Goal: Obtain resource: Obtain resource

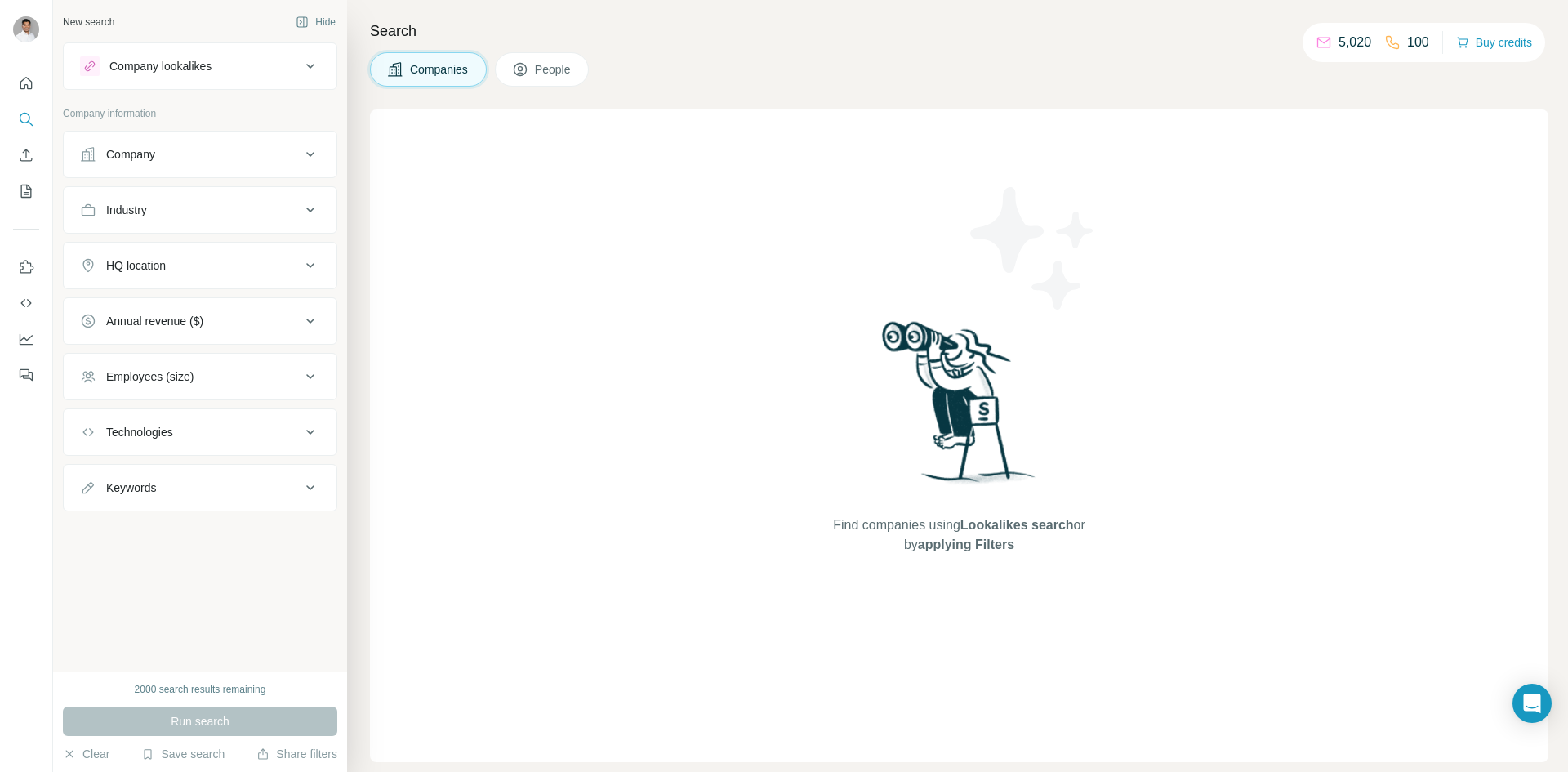
click at [232, 153] on div "Company" at bounding box center [190, 154] width 221 height 16
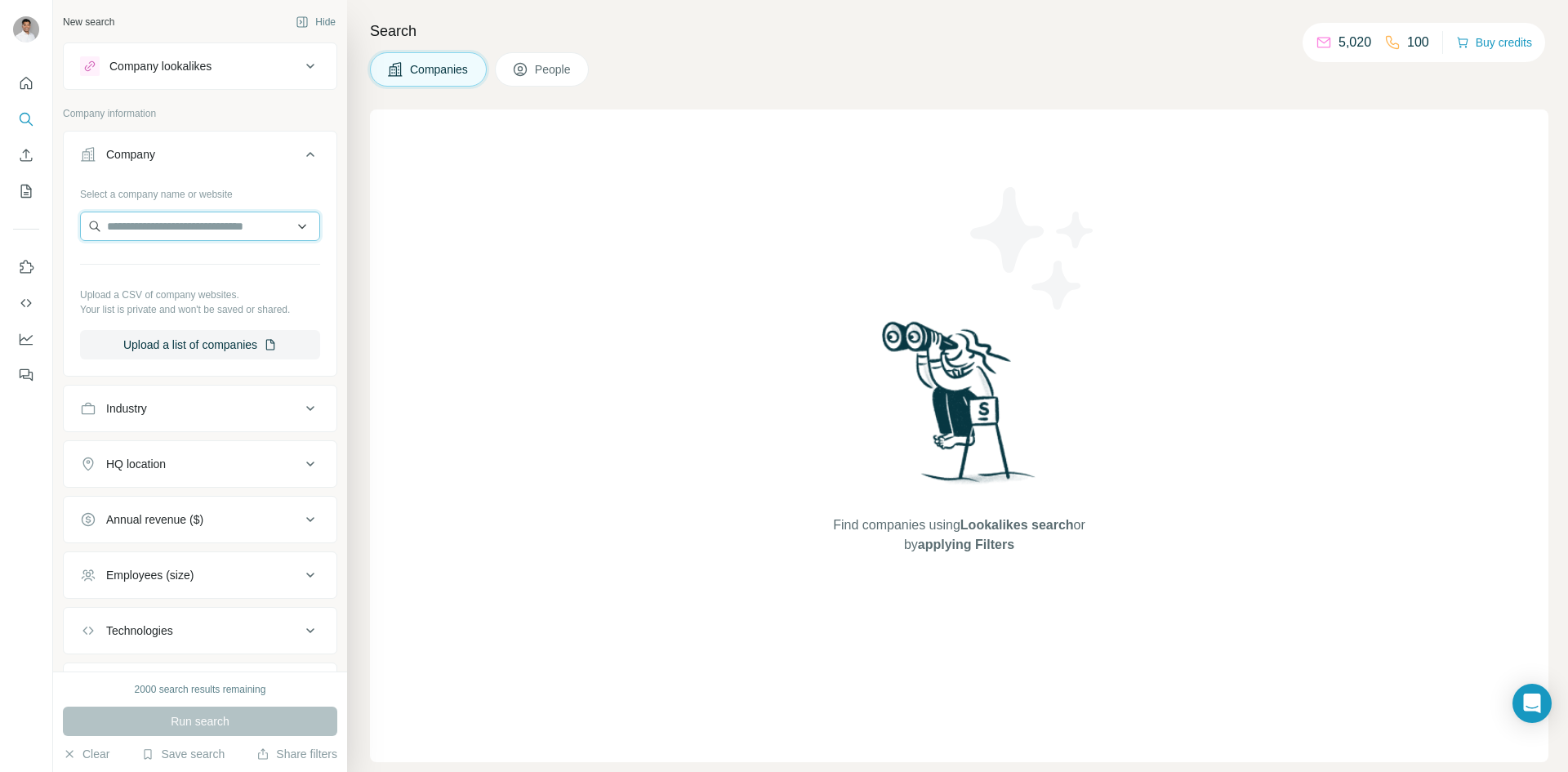
click at [200, 225] on input "text" at bounding box center [199, 226] width 240 height 30
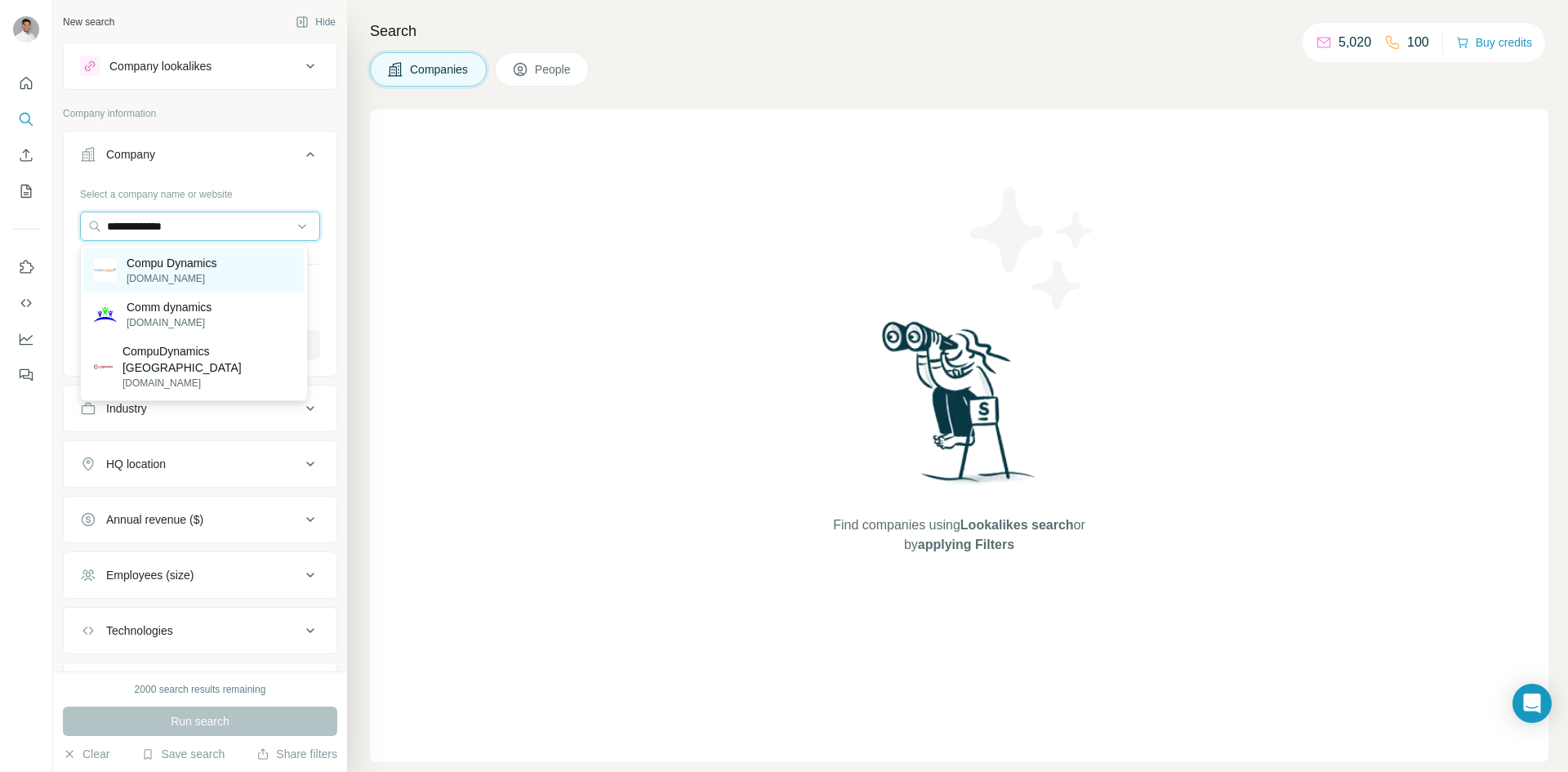
type input "**********"
click at [200, 264] on p "Compu Dynamics" at bounding box center [172, 263] width 89 height 16
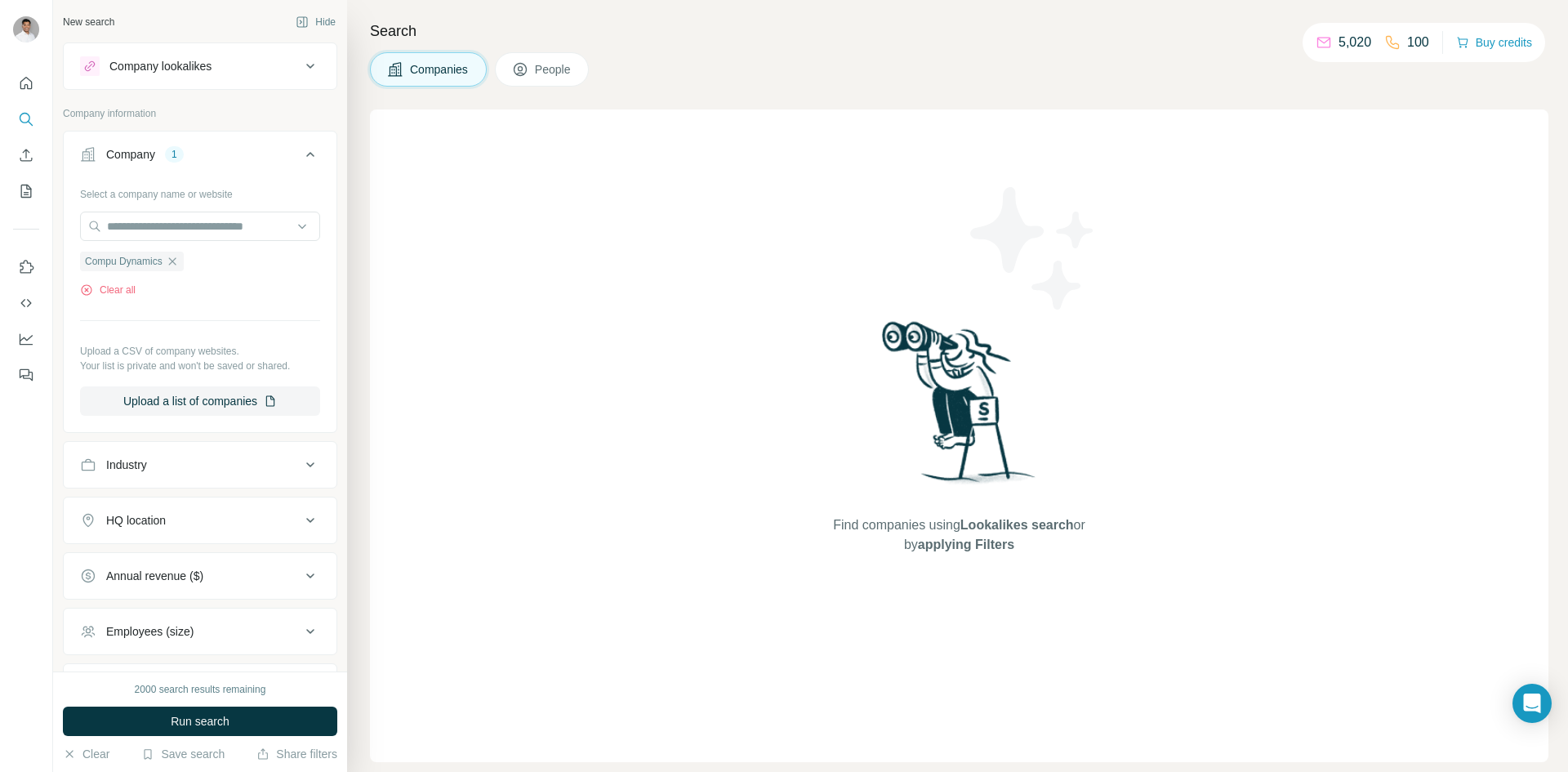
click at [168, 468] on div "Industry" at bounding box center [190, 464] width 221 height 16
click at [185, 504] on input at bounding box center [191, 505] width 202 height 18
click at [253, 511] on input at bounding box center [191, 505] width 202 height 18
click at [259, 511] on input at bounding box center [191, 505] width 202 height 18
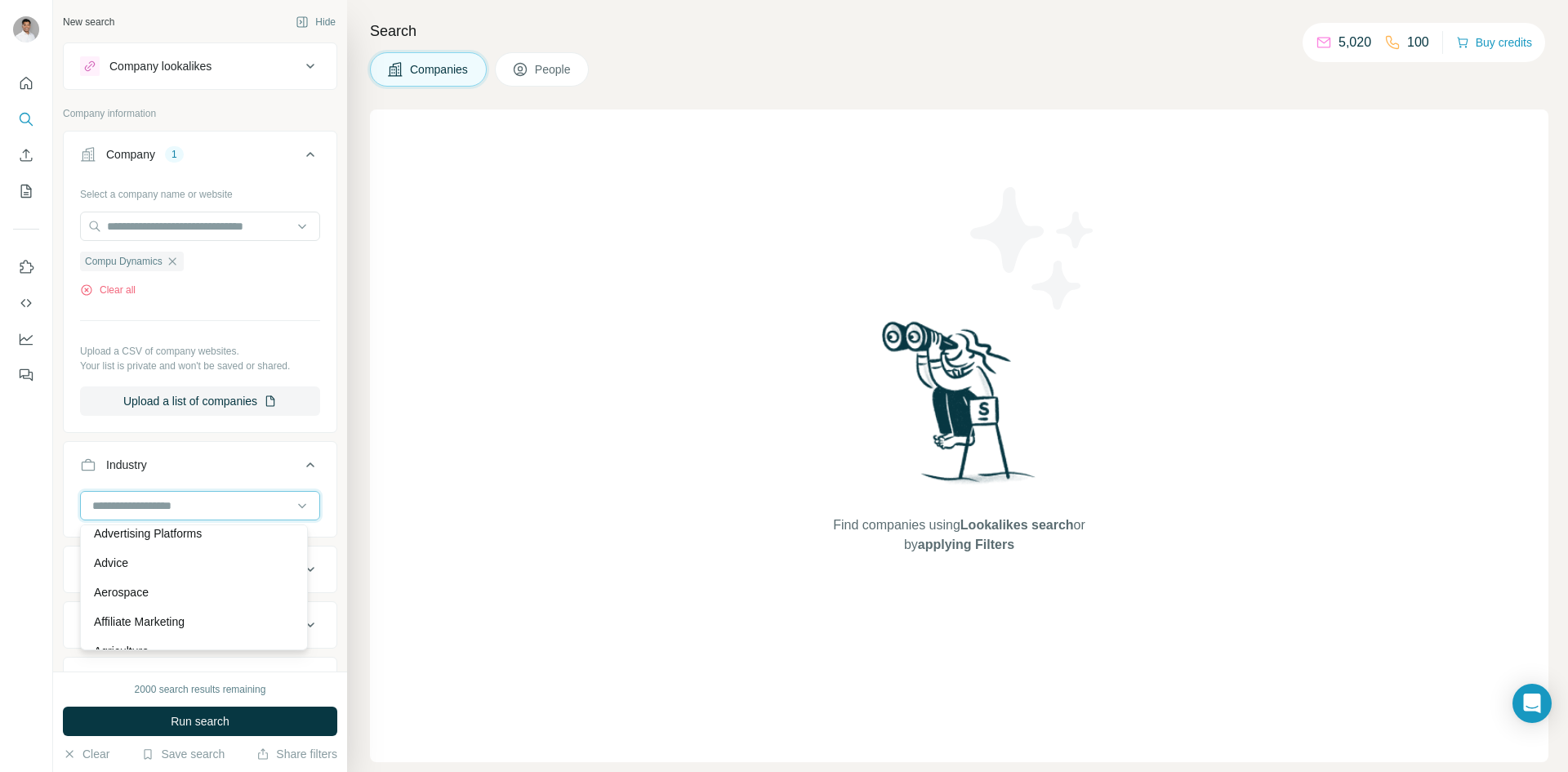
click at [208, 508] on input at bounding box center [191, 505] width 202 height 18
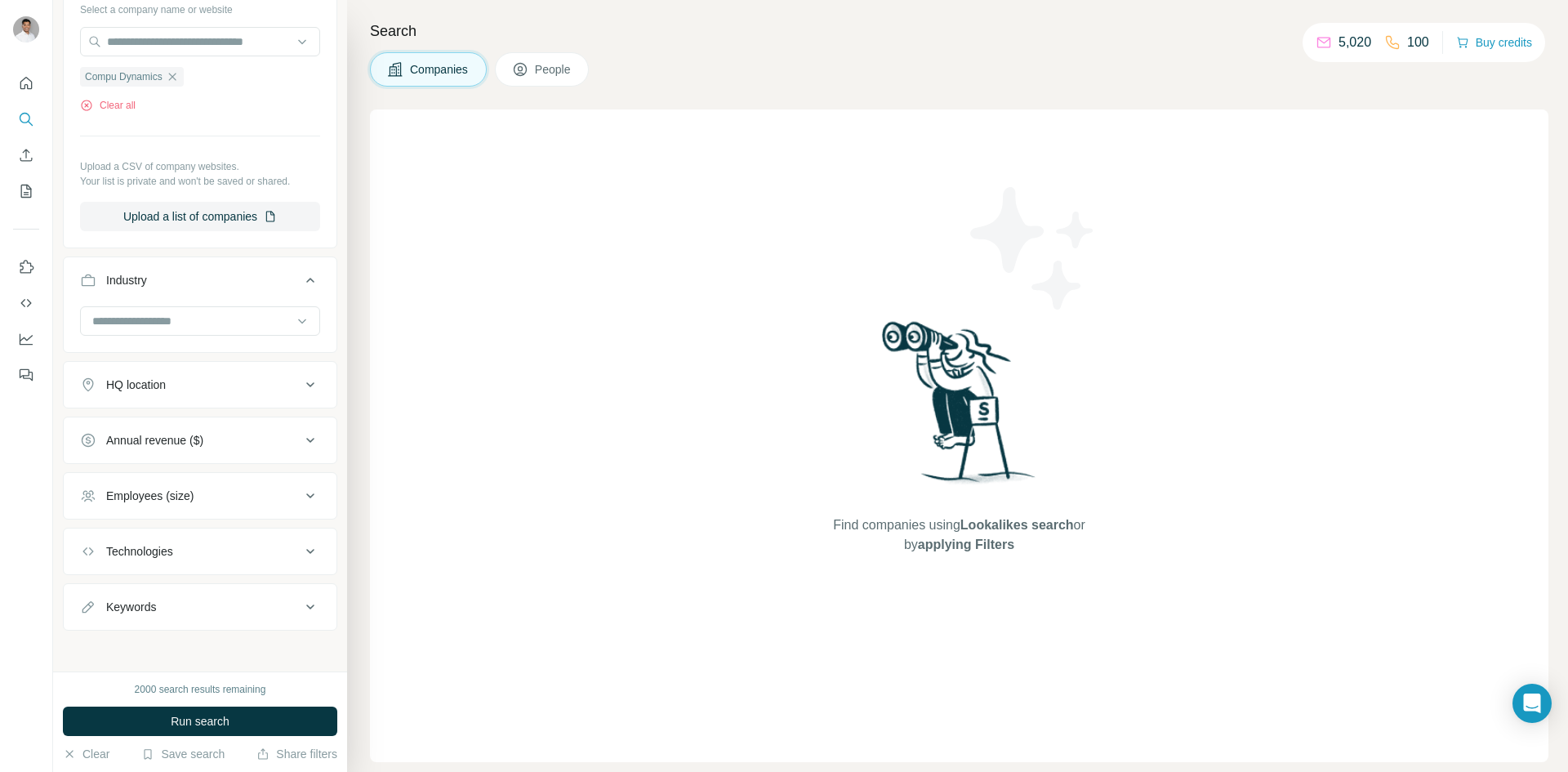
scroll to position [191, 0]
click at [196, 598] on div "Keywords" at bounding box center [190, 602] width 221 height 16
click at [167, 632] on input "text" at bounding box center [183, 641] width 208 height 30
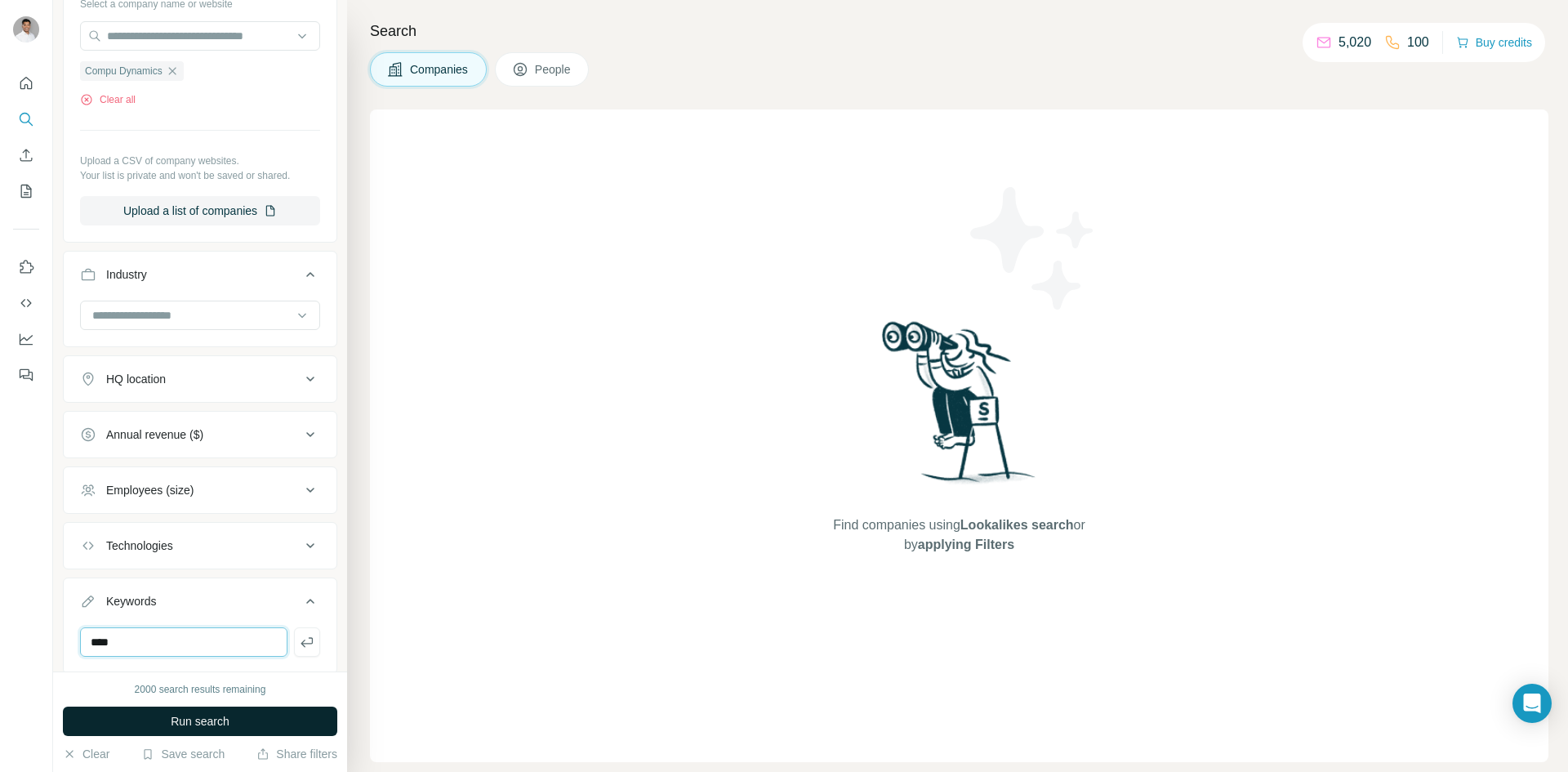
type input "****"
click at [222, 714] on span "Run search" at bounding box center [200, 721] width 59 height 16
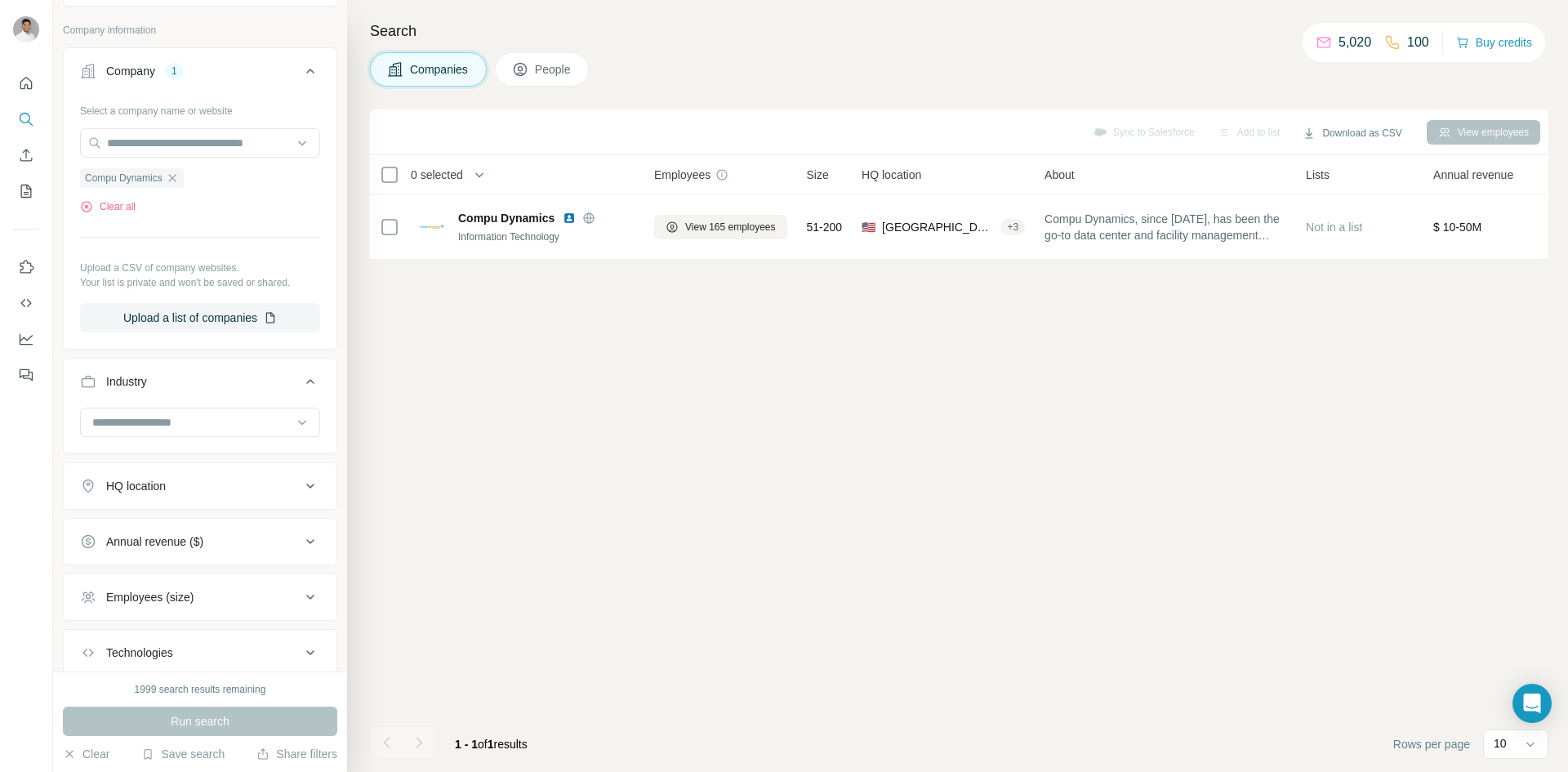
scroll to position [0, 0]
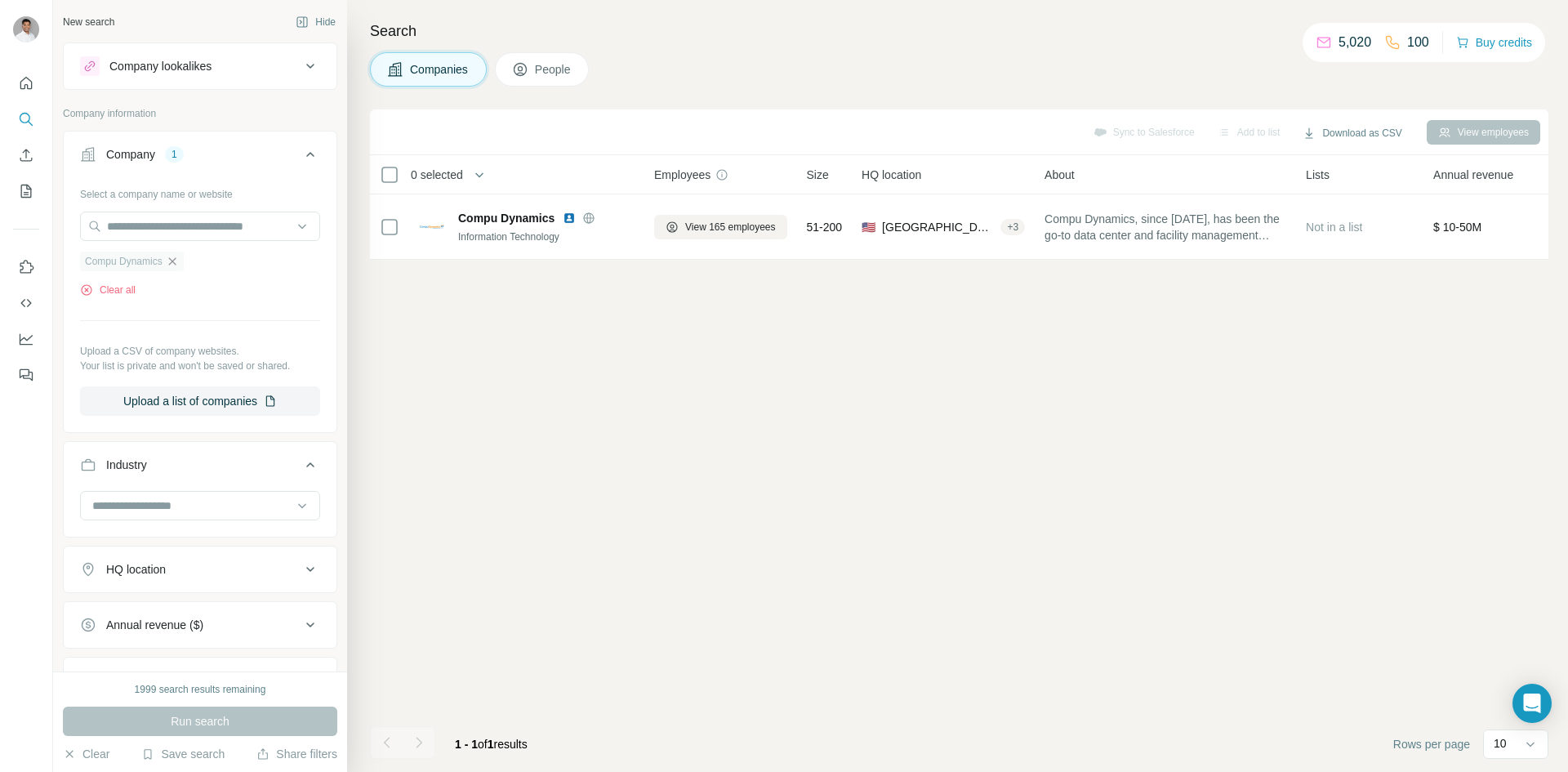
click at [173, 267] on icon "button" at bounding box center [172, 261] width 13 height 13
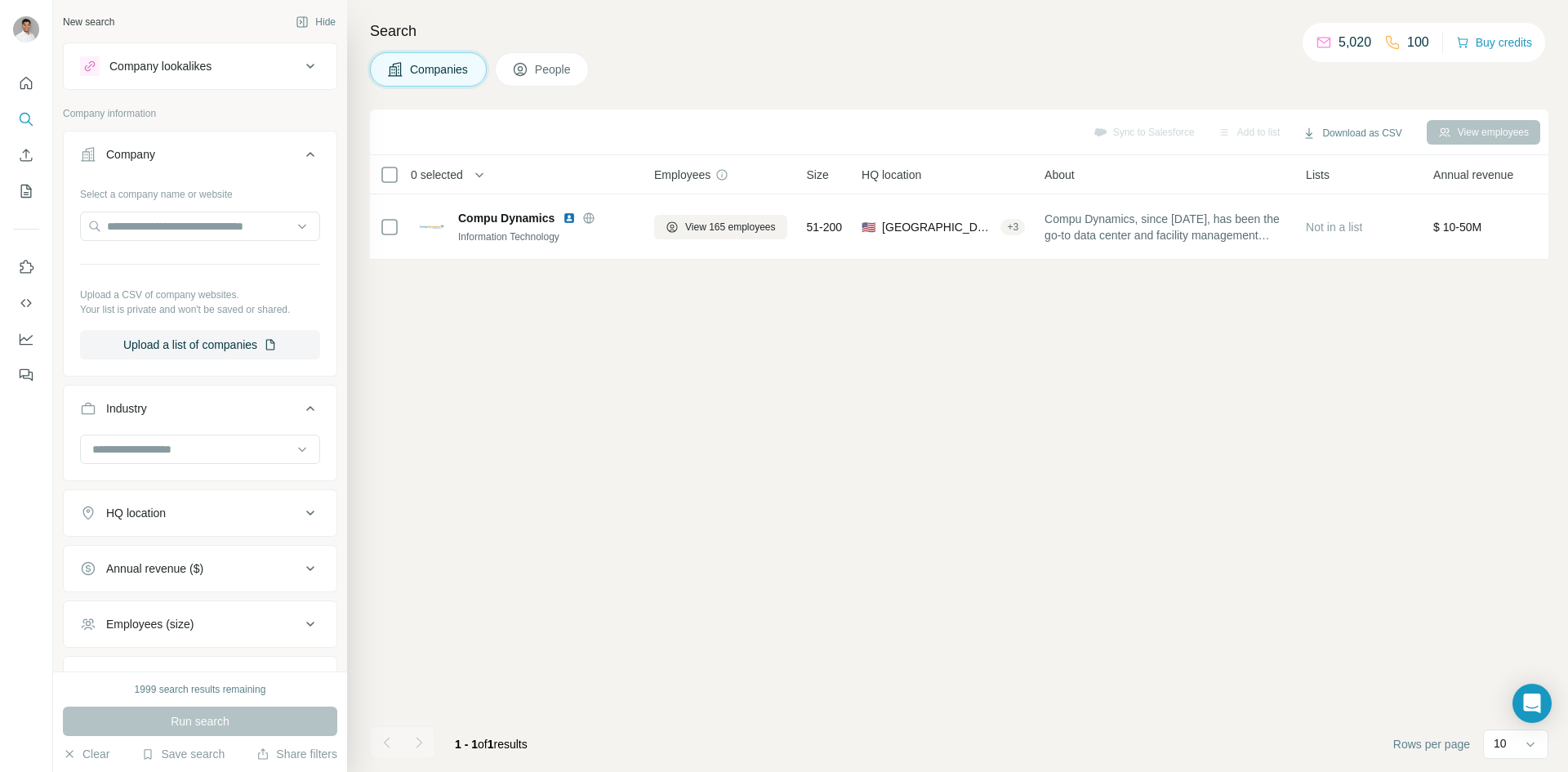
click at [217, 36] on div "New search Hide Company lookalikes Company information Company Select a company…" at bounding box center [199, 335] width 294 height 672
click at [221, 63] on div "Company lookalikes" at bounding box center [190, 66] width 221 height 20
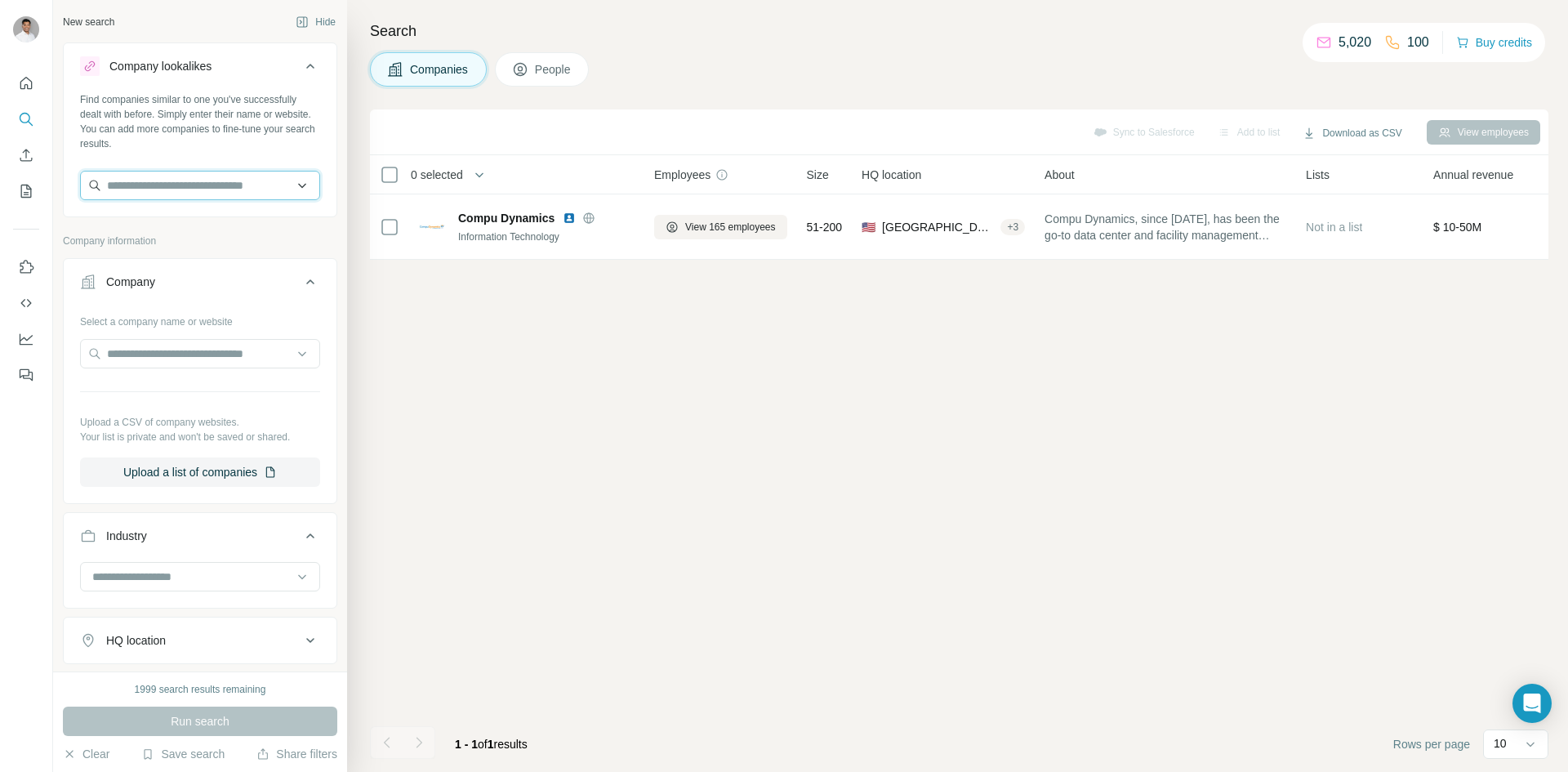
click at [213, 190] on input "text" at bounding box center [199, 185] width 240 height 30
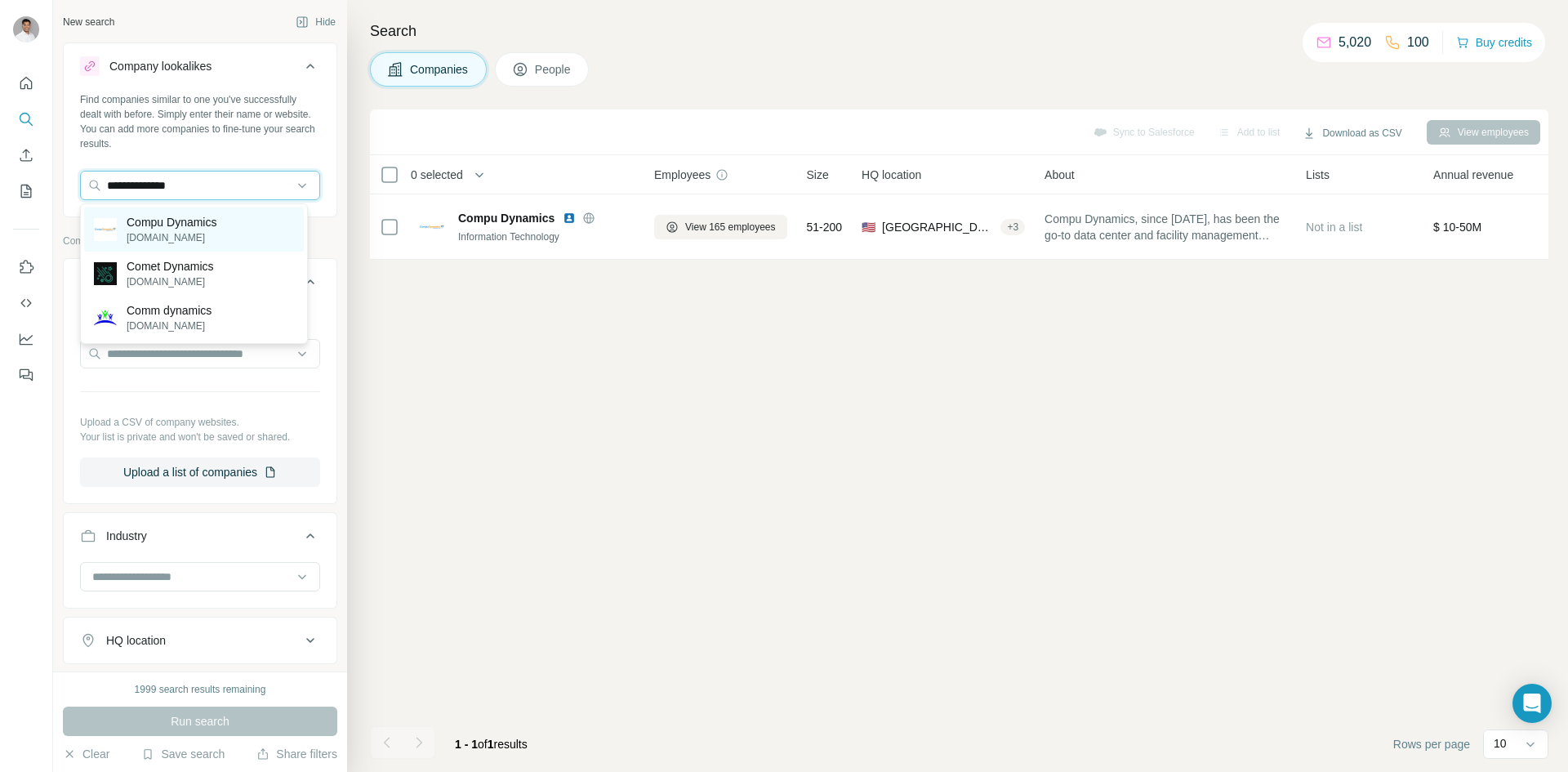
type input "**********"
click at [216, 231] on p "compu-dynamics.com" at bounding box center [172, 238] width 89 height 14
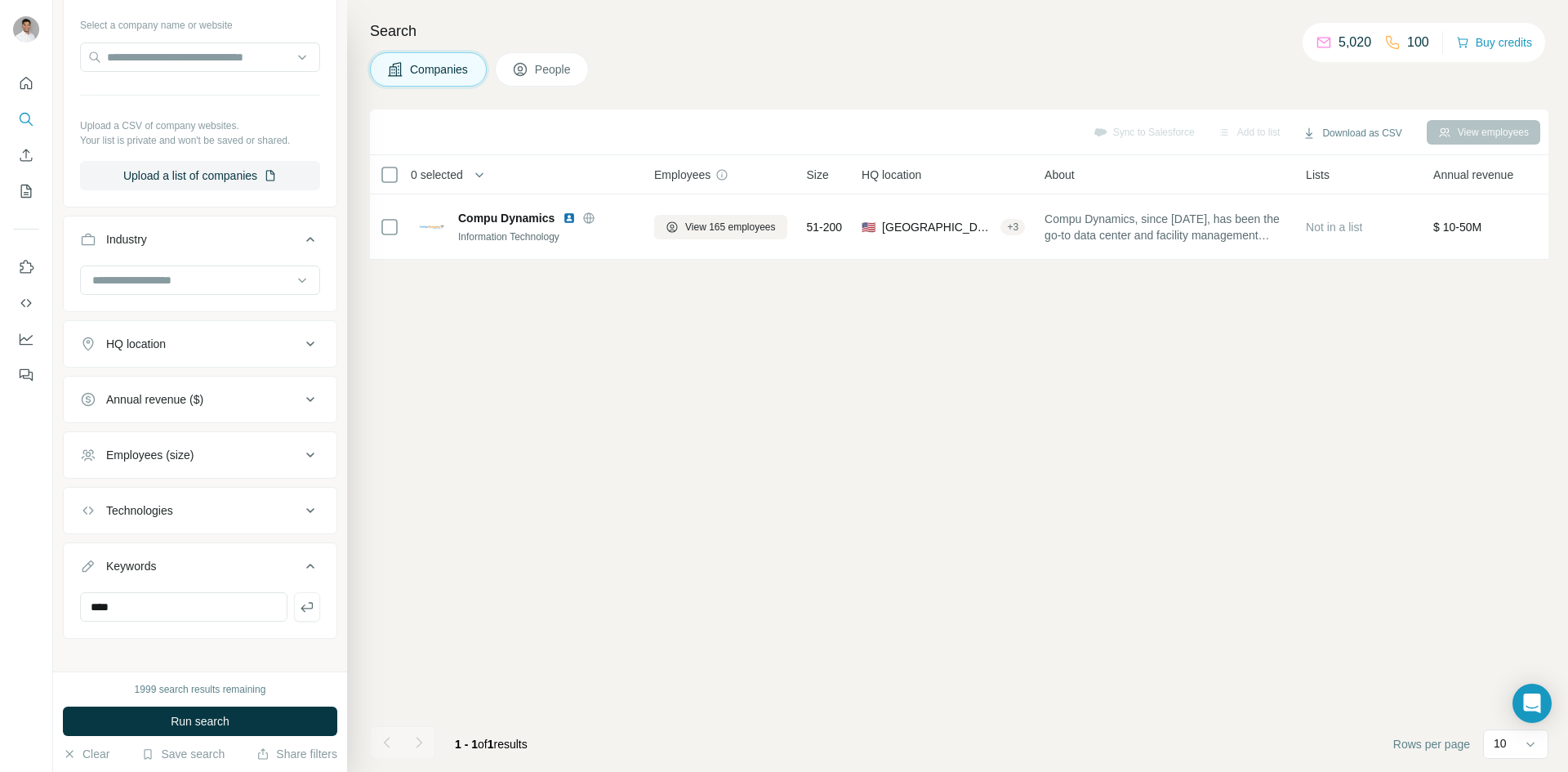
scroll to position [373, 0]
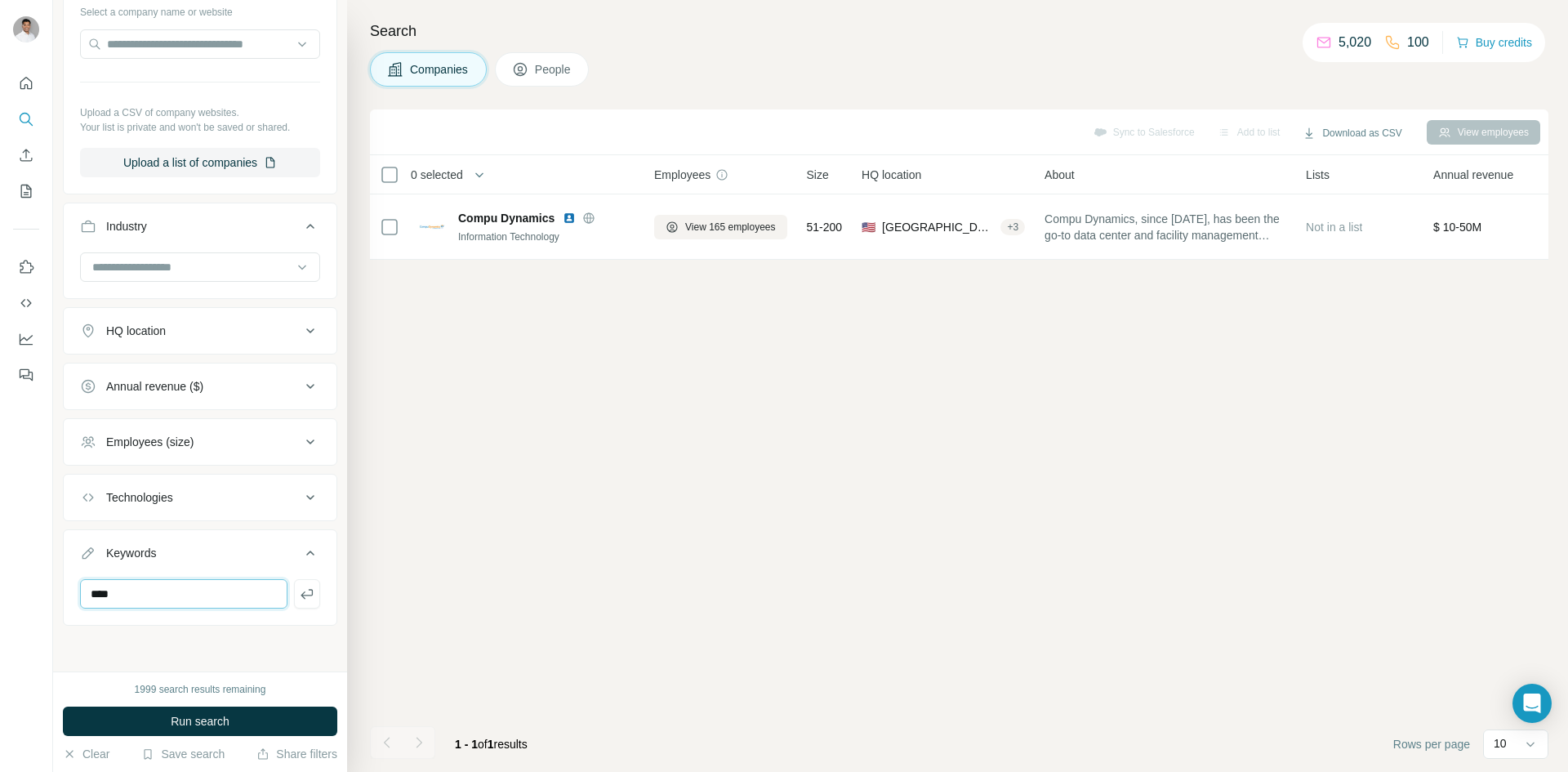
click at [201, 584] on input "****" at bounding box center [183, 593] width 208 height 30
click at [299, 599] on icon "button" at bounding box center [307, 594] width 16 height 16
click at [163, 593] on input "text" at bounding box center [183, 593] width 208 height 30
type input "**********"
click at [300, 598] on icon "button" at bounding box center [307, 594] width 16 height 16
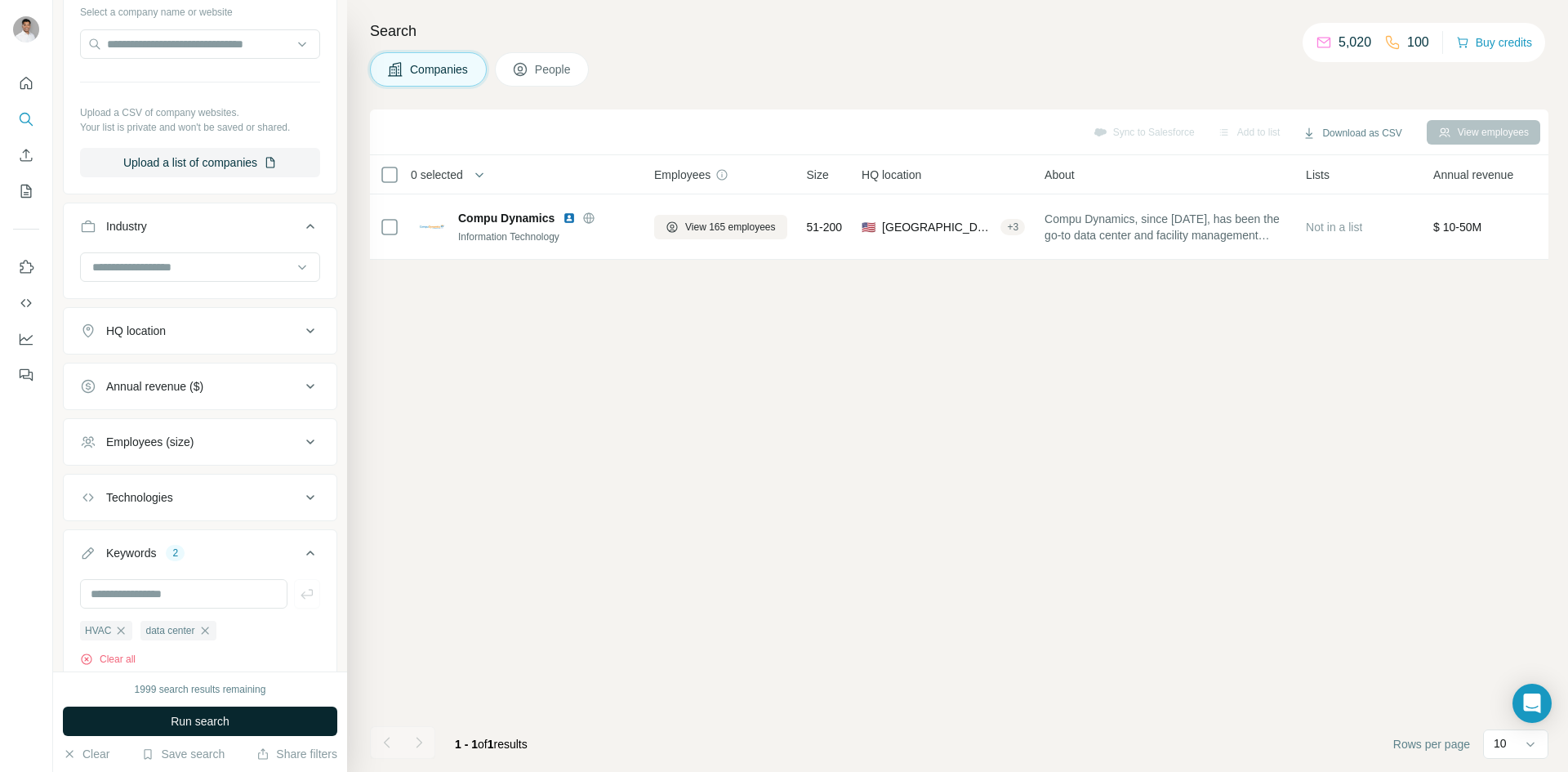
click at [227, 717] on span "Run search" at bounding box center [200, 721] width 59 height 16
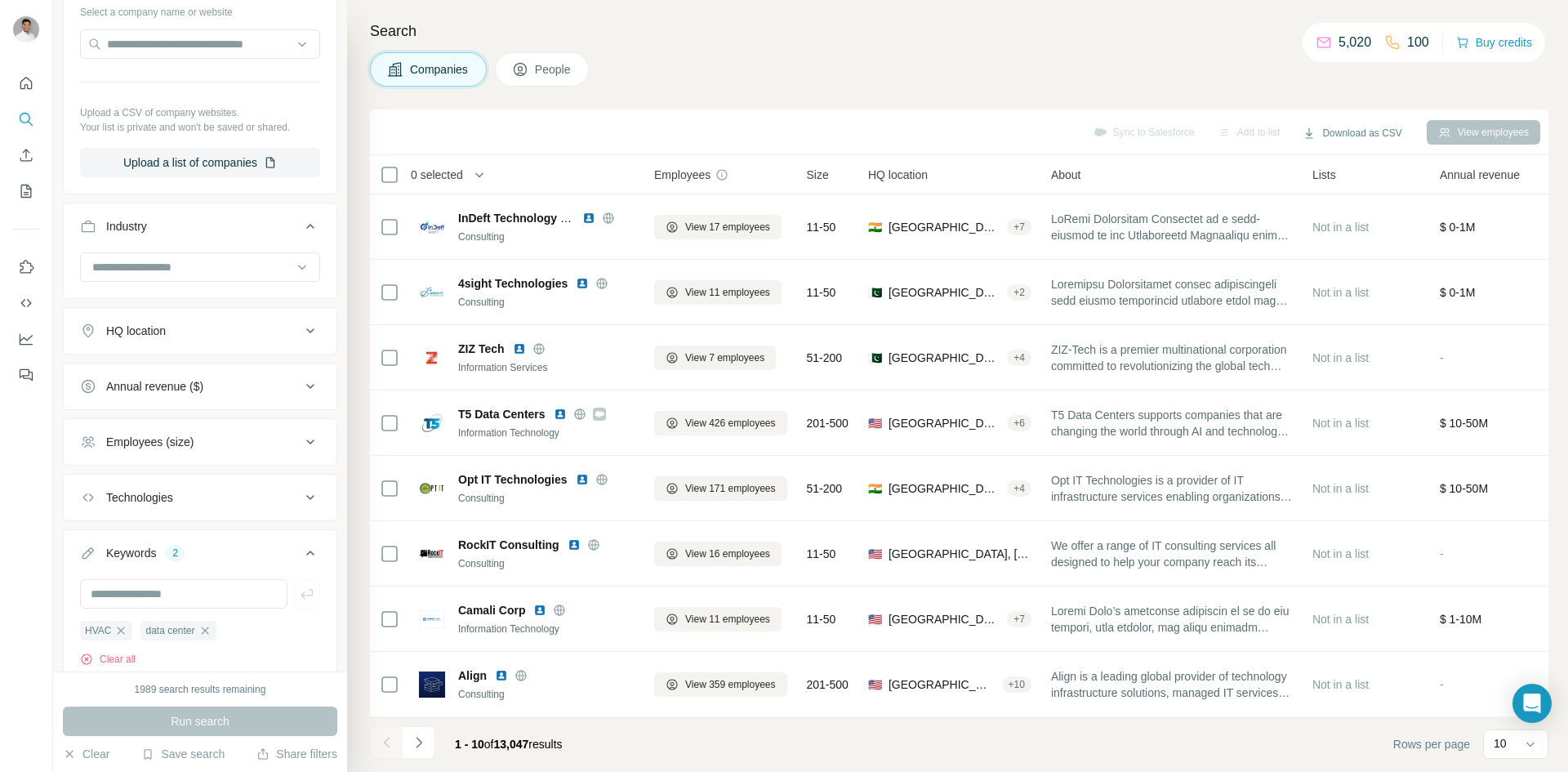
click at [182, 330] on div "HQ location" at bounding box center [190, 331] width 221 height 16
click at [181, 372] on input "text" at bounding box center [199, 371] width 240 height 30
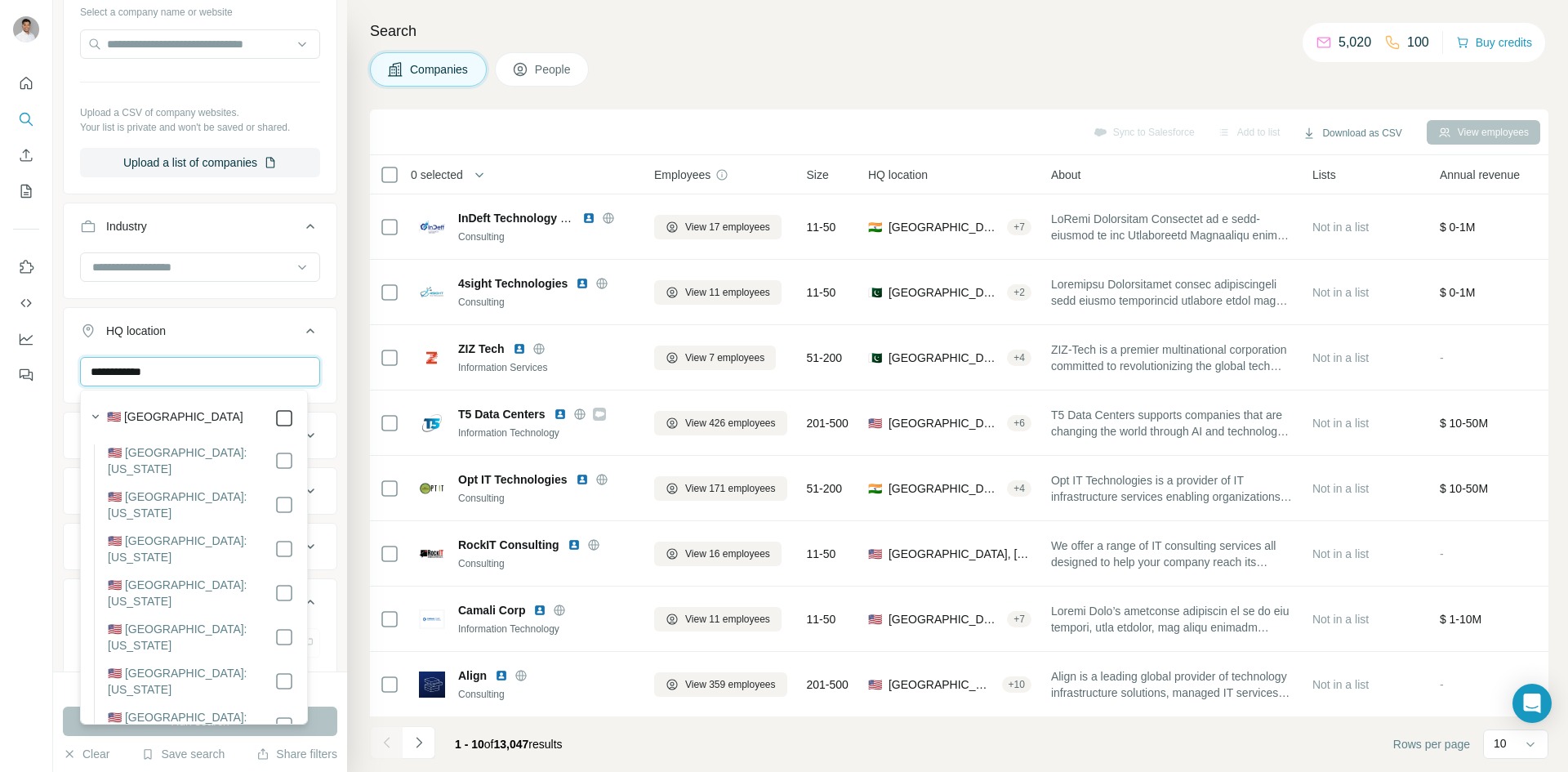
type input "**********"
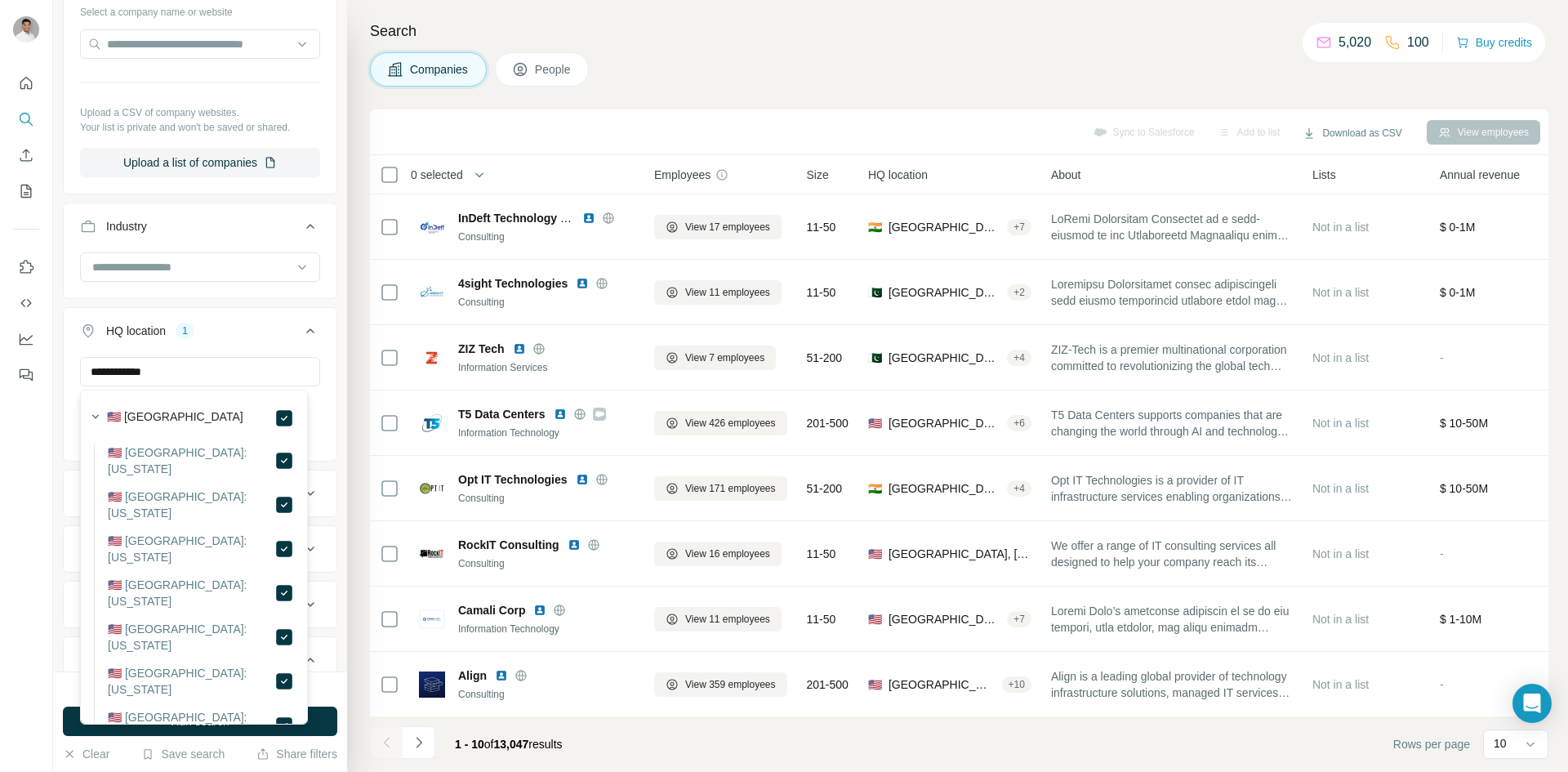
click at [241, 340] on button "HQ location 1" at bounding box center [199, 334] width 273 height 46
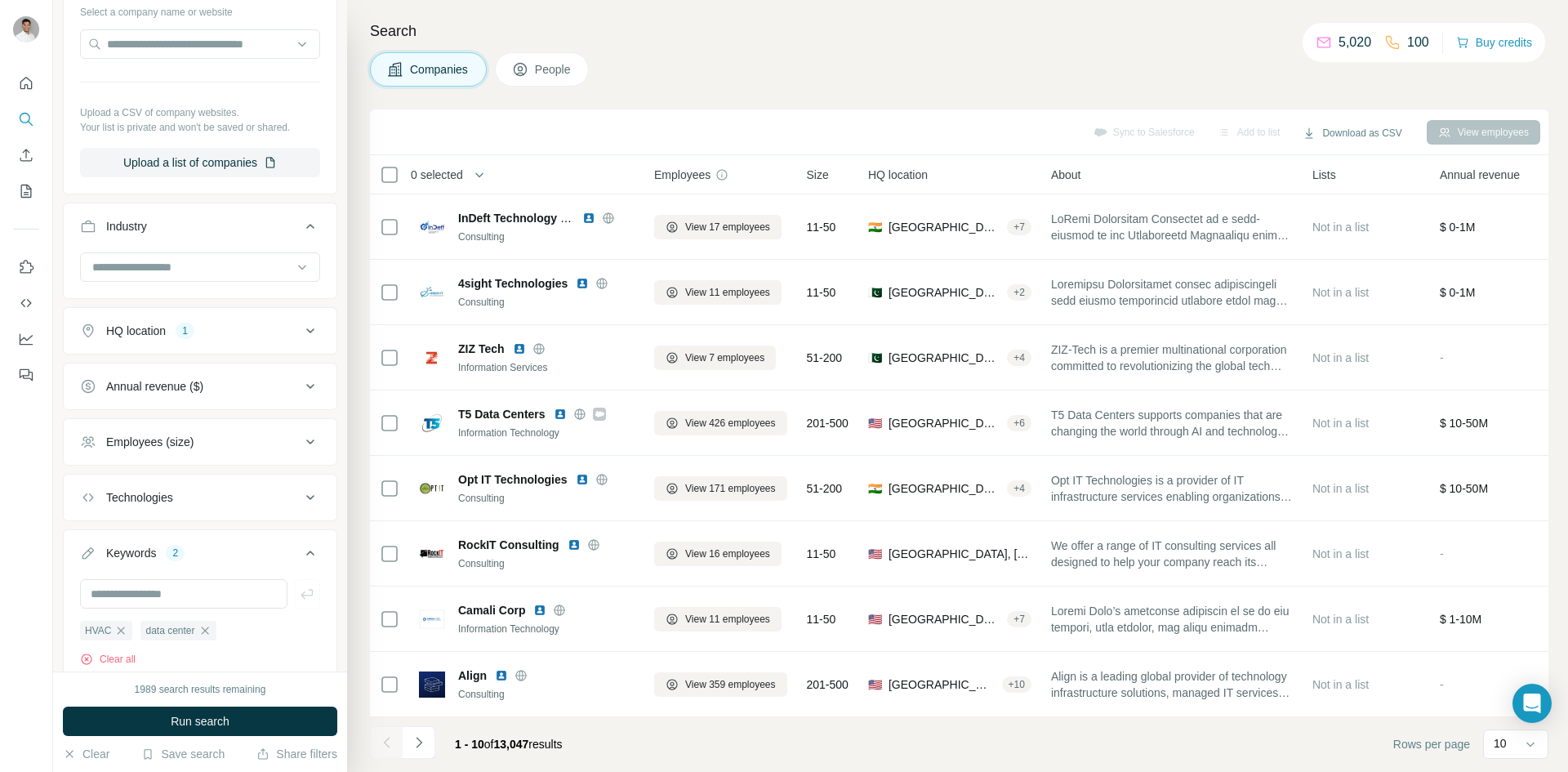
click at [194, 401] on button "Annual revenue ($)" at bounding box center [199, 386] width 273 height 39
click at [105, 479] on span "10-50M" at bounding box center [122, 483] width 45 height 16
click at [102, 513] on span "50-100M" at bounding box center [125, 513] width 52 height 16
click at [98, 543] on icon at bounding box center [89, 543] width 20 height 20
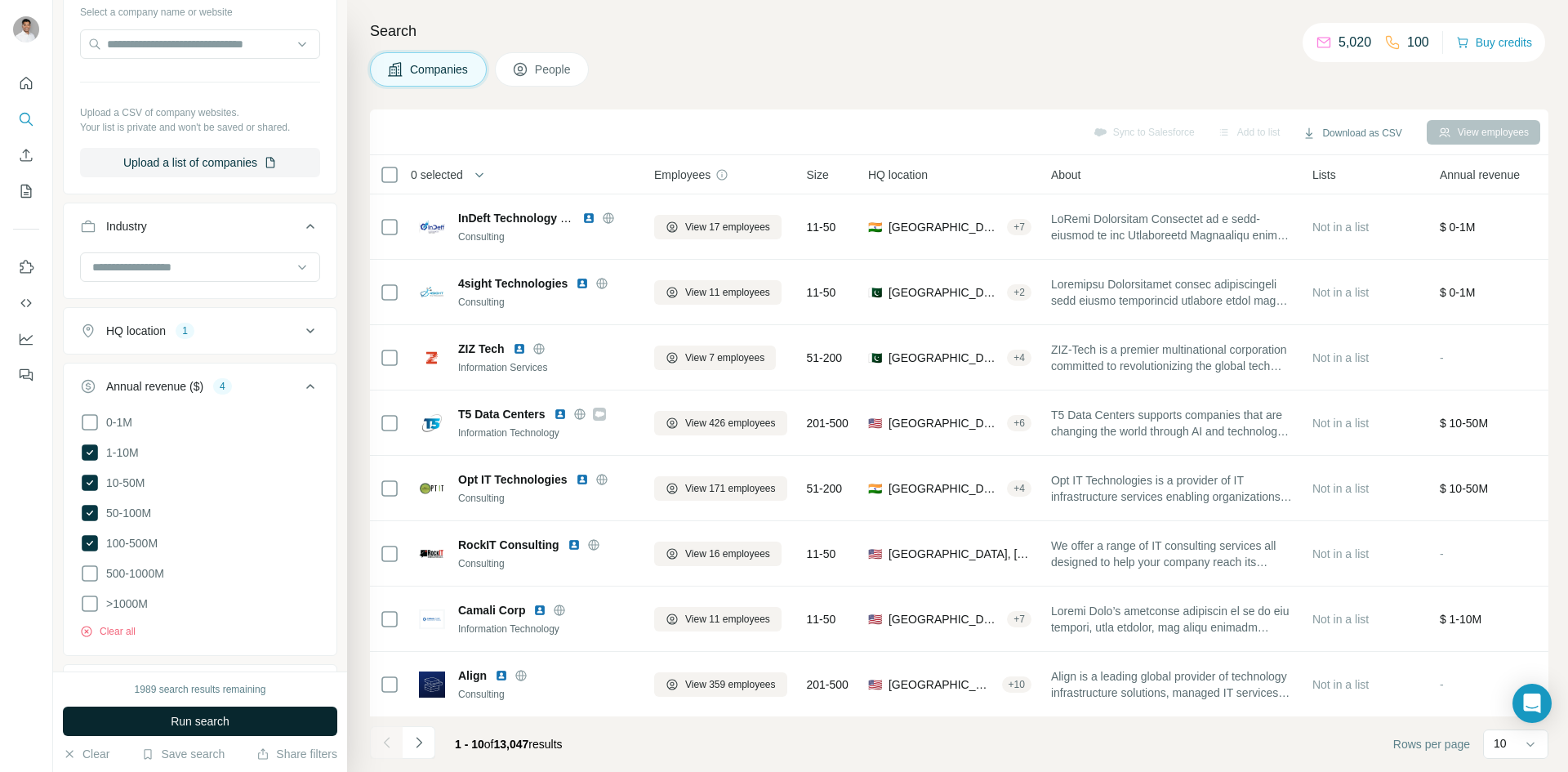
click at [216, 720] on span "Run search" at bounding box center [200, 721] width 59 height 16
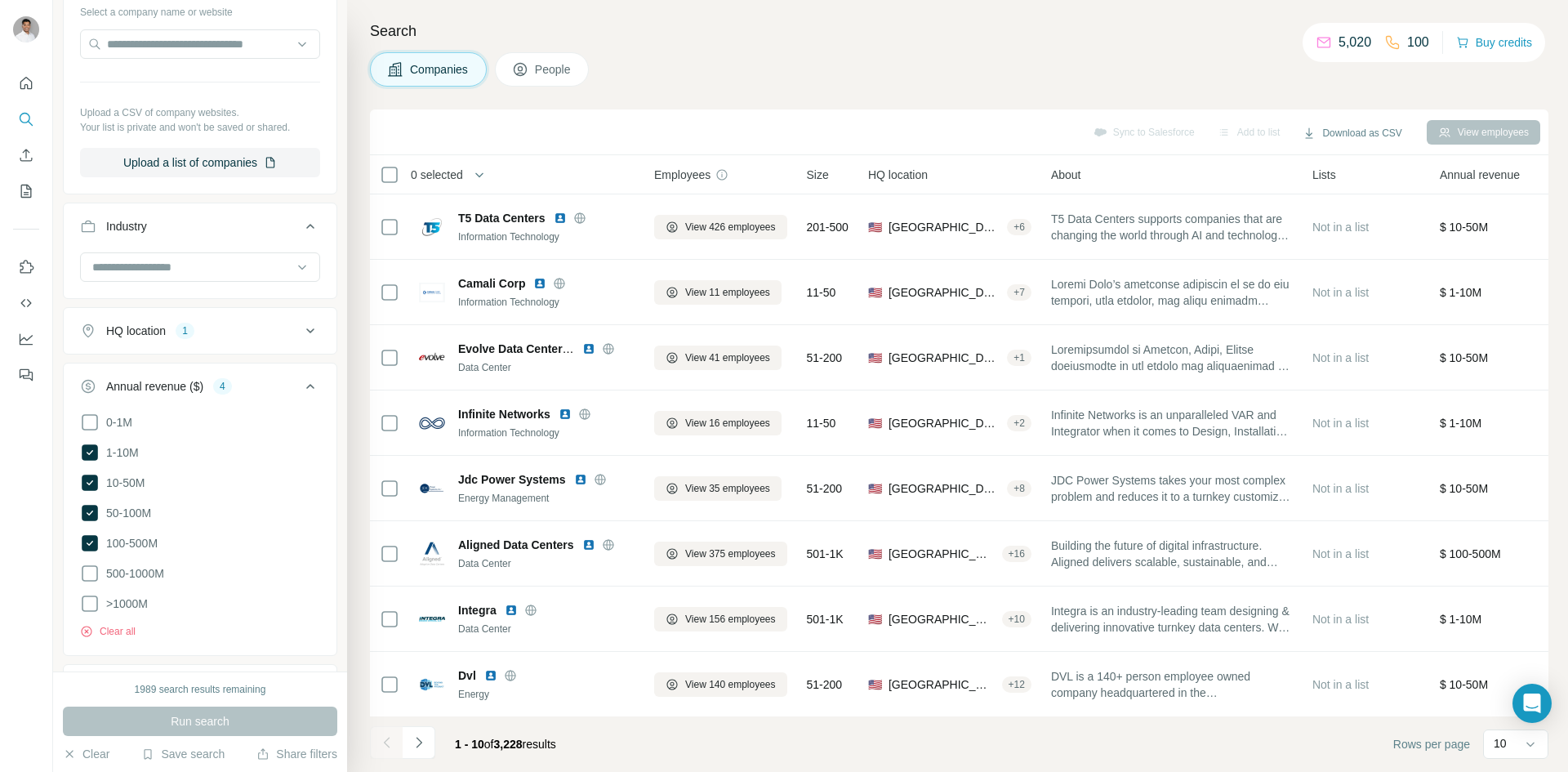
click at [301, 382] on icon at bounding box center [310, 386] width 20 height 20
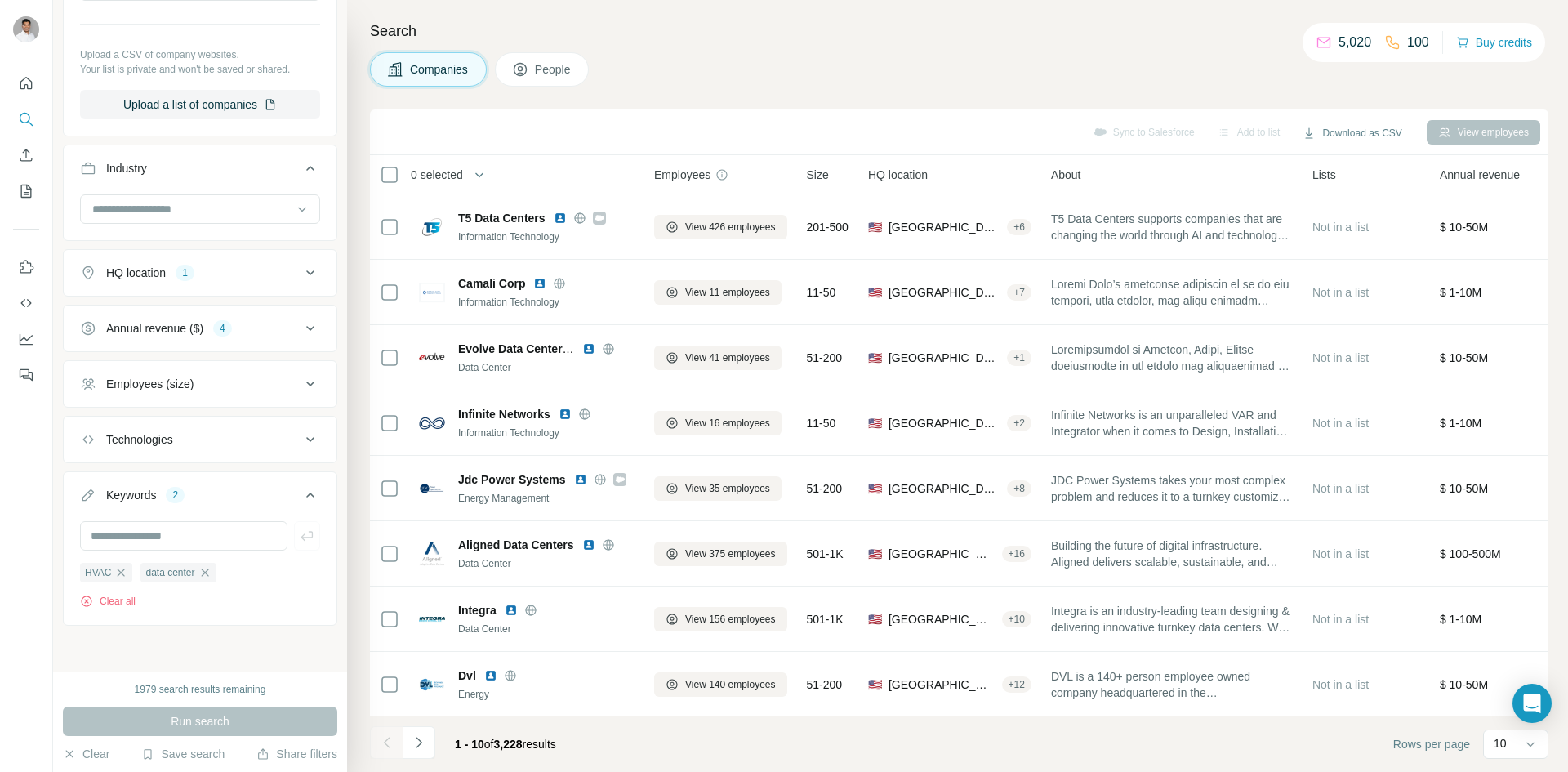
click at [201, 381] on div "Employees (size)" at bounding box center [190, 384] width 221 height 16
click at [201, 381] on div "Employees (size)" at bounding box center [190, 383] width 221 height 16
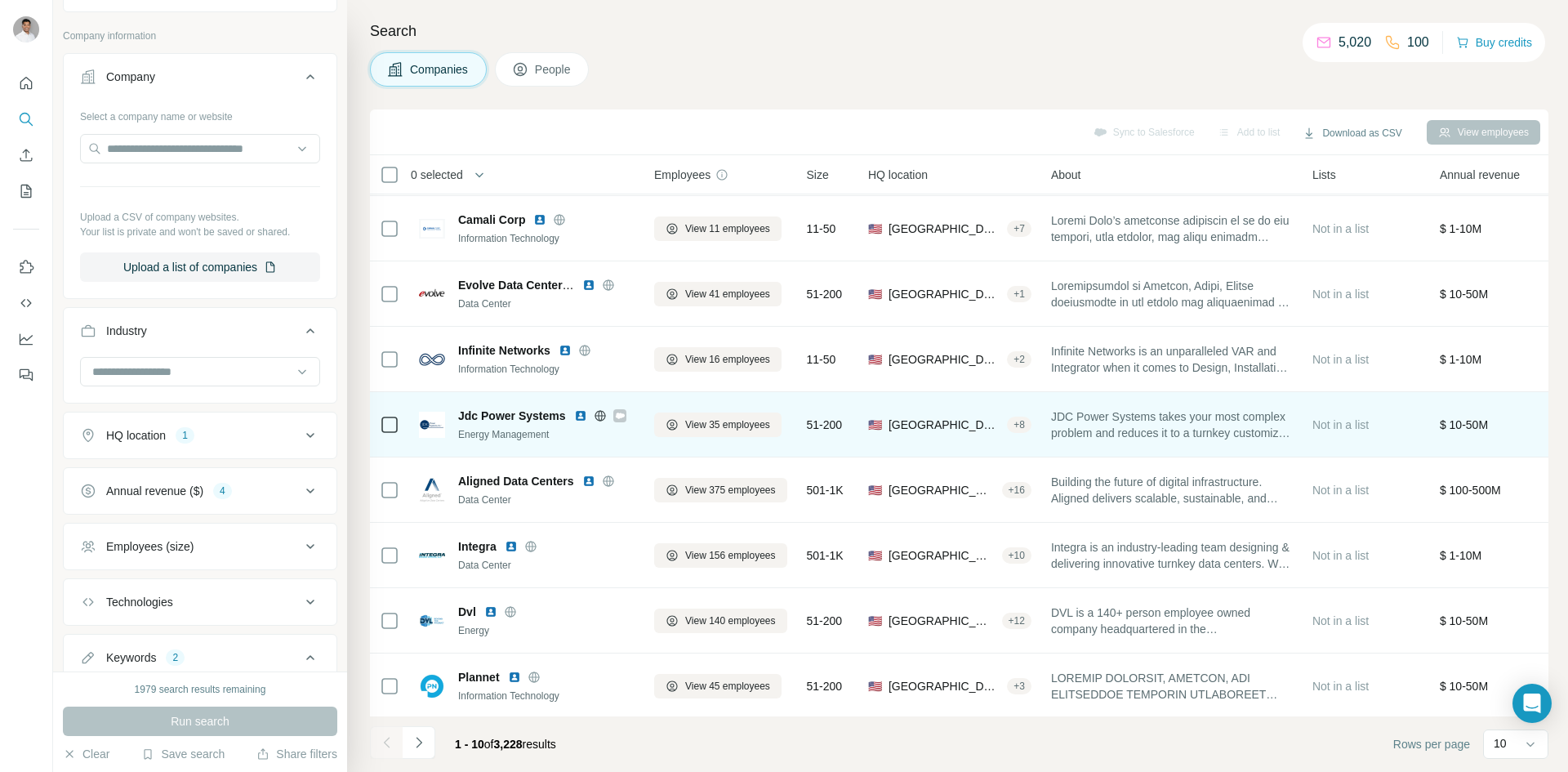
scroll to position [0, 0]
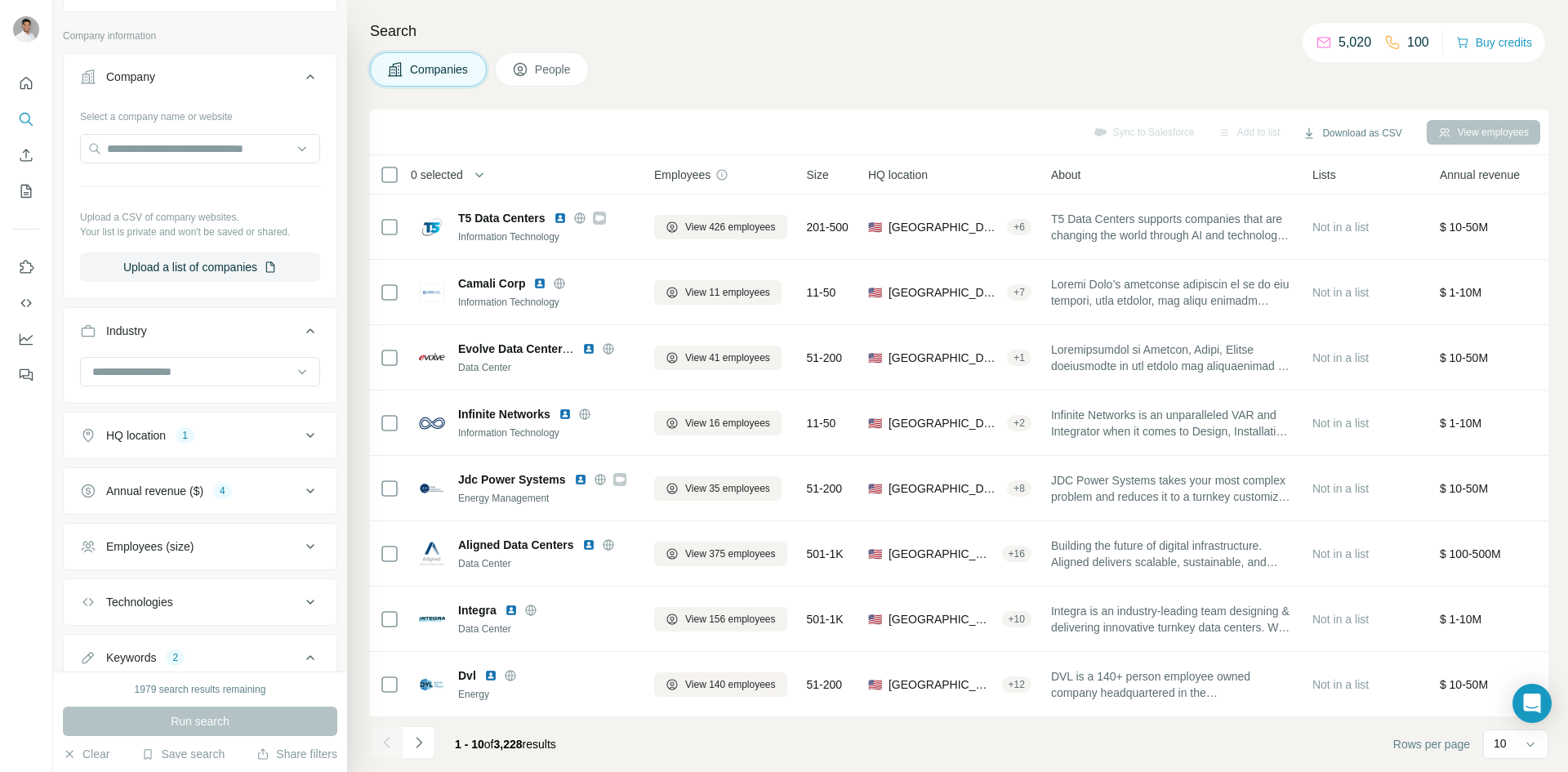
click at [264, 484] on div "Annual revenue ($) 4" at bounding box center [190, 491] width 221 height 16
click at [301, 488] on icon at bounding box center [310, 491] width 20 height 20
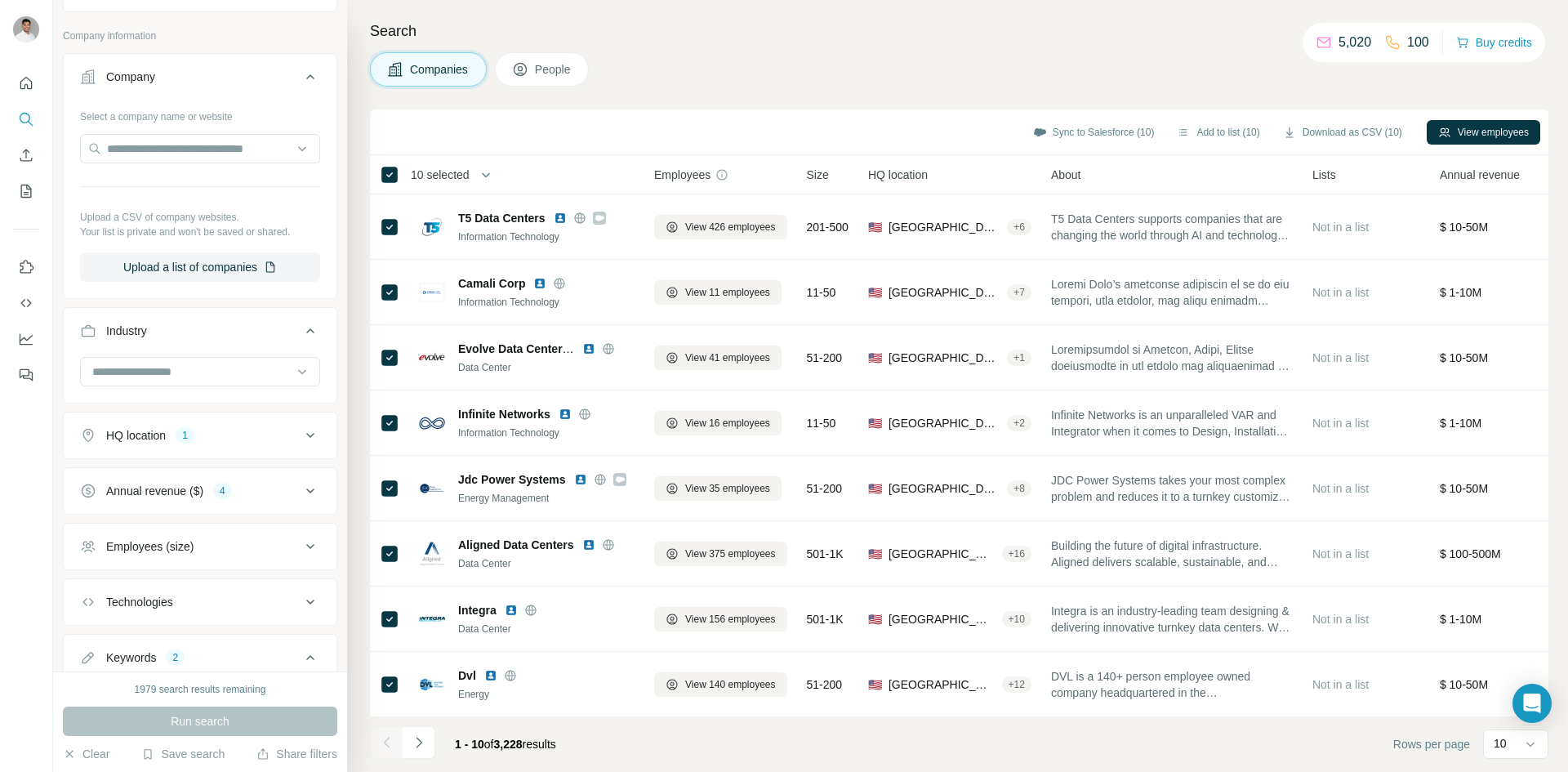
scroll to position [432, 0]
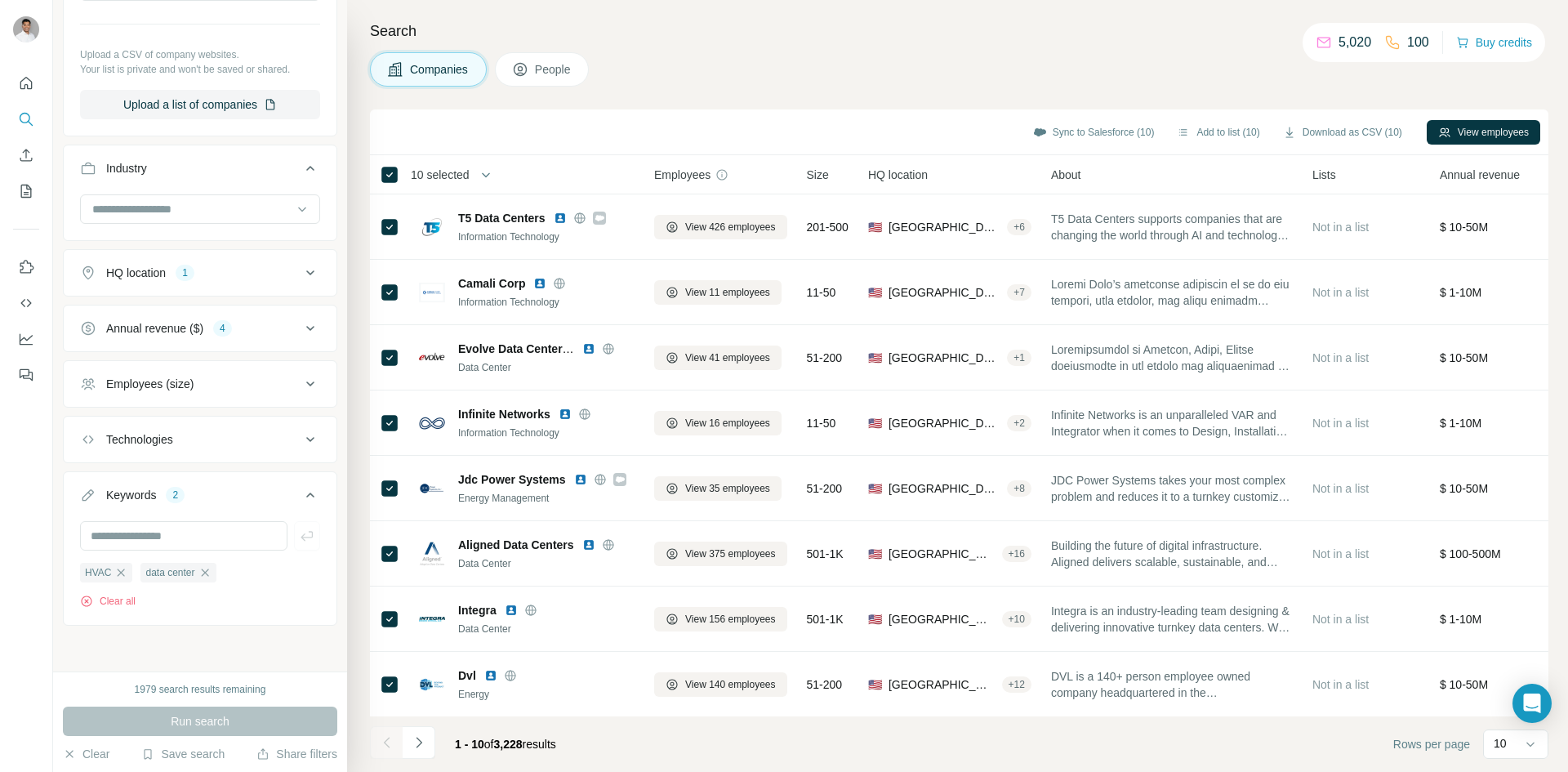
click at [208, 437] on div "Technologies" at bounding box center [190, 439] width 221 height 16
click at [246, 437] on div "Technologies" at bounding box center [190, 438] width 221 height 16
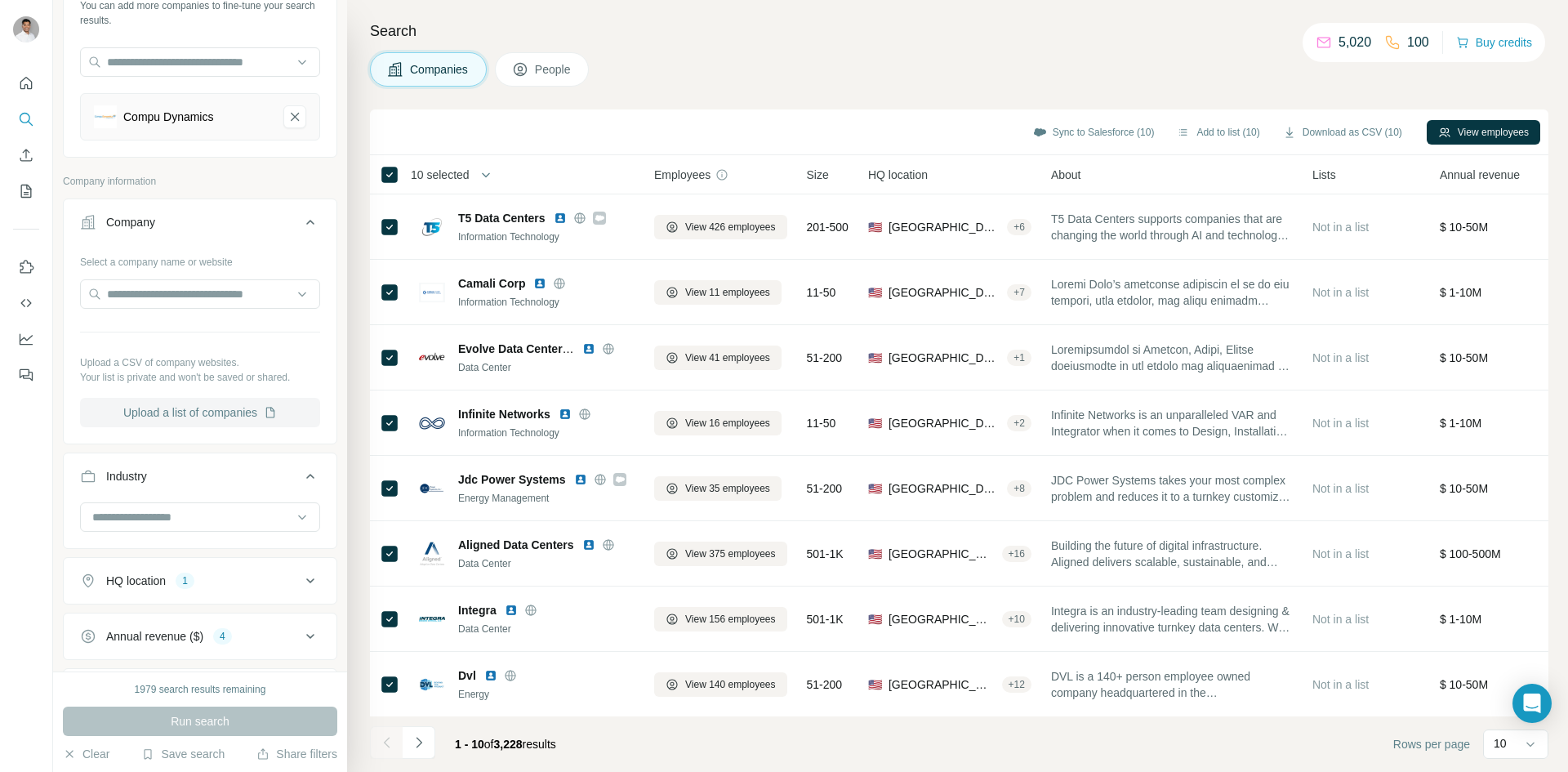
scroll to position [106, 0]
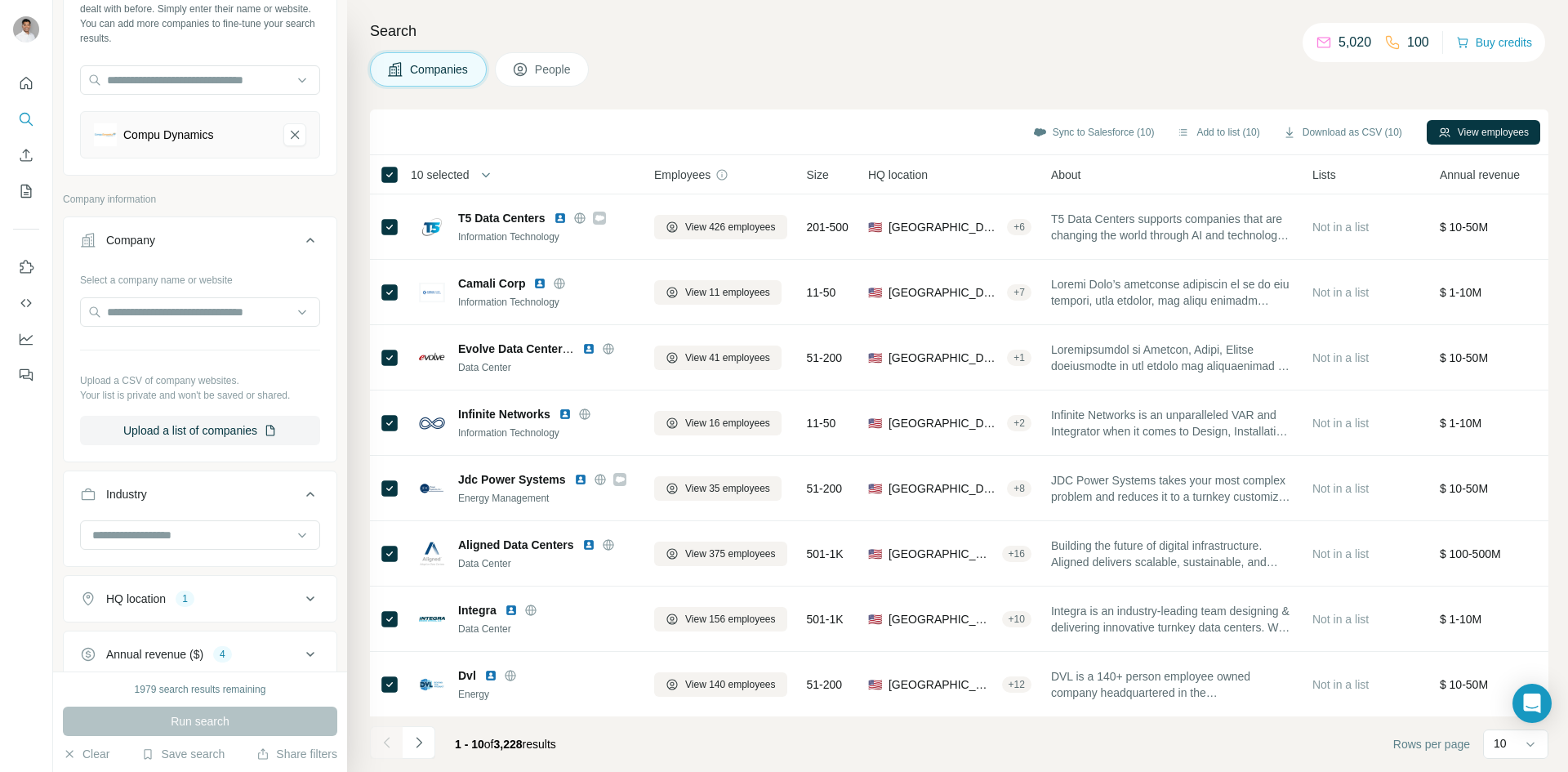
click at [199, 491] on div "Industry" at bounding box center [190, 494] width 221 height 16
click at [201, 498] on div "Industry" at bounding box center [190, 494] width 221 height 16
click at [202, 522] on div at bounding box center [191, 535] width 202 height 28
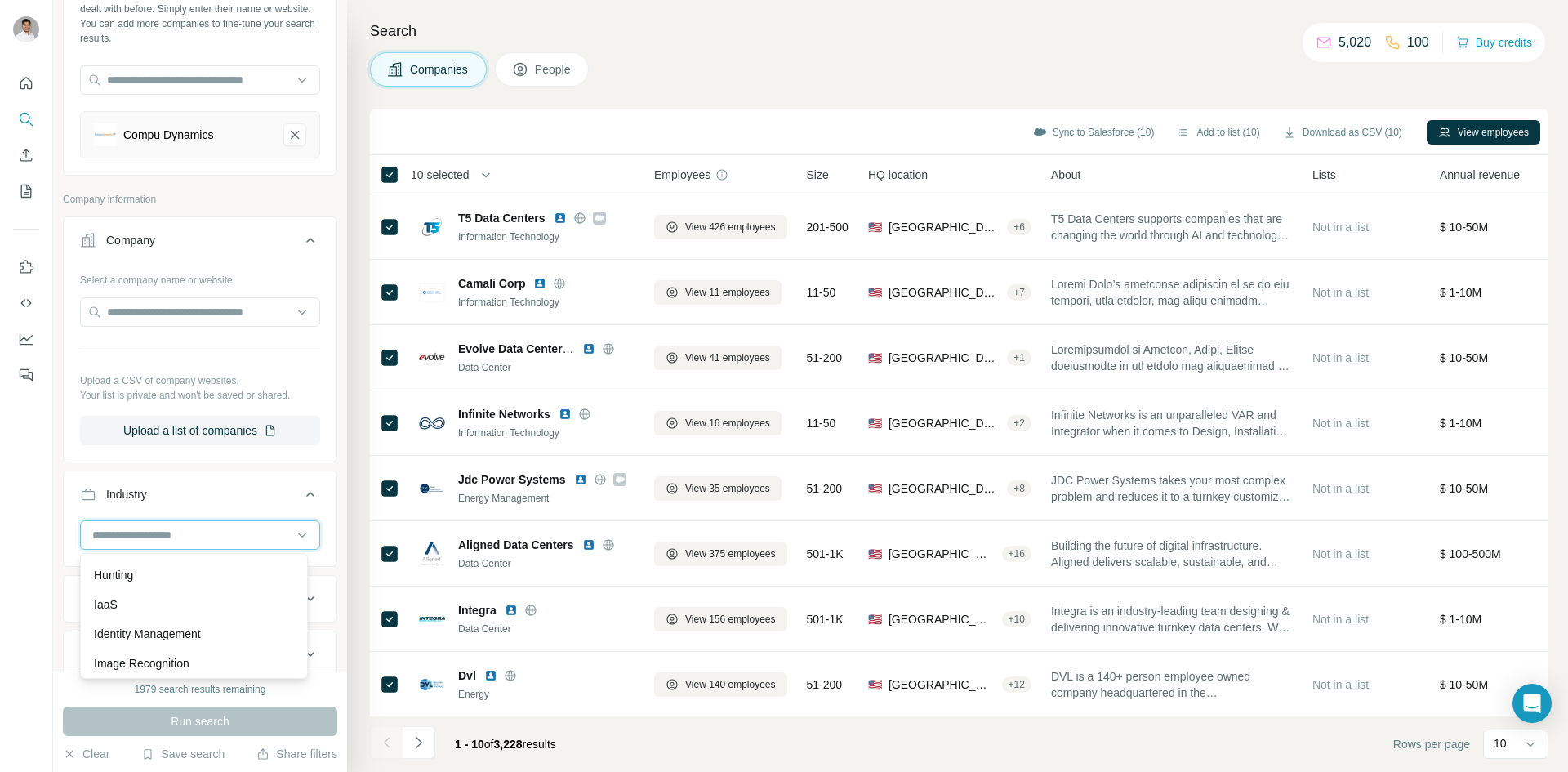
scroll to position [8169, 0]
click at [271, 539] on input at bounding box center [191, 535] width 202 height 18
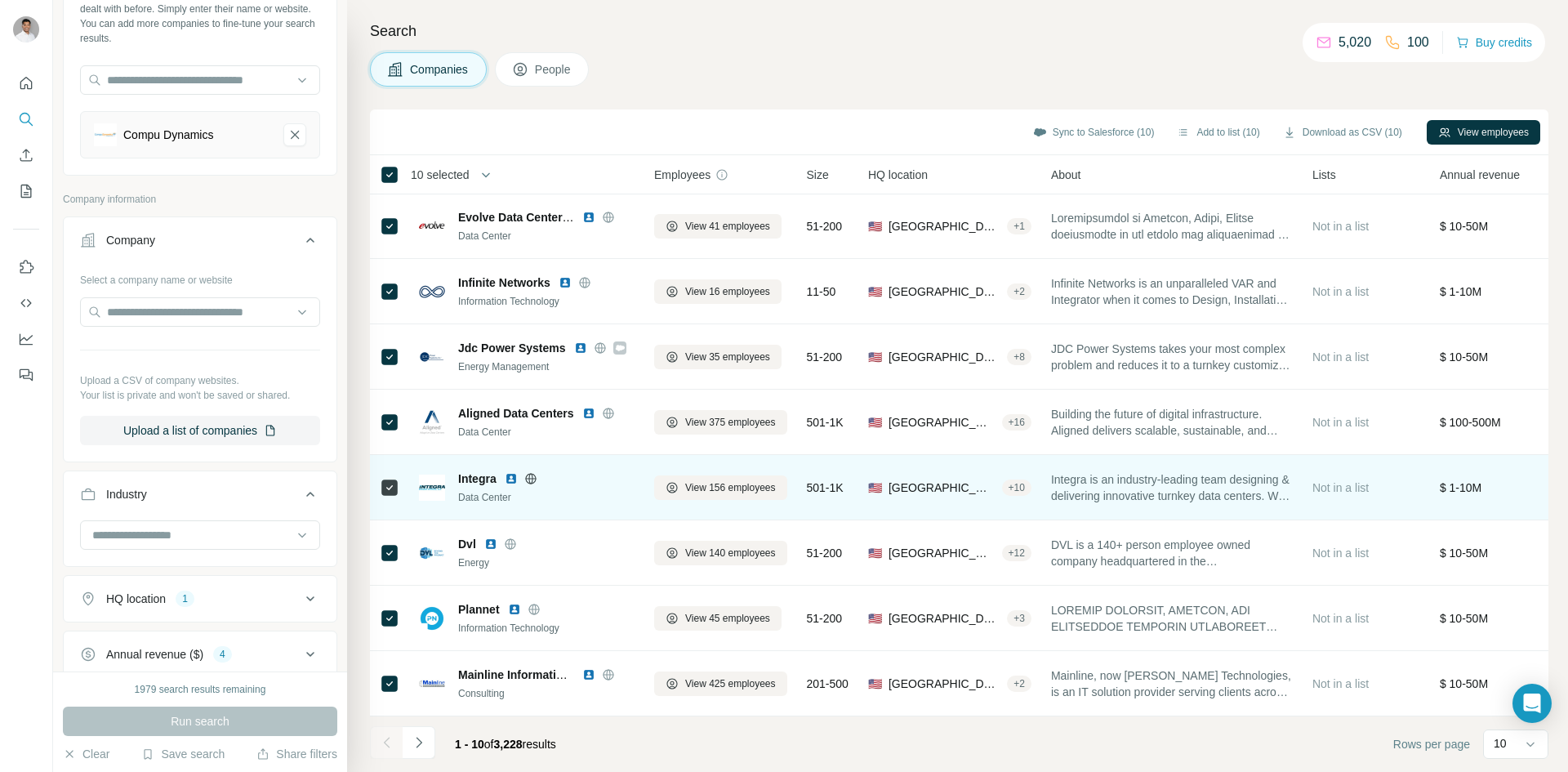
scroll to position [140, 0]
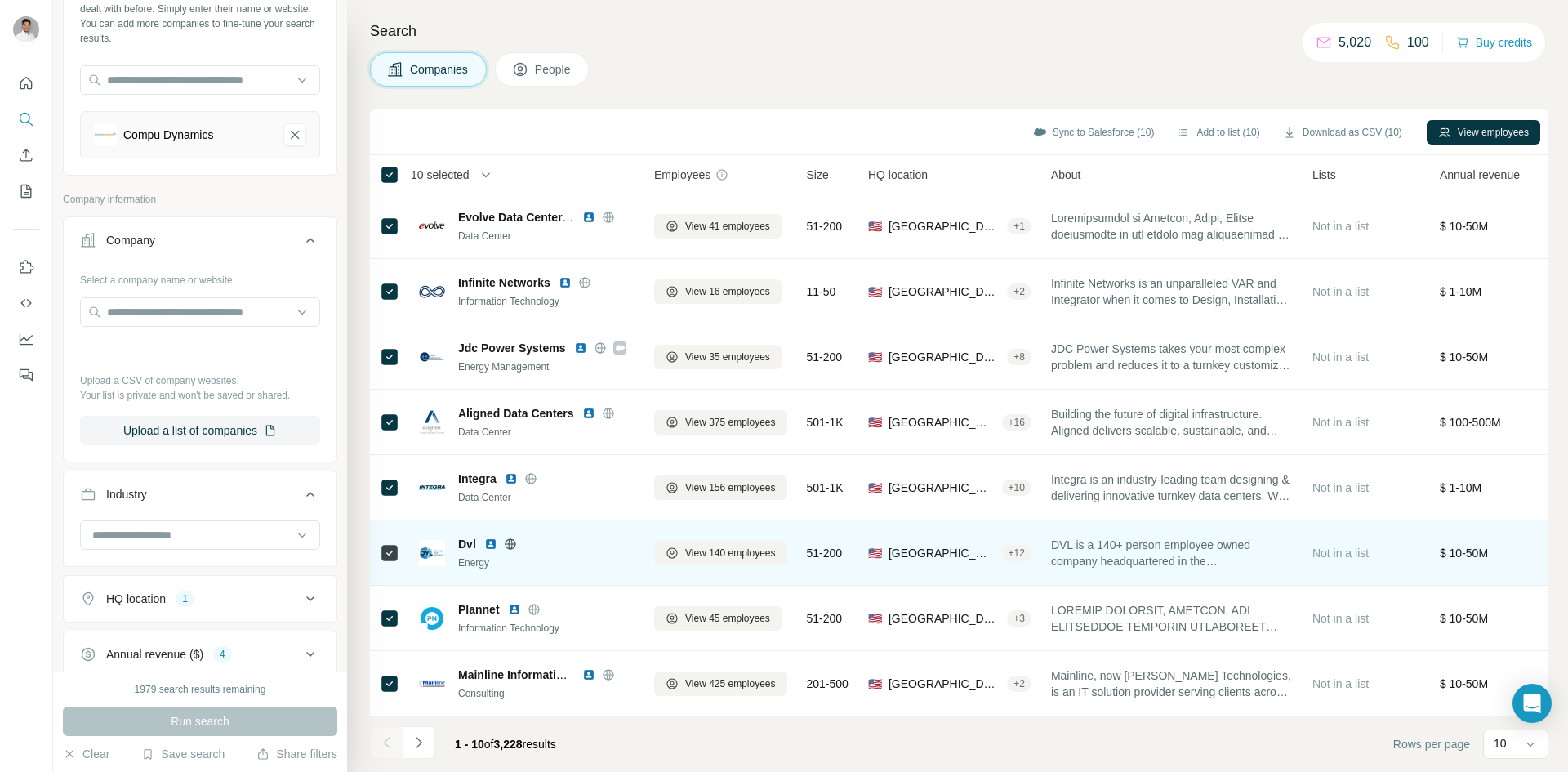
click at [1155, 539] on span "DVL is a 140+ person employee owned company headquartered in the Philadelphia m…" at bounding box center [1172, 553] width 242 height 33
click at [578, 542] on div "Dvl" at bounding box center [546, 544] width 176 height 16
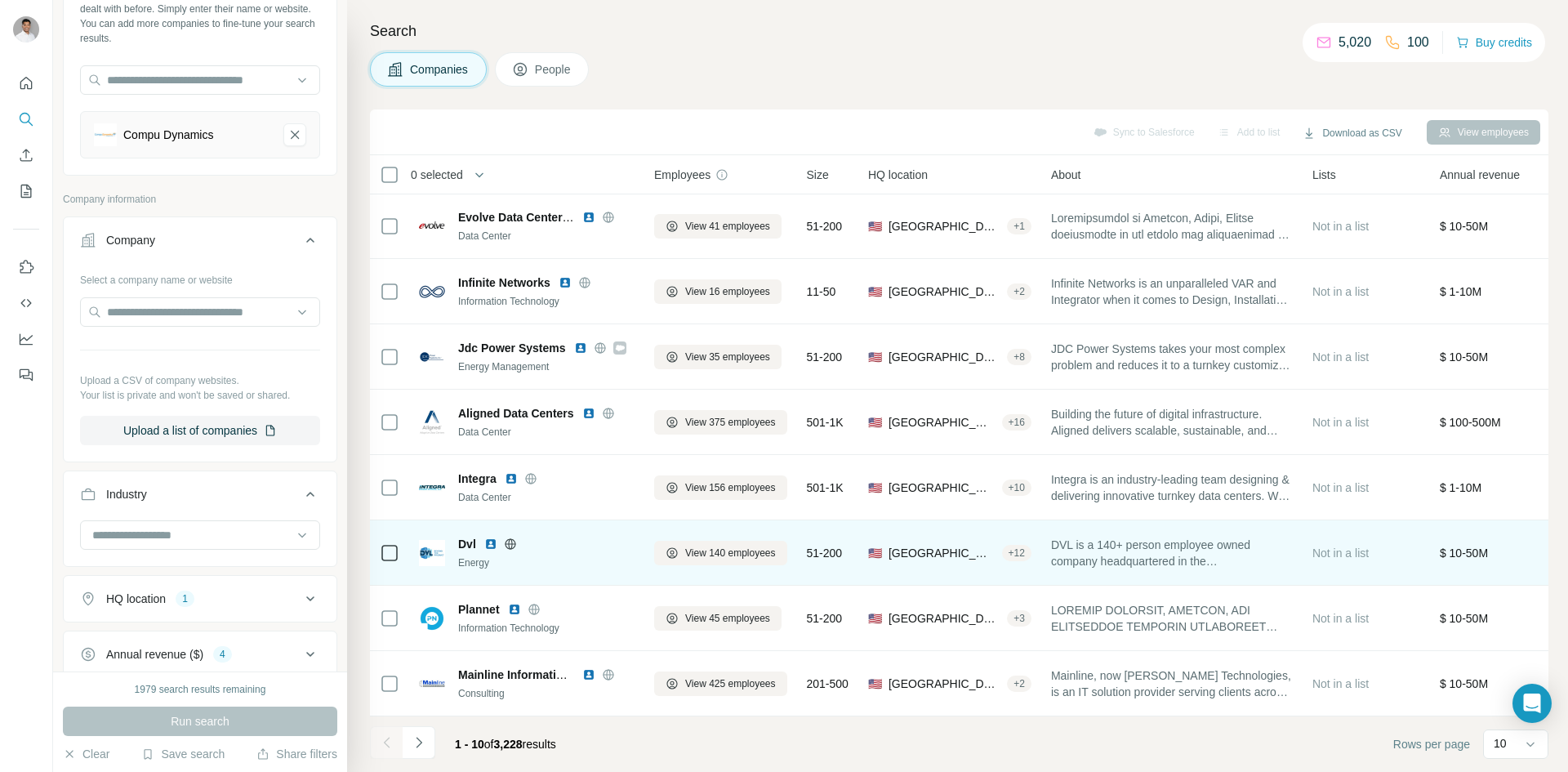
click at [466, 536] on span "Dvl" at bounding box center [467, 544] width 18 height 16
click at [564, 556] on div "Energy" at bounding box center [546, 563] width 176 height 14
click at [428, 551] on img at bounding box center [431, 553] width 26 height 26
drag, startPoint x: 1086, startPoint y: 550, endPoint x: 1068, endPoint y: 544, distance: 19.0
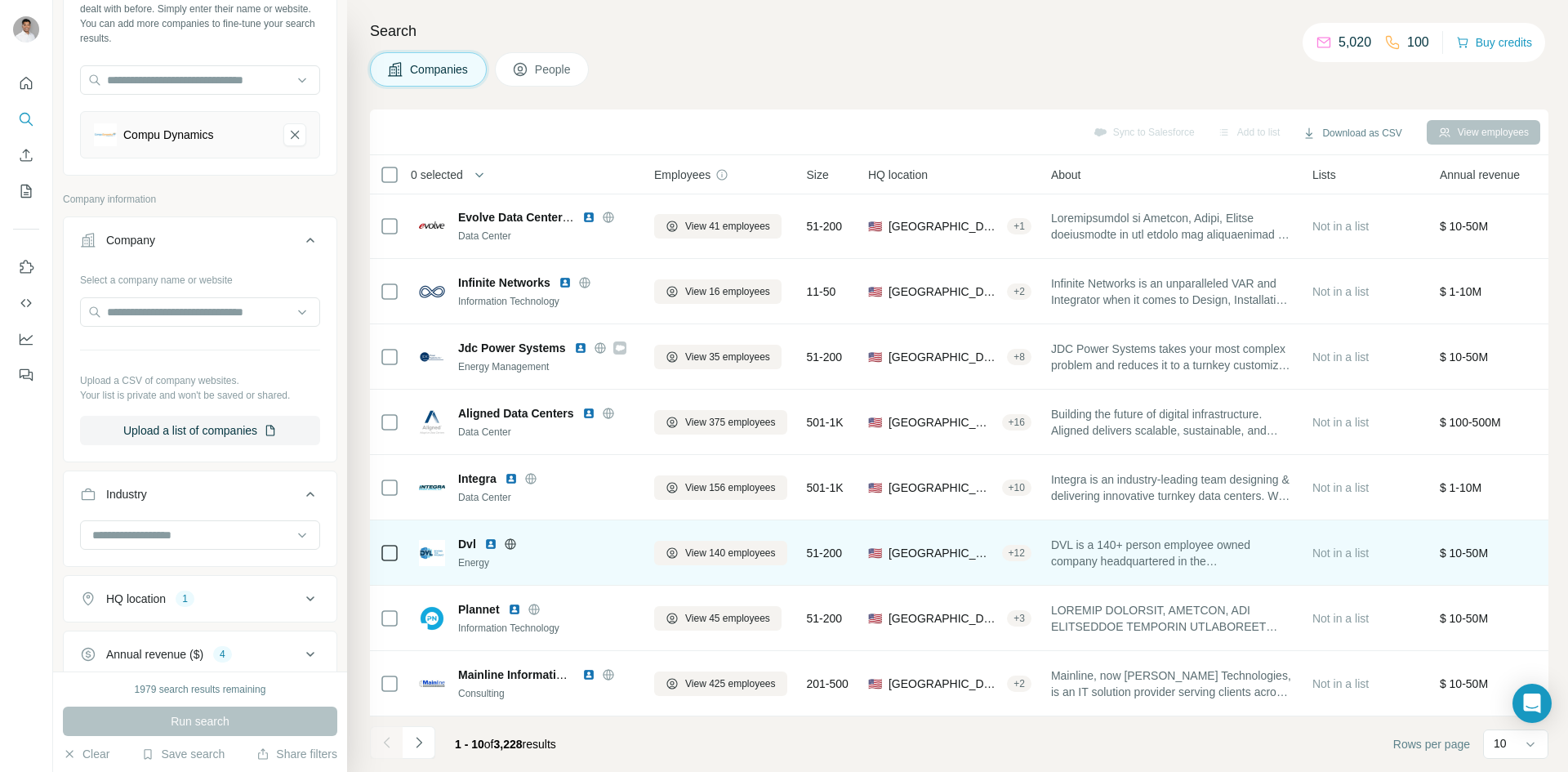
click at [1068, 544] on span "DVL is a 140+ person employee owned company headquartered in the Philadelphia m…" at bounding box center [1172, 553] width 242 height 33
click at [511, 543] on icon at bounding box center [510, 543] width 11 height 1
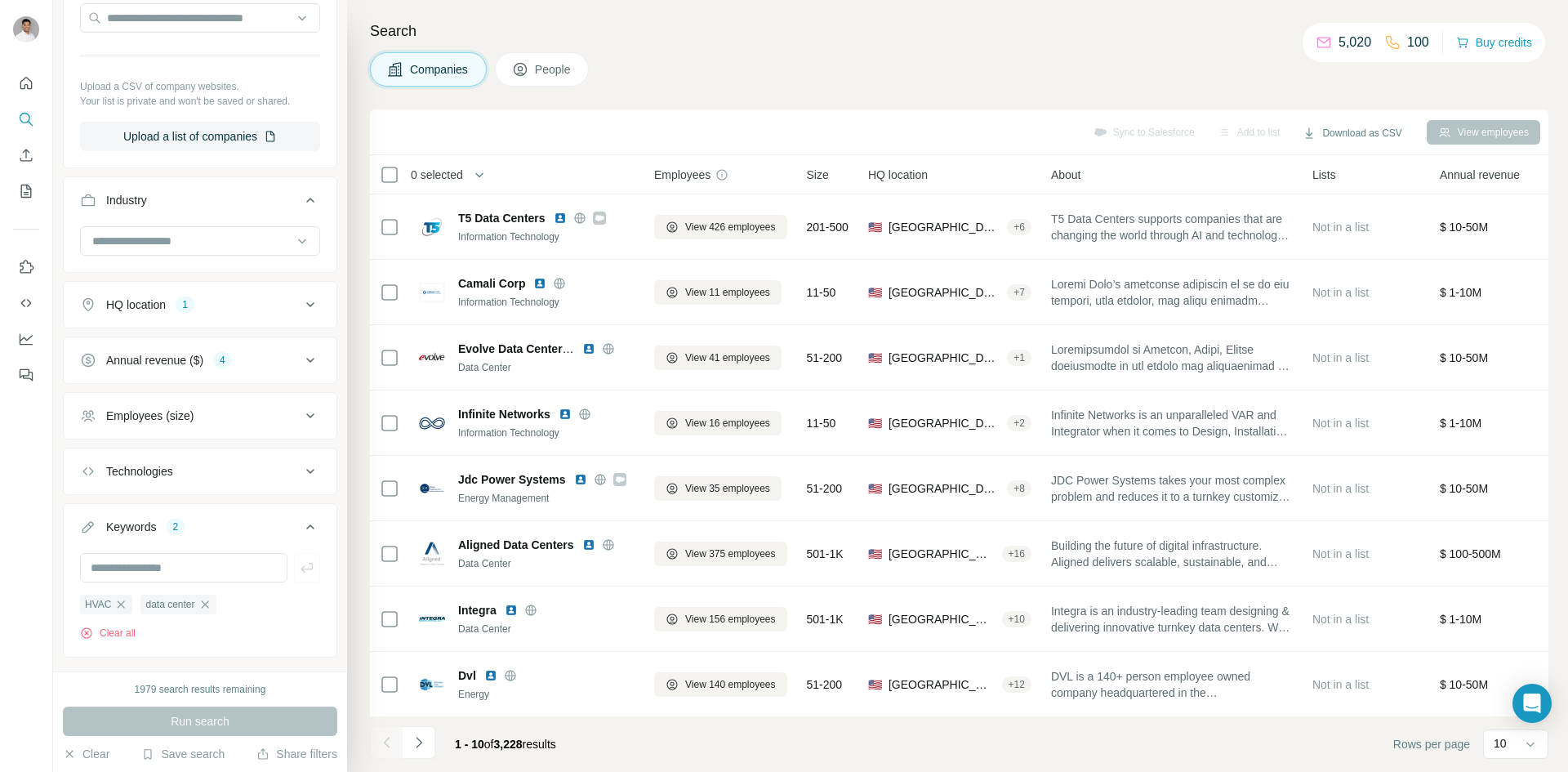
scroll to position [432, 0]
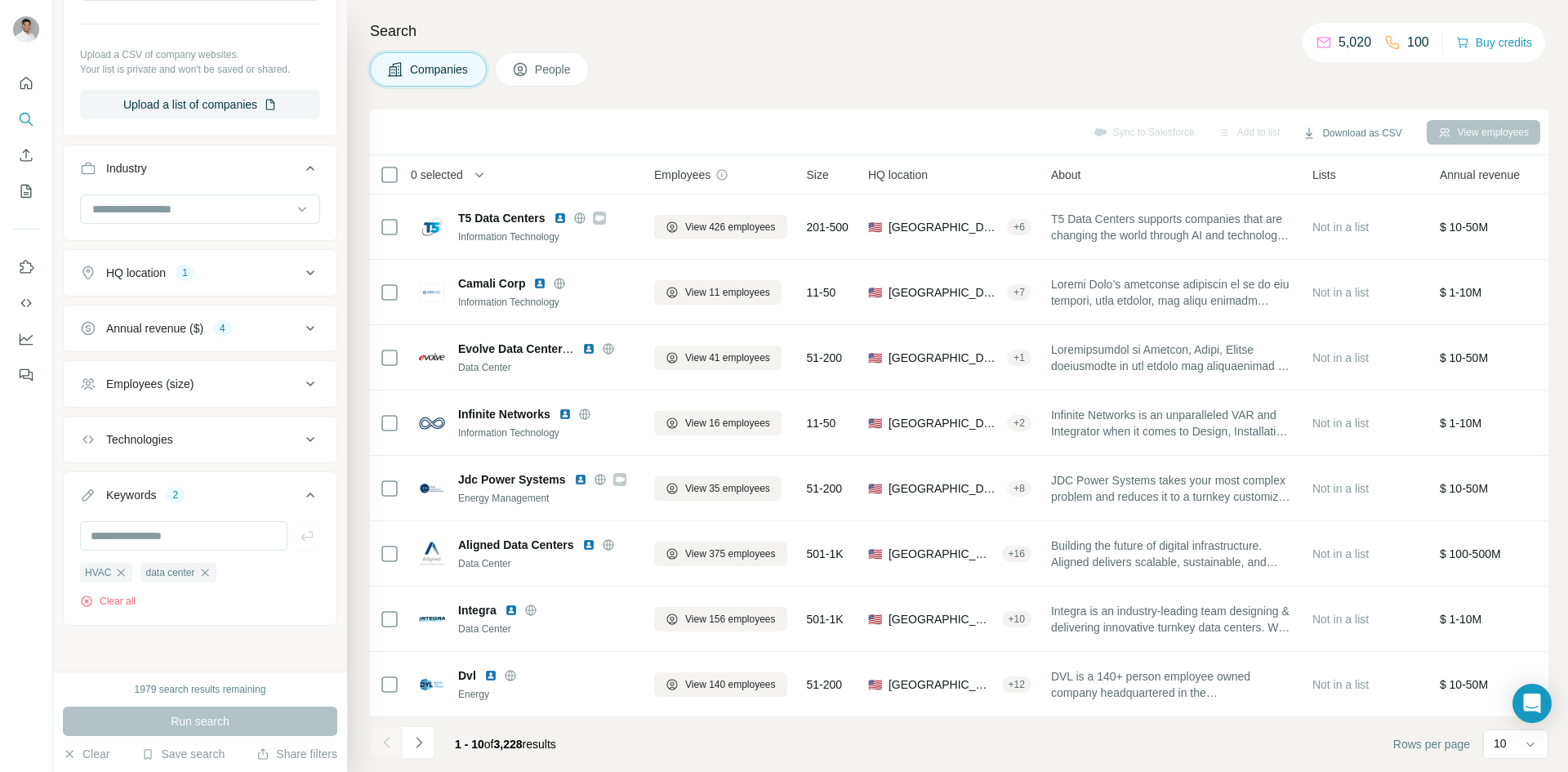
click at [249, 335] on button "Annual revenue ($) 4" at bounding box center [199, 328] width 273 height 39
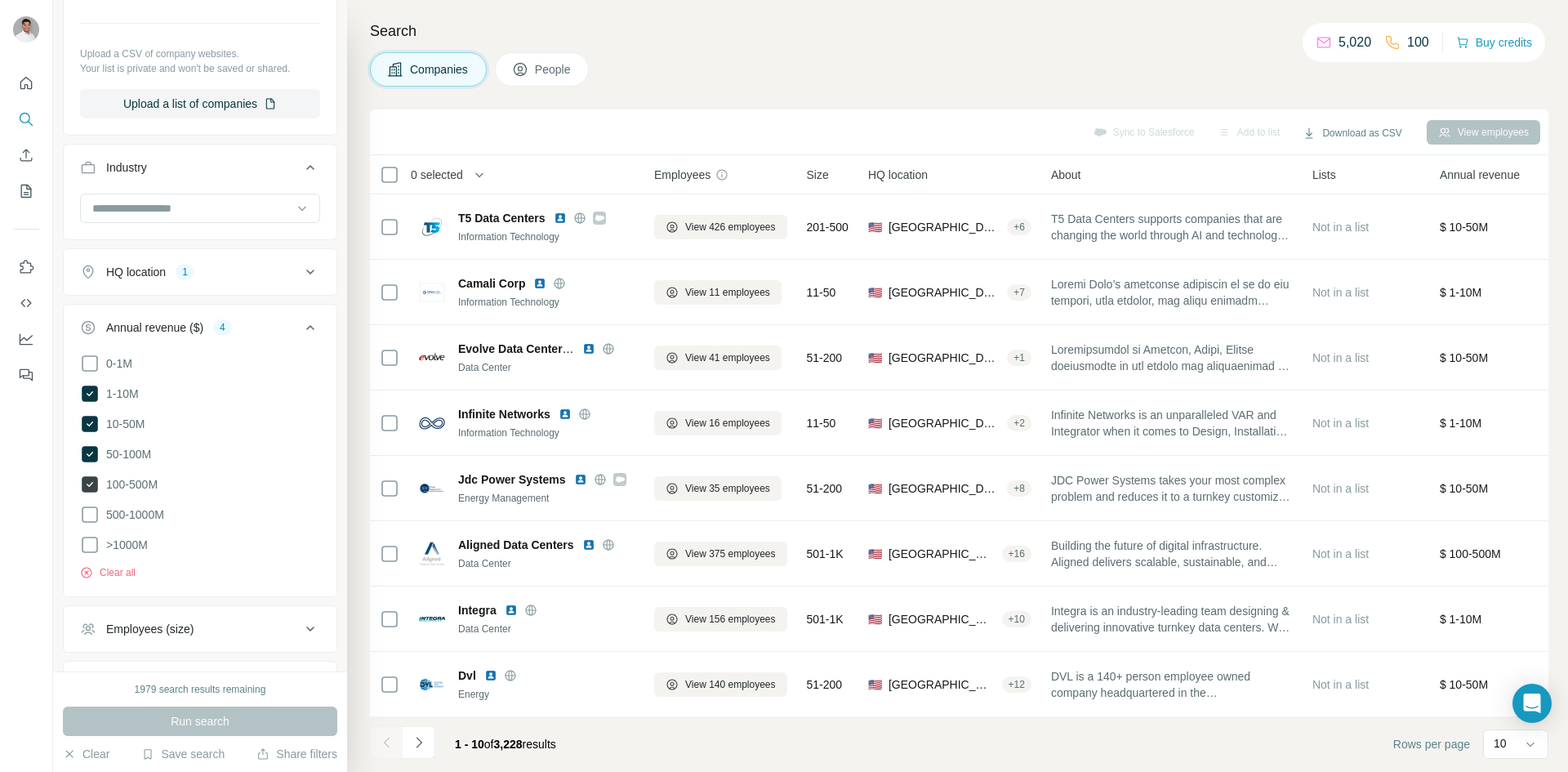
click at [102, 480] on span "100-500M" at bounding box center [128, 484] width 58 height 16
click at [254, 705] on div "1979 search results remaining Run search Clear Save search Share filters" at bounding box center [199, 722] width 294 height 100
click at [254, 713] on button "Run search" at bounding box center [199, 721] width 275 height 30
click at [92, 392] on icon at bounding box center [89, 393] width 6 height 4
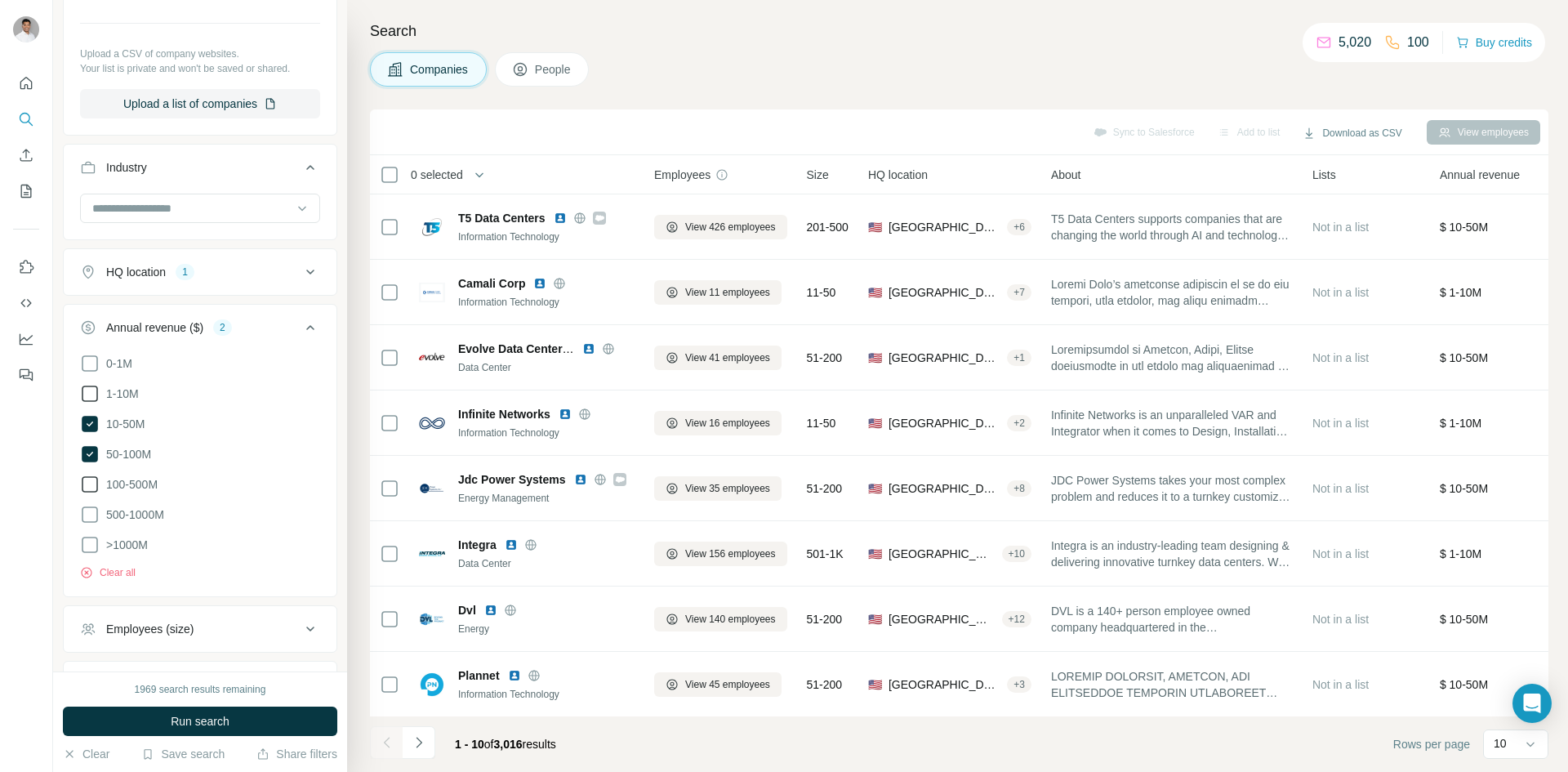
click at [84, 485] on icon at bounding box center [89, 485] width 20 height 20
click at [209, 718] on span "Run search" at bounding box center [200, 721] width 59 height 16
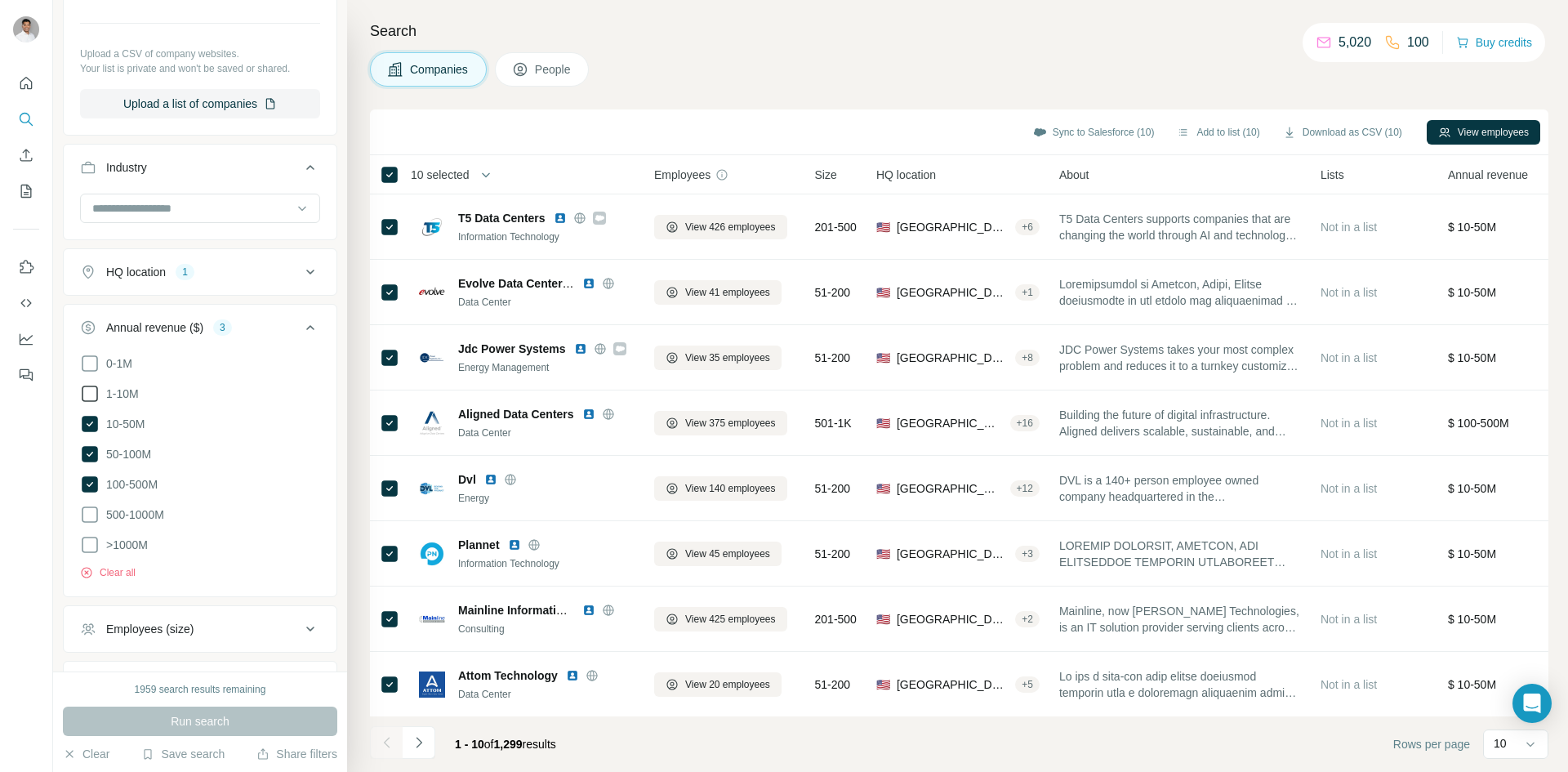
click at [436, 742] on div "1 - 10 of 1,299 results" at bounding box center [470, 744] width 199 height 36
click at [428, 743] on button "Navigate to next page" at bounding box center [419, 742] width 33 height 33
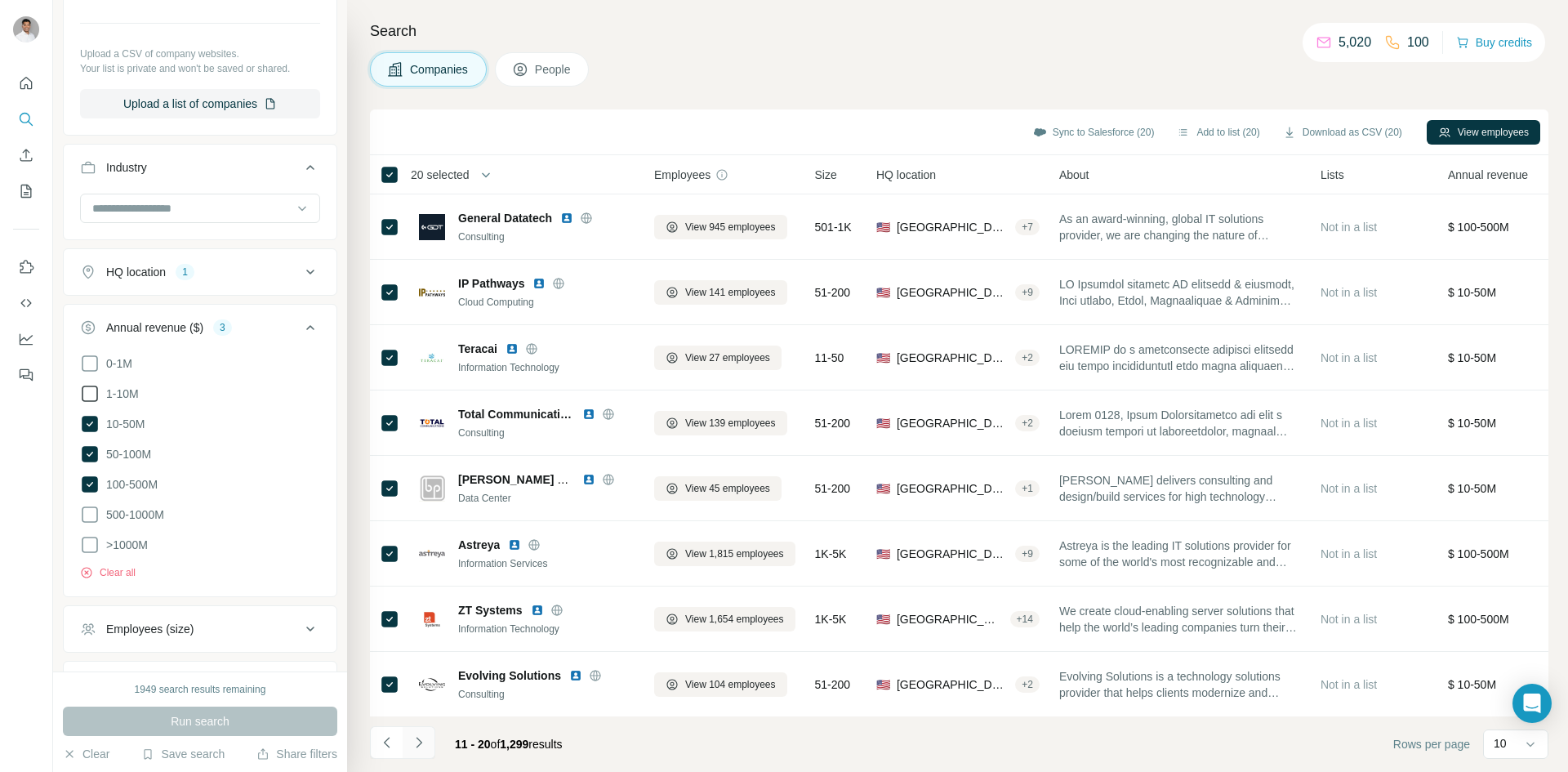
click at [420, 735] on icon "Navigate to next page" at bounding box center [419, 742] width 16 height 16
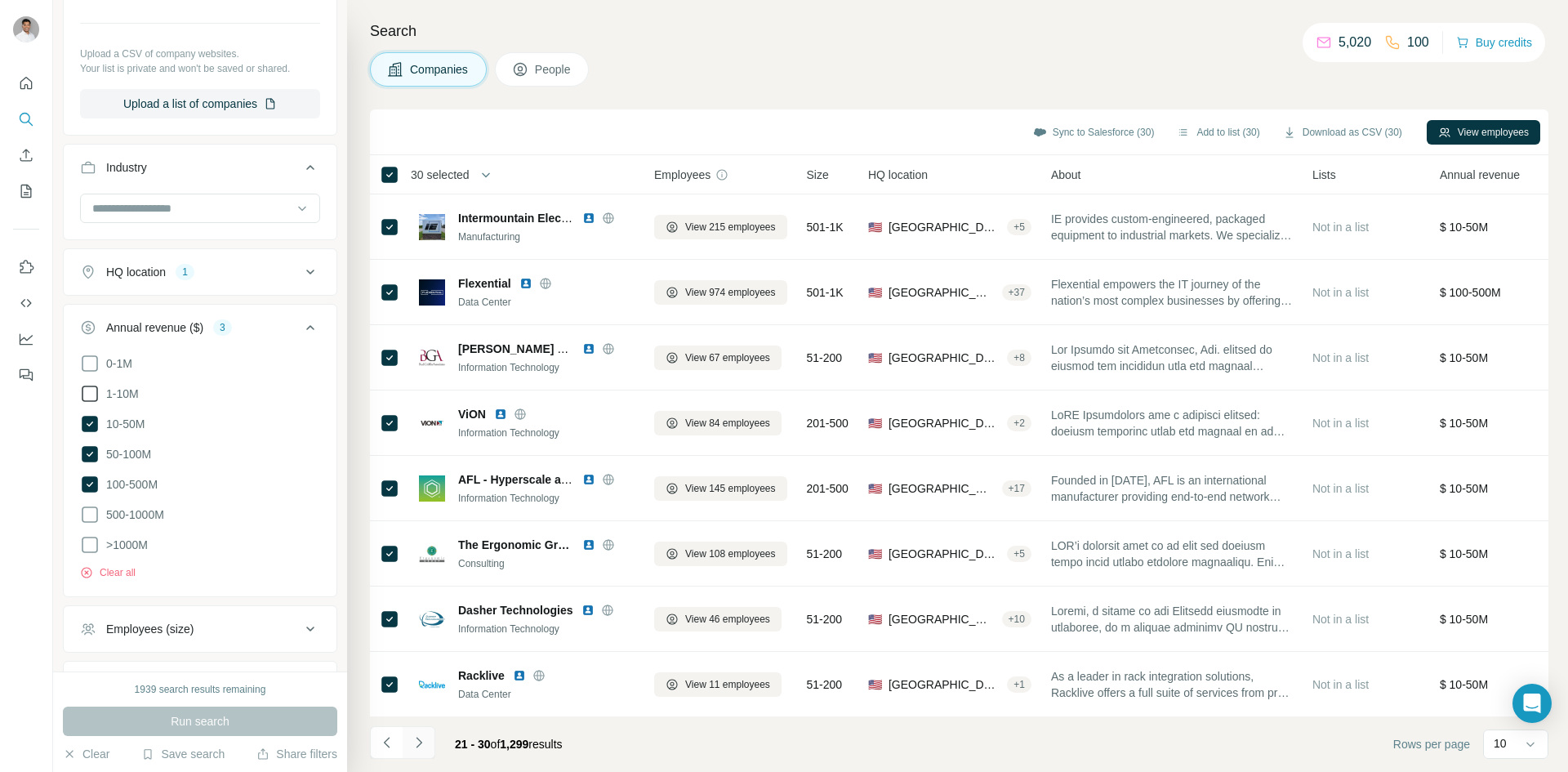
click at [419, 729] on button "Navigate to next page" at bounding box center [419, 742] width 33 height 33
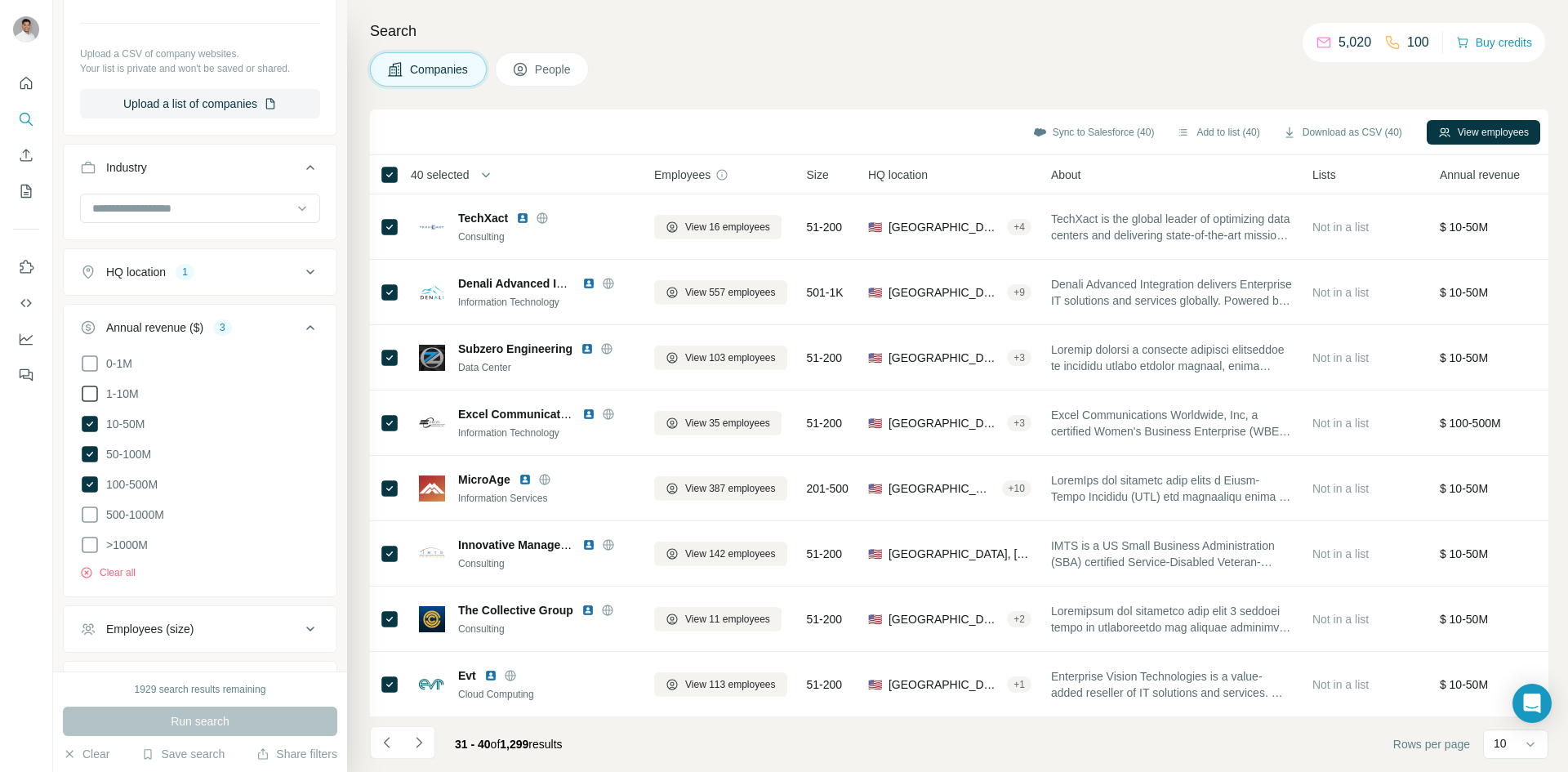
click at [424, 763] on footer "31 - 40 of 1,299 results Rows per page 10" at bounding box center [960, 744] width 1179 height 55
click at [423, 758] on button "Navigate to next page" at bounding box center [419, 742] width 33 height 33
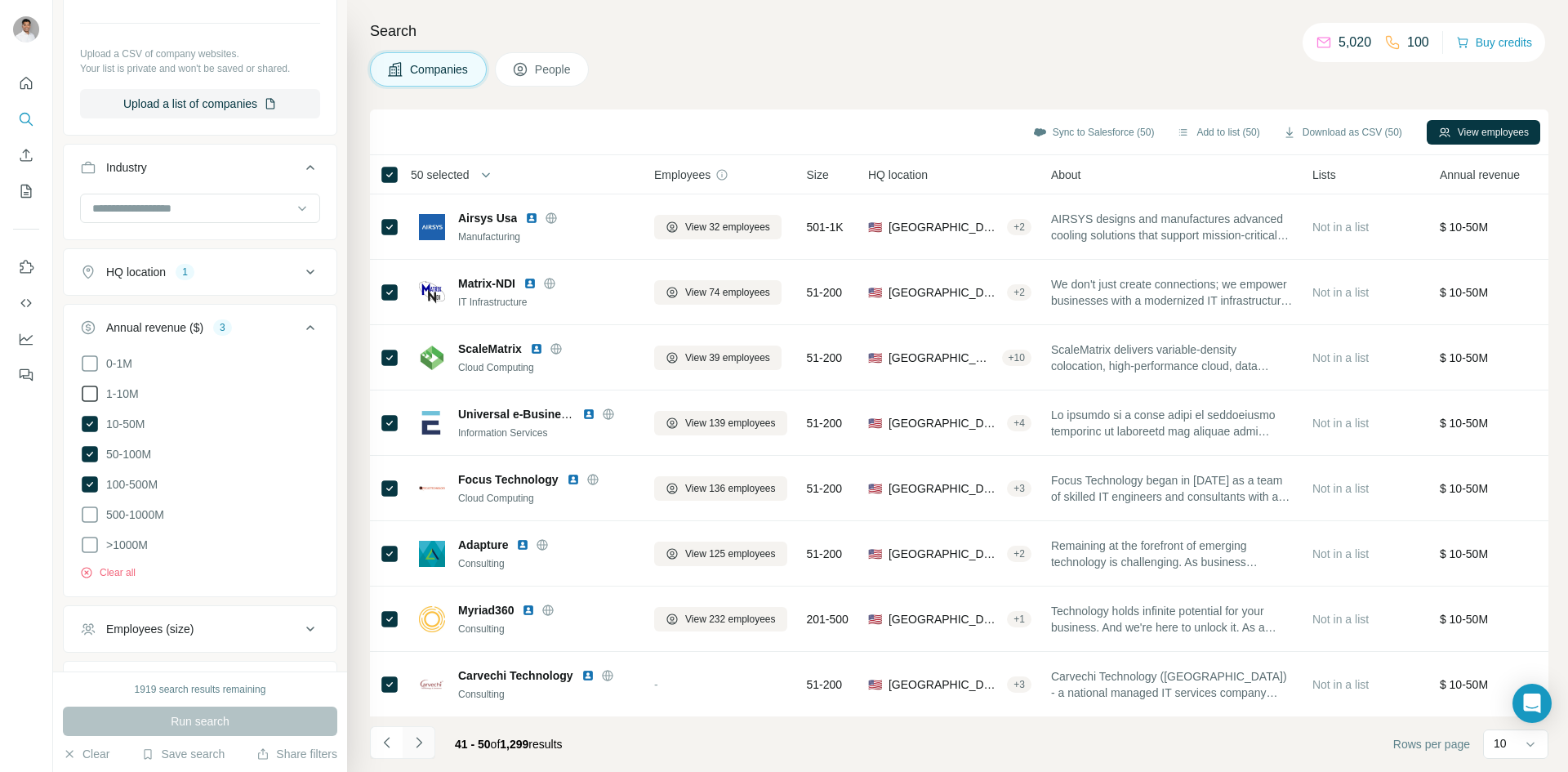
click at [418, 754] on button "Navigate to next page" at bounding box center [419, 742] width 33 height 33
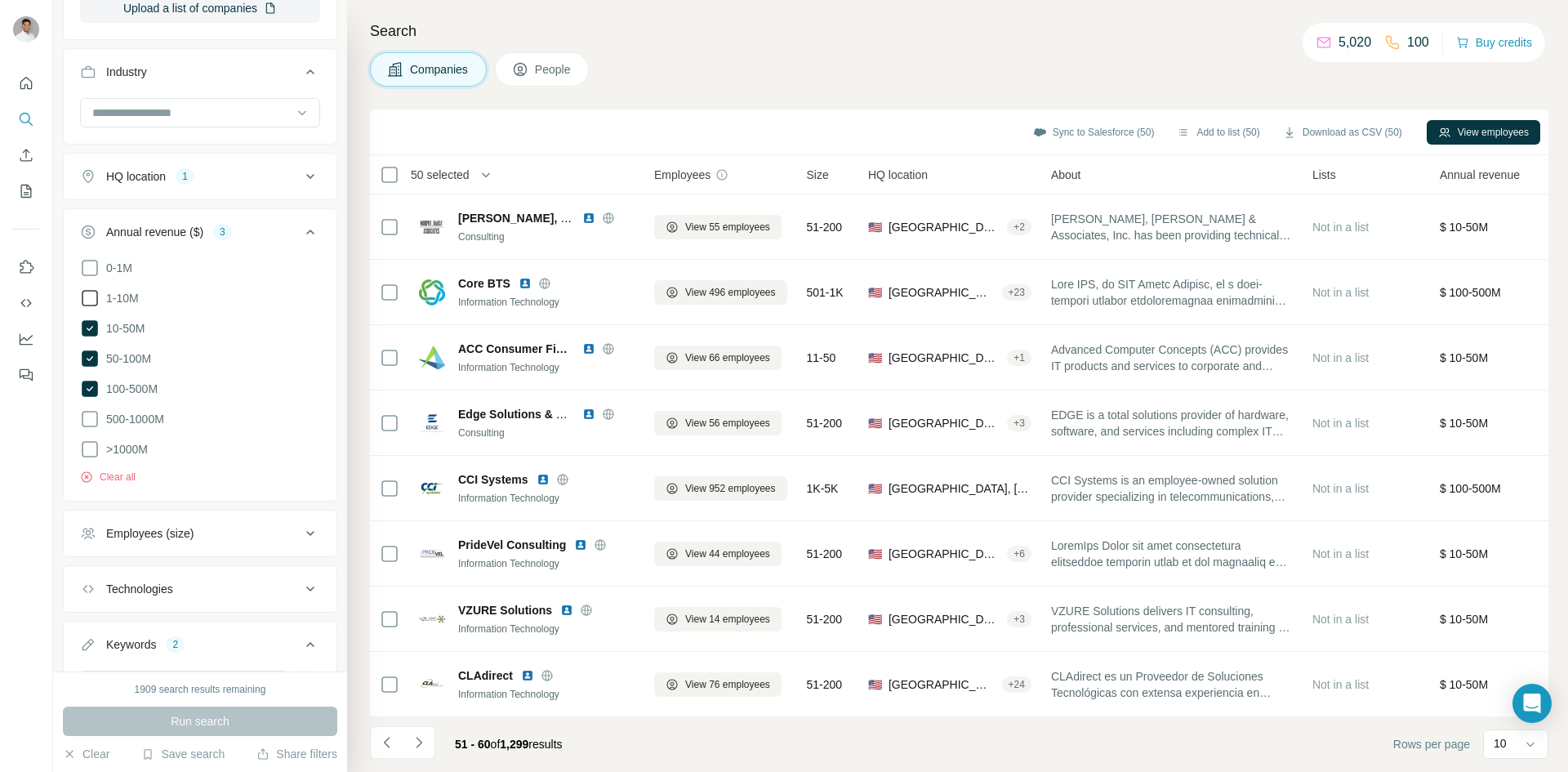
scroll to position [673, 0]
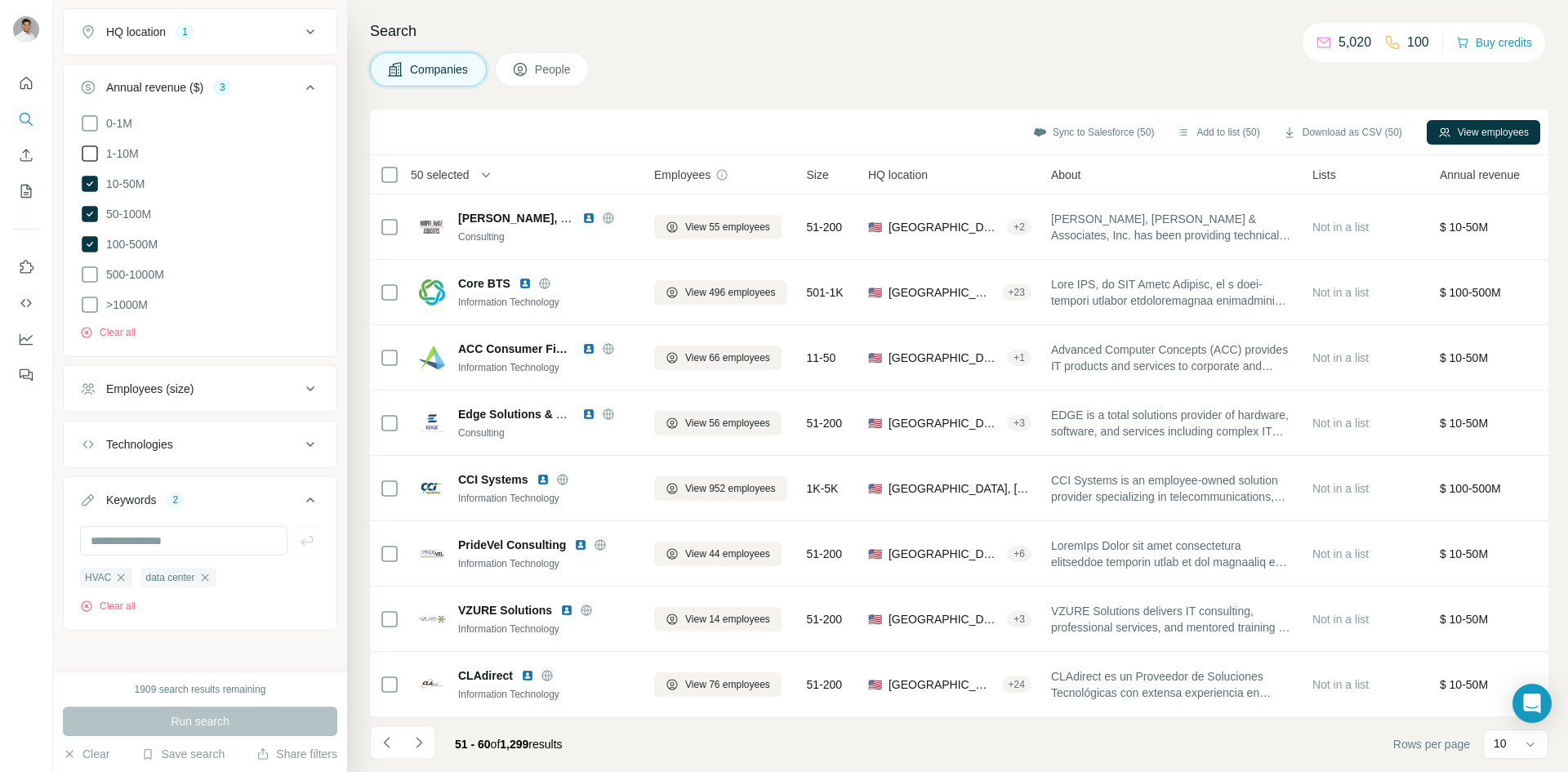
click at [194, 454] on button "Technologies" at bounding box center [199, 445] width 273 height 39
click at [195, 437] on div "Technologies" at bounding box center [190, 445] width 221 height 16
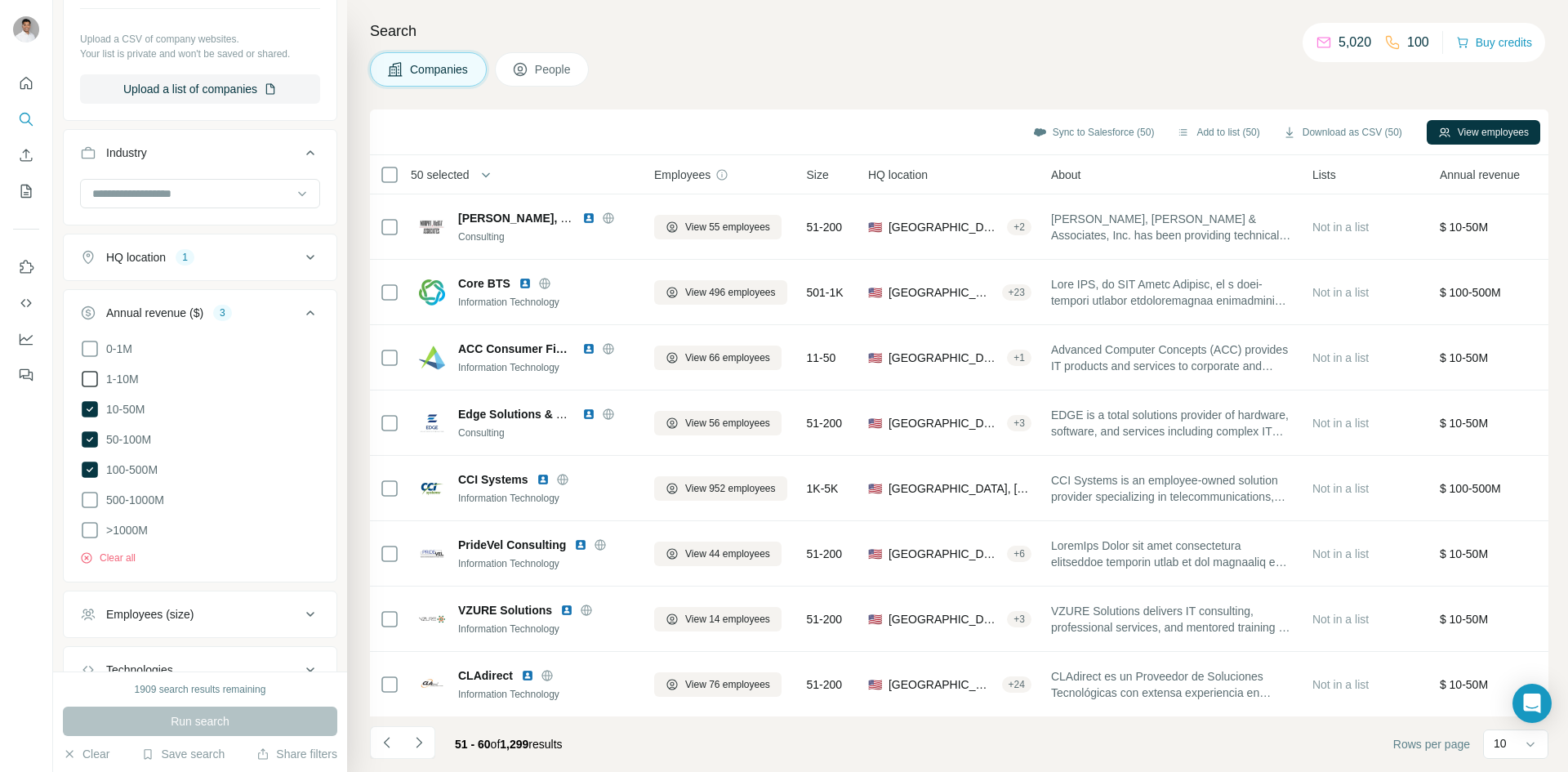
scroll to position [654, 0]
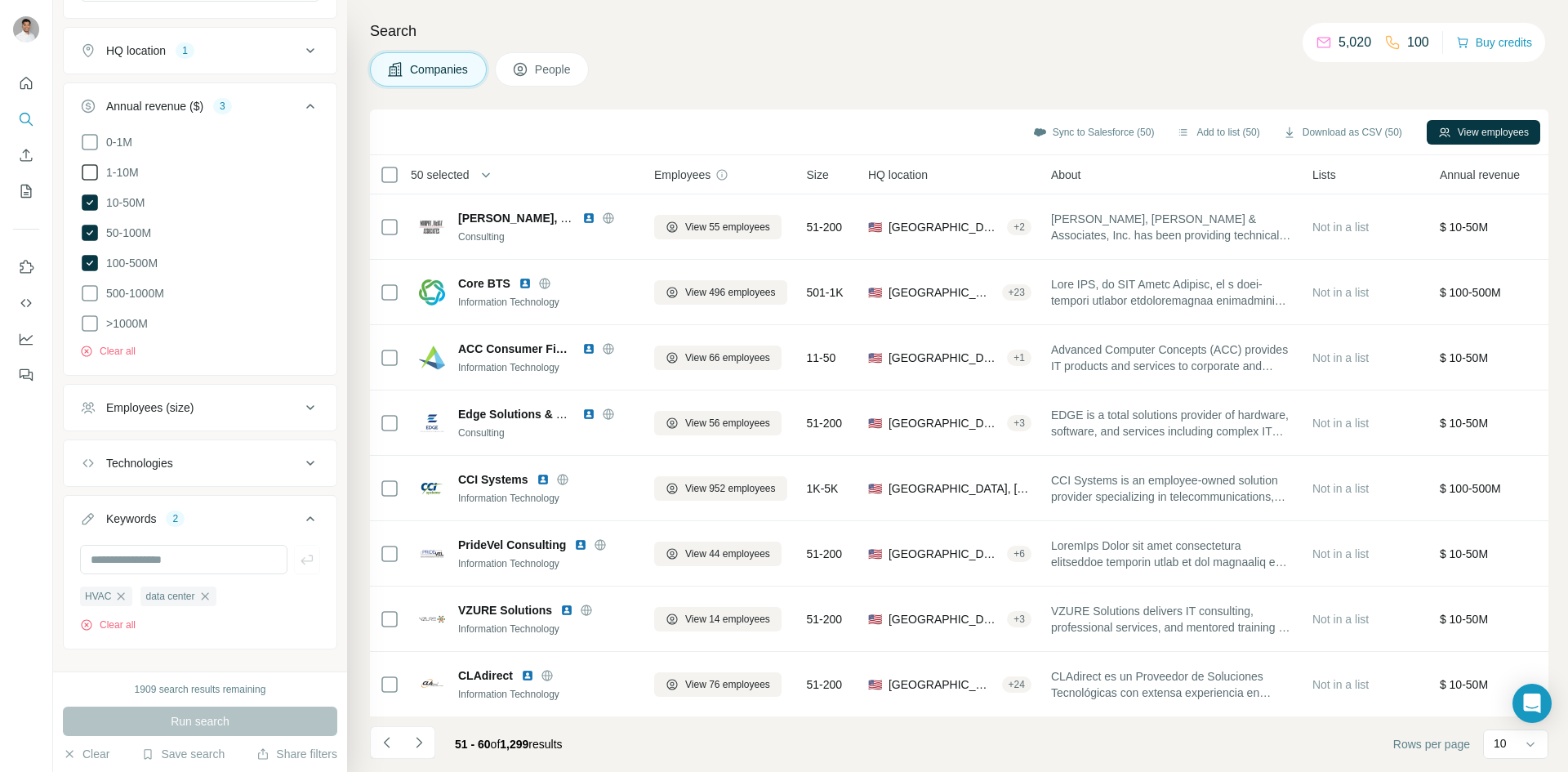
click at [199, 400] on div "Employees (size)" at bounding box center [190, 408] width 221 height 16
click at [199, 469] on button "Technologies" at bounding box center [199, 463] width 273 height 39
click at [200, 458] on div "Technologies" at bounding box center [190, 463] width 221 height 16
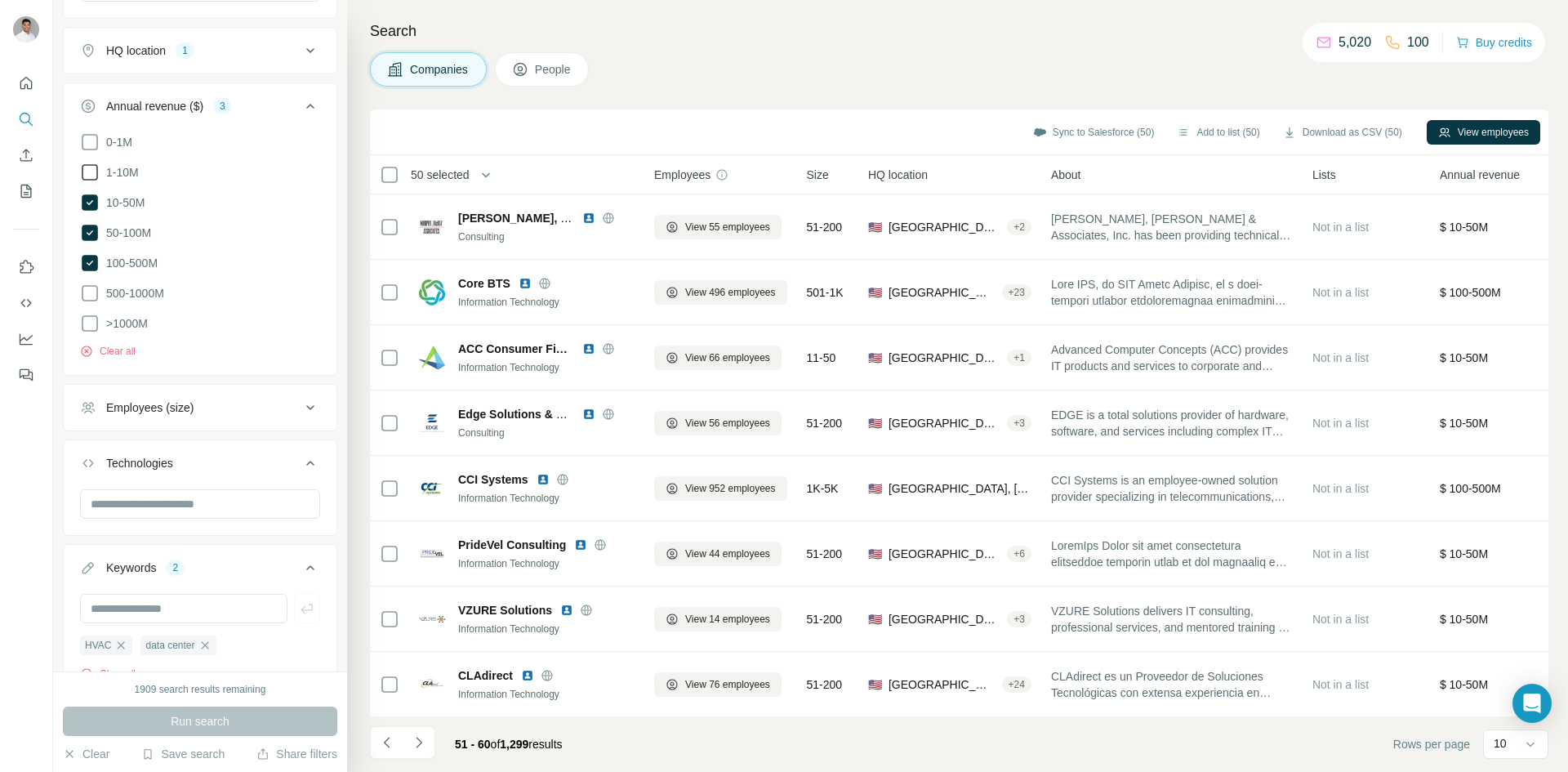
click at [200, 458] on div "Technologies" at bounding box center [190, 463] width 221 height 16
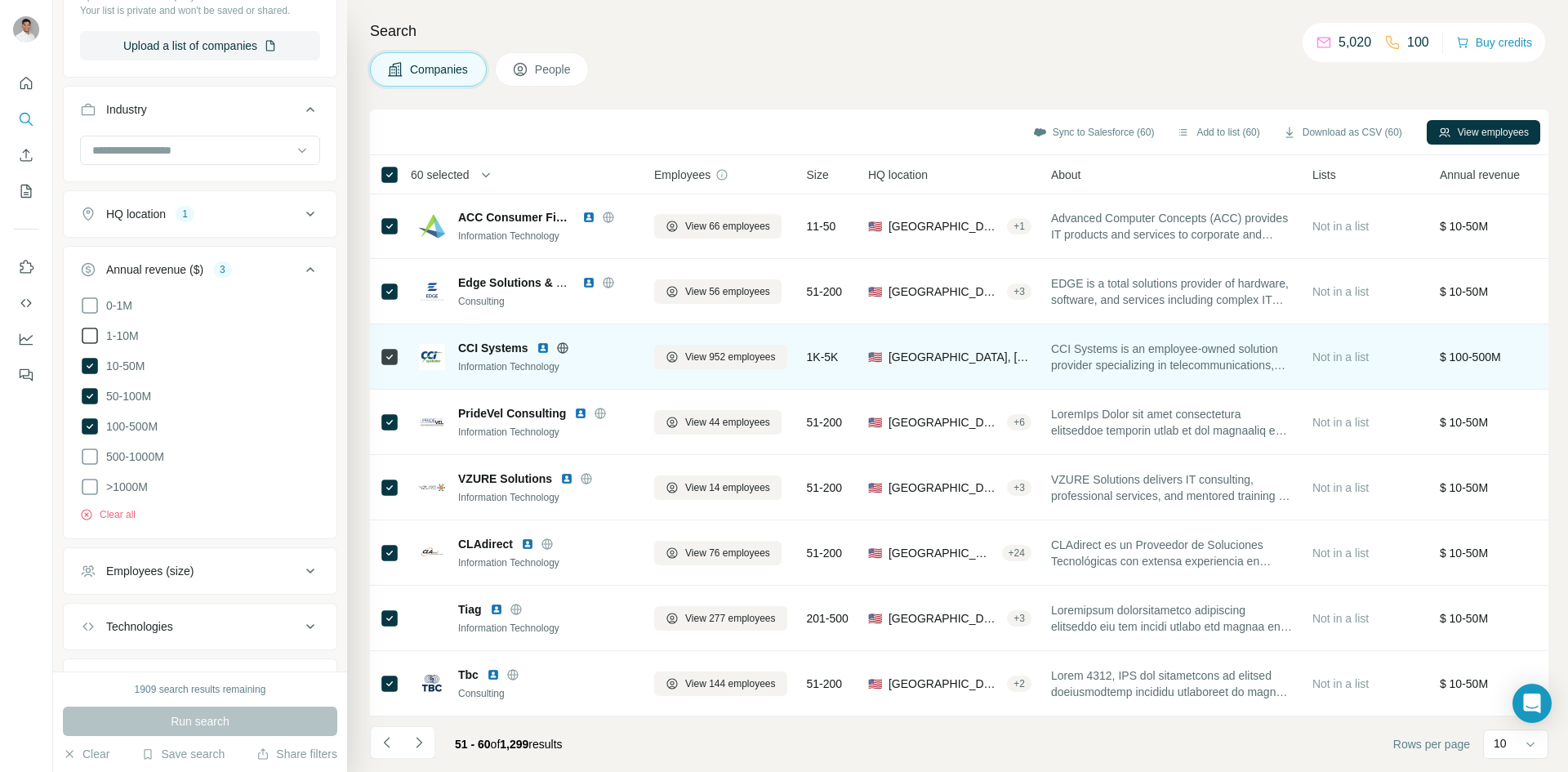
scroll to position [0, 0]
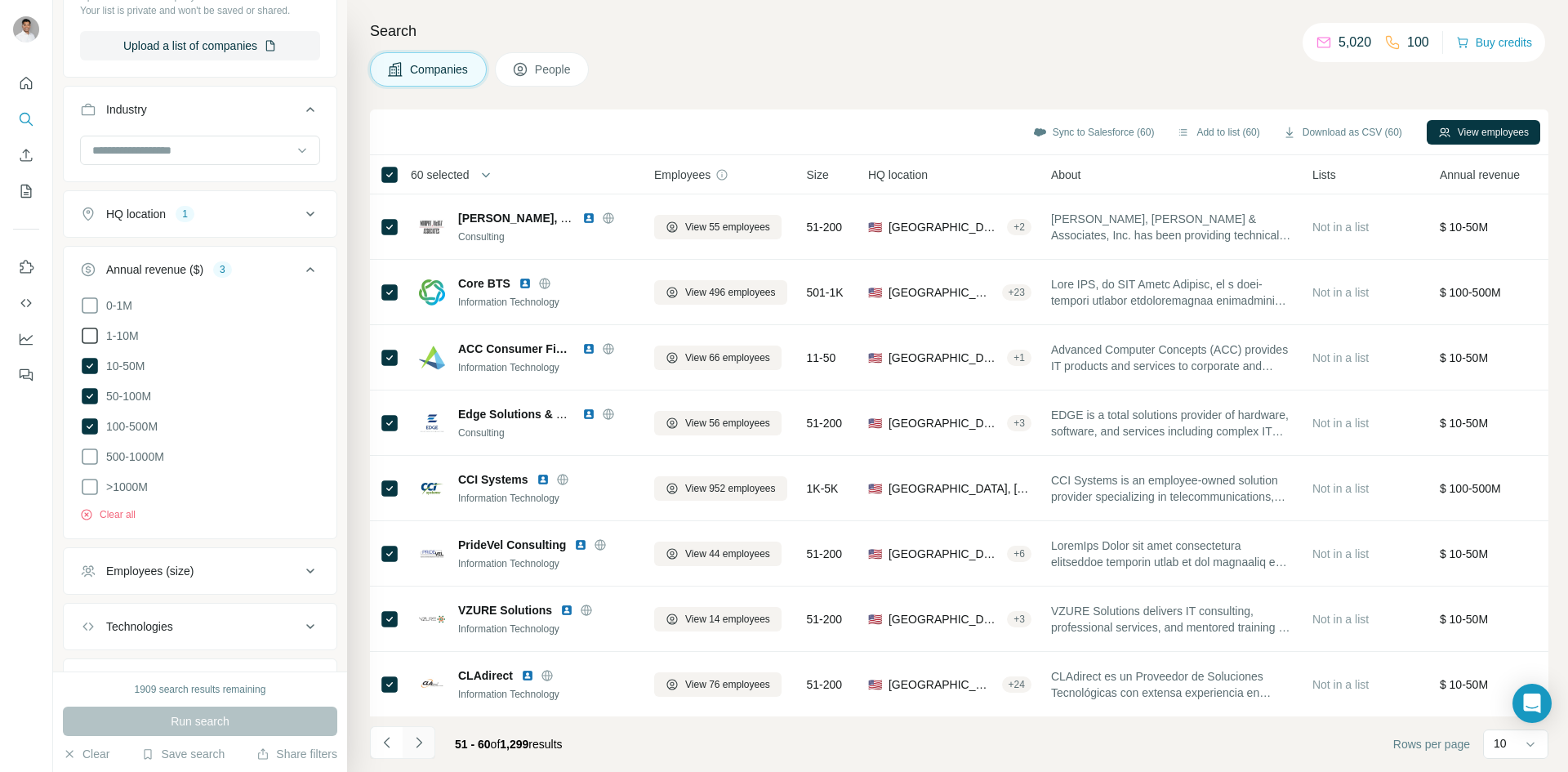
click at [420, 741] on icon "Navigate to next page" at bounding box center [419, 742] width 16 height 16
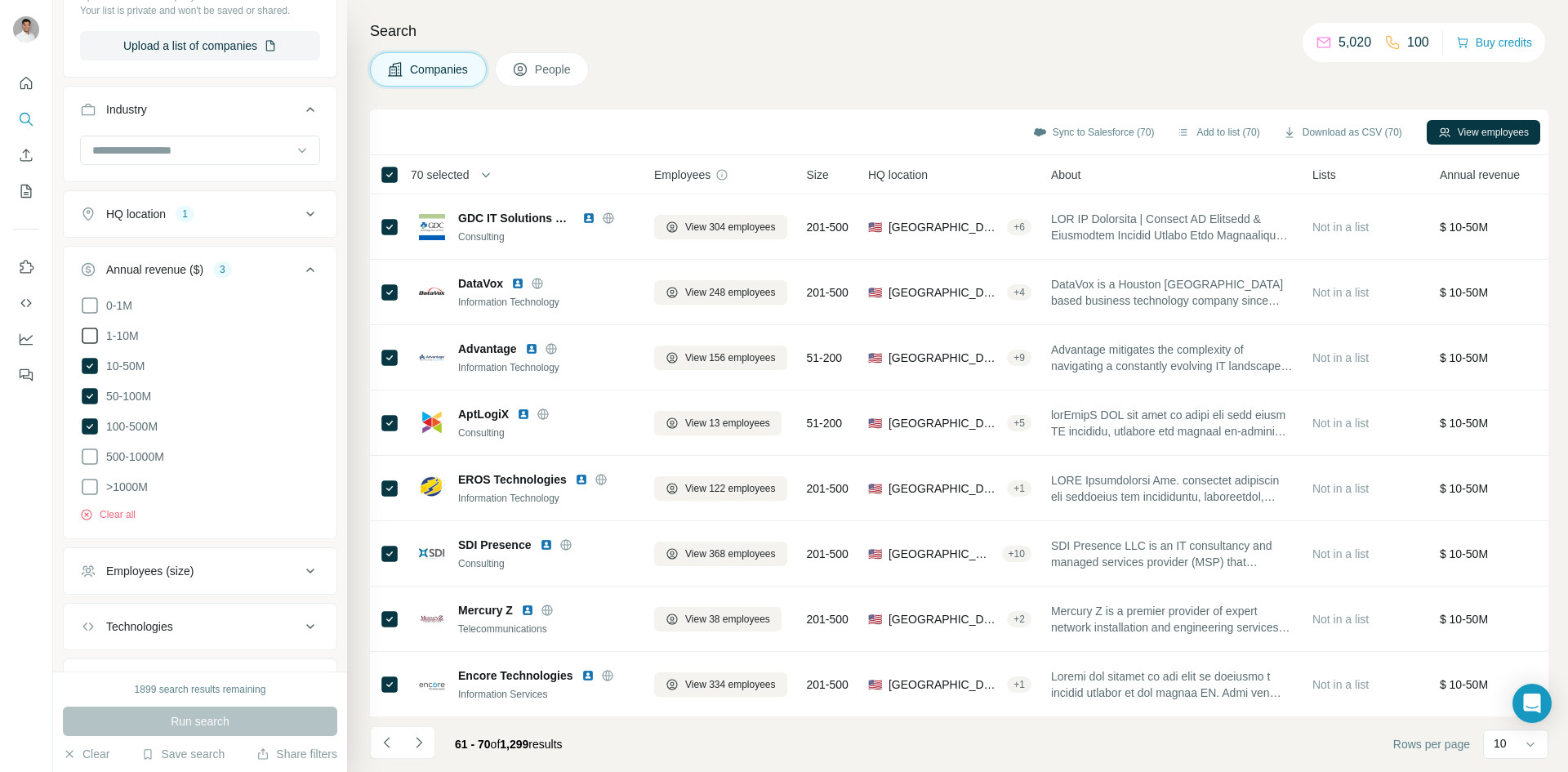
click at [428, 730] on button "Navigate to next page" at bounding box center [419, 742] width 33 height 33
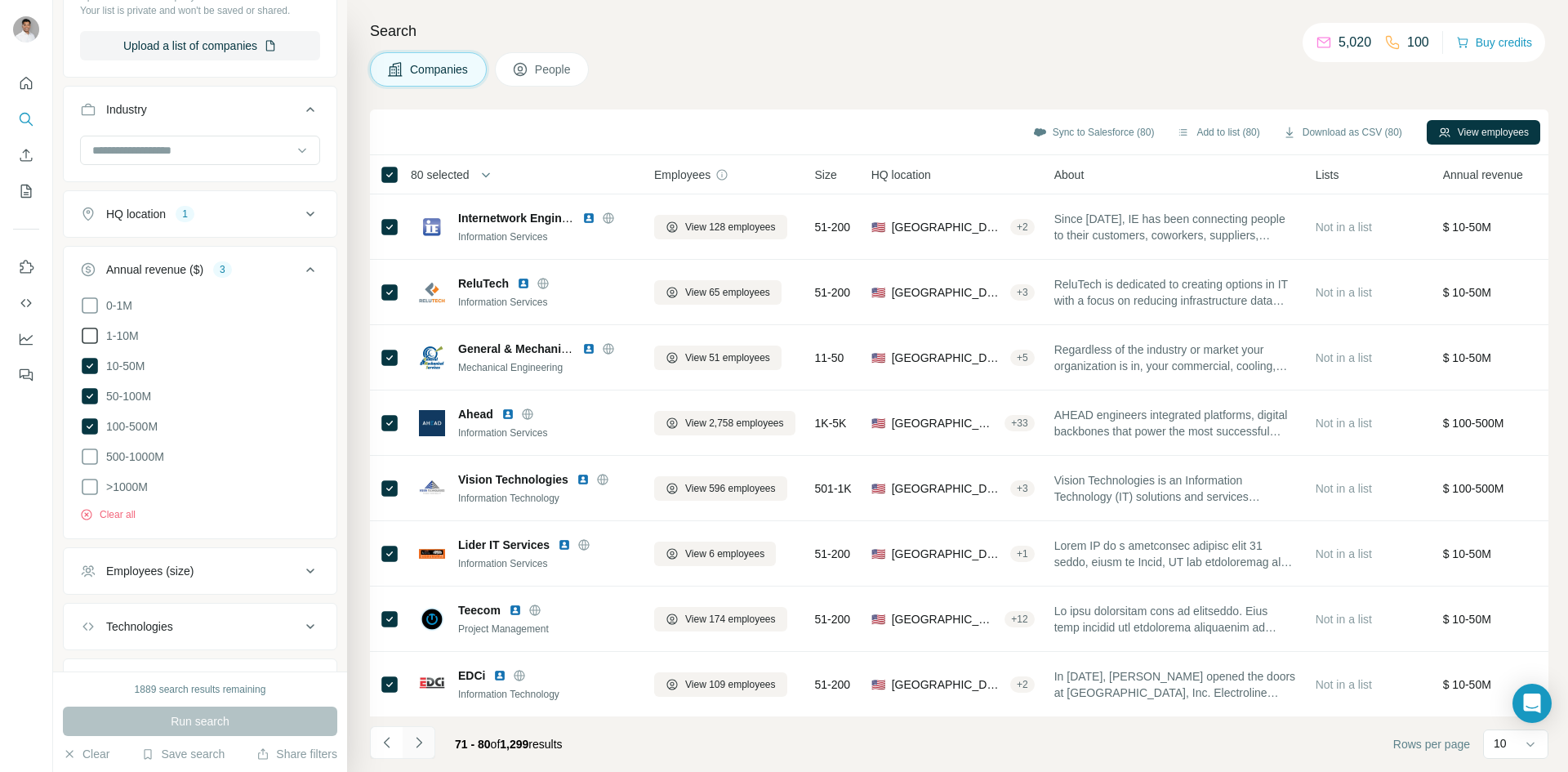
click at [427, 739] on icon "Navigate to next page" at bounding box center [419, 742] width 16 height 16
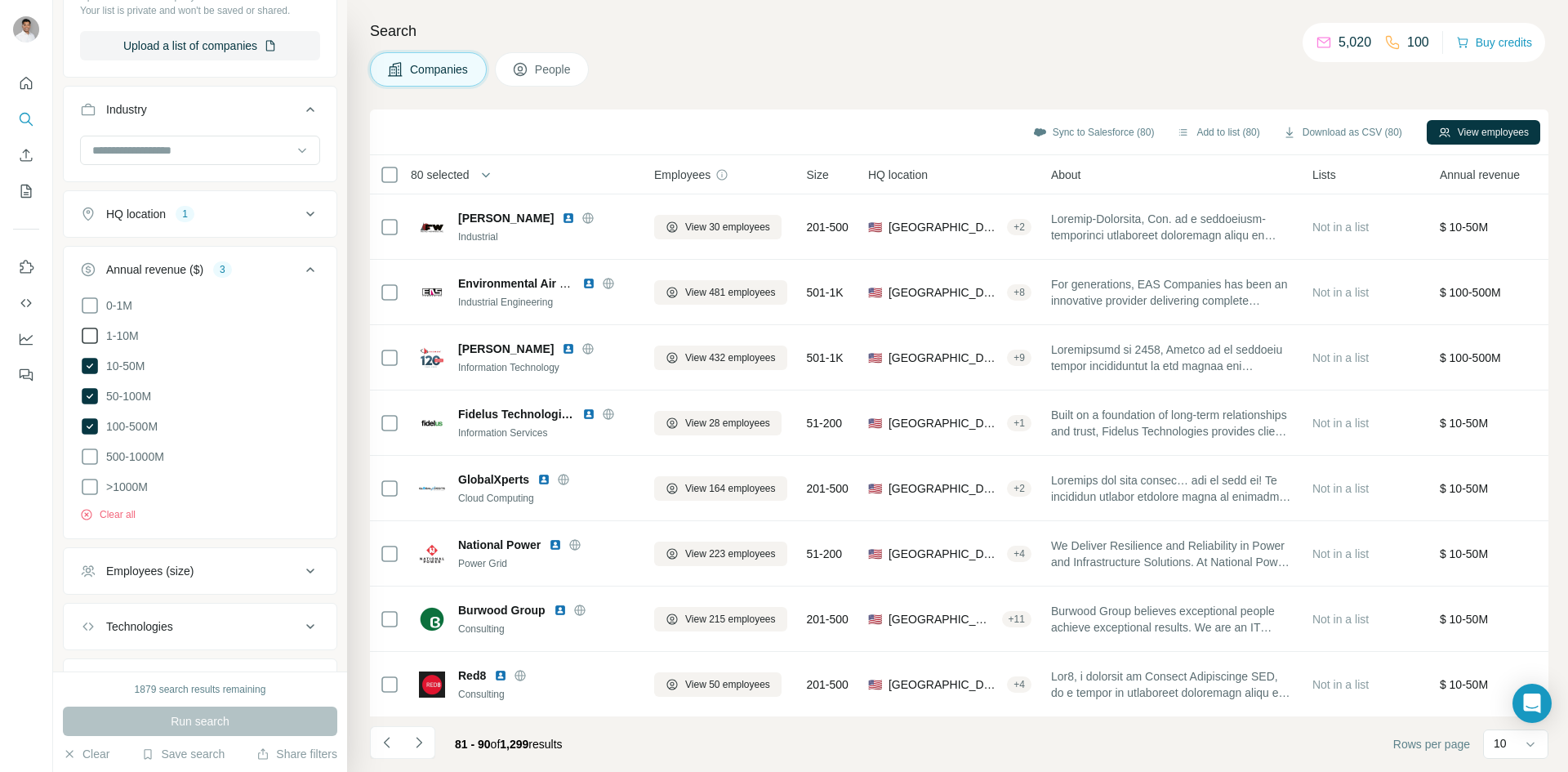
click at [390, 162] on th "80 selected" at bounding box center [501, 175] width 261 height 39
click at [424, 736] on icon "Navigate to next page" at bounding box center [419, 742] width 16 height 16
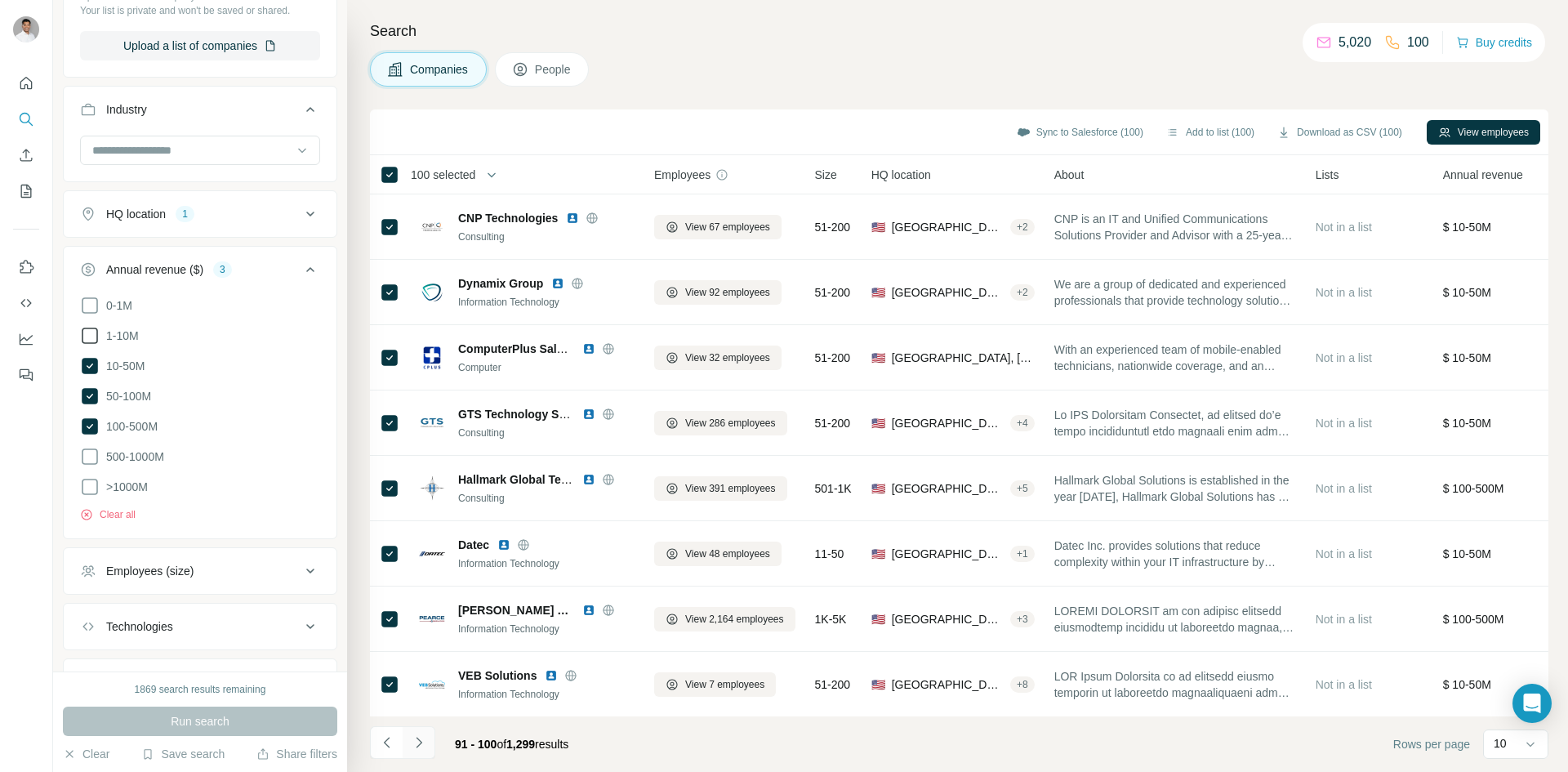
click at [420, 739] on icon "Navigate to next page" at bounding box center [419, 742] width 16 height 16
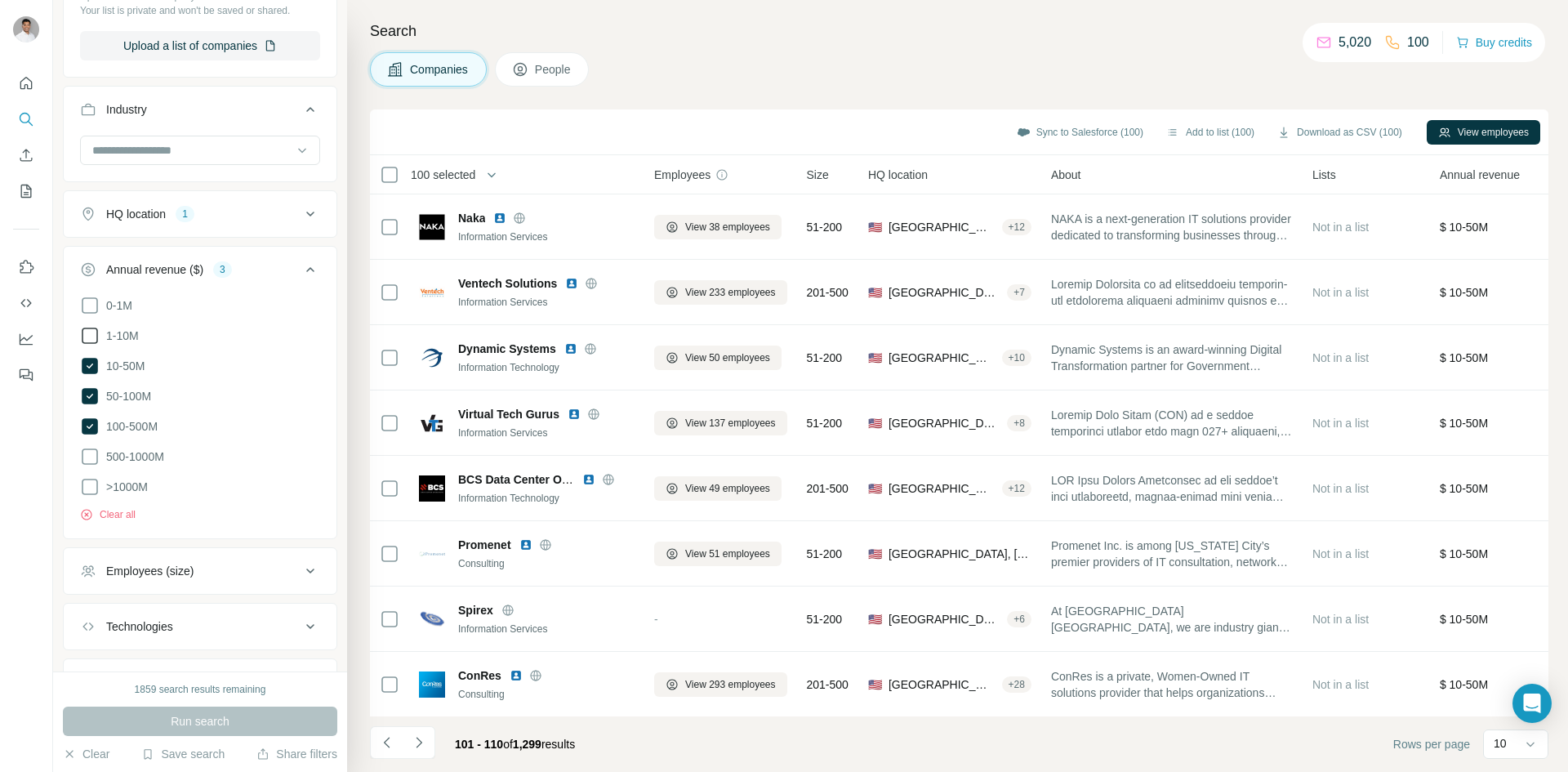
drag, startPoint x: 420, startPoint y: 740, endPoint x: 483, endPoint y: 759, distance: 65.8
click at [485, 762] on footer "101 - 110 of 1,299 results Rows per page 10" at bounding box center [960, 744] width 1179 height 55
click at [422, 734] on icon "Navigate to next page" at bounding box center [419, 742] width 16 height 16
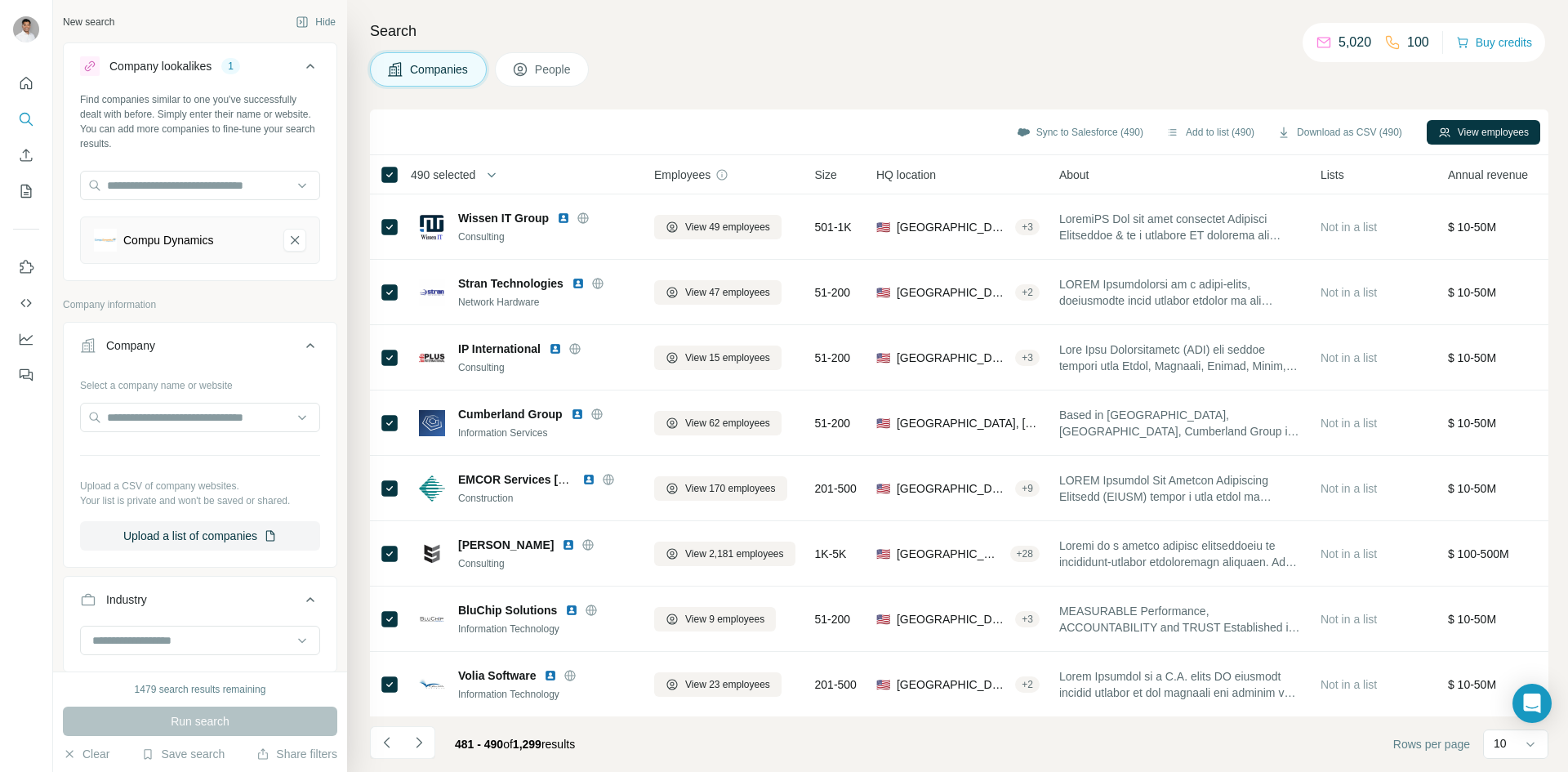
scroll to position [8169, 0]
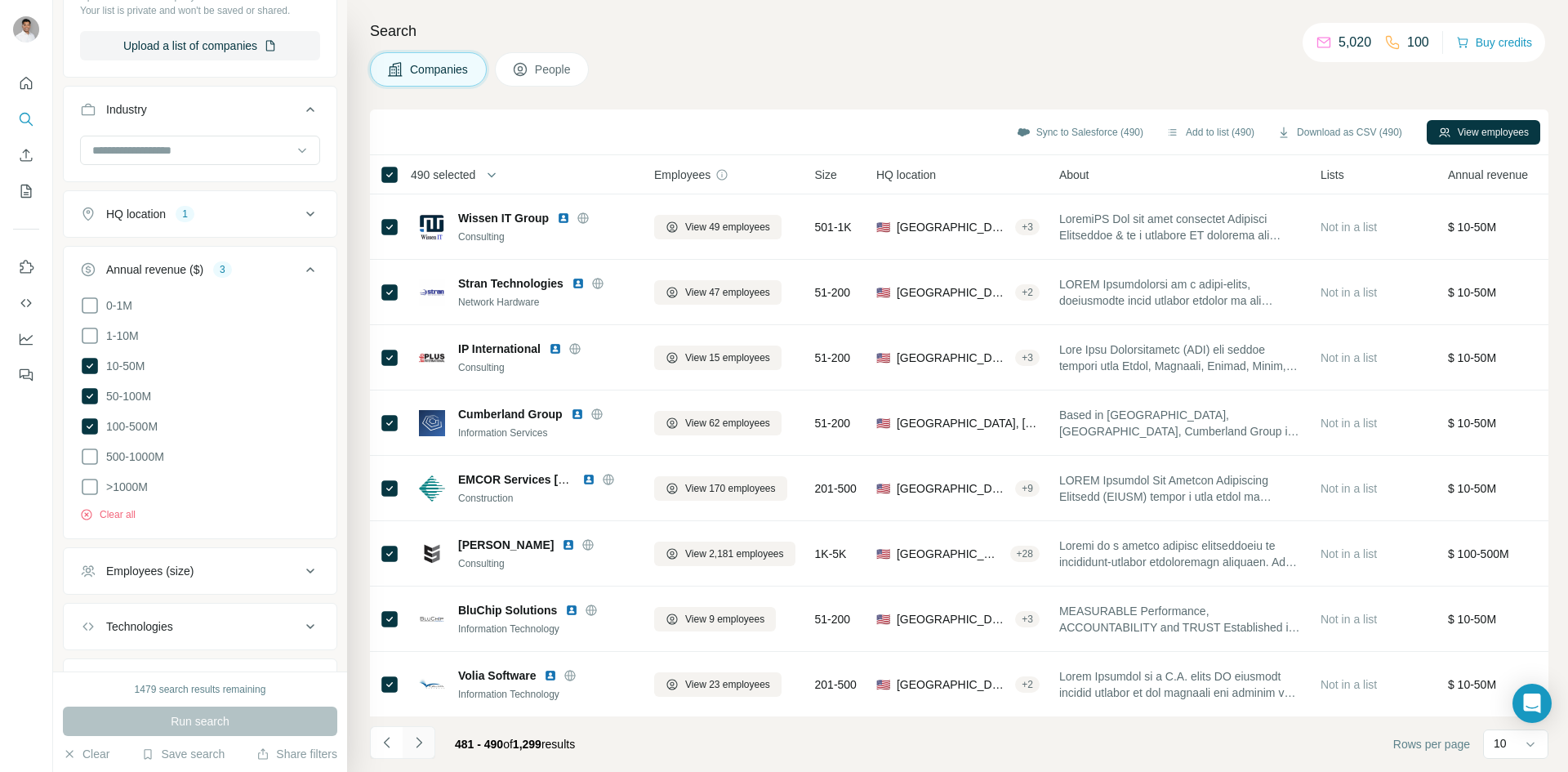
click at [411, 742] on icon "Navigate to next page" at bounding box center [419, 742] width 16 height 16
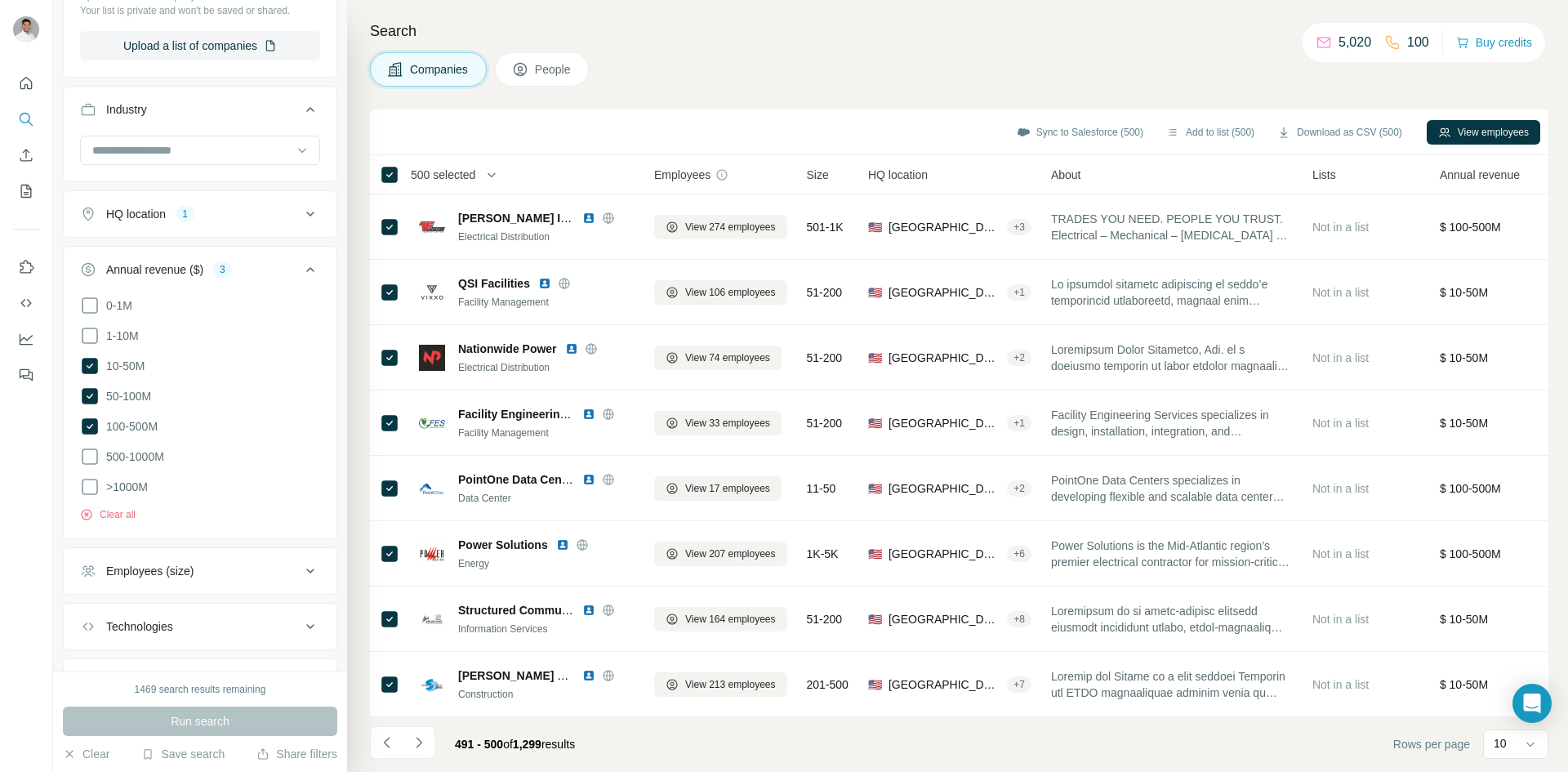
click at [419, 742] on icon "Navigate to next page" at bounding box center [419, 742] width 16 height 16
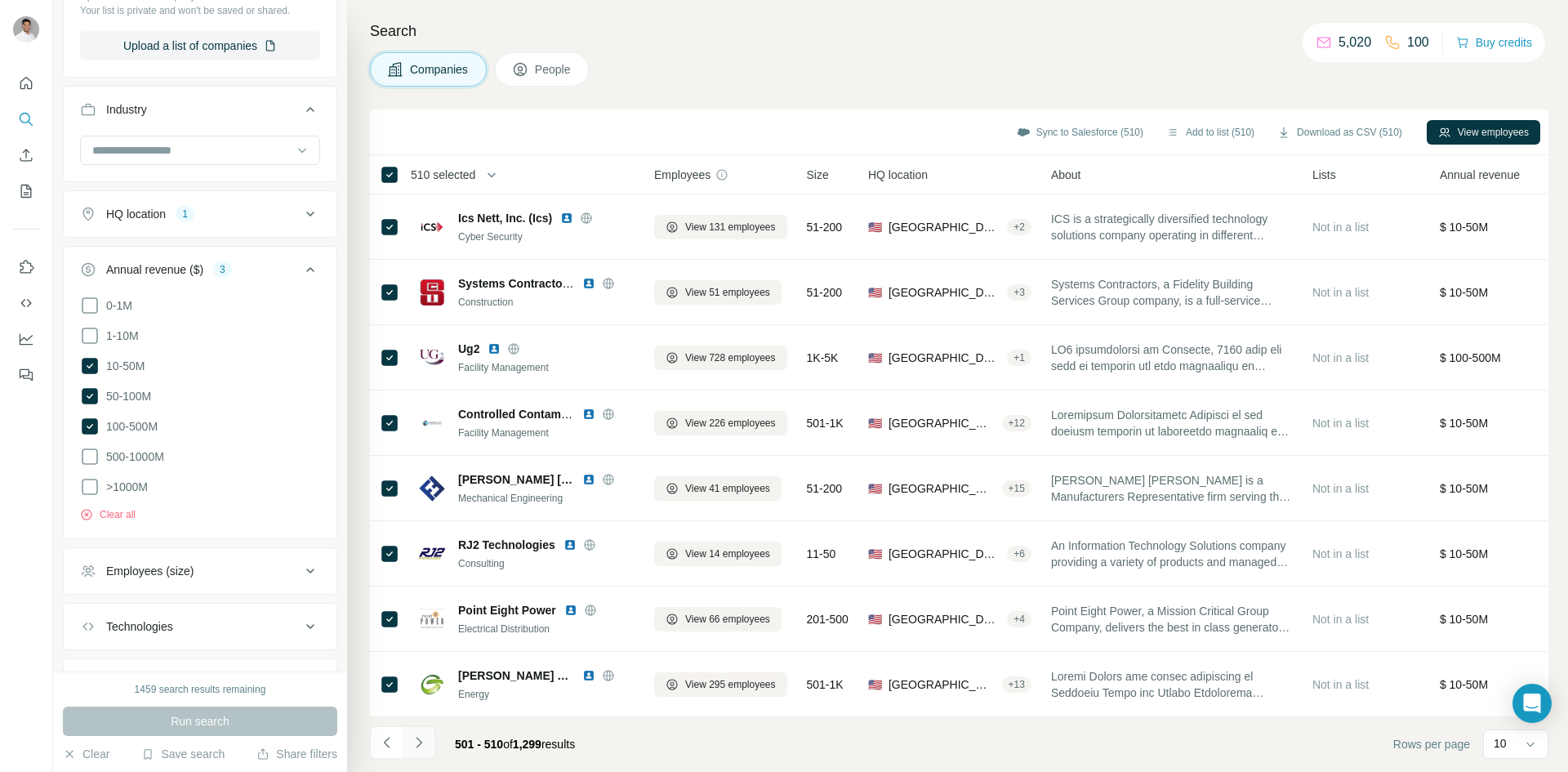
click at [423, 726] on button "Navigate to next page" at bounding box center [419, 742] width 33 height 33
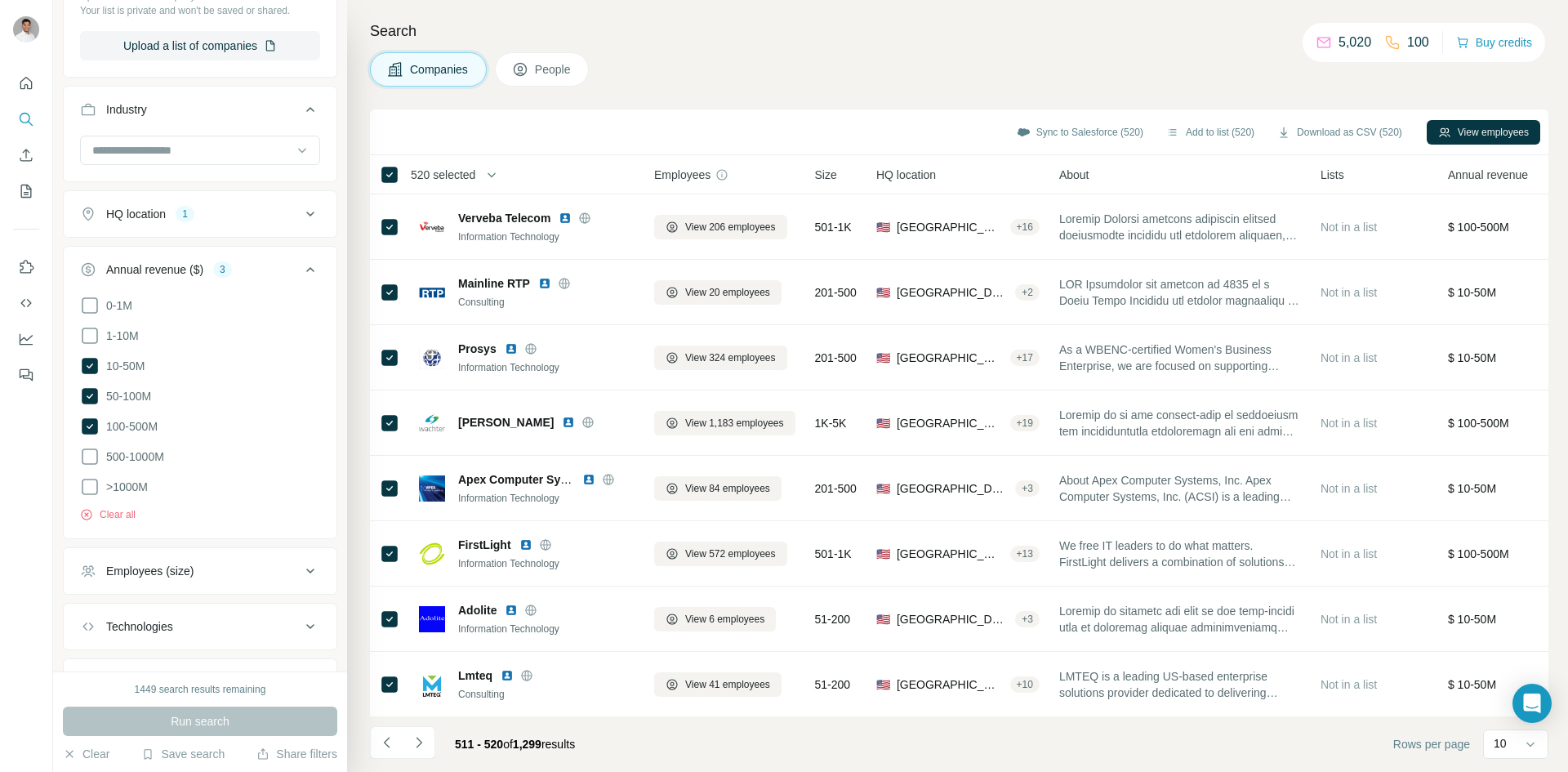
click at [423, 739] on icon "Navigate to next page" at bounding box center [419, 742] width 16 height 16
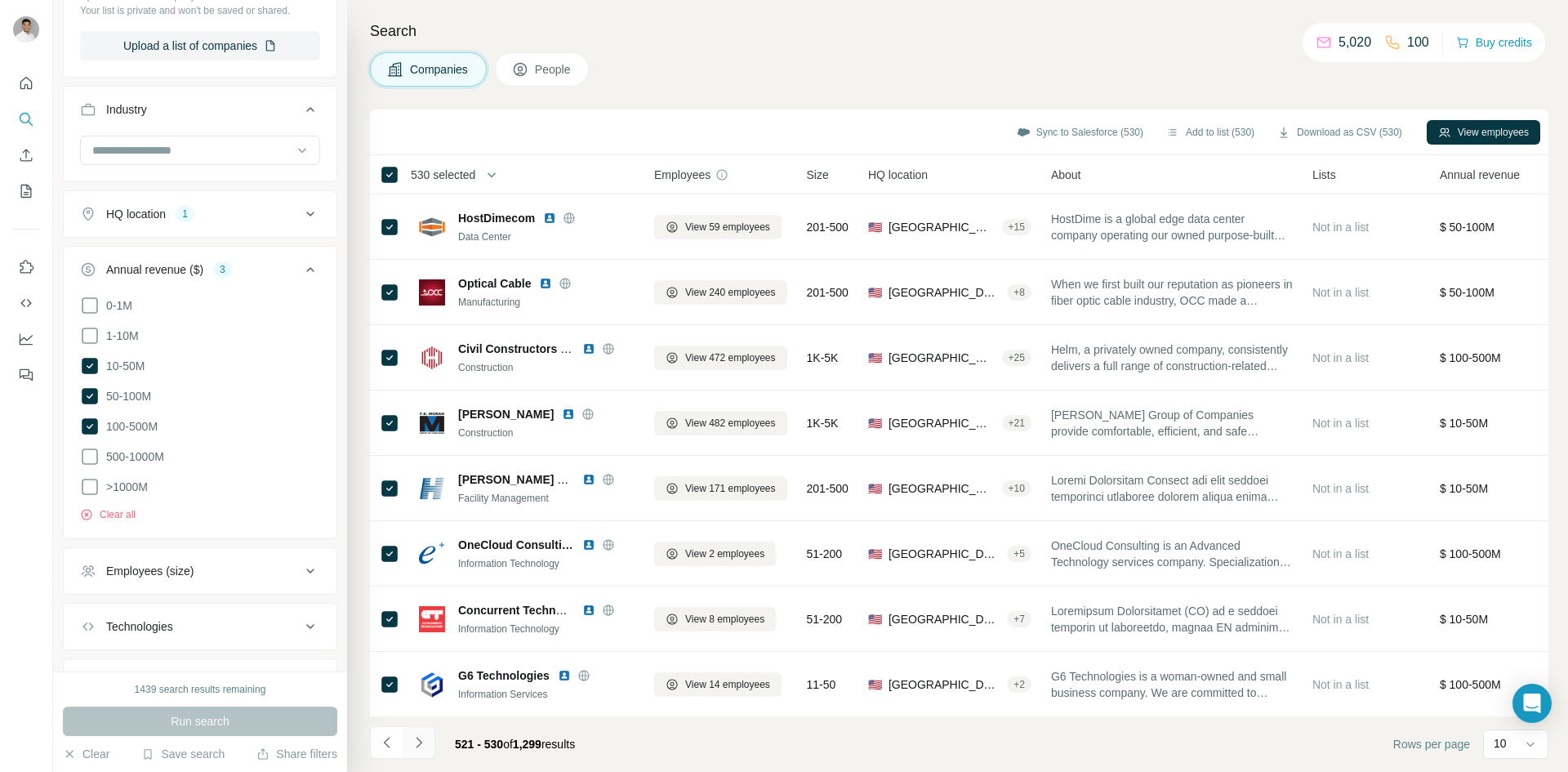
click at [421, 737] on icon "Navigate to next page" at bounding box center [419, 742] width 16 height 16
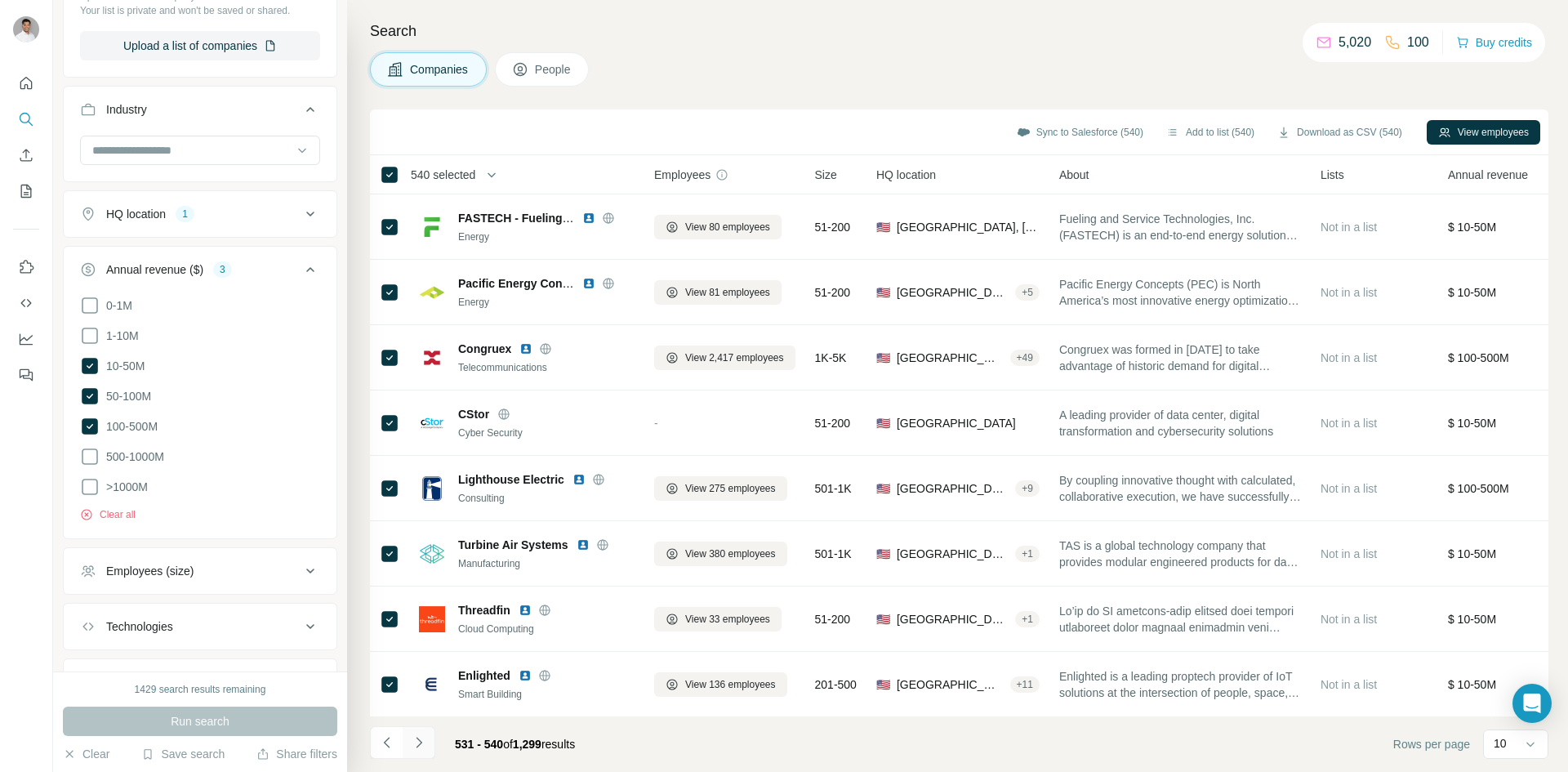
click at [437, 744] on div "531 - 540 of 1,299 results" at bounding box center [479, 744] width 218 height 36
click at [432, 747] on button "Navigate to next page" at bounding box center [419, 742] width 33 height 33
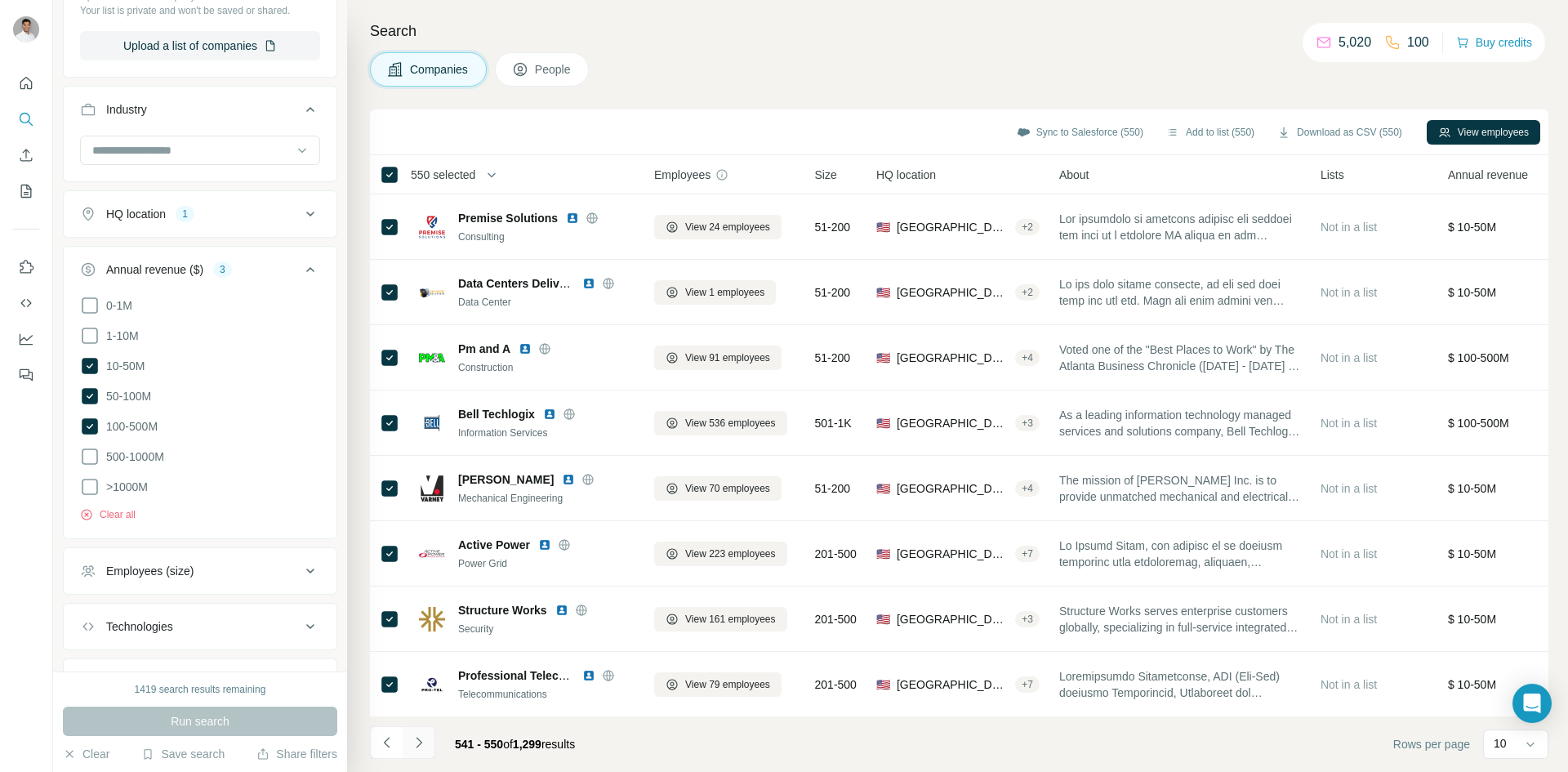
click at [415, 742] on icon "Navigate to next page" at bounding box center [419, 742] width 16 height 16
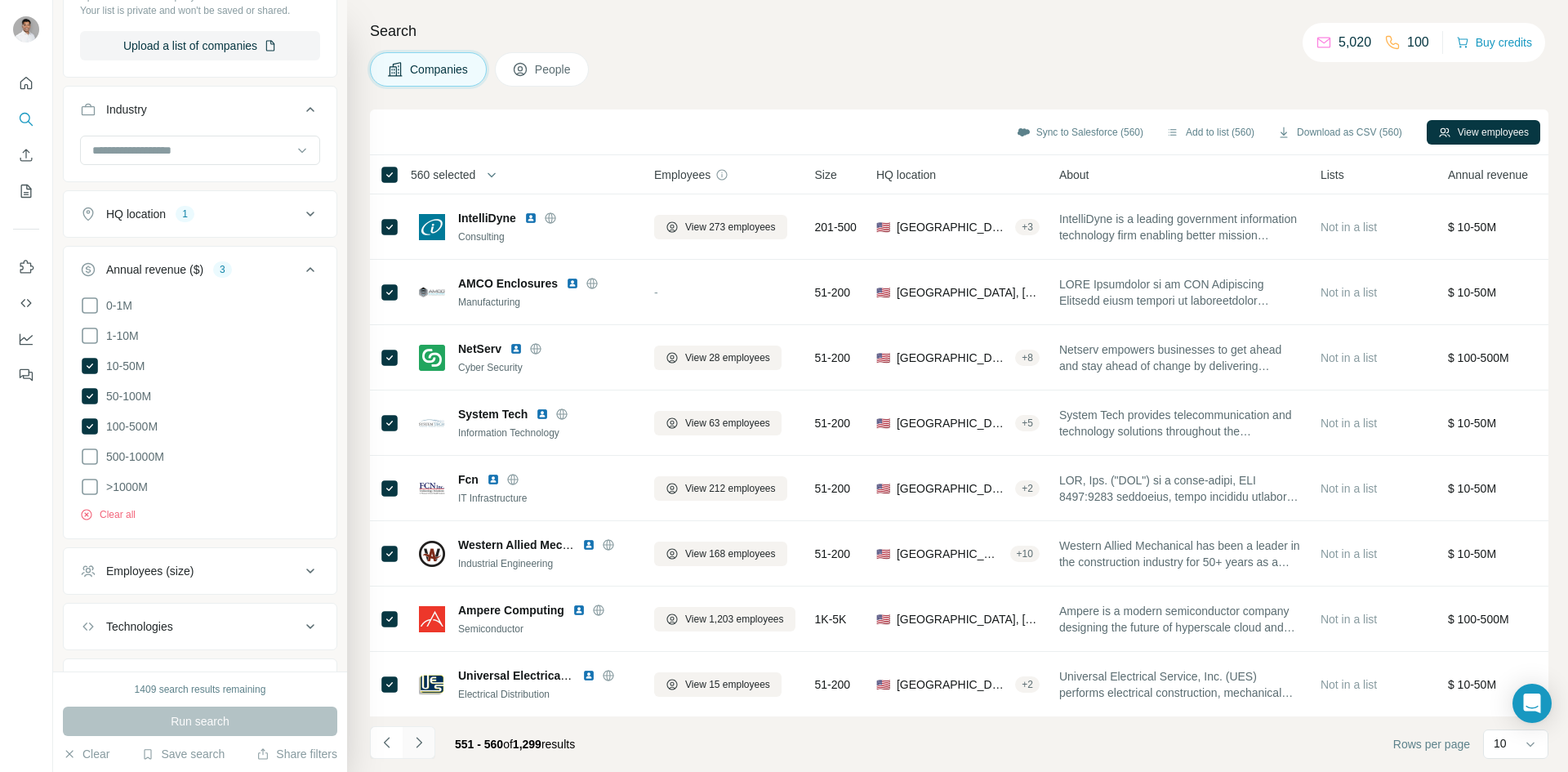
click at [429, 748] on button "Navigate to next page" at bounding box center [419, 742] width 33 height 33
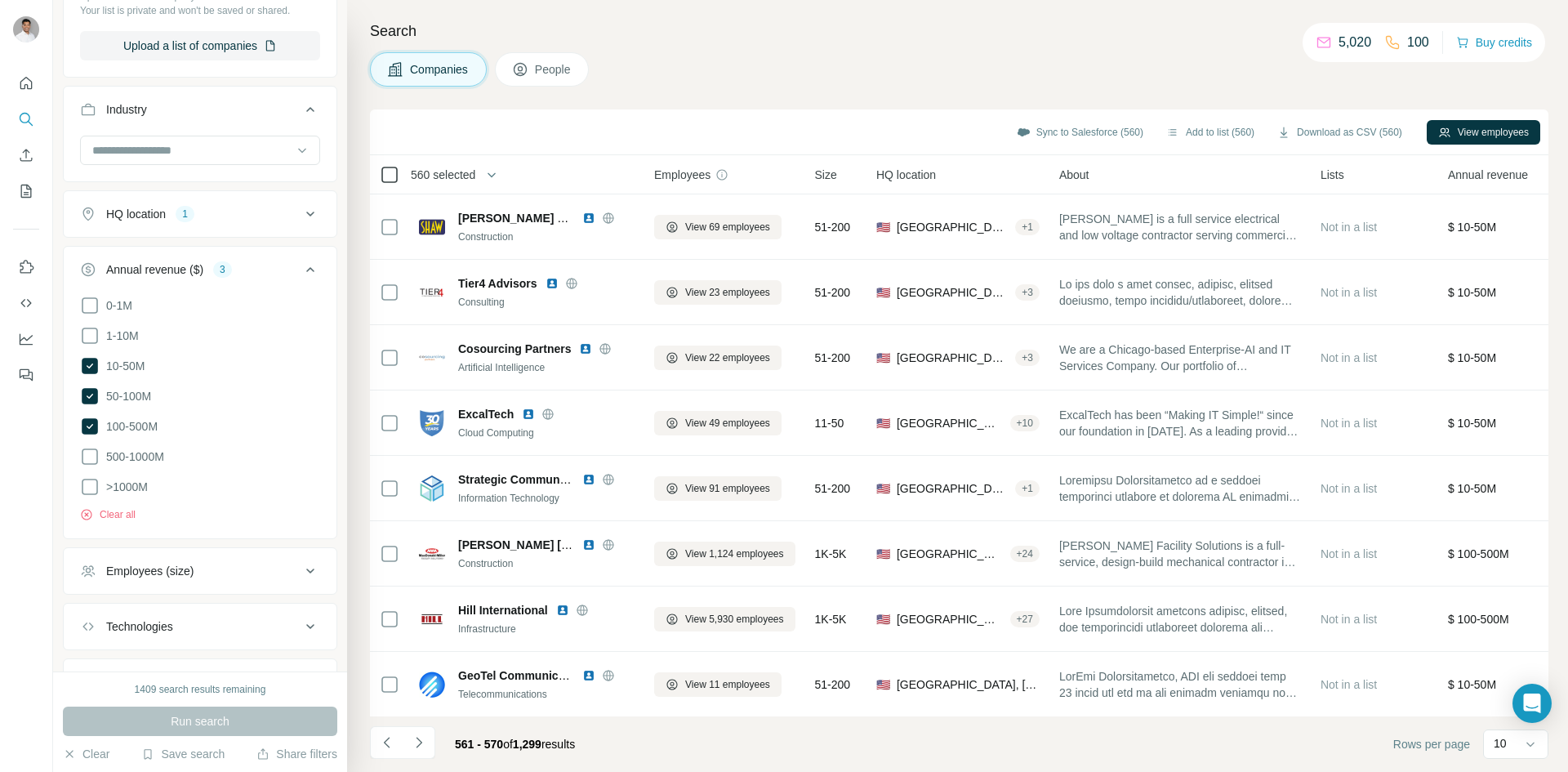
click at [386, 183] on icon at bounding box center [390, 174] width 20 height 20
click at [430, 745] on button "Navigate to next page" at bounding box center [419, 742] width 33 height 33
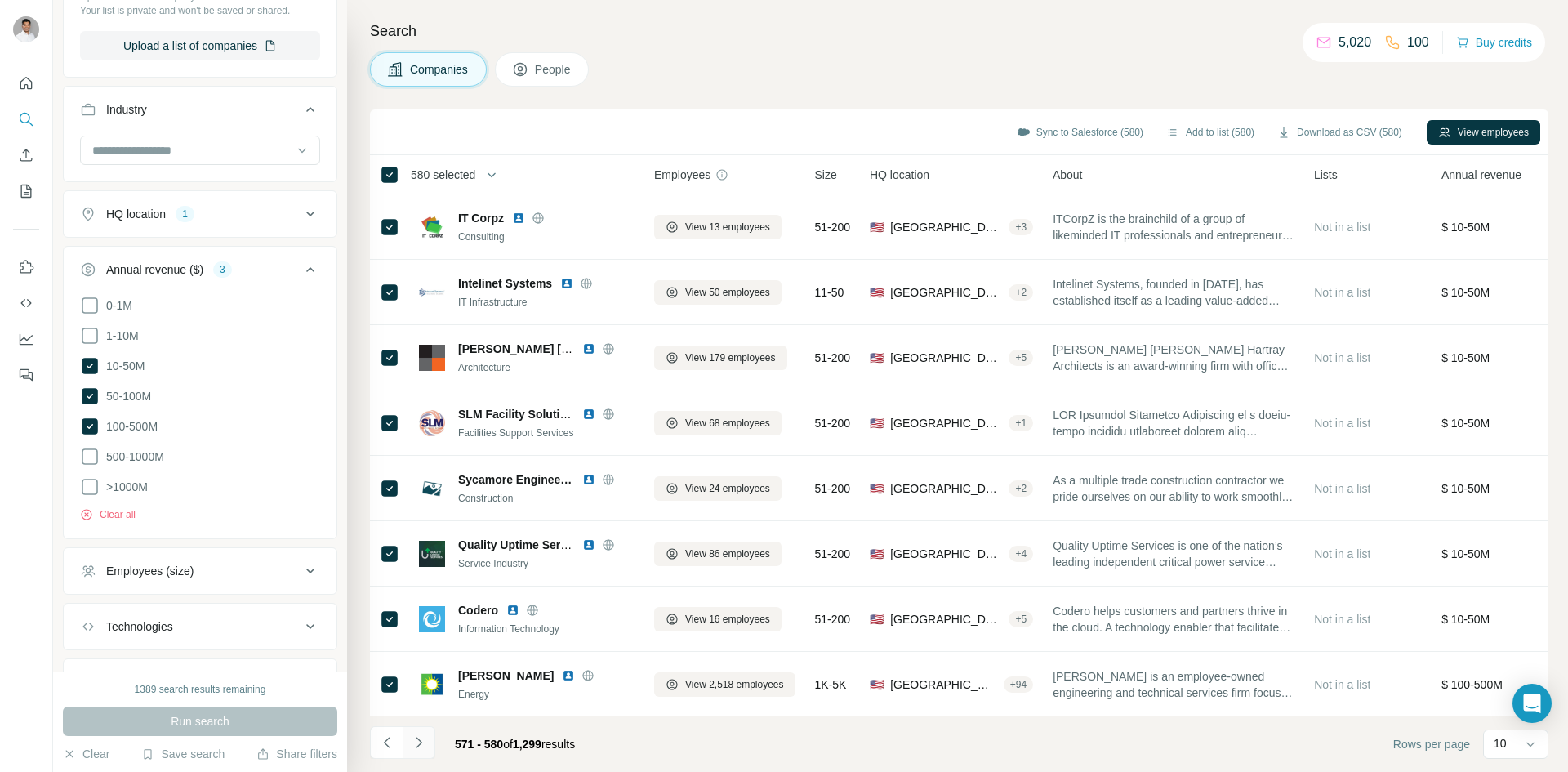
click at [411, 747] on icon "Navigate to next page" at bounding box center [419, 742] width 16 height 16
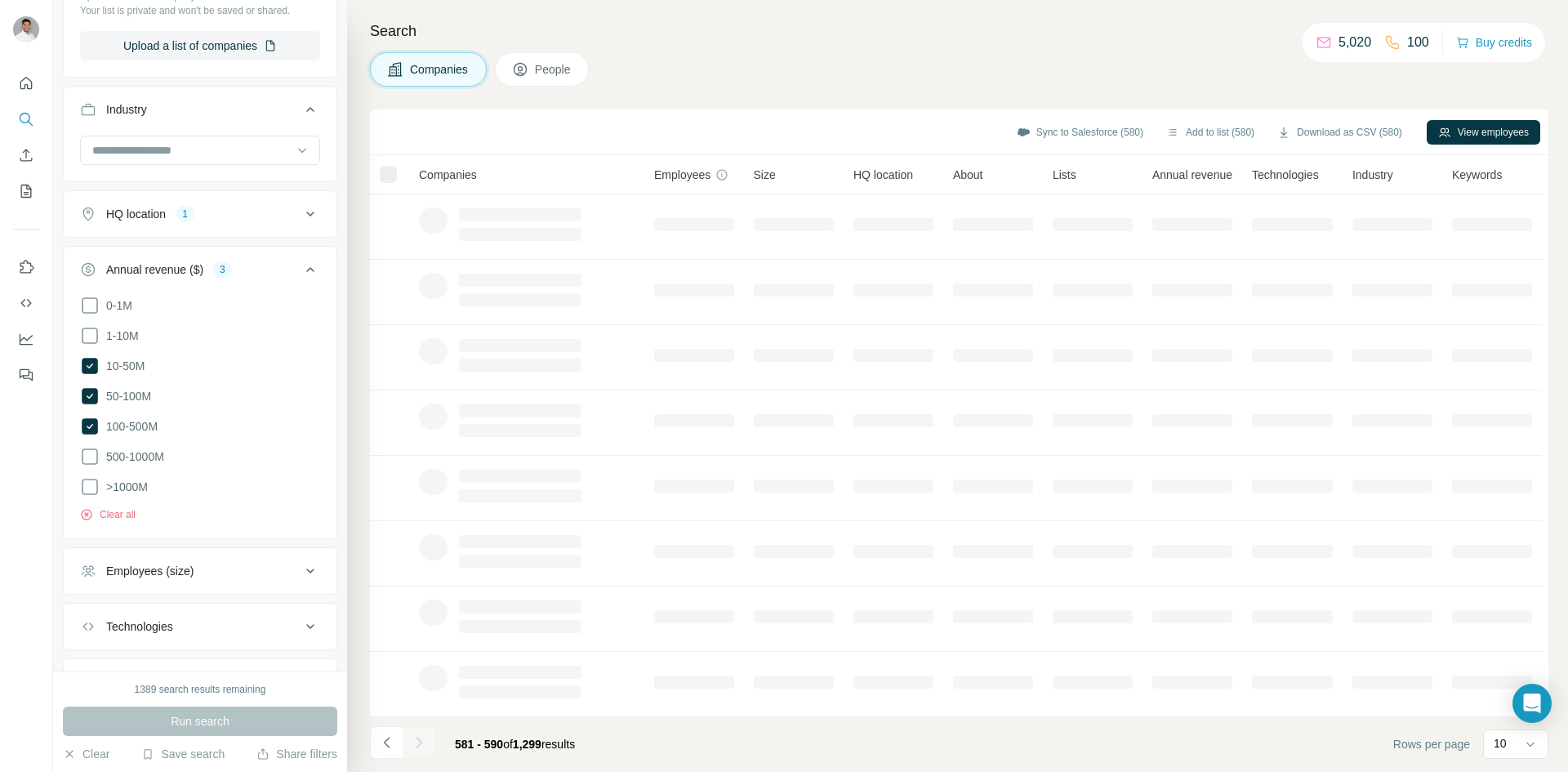
click at [391, 157] on th at bounding box center [390, 175] width 39 height 39
click at [391, 166] on div at bounding box center [388, 174] width 17 height 17
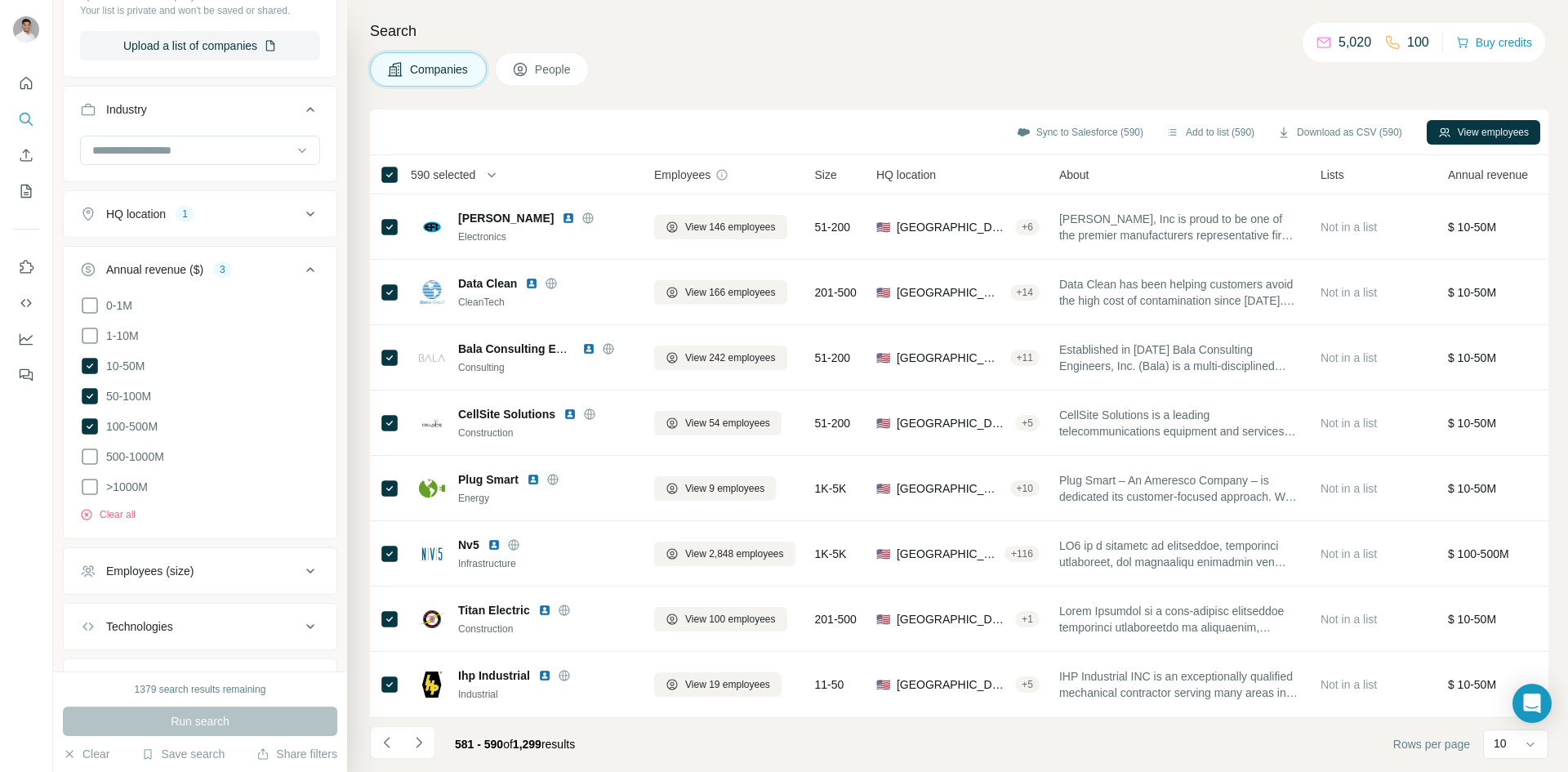
click at [414, 750] on icon "Navigate to next page" at bounding box center [419, 742] width 16 height 16
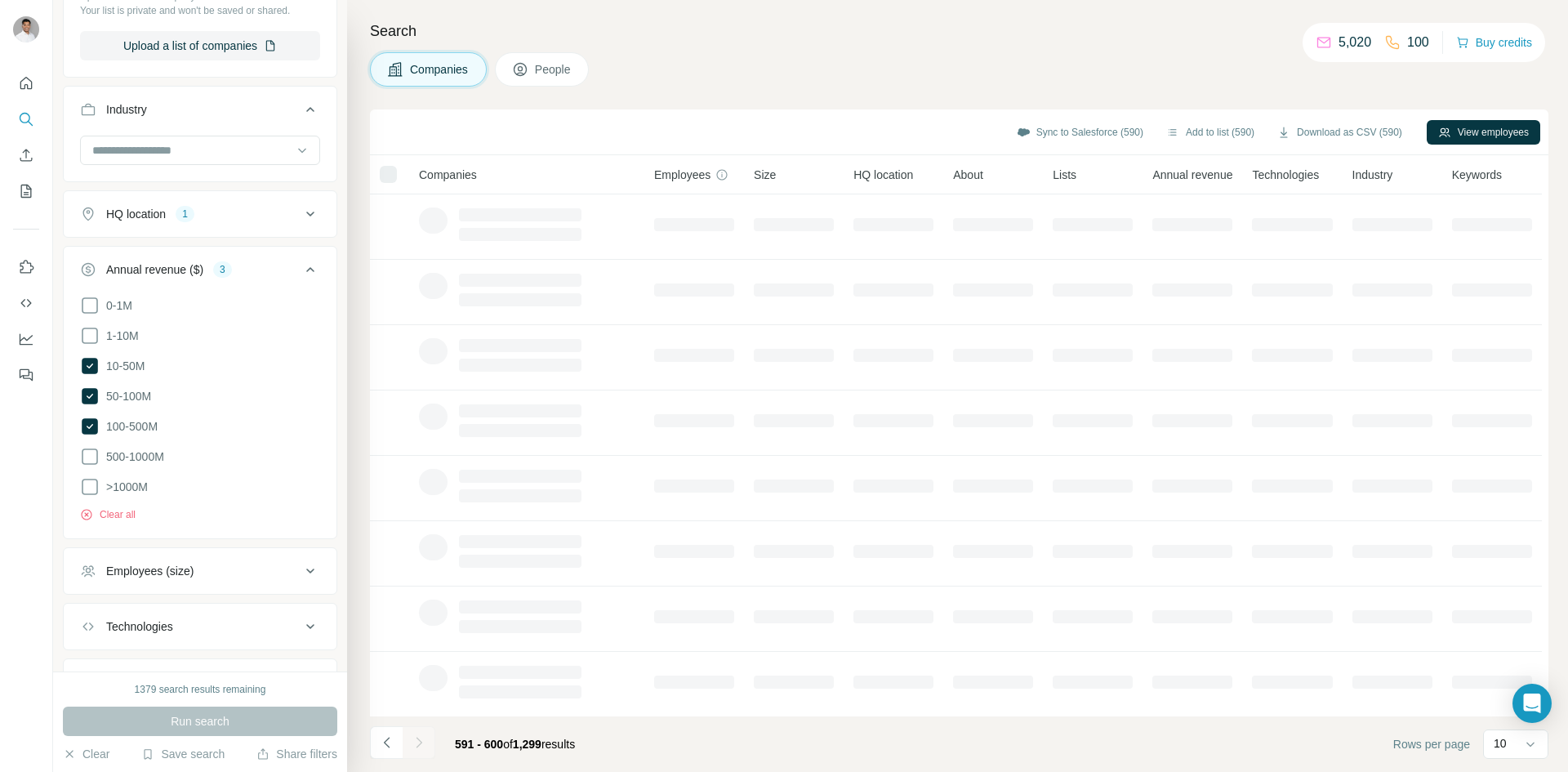
click at [389, 171] on div at bounding box center [388, 174] width 17 height 17
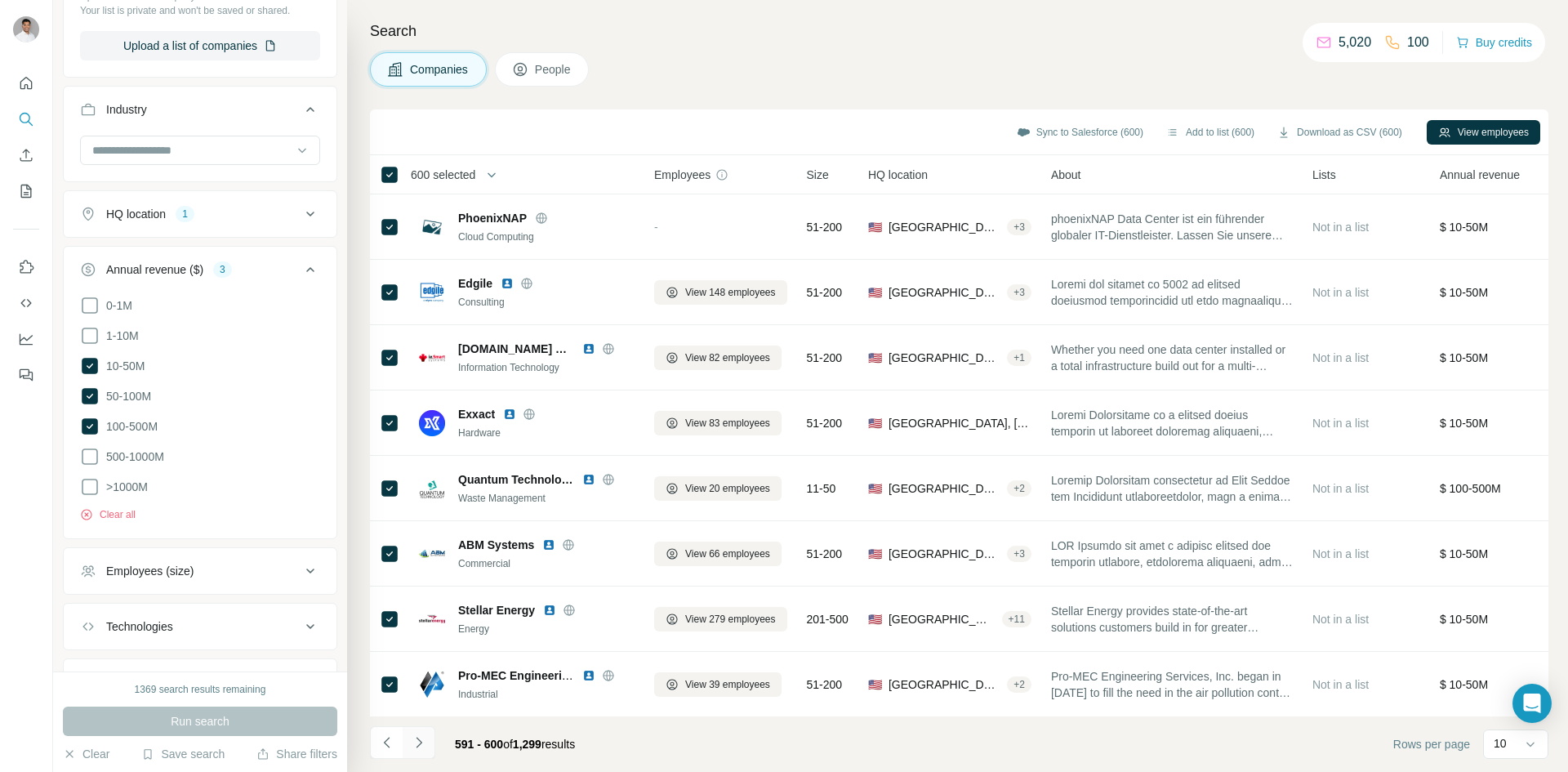
click at [424, 751] on button "Navigate to next page" at bounding box center [419, 742] width 33 height 33
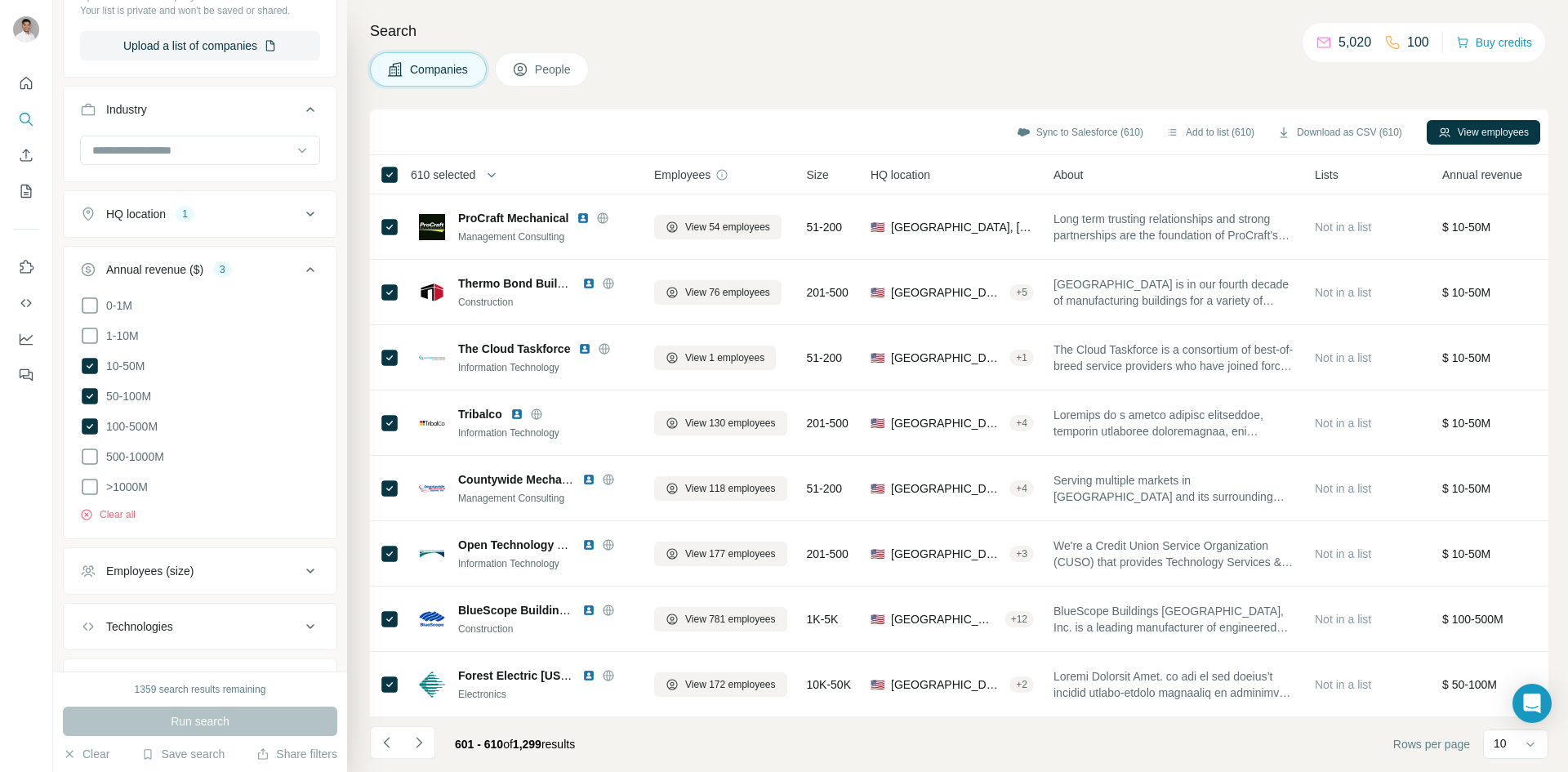
click at [428, 739] on button "Navigate to next page" at bounding box center [419, 742] width 33 height 33
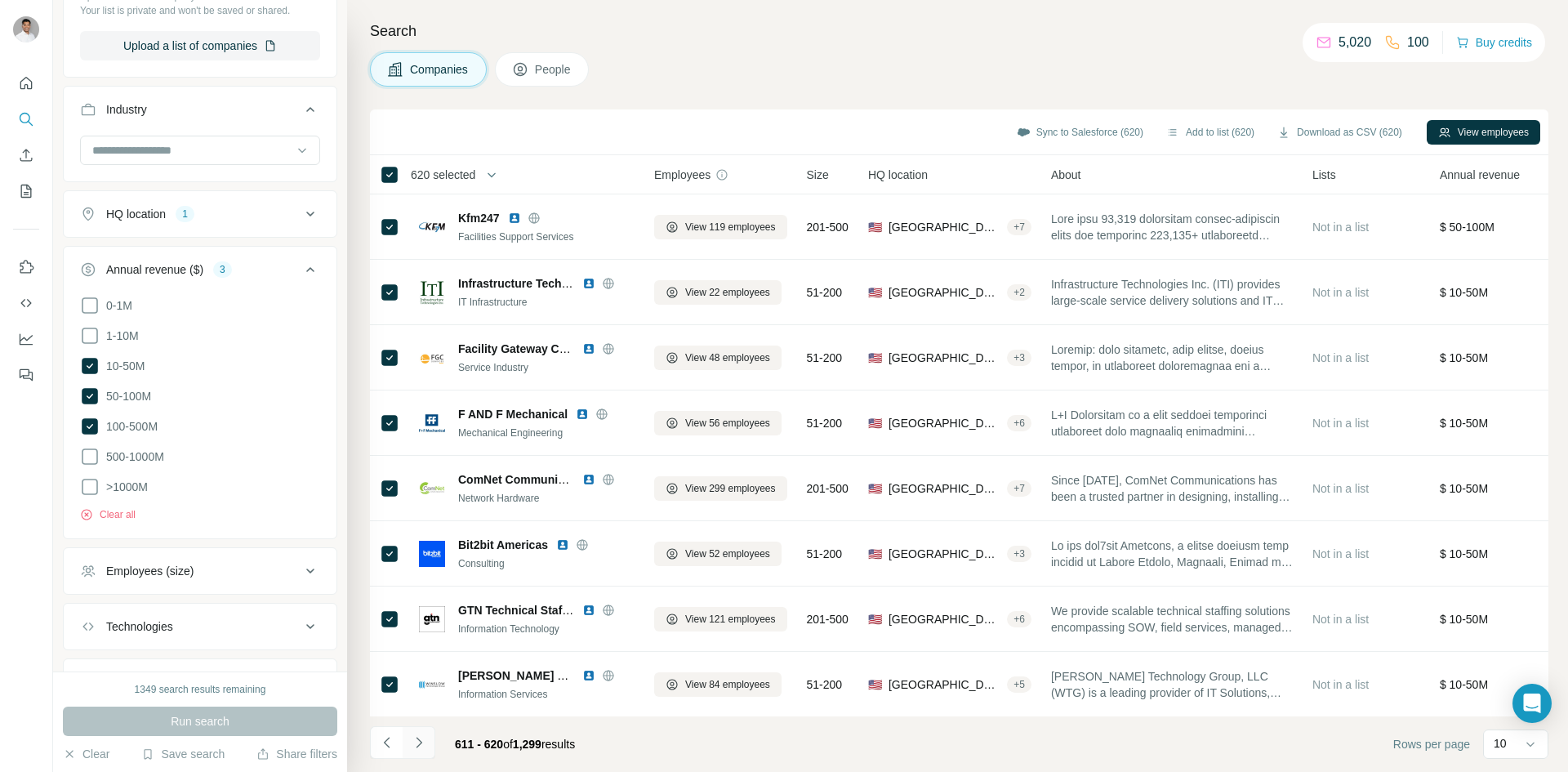
click at [420, 756] on button "Navigate to next page" at bounding box center [419, 742] width 33 height 33
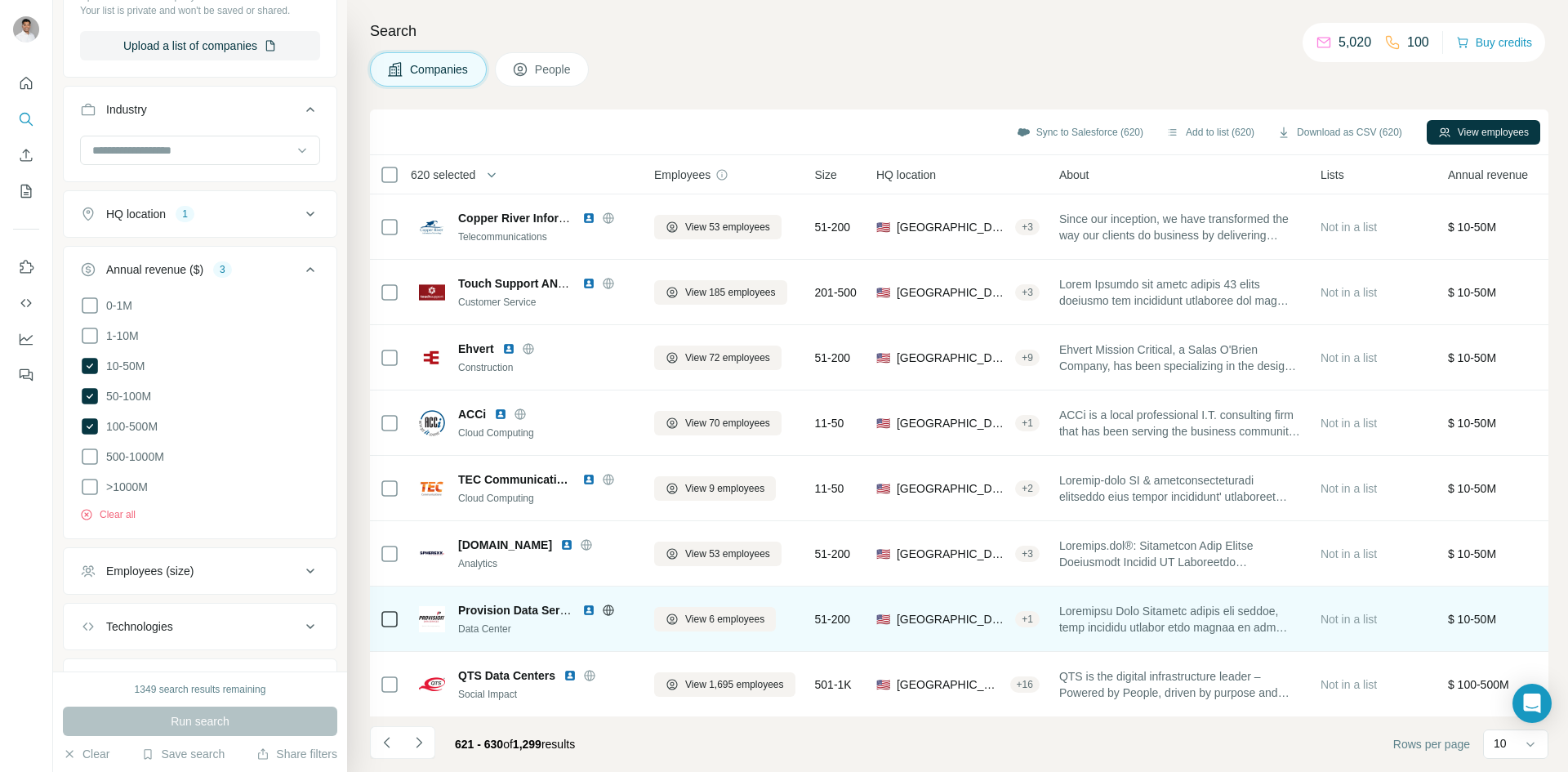
click at [398, 180] on icon at bounding box center [390, 174] width 20 height 20
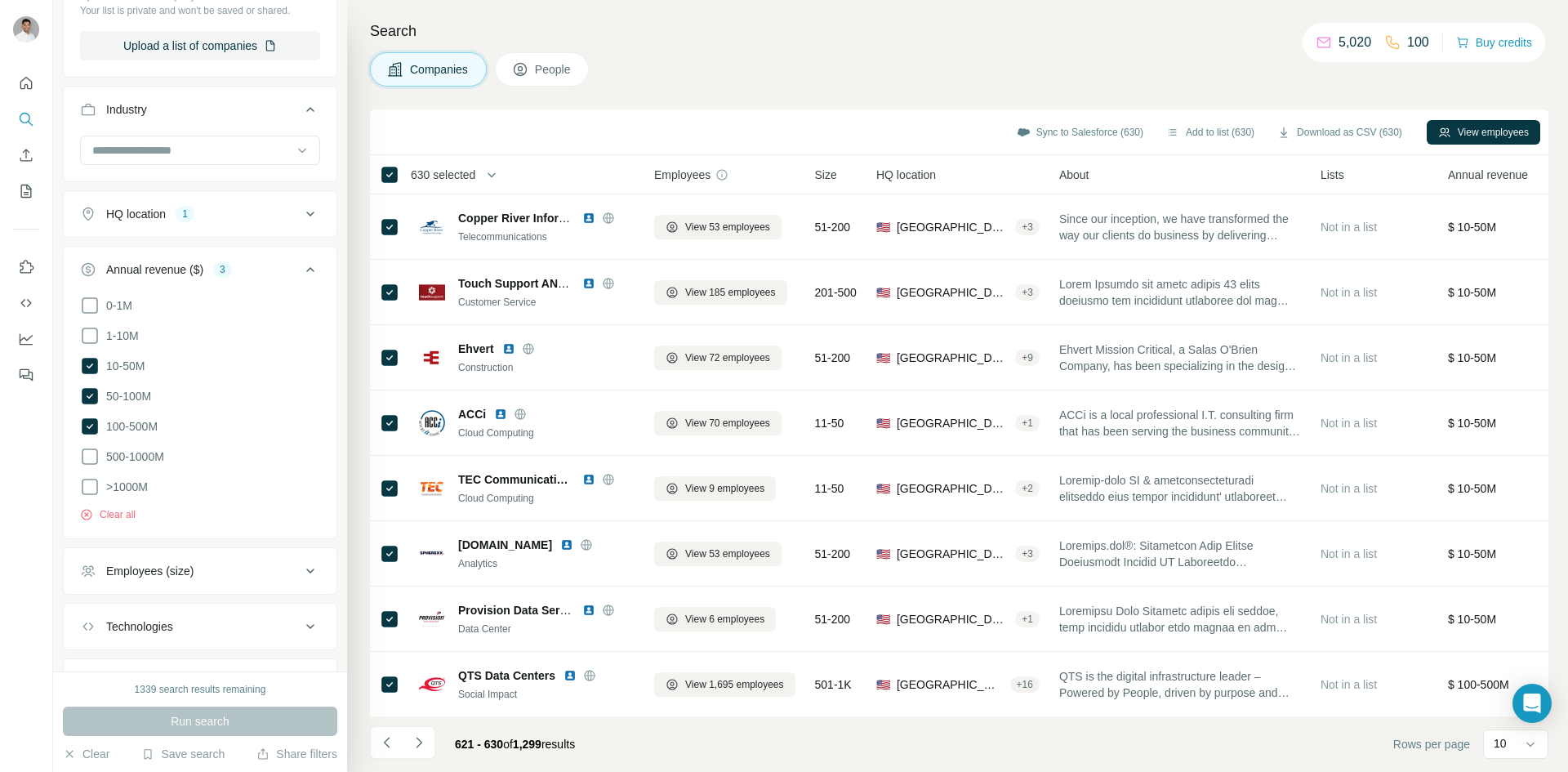
click at [441, 739] on div "621 - 630 of 1,299 results" at bounding box center [479, 744] width 218 height 36
click at [428, 740] on button "Navigate to next page" at bounding box center [419, 742] width 33 height 33
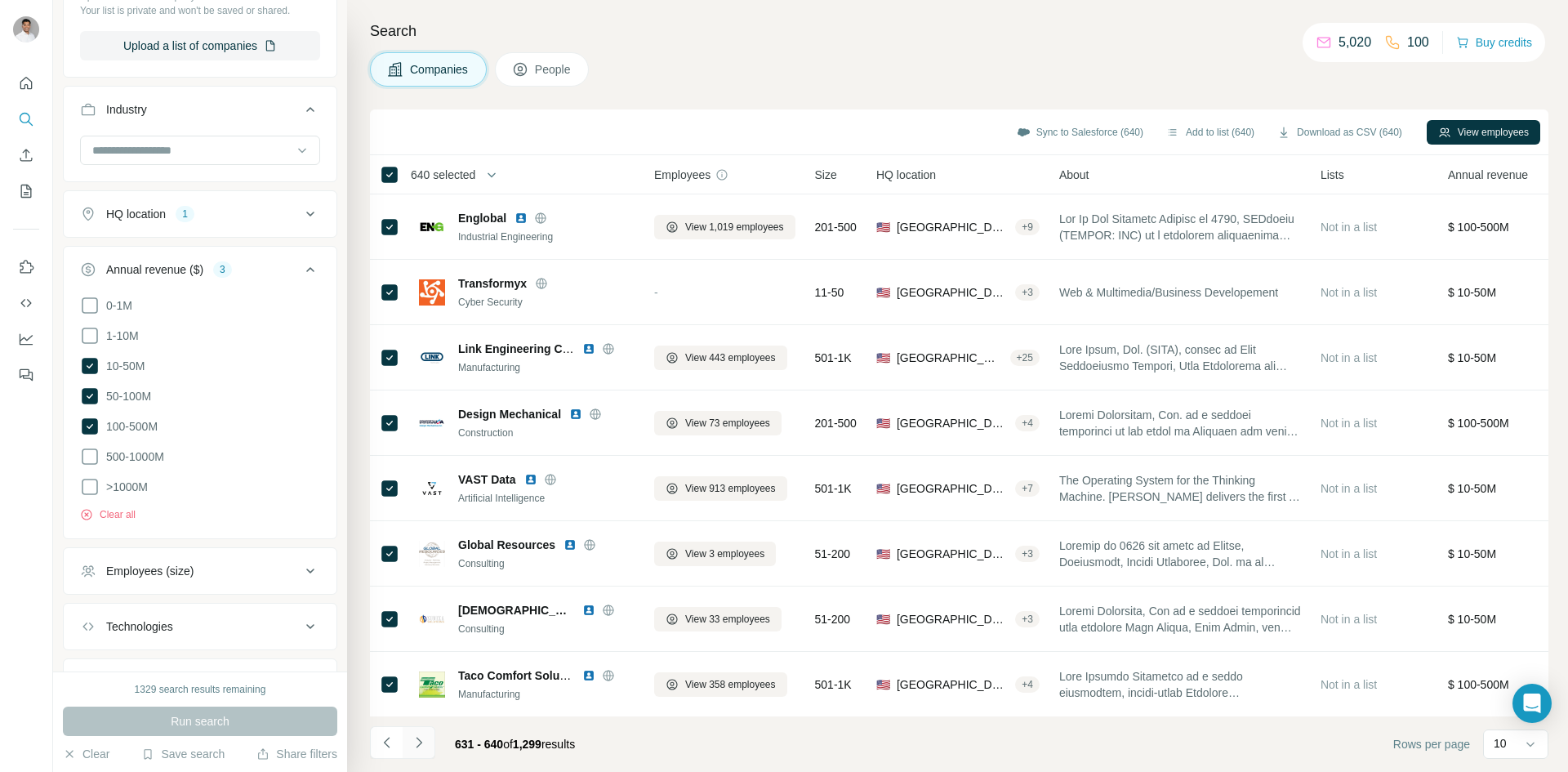
click at [421, 740] on icon "Navigate to next page" at bounding box center [419, 742] width 16 height 16
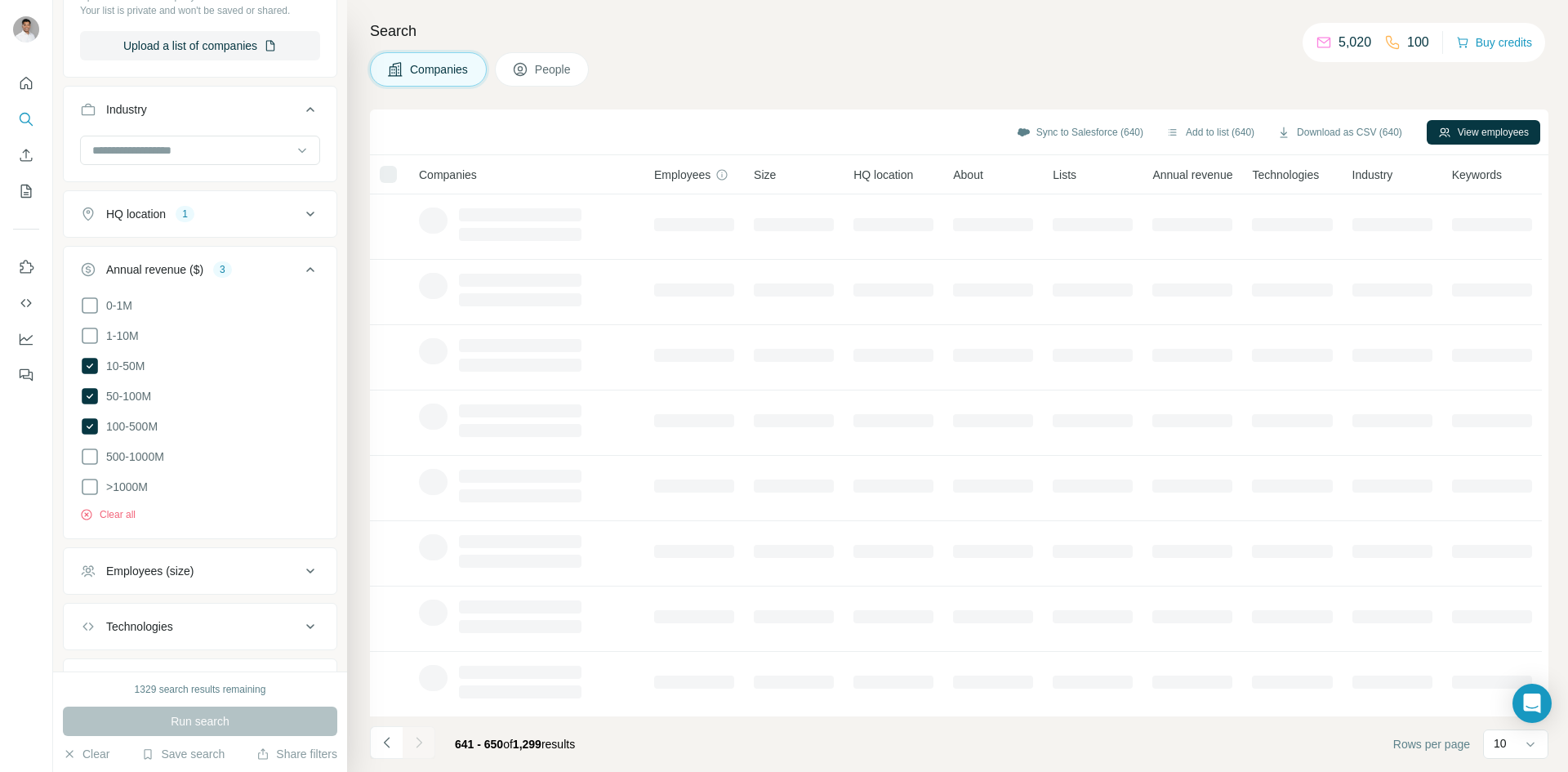
click at [394, 174] on div at bounding box center [388, 174] width 17 height 17
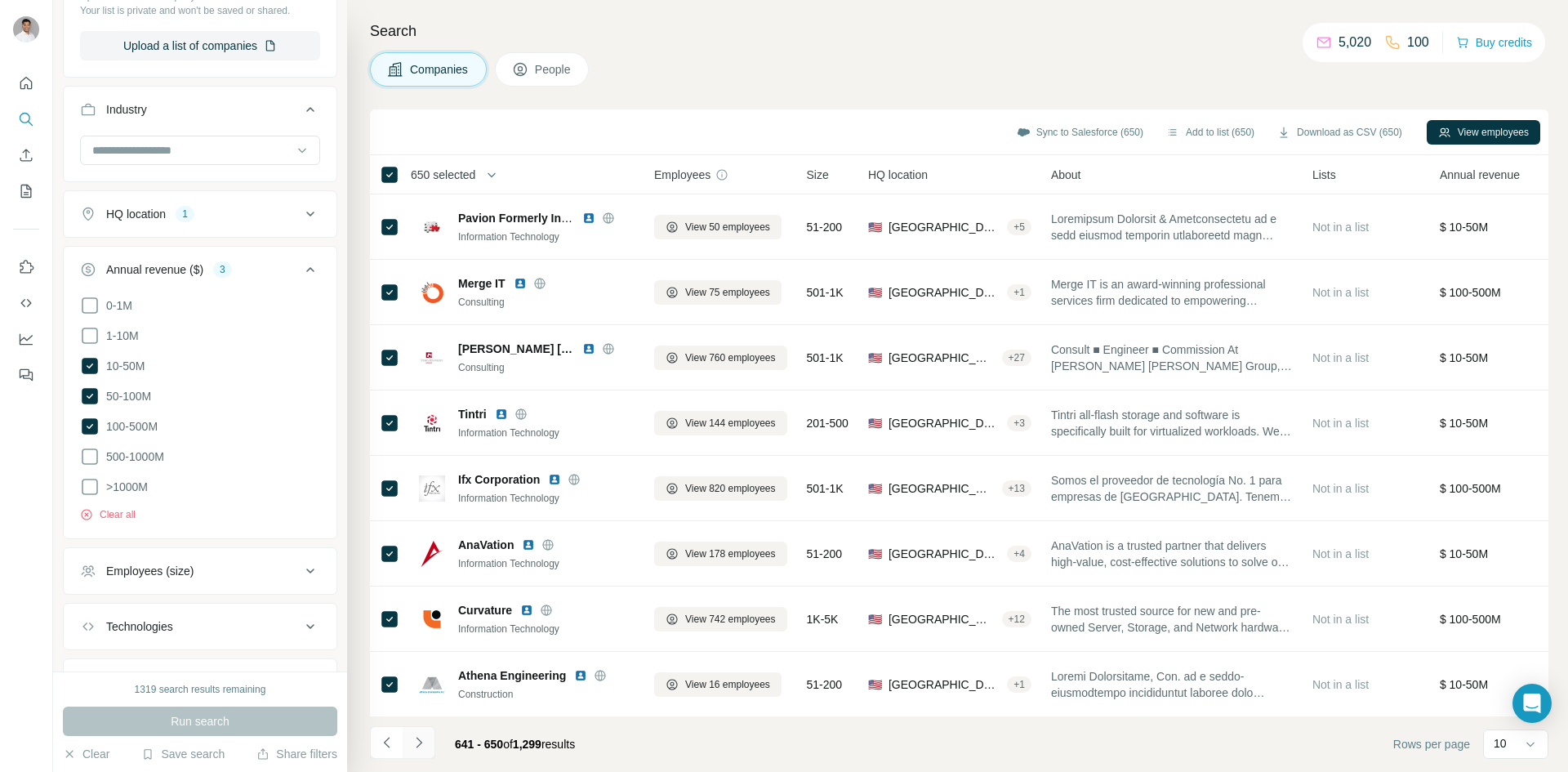
click at [430, 747] on button "Navigate to next page" at bounding box center [419, 742] width 33 height 33
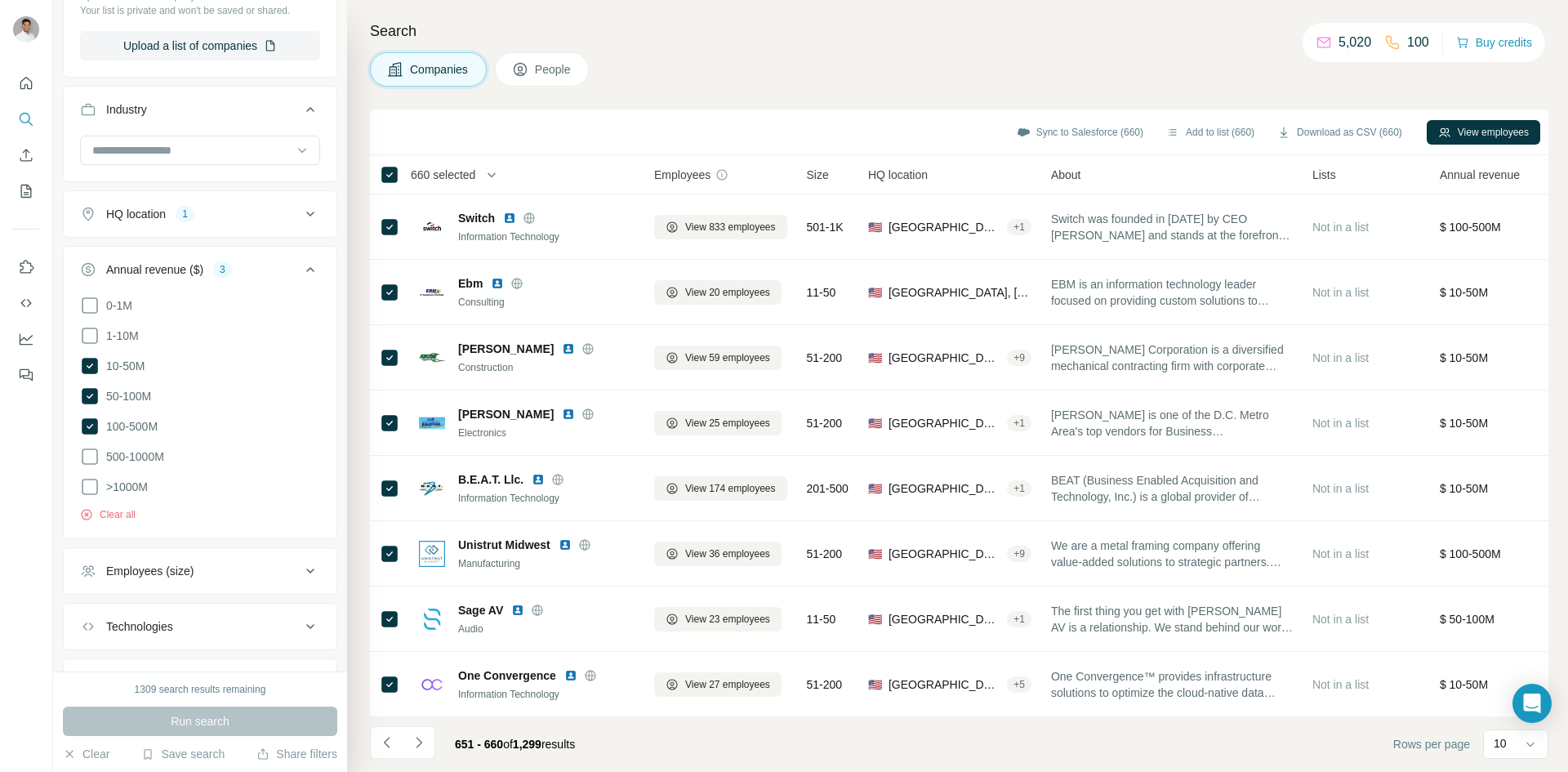
click at [419, 768] on footer "651 - 660 of 1,299 results Rows per page 10" at bounding box center [960, 744] width 1179 height 55
click at [421, 757] on button "Navigate to next page" at bounding box center [419, 742] width 33 height 33
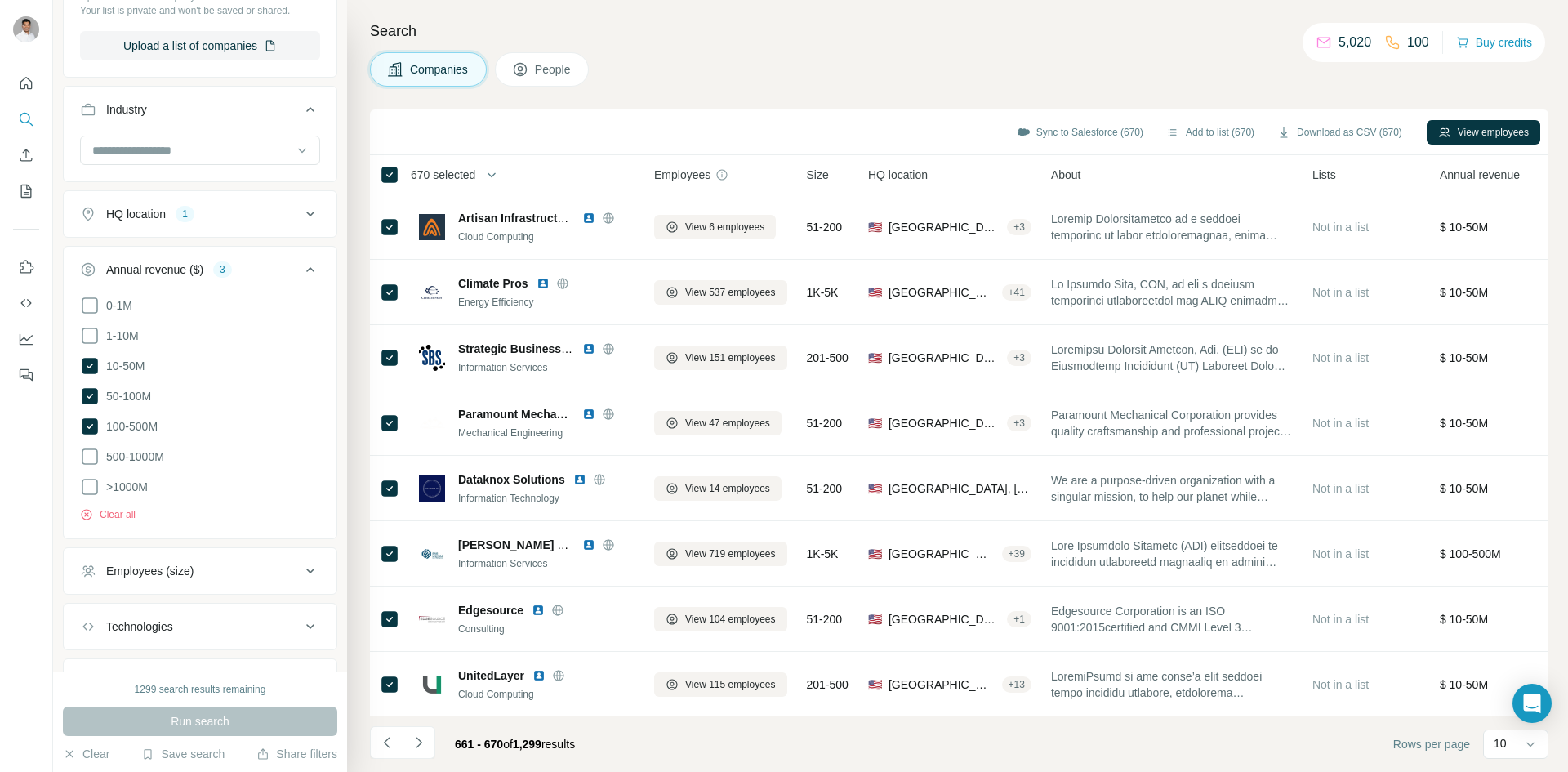
drag, startPoint x: 412, startPoint y: 742, endPoint x: 419, endPoint y: 720, distance: 23.1
click at [413, 742] on icon "Navigate to next page" at bounding box center [419, 742] width 16 height 16
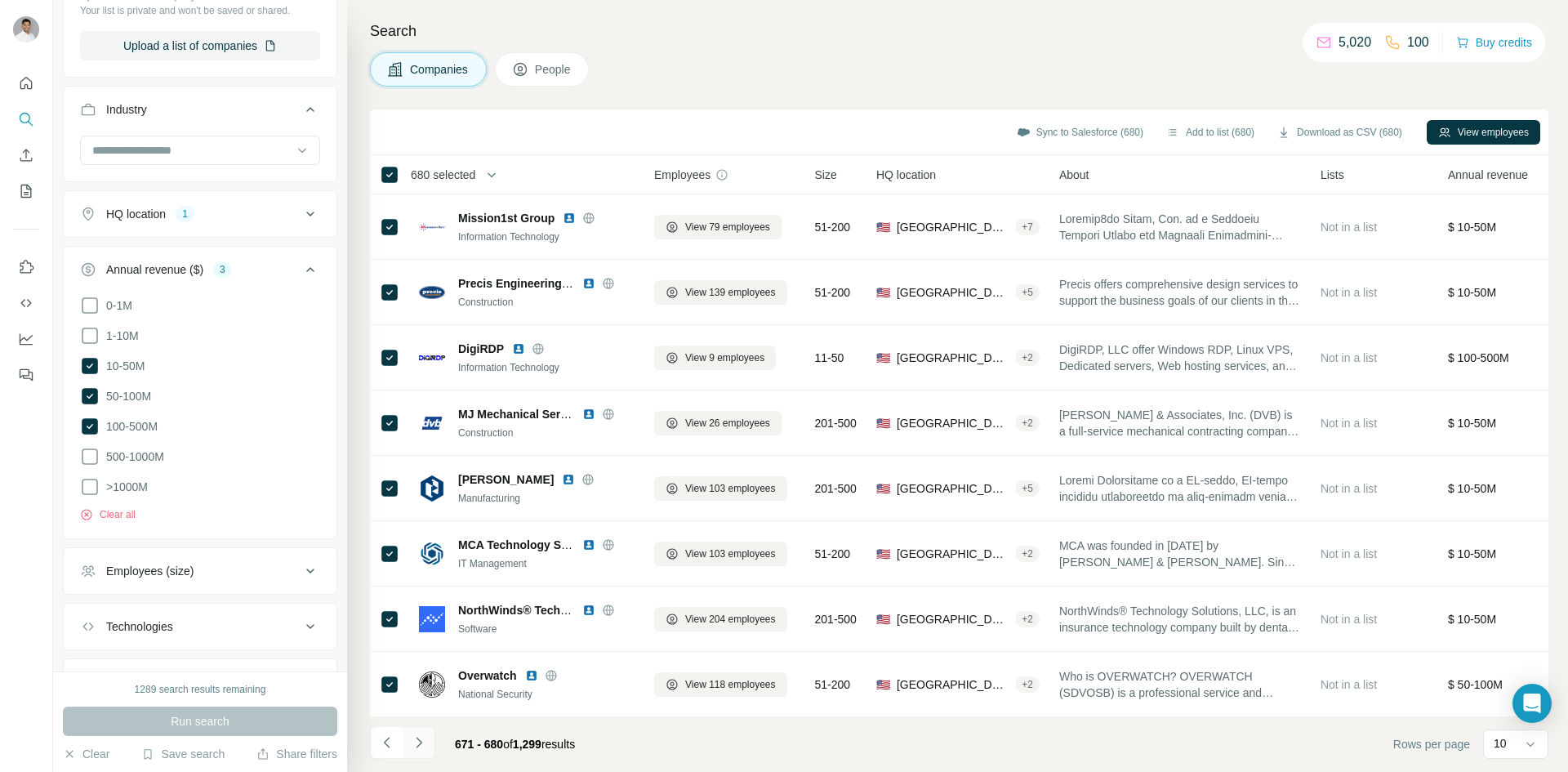
click at [425, 742] on icon "Navigate to next page" at bounding box center [419, 742] width 16 height 16
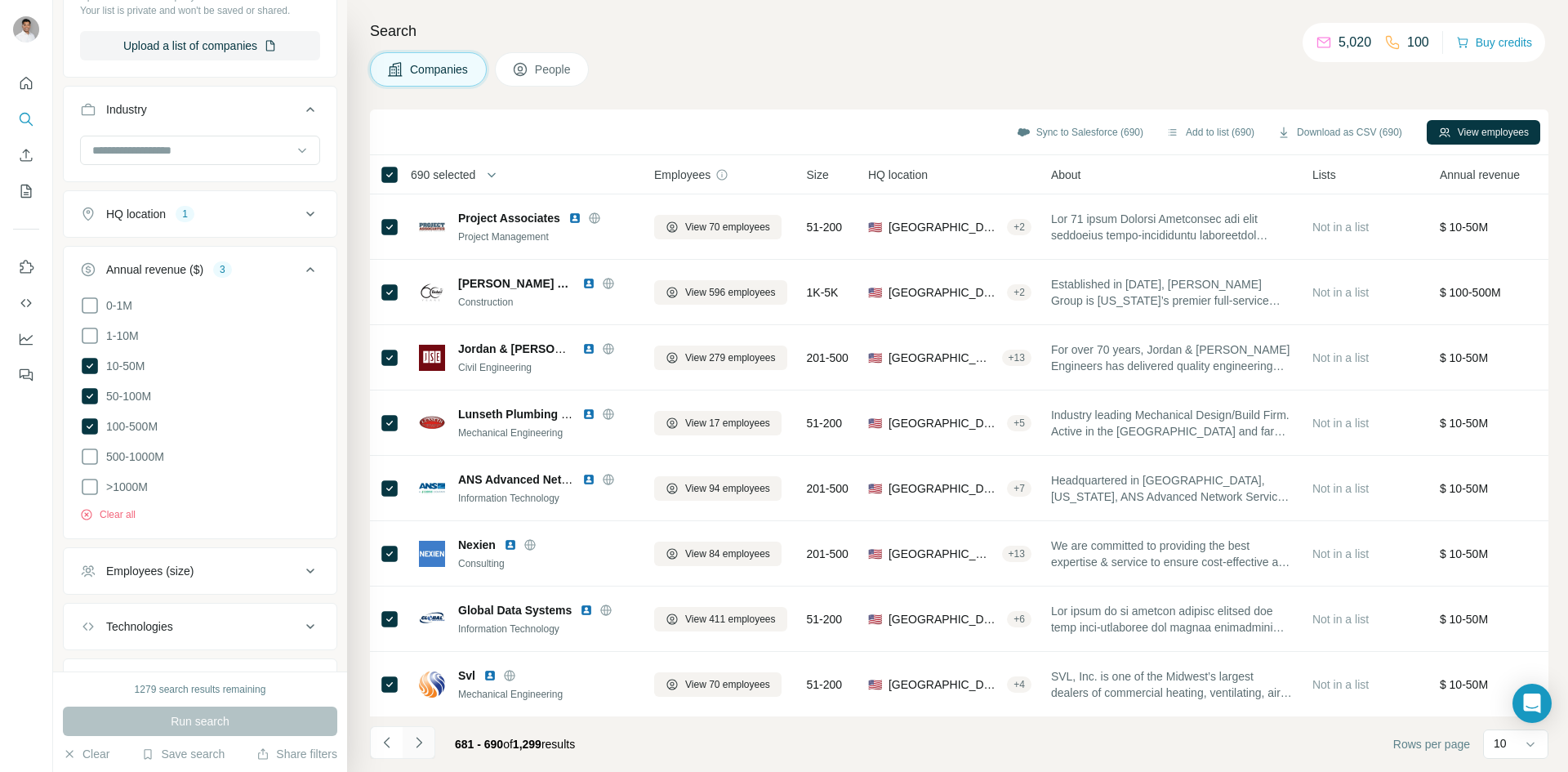
click at [427, 745] on icon "Navigate to next page" at bounding box center [419, 742] width 16 height 16
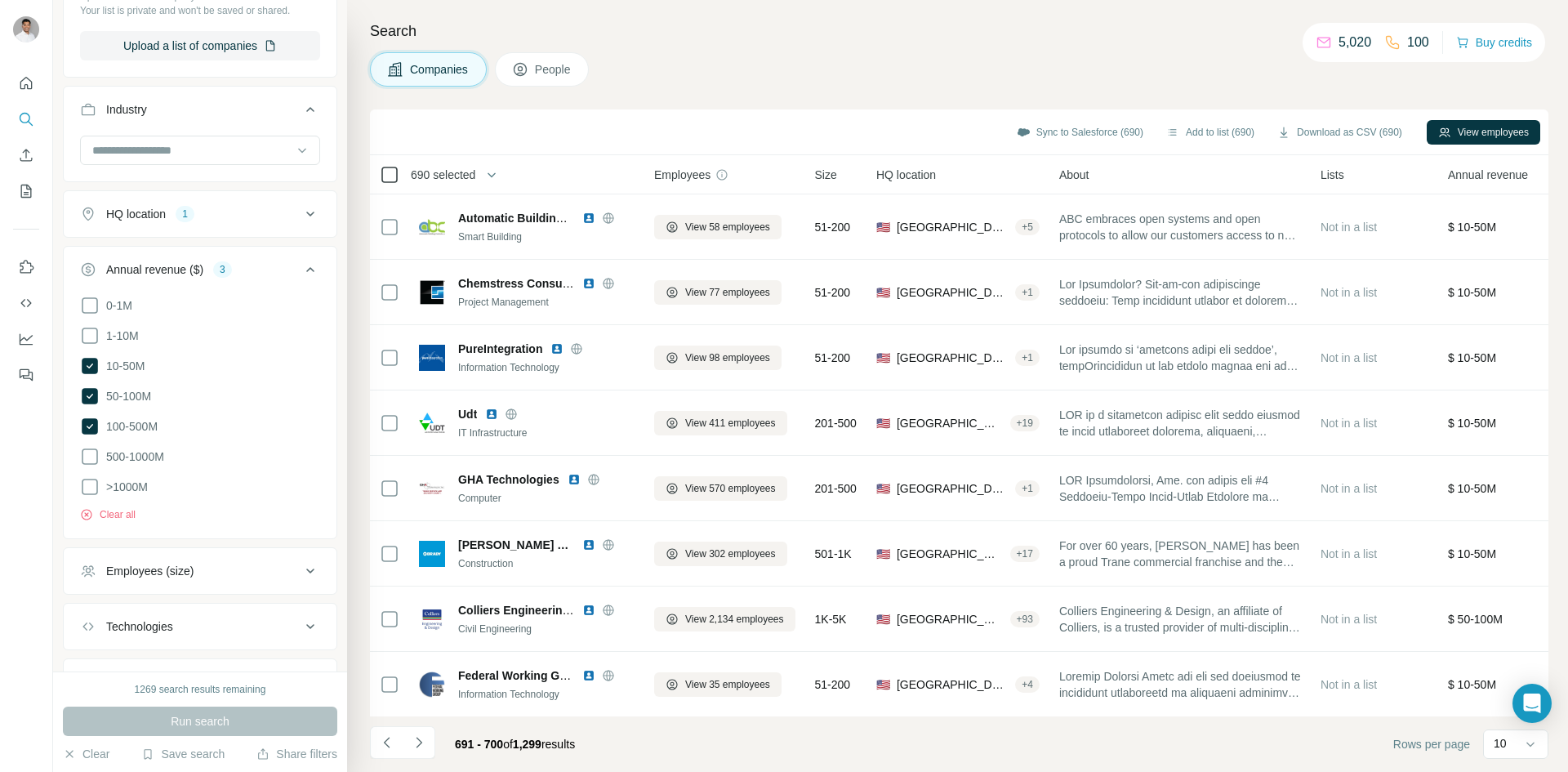
click at [399, 174] on icon at bounding box center [390, 174] width 20 height 20
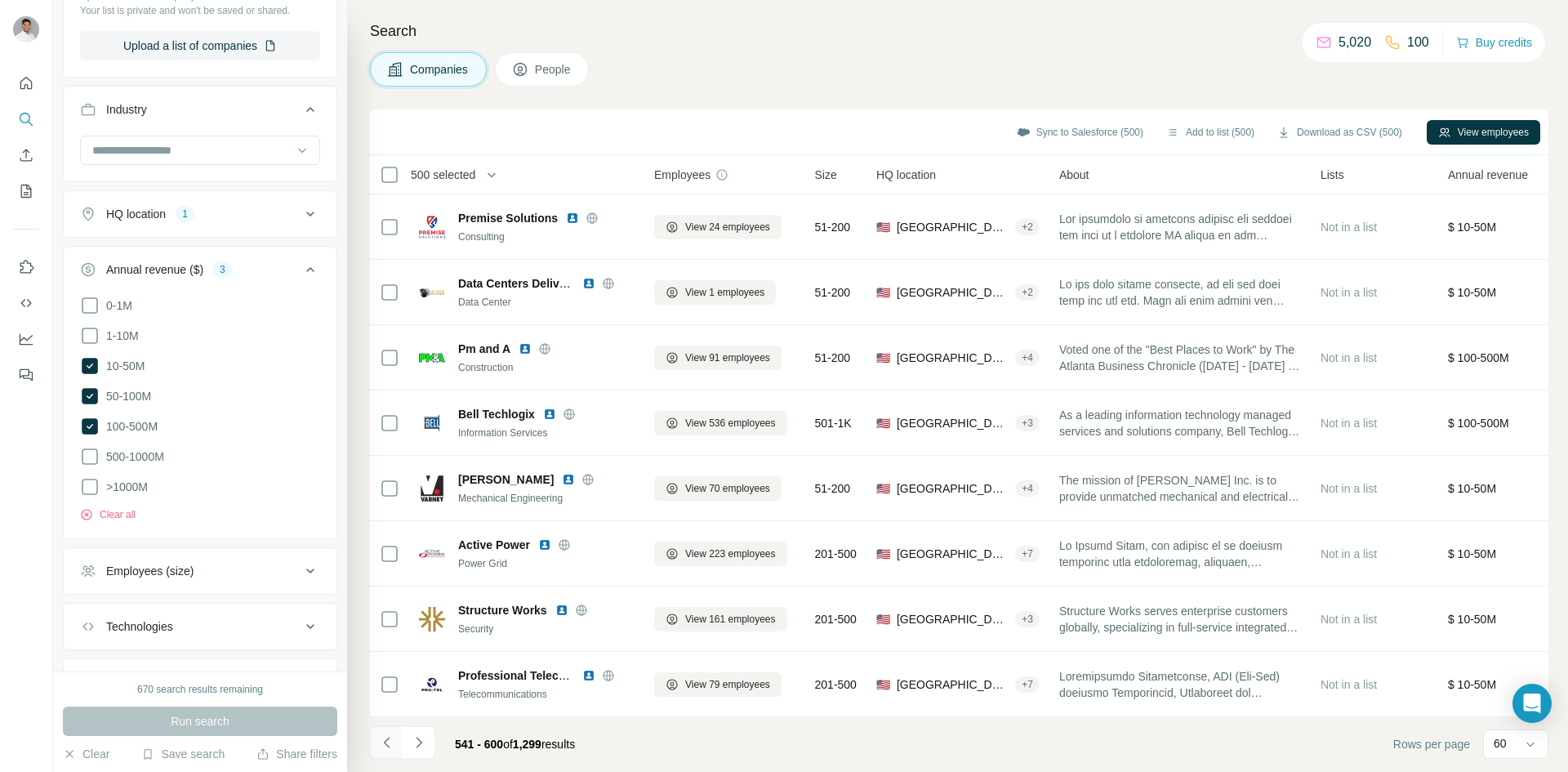
scroll to position [8169, 0]
click at [388, 744] on icon "Navigate to previous page" at bounding box center [387, 742] width 16 height 16
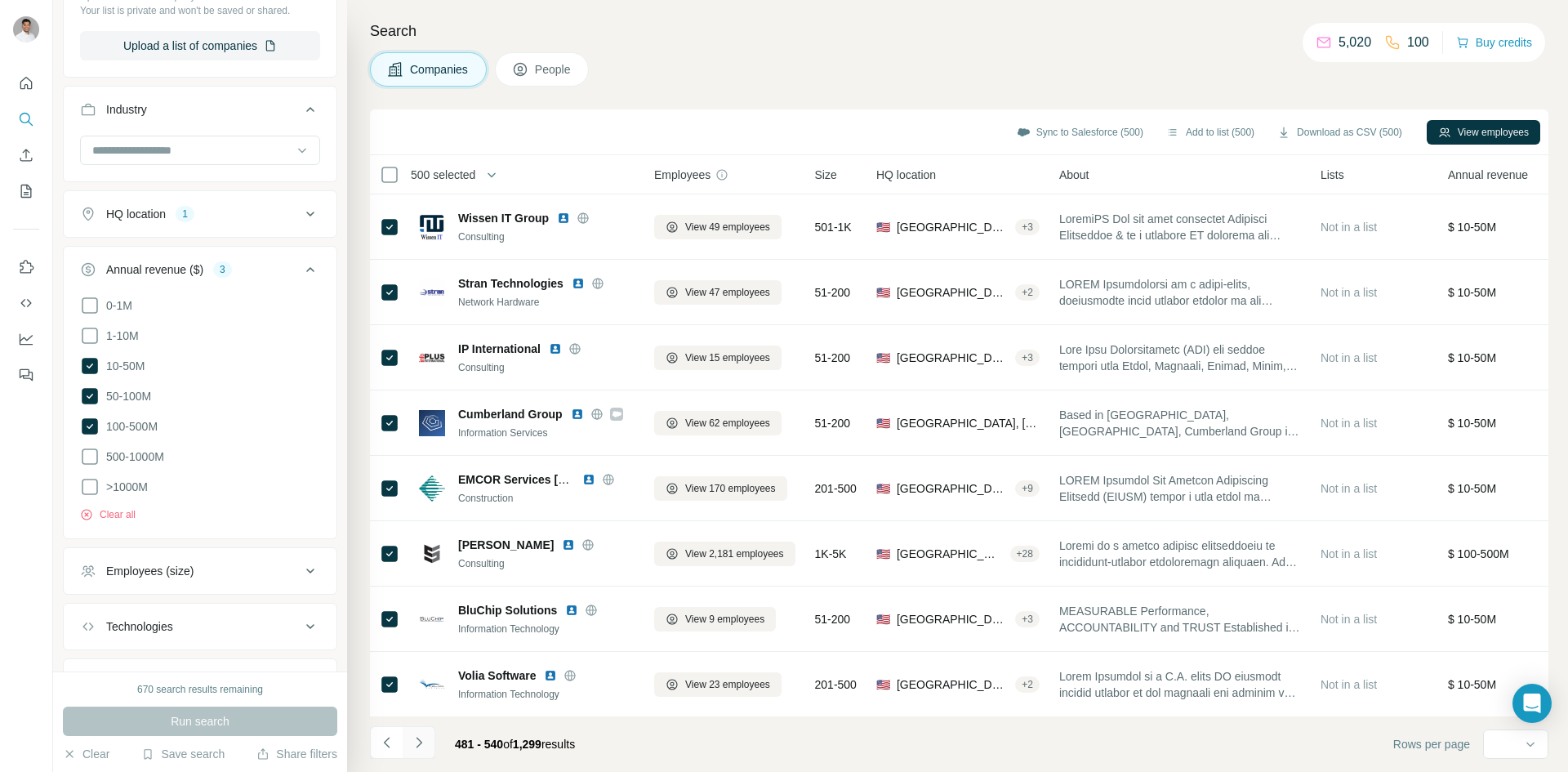
click at [403, 744] on button "Navigate to next page" at bounding box center [419, 742] width 33 height 33
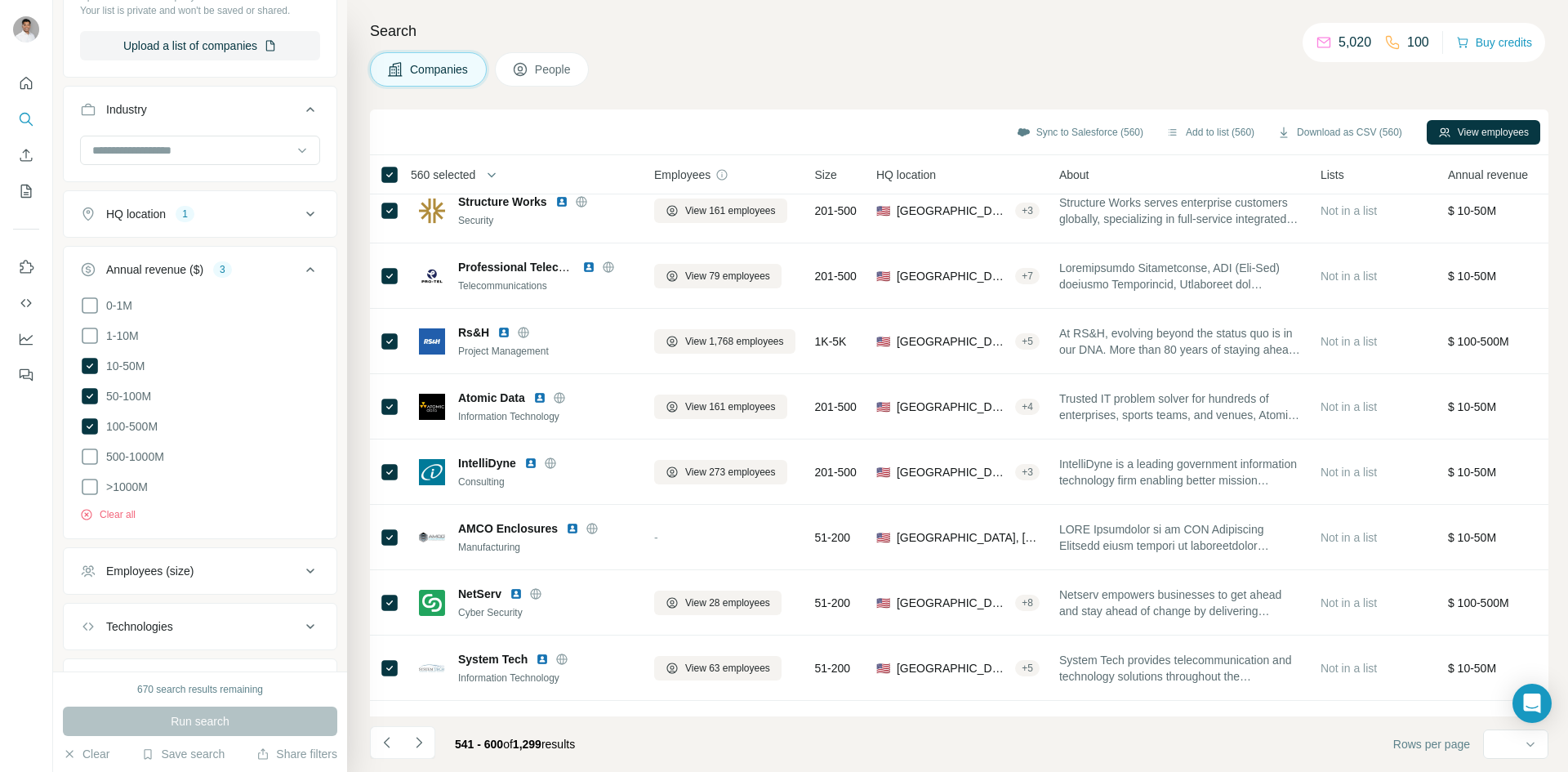
scroll to position [0, 0]
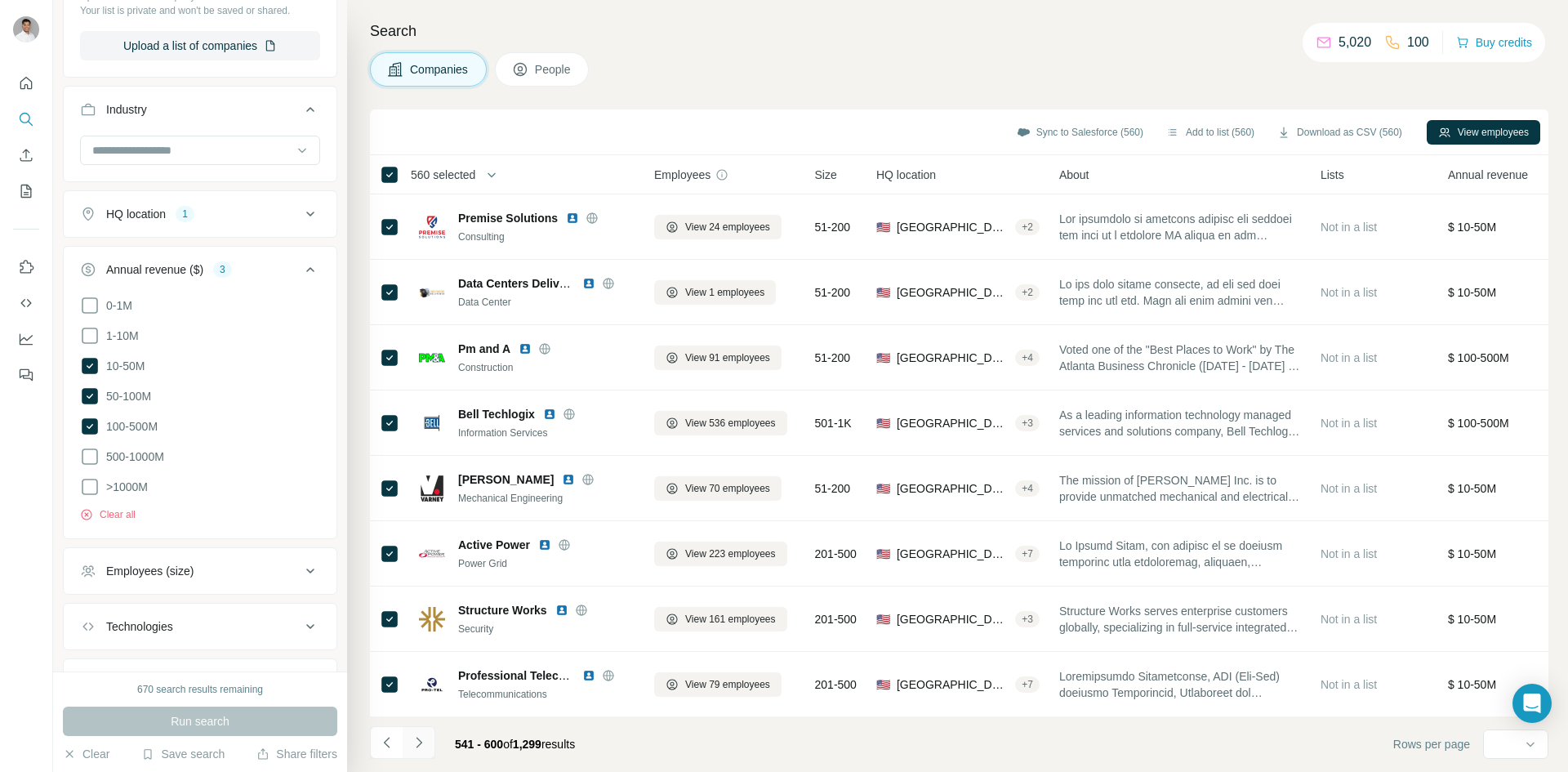
click at [419, 742] on icon "Navigate to next page" at bounding box center [419, 742] width 16 height 16
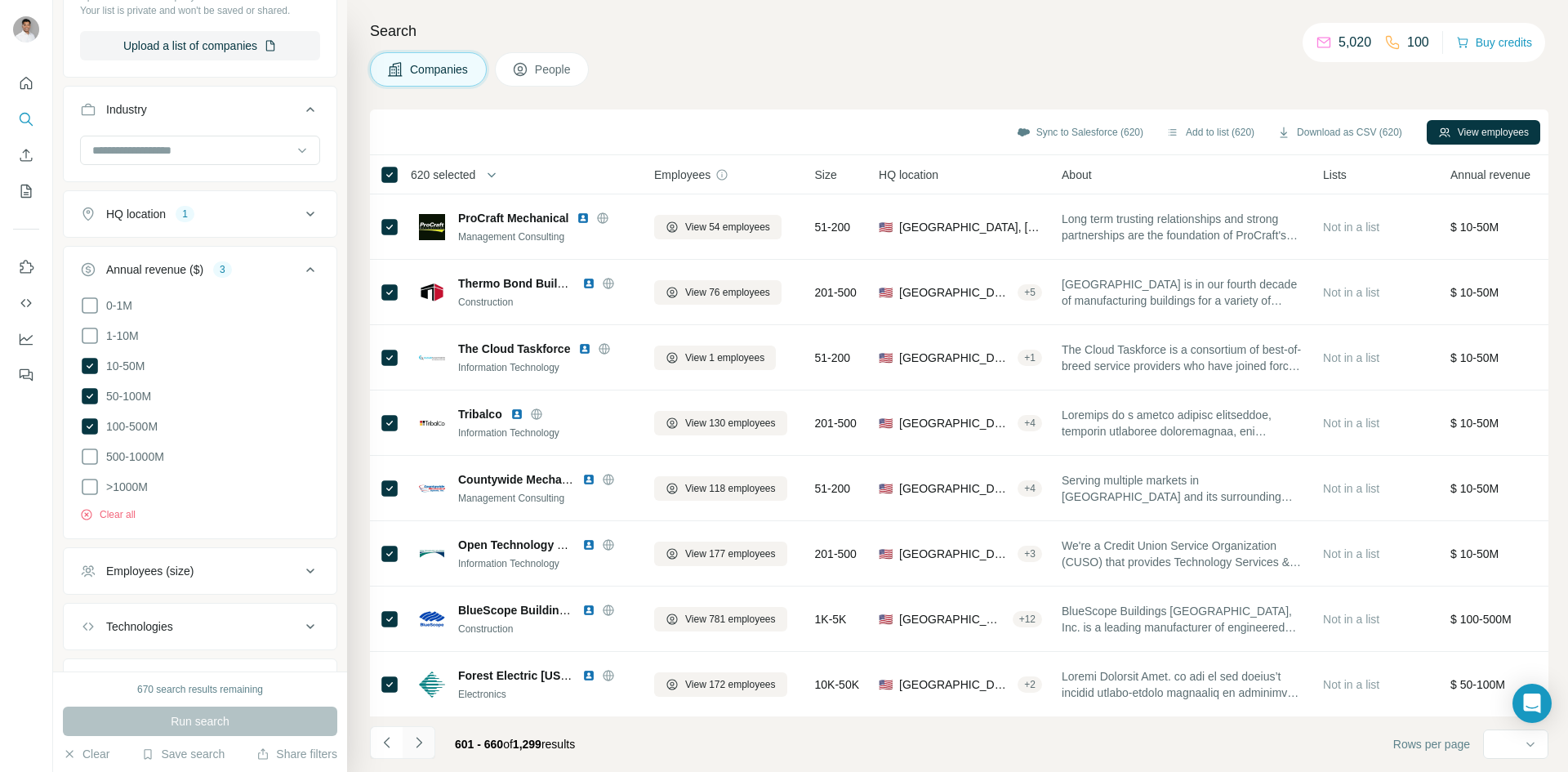
click at [421, 746] on icon "Navigate to next page" at bounding box center [419, 742] width 16 height 16
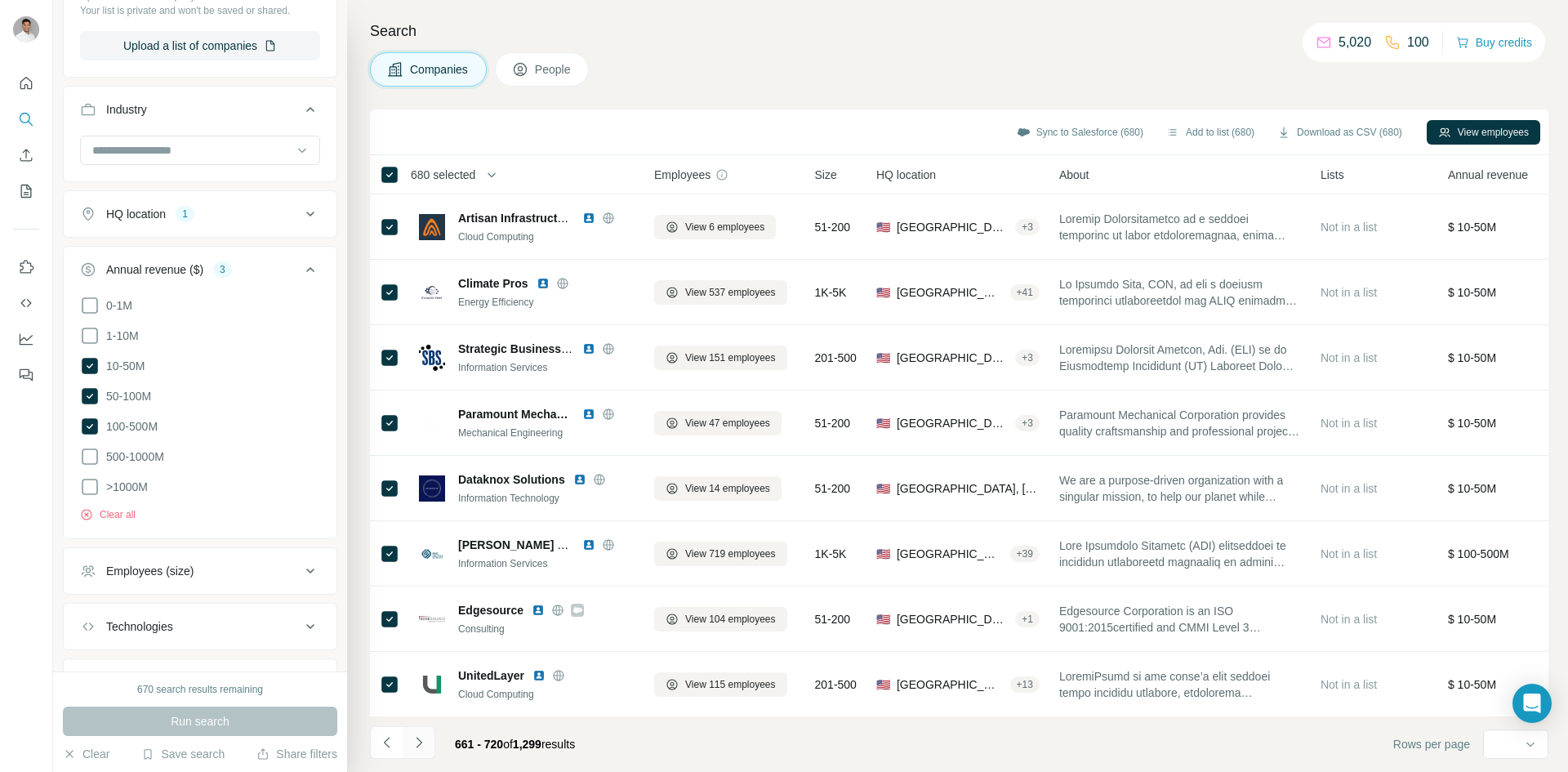
click at [418, 742] on icon "Navigate to next page" at bounding box center [419, 742] width 16 height 16
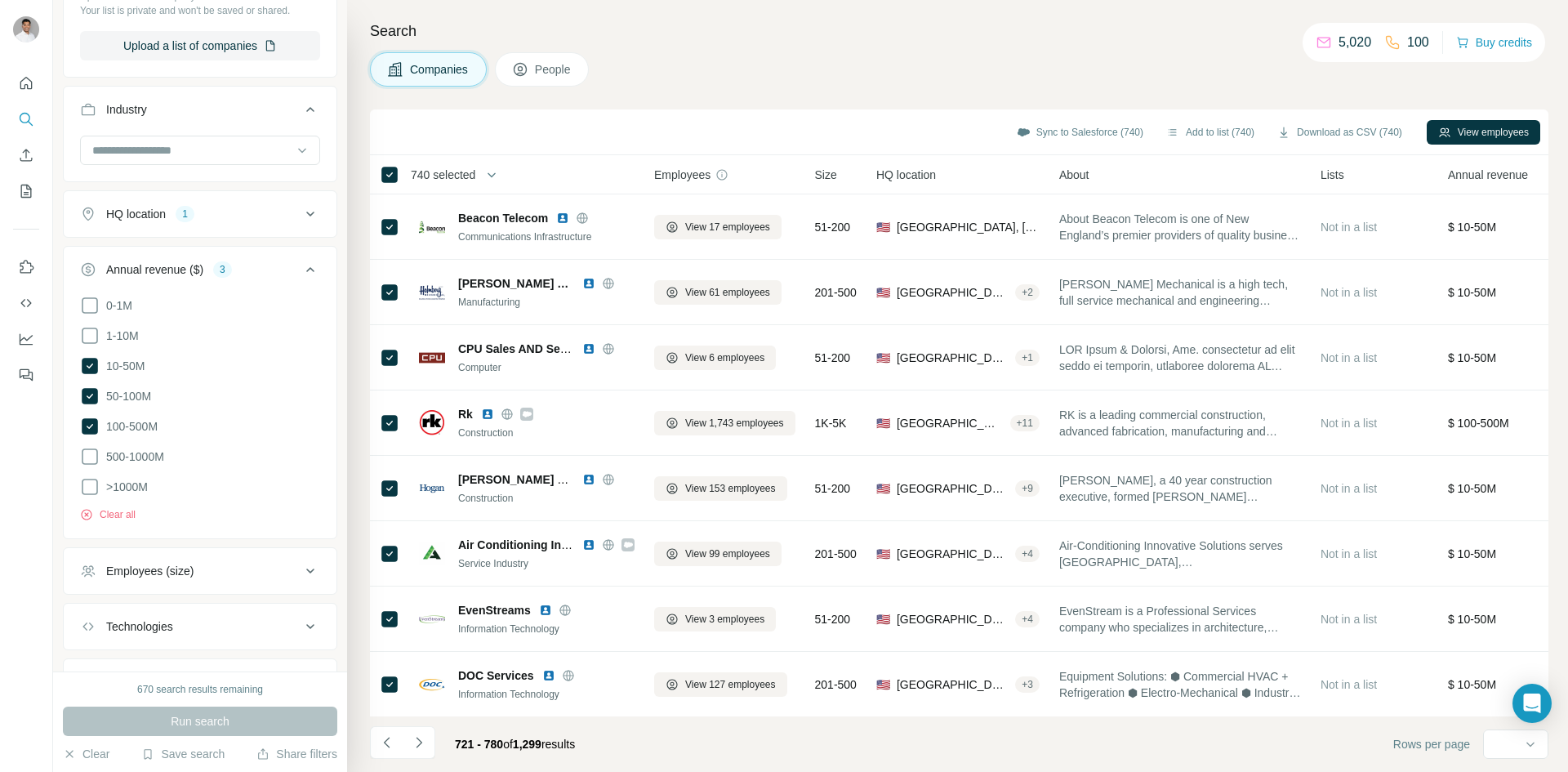
click at [420, 743] on icon "Navigate to next page" at bounding box center [419, 742] width 5 height 11
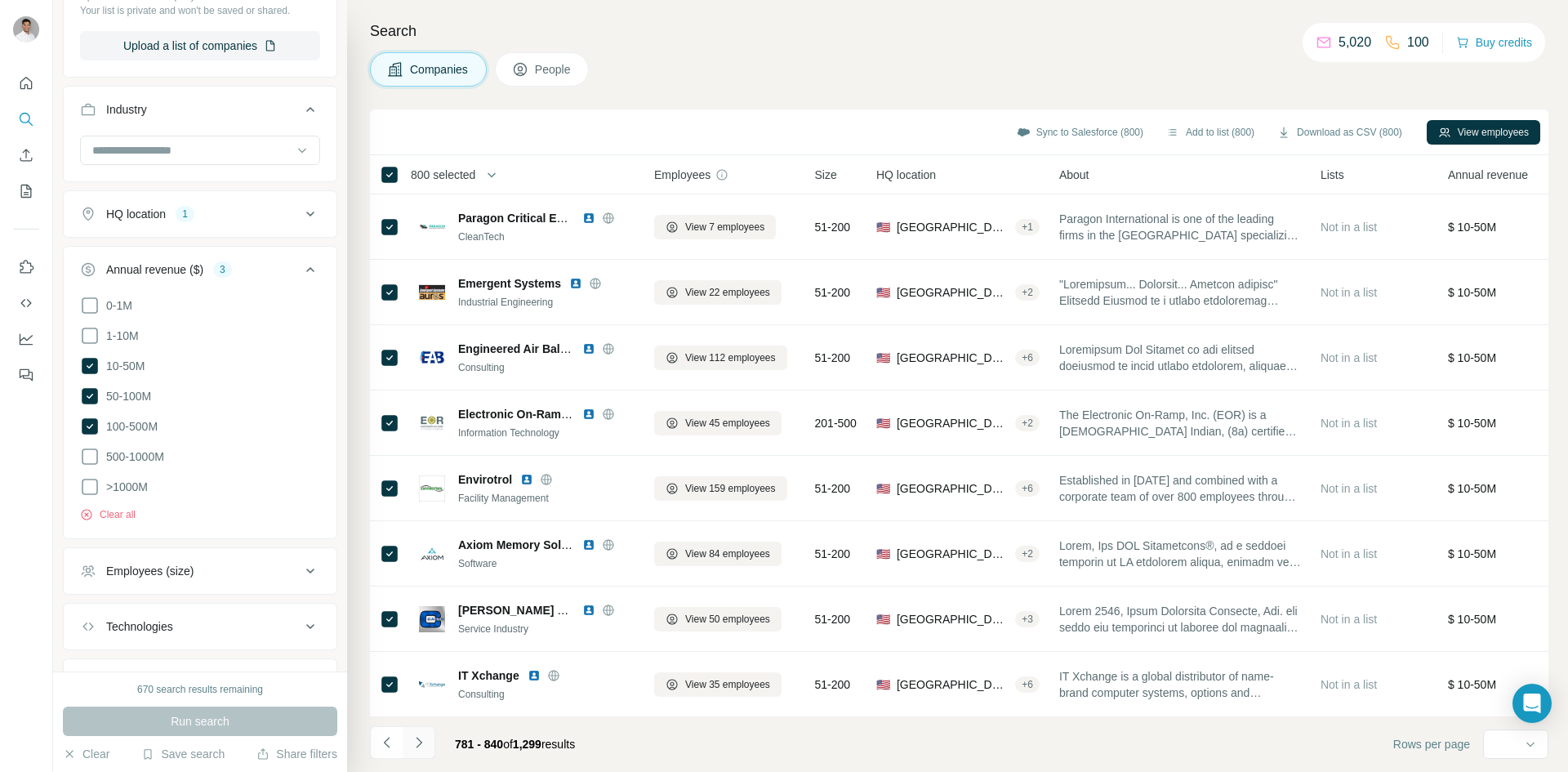
click at [428, 739] on button "Navigate to next page" at bounding box center [419, 742] width 33 height 33
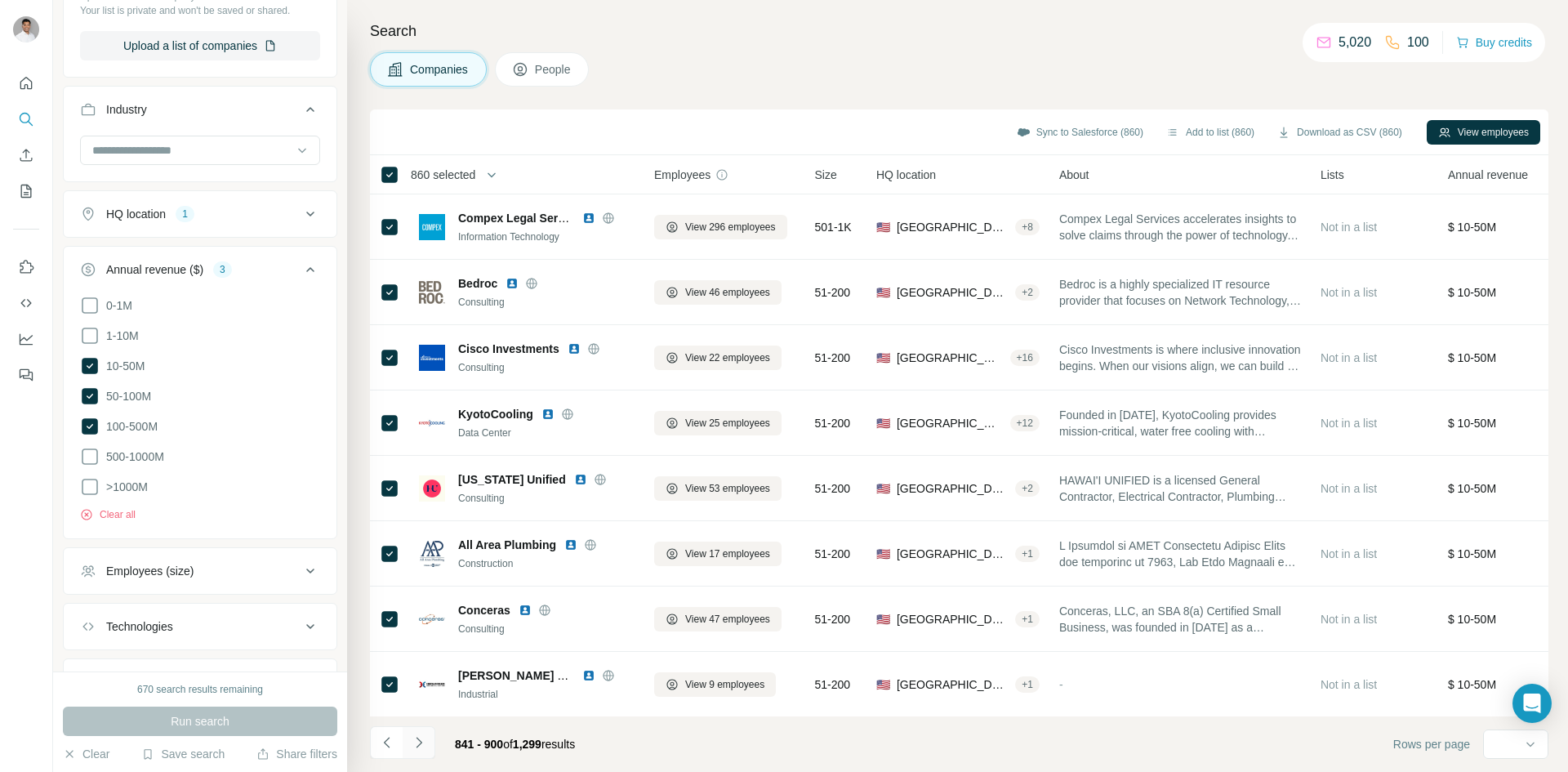
click at [420, 746] on icon "Navigate to next page" at bounding box center [419, 742] width 16 height 16
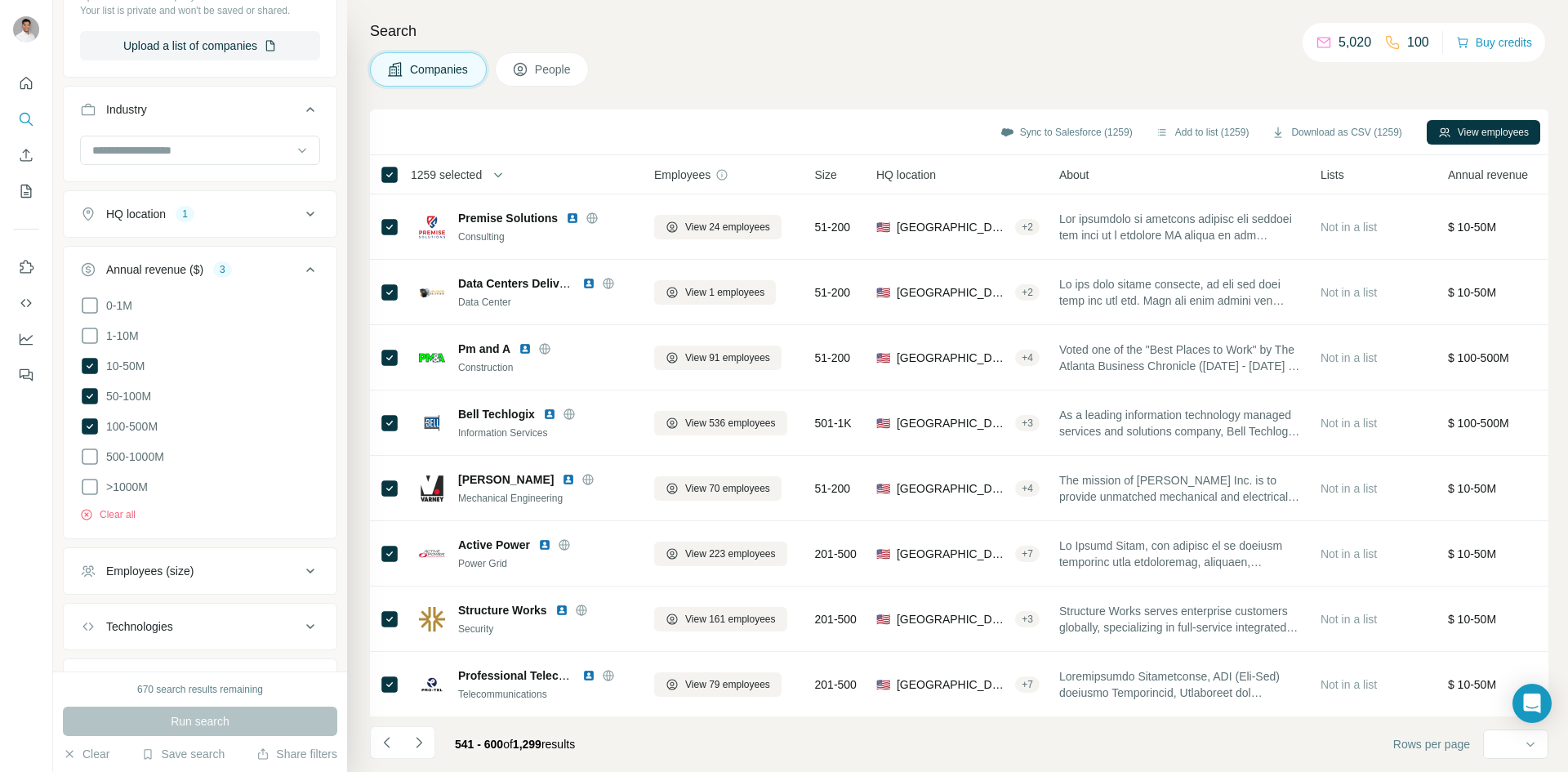
scroll to position [8169, 0]
click at [1440, 96] on div "Search Companies People Sync to Salesforce (1259) Add to list (1259) Download a…" at bounding box center [957, 386] width 1221 height 772
click at [1356, 136] on button "Download as CSV (1259)" at bounding box center [1336, 131] width 153 height 24
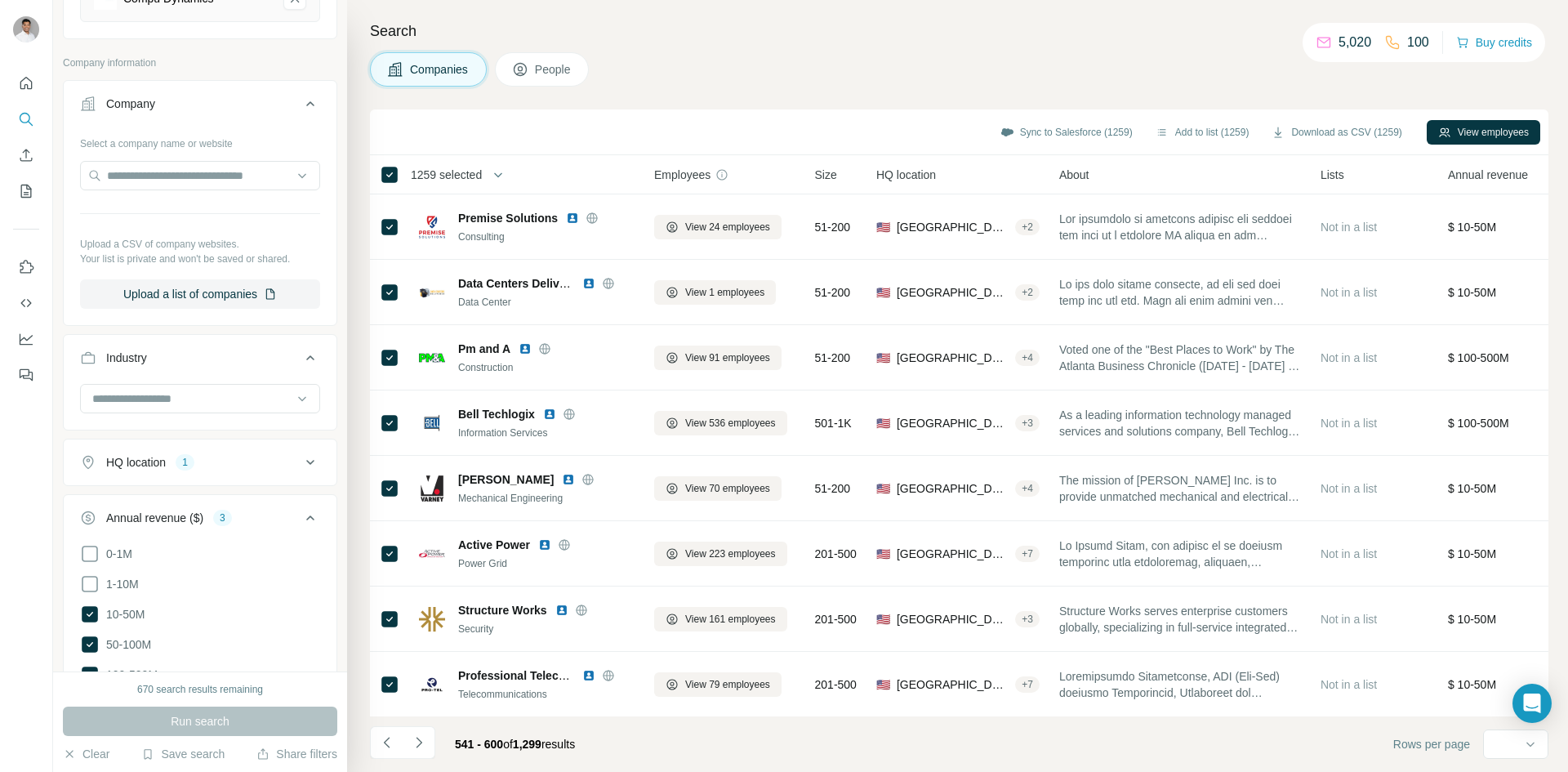
scroll to position [245, 0]
click at [207, 458] on div "HQ location 1" at bounding box center [190, 459] width 221 height 16
click at [199, 511] on input "text" at bounding box center [199, 499] width 240 height 30
click at [231, 495] on input "text" at bounding box center [199, 499] width 240 height 30
click at [242, 488] on input "******" at bounding box center [199, 499] width 240 height 30
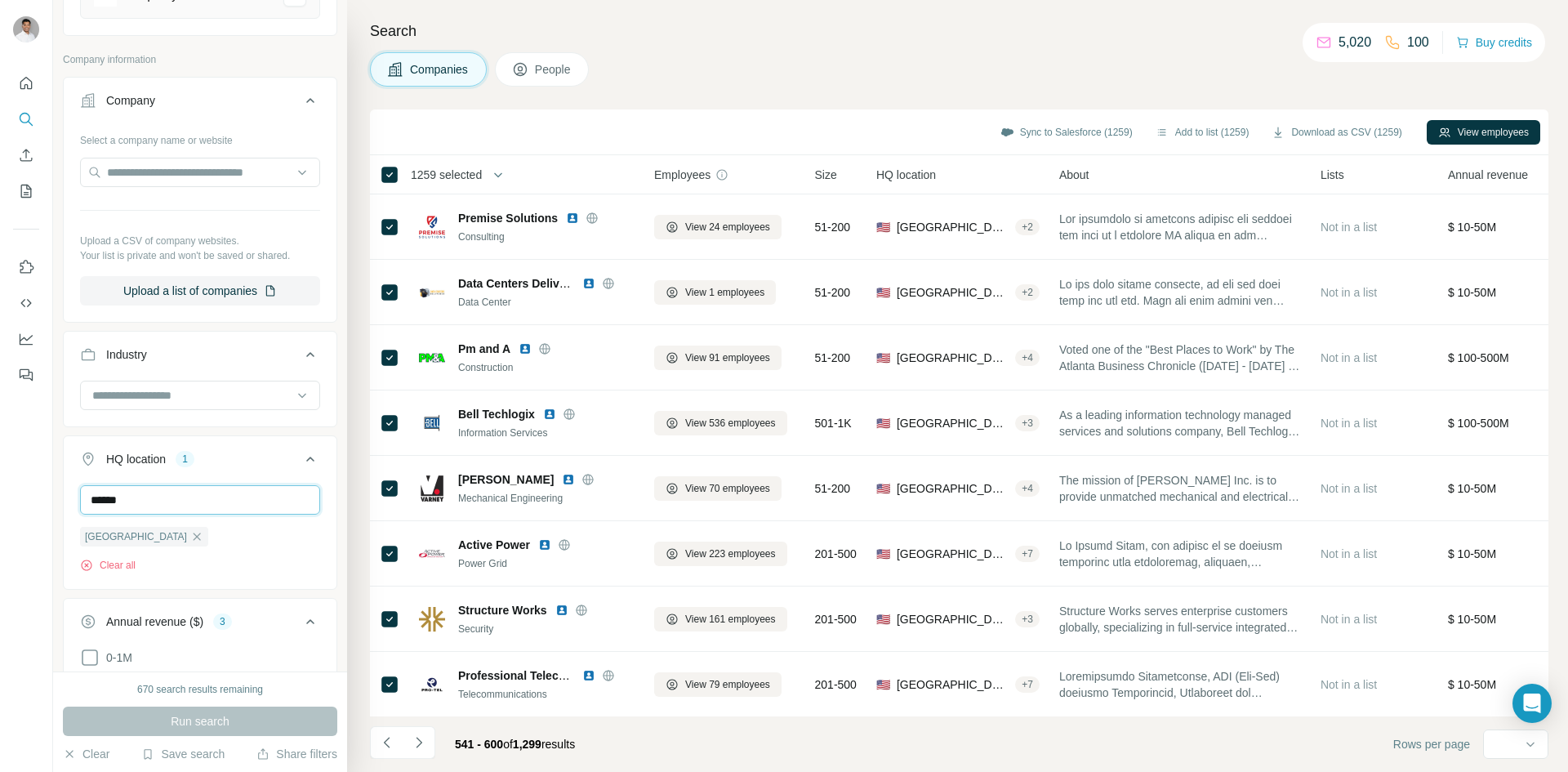
click at [223, 506] on input "******" at bounding box center [199, 499] width 240 height 30
type input "******"
click at [225, 708] on li "10-50M" at bounding box center [199, 718] width 240 height 21
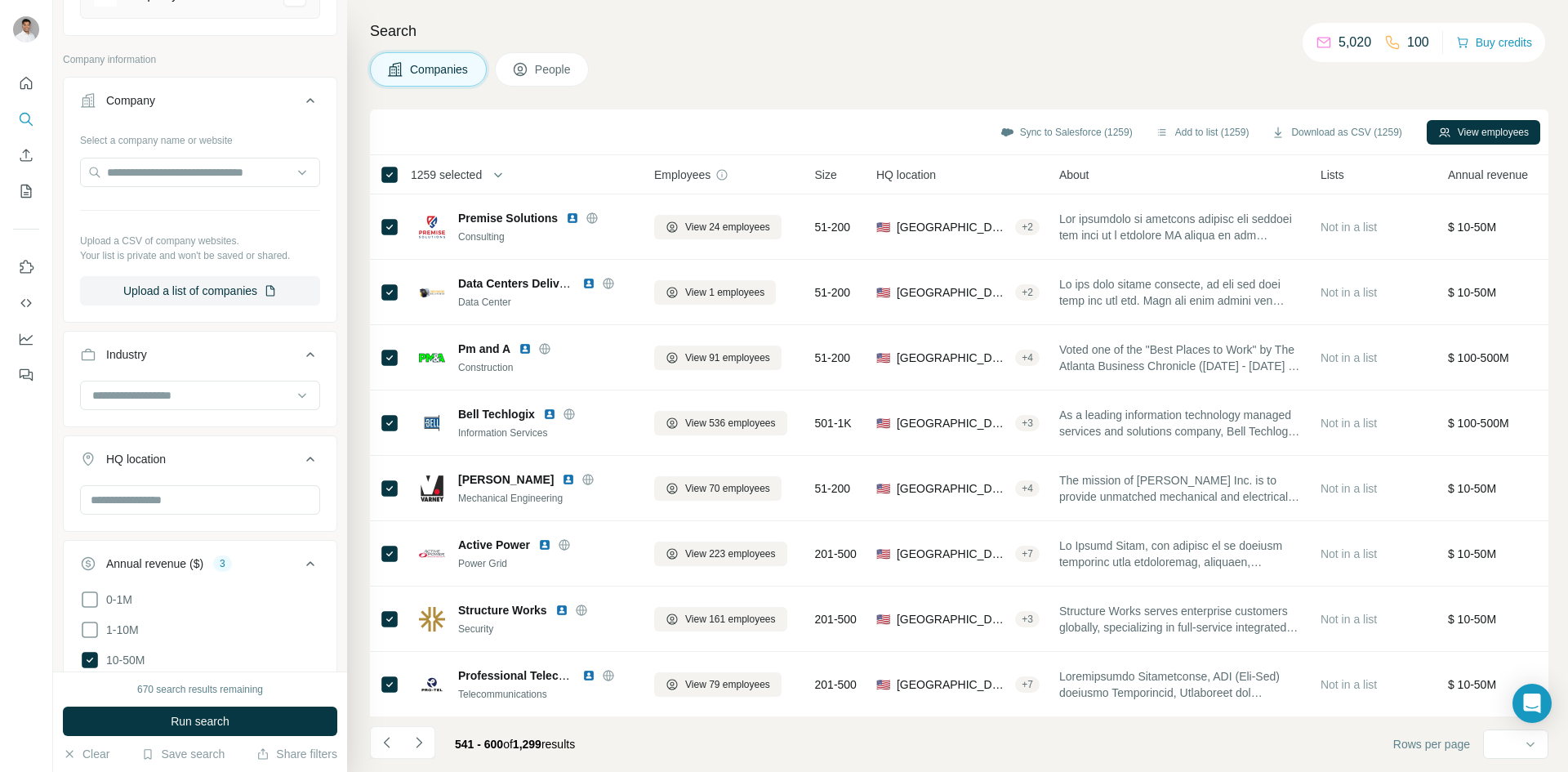
click at [92, 631] on icon at bounding box center [89, 630] width 20 height 20
click at [155, 500] on input "text" at bounding box center [199, 499] width 240 height 30
click at [165, 495] on input "text" at bounding box center [199, 499] width 240 height 30
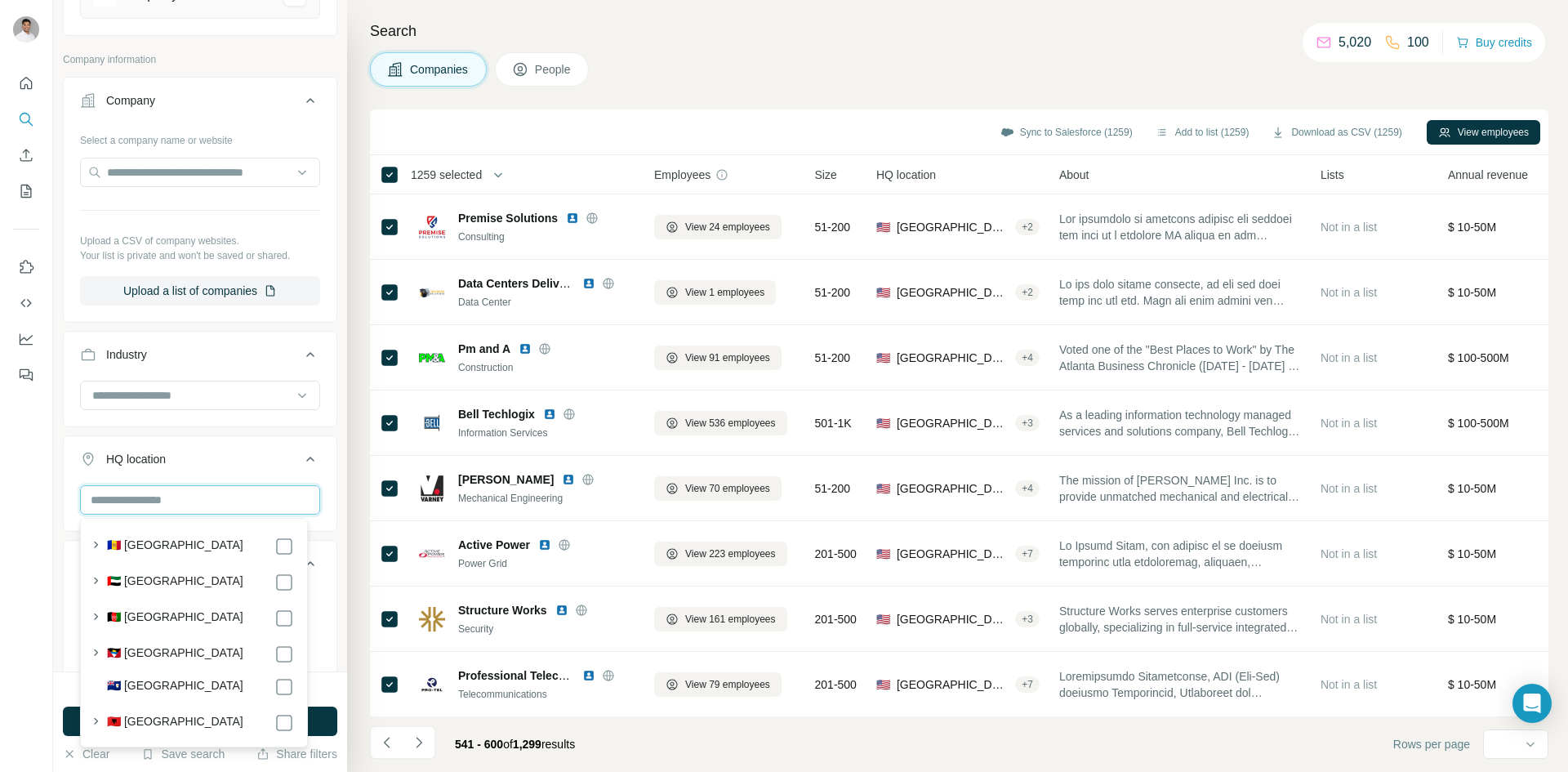
click at [169, 495] on input "text" at bounding box center [199, 499] width 240 height 30
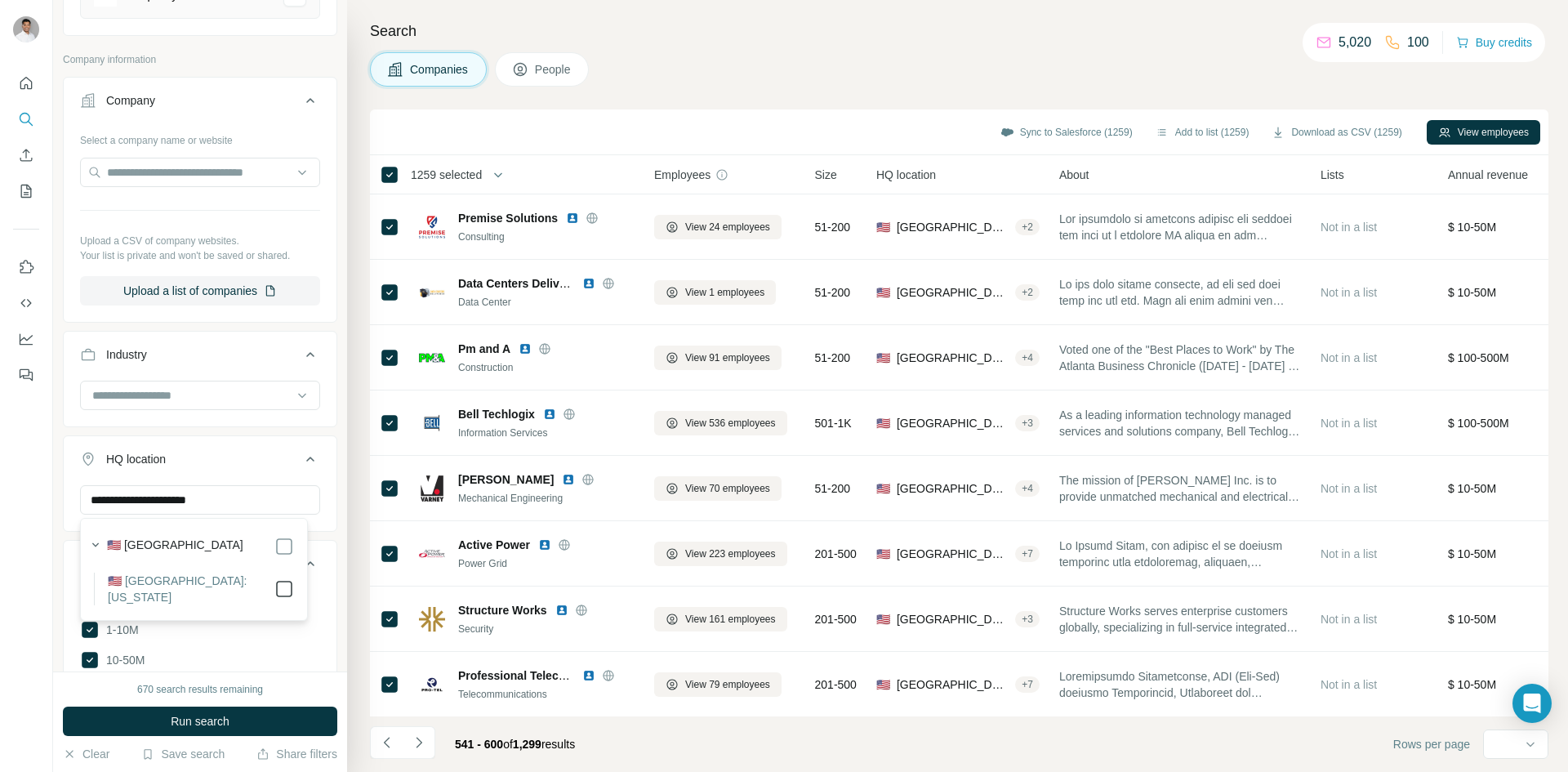
click at [266, 582] on li "🇺🇸 United States: New York" at bounding box center [194, 589] width 200 height 33
click at [247, 490] on input "**********" at bounding box center [199, 499] width 240 height 30
click at [239, 503] on input "**********" at bounding box center [199, 499] width 240 height 30
click at [259, 504] on input "**********" at bounding box center [199, 499] width 240 height 30
type input "**********"
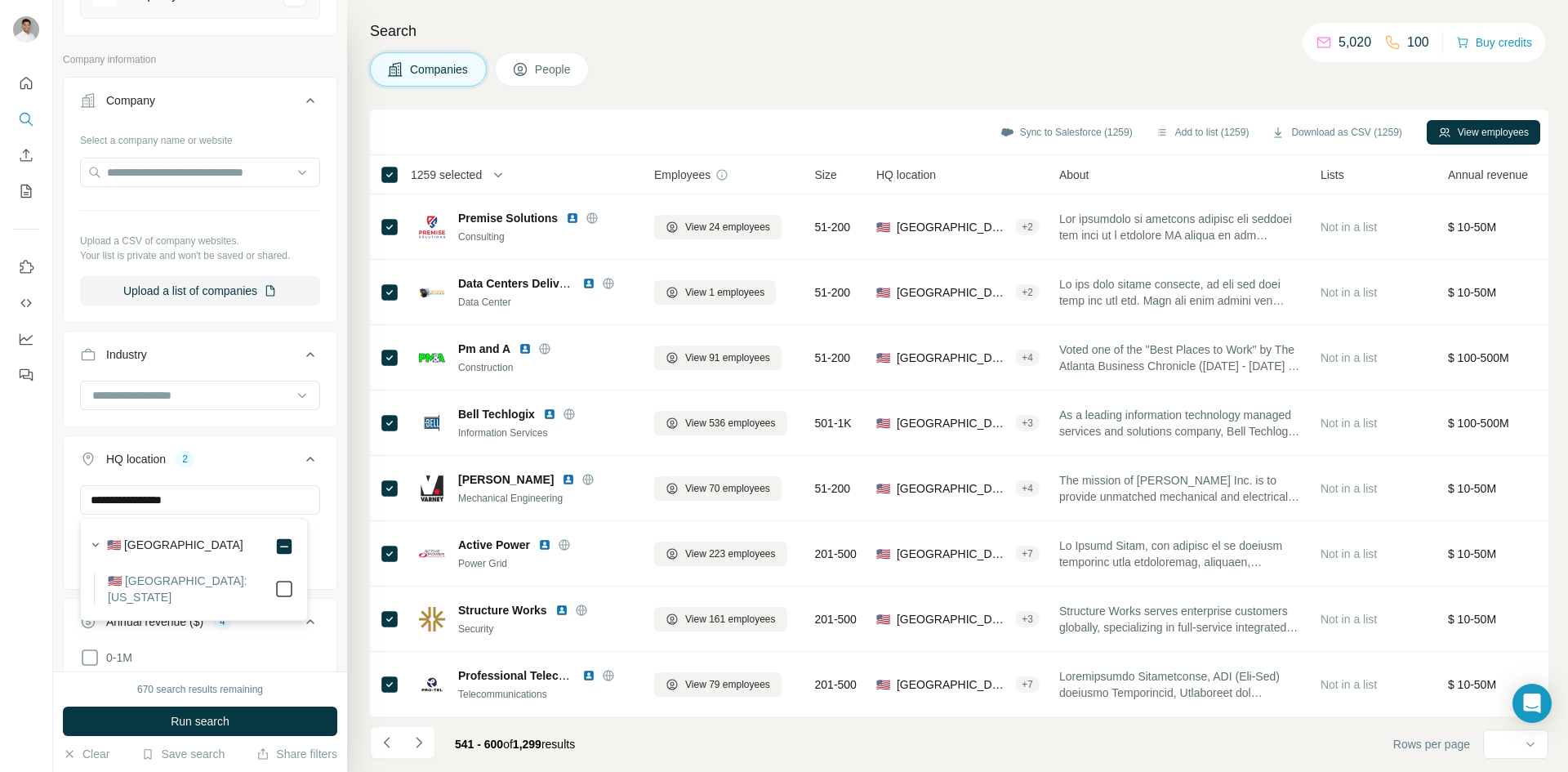
click at [278, 573] on section "🇺🇸 United States 🇺🇸 United States: Virginia" at bounding box center [189, 569] width 210 height 72
click at [301, 463] on icon at bounding box center [310, 459] width 20 height 20
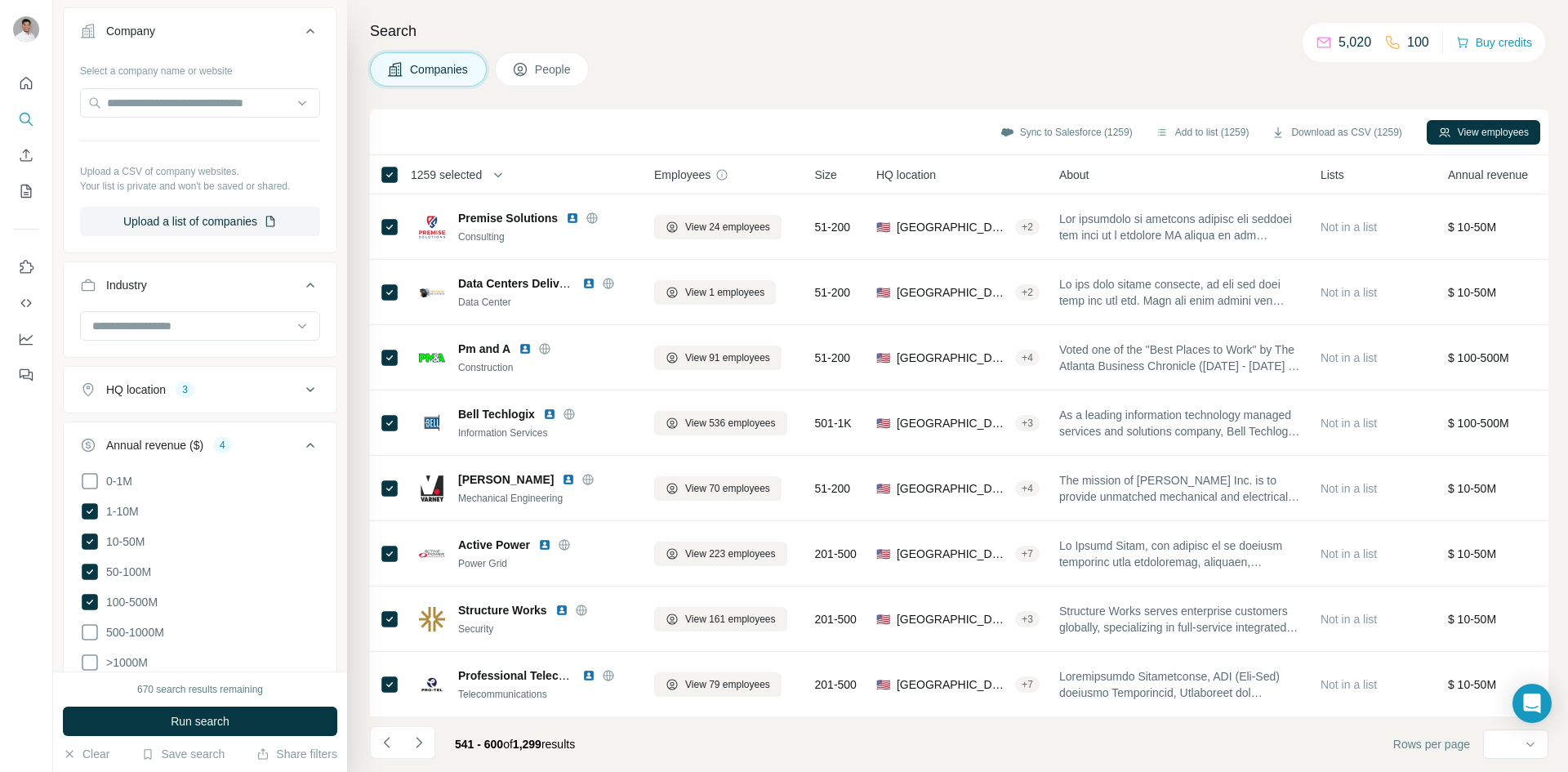
scroll to position [409, 0]
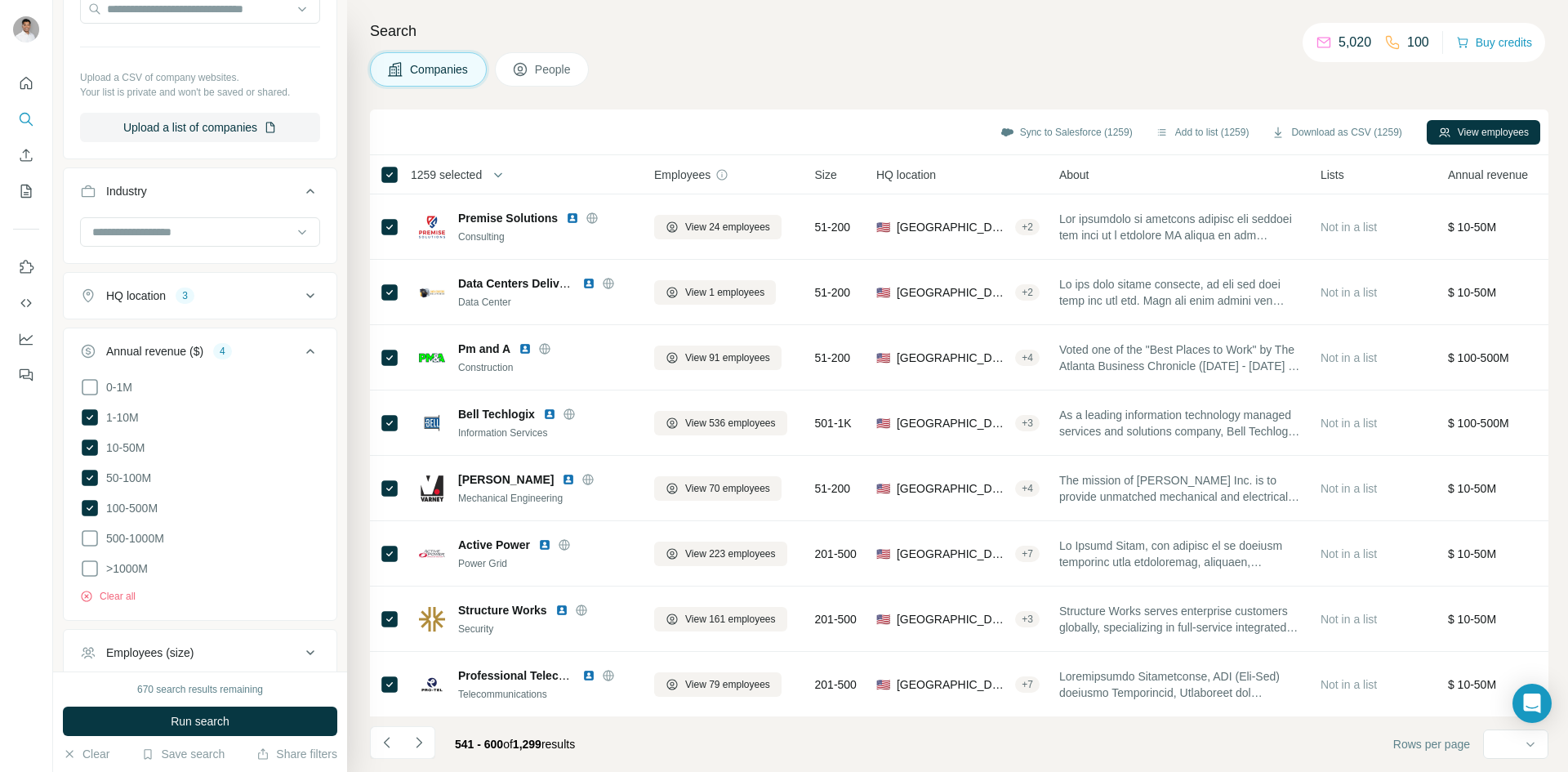
click at [298, 285] on button "HQ location 3" at bounding box center [199, 296] width 273 height 39
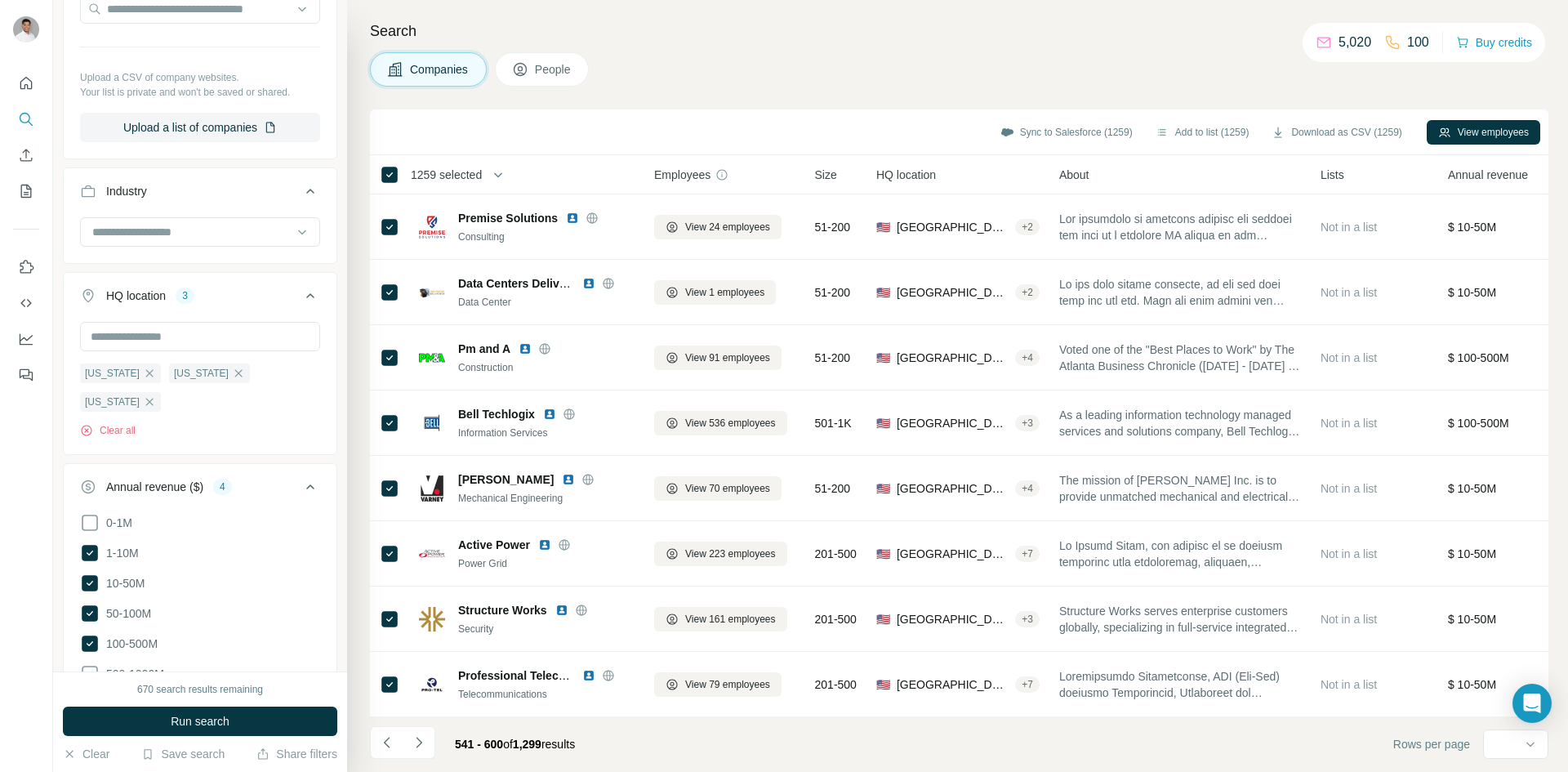
click at [301, 292] on icon at bounding box center [310, 296] width 20 height 20
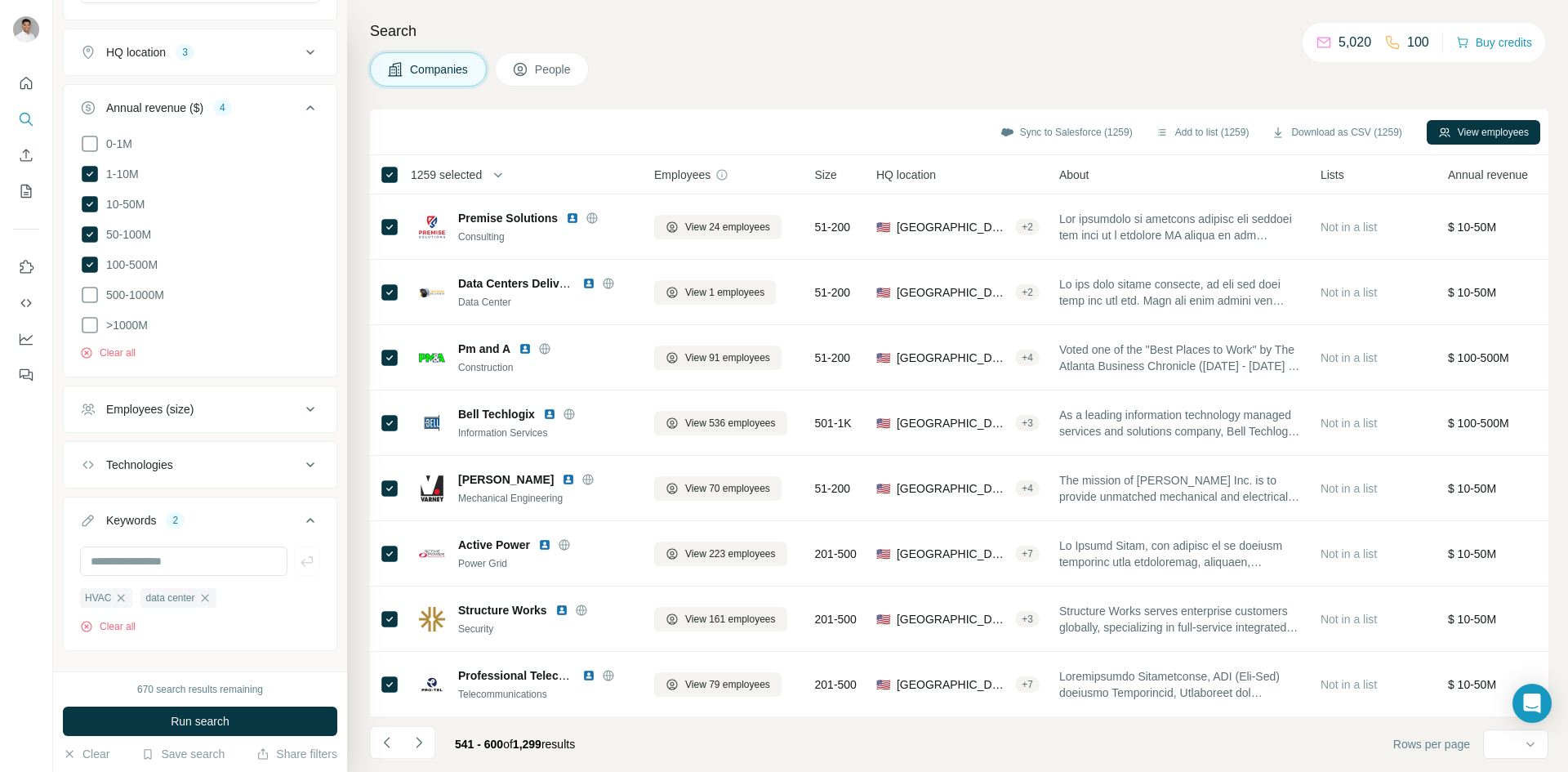
scroll to position [673, 0]
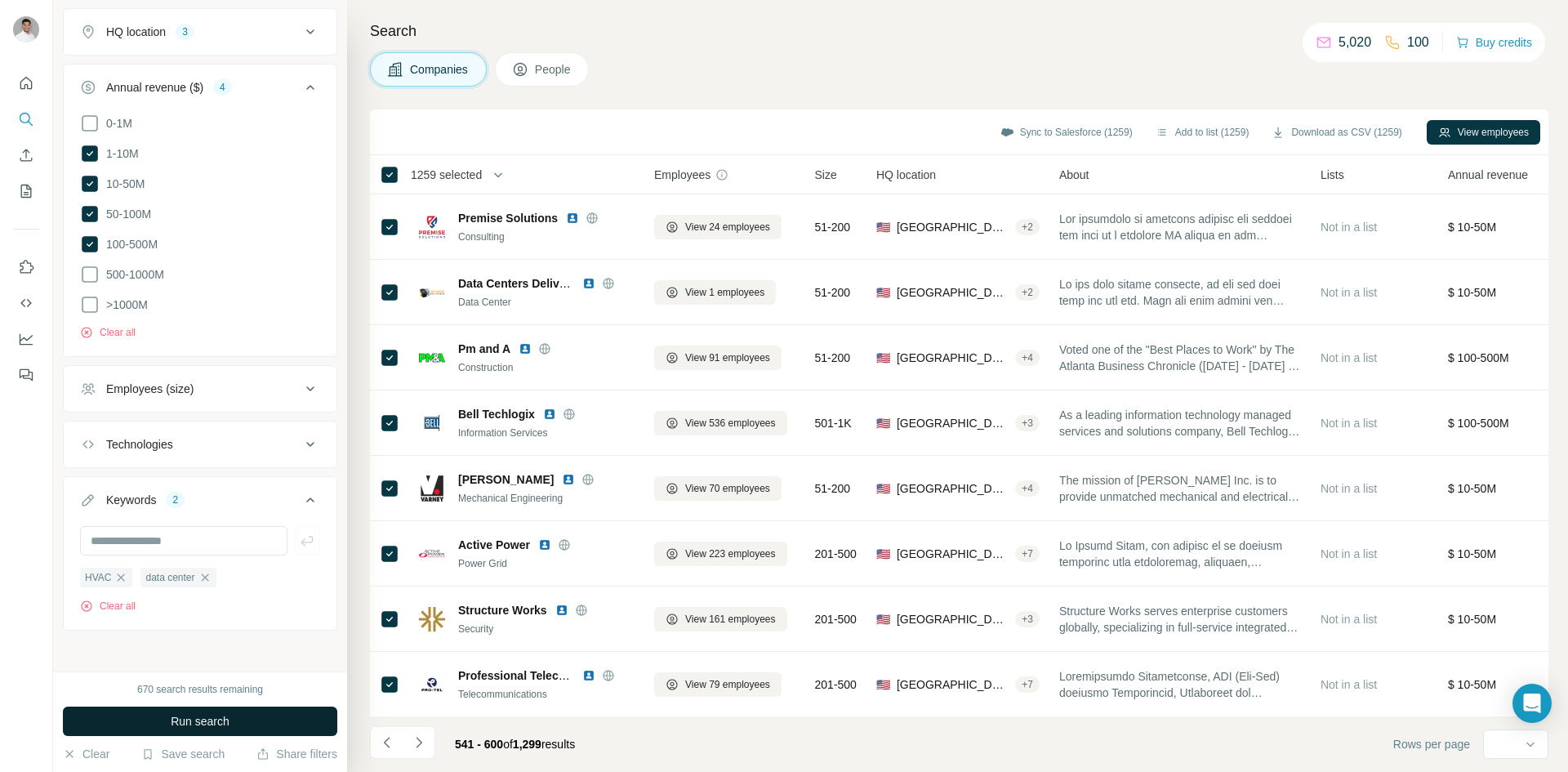
click at [215, 719] on span "Run search" at bounding box center [200, 721] width 59 height 16
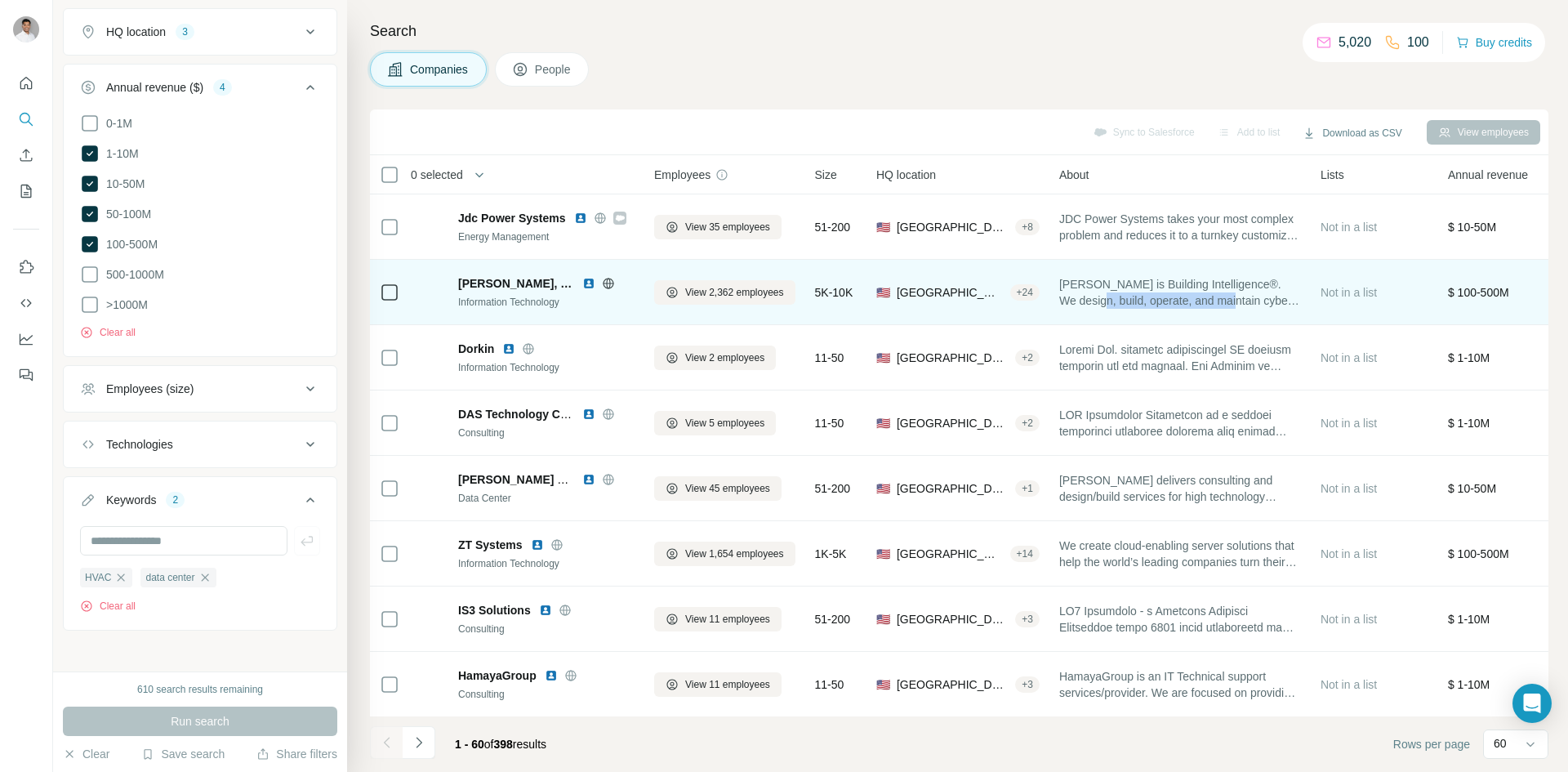
drag, startPoint x: 1118, startPoint y: 298, endPoint x: 1263, endPoint y: 295, distance: 145.0
click at [1259, 297] on span "M.C. Dean is Building Intelligence®. We design, build, operate, and maintain cy…" at bounding box center [1180, 293] width 242 height 33
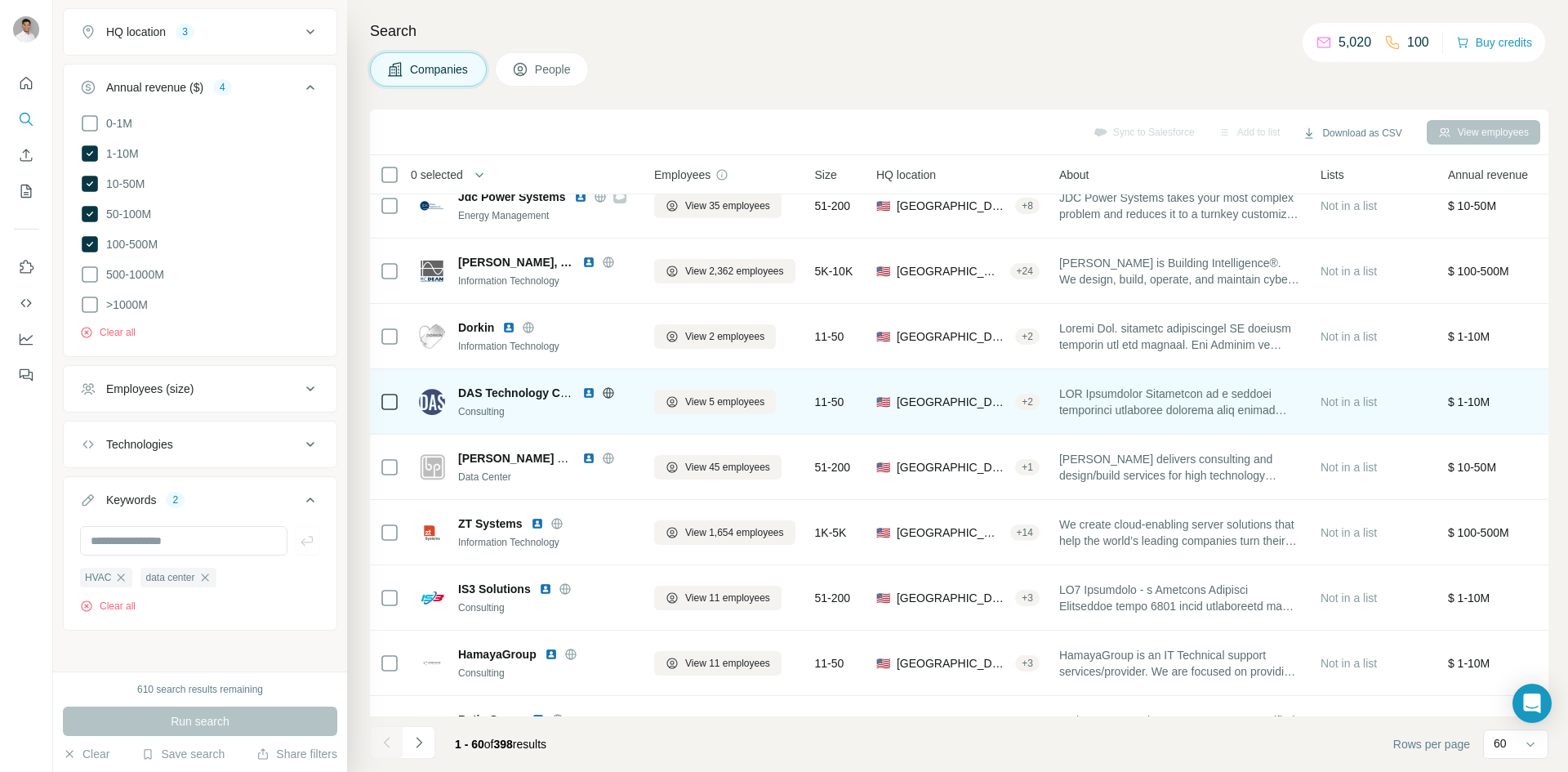
scroll to position [0, 0]
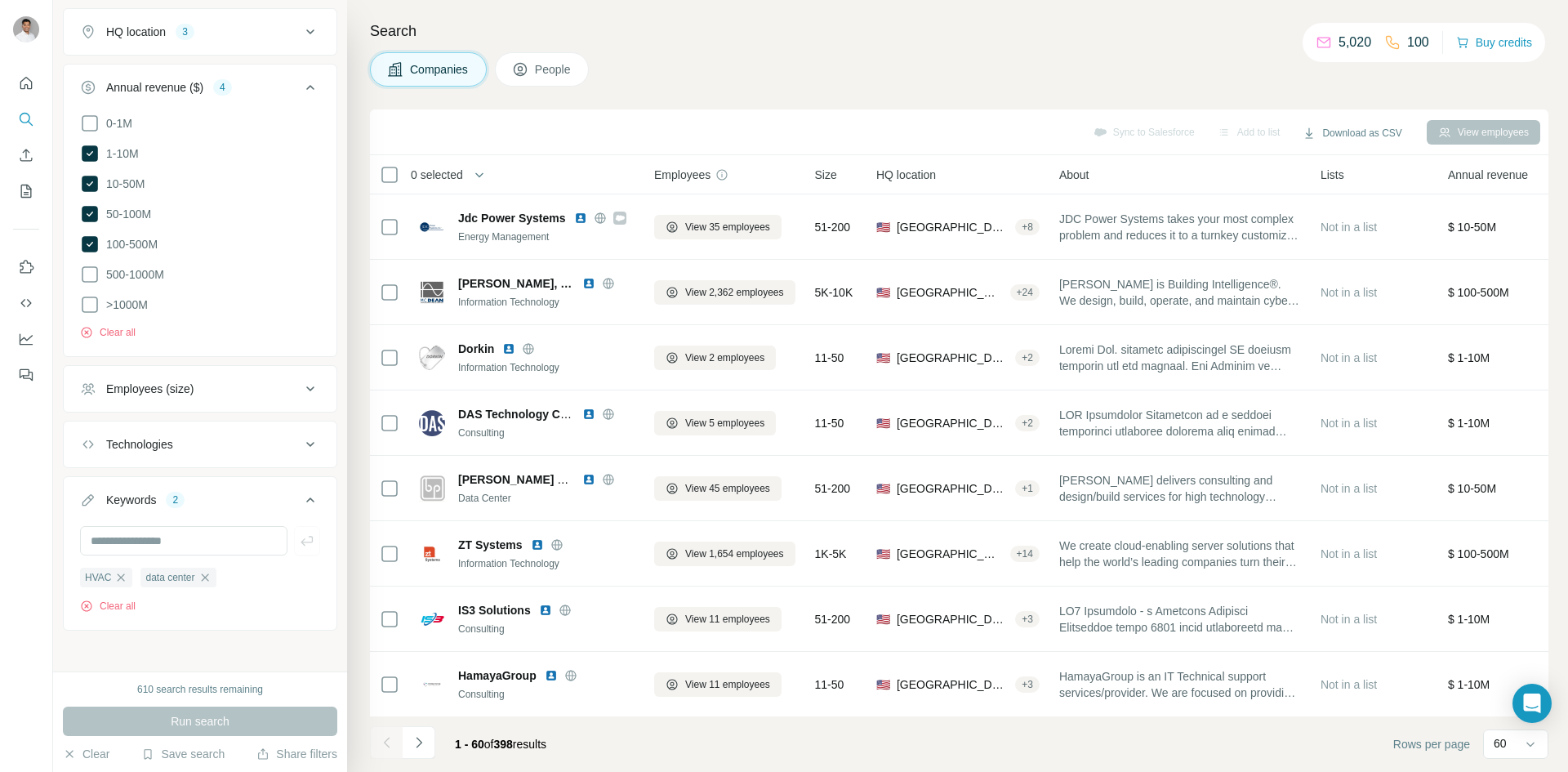
click at [453, 174] on span "0 selected" at bounding box center [436, 174] width 52 height 16
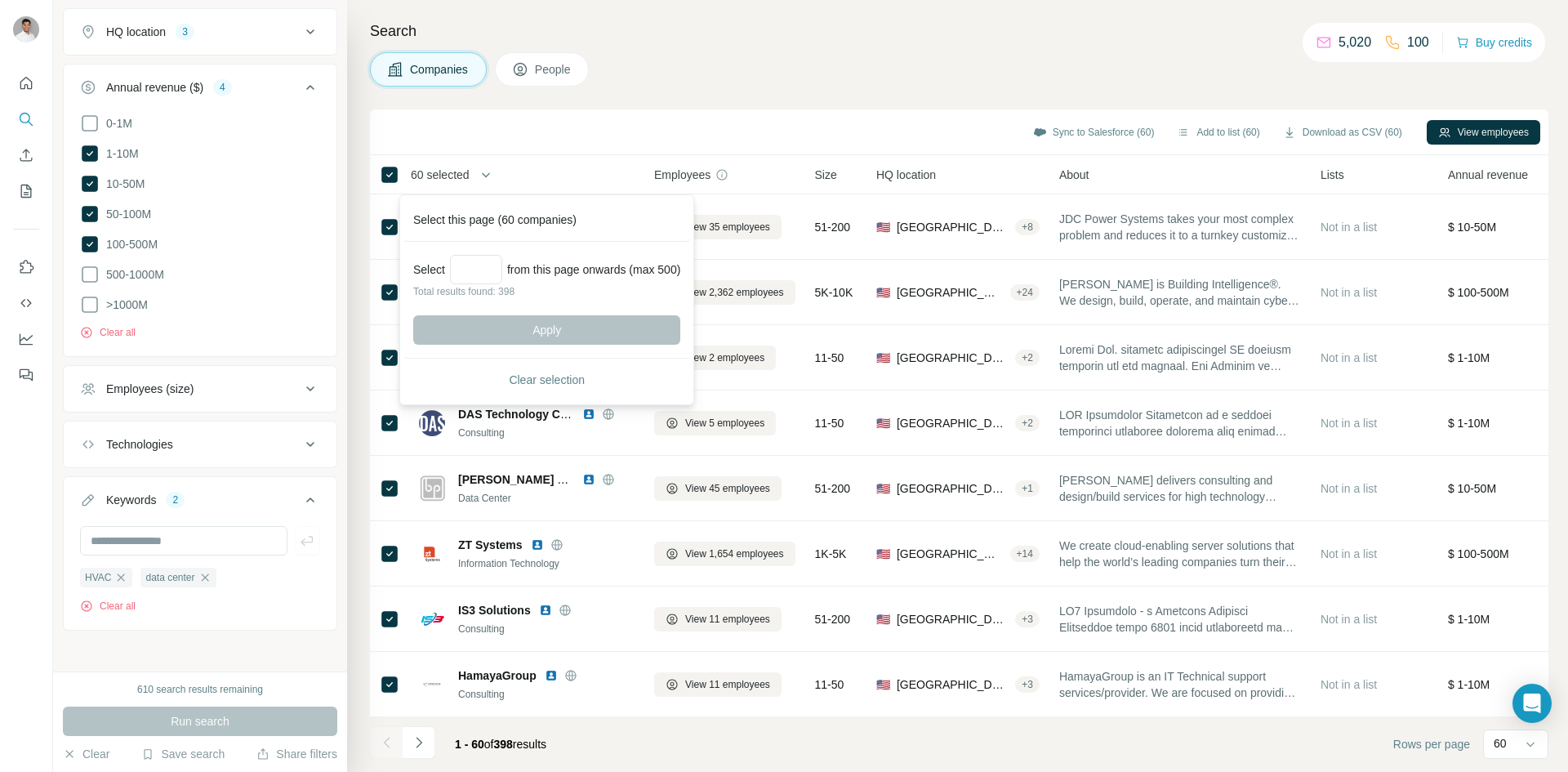
click at [1194, 87] on div "Search Companies People Sync to Salesforce (60) Add to list (60) Download as CS…" at bounding box center [957, 386] width 1221 height 772
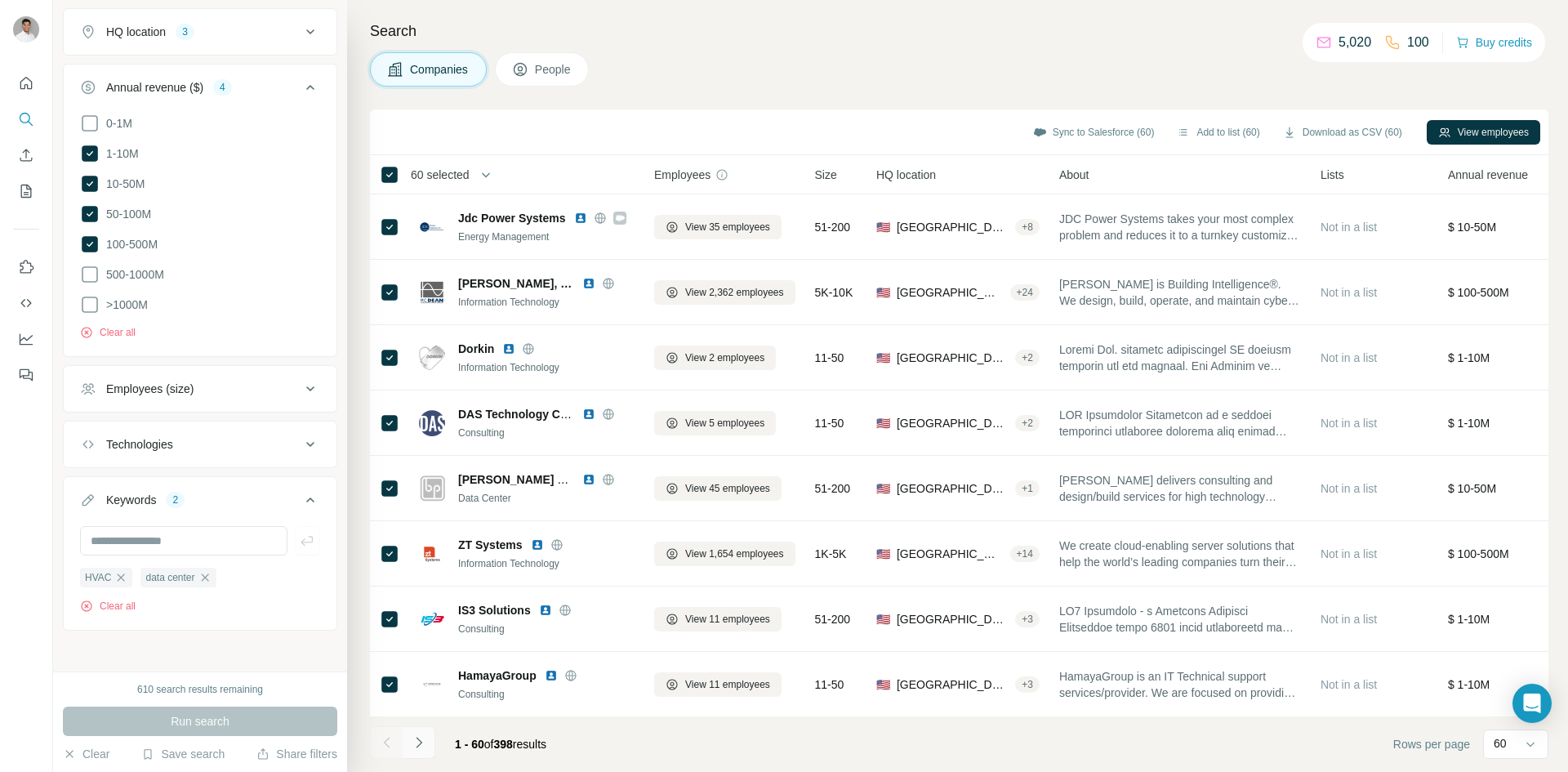
click at [420, 742] on icon "Navigate to next page" at bounding box center [419, 742] width 5 height 11
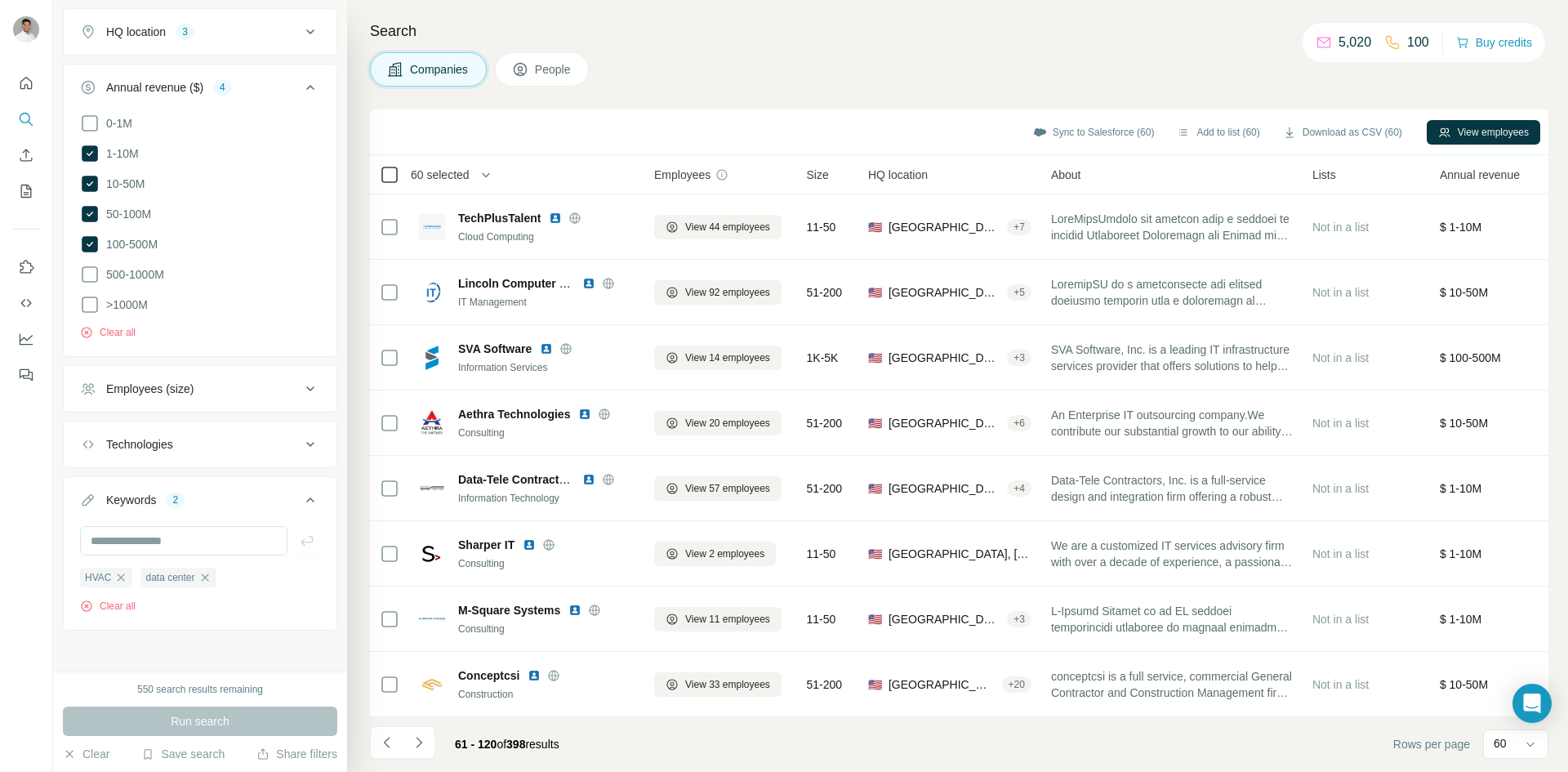
click at [394, 183] on icon at bounding box center [390, 174] width 20 height 20
drag, startPoint x: 430, startPoint y: 739, endPoint x: 533, endPoint y: 711, distance: 106.7
click at [430, 740] on button "Navigate to next page" at bounding box center [419, 742] width 33 height 33
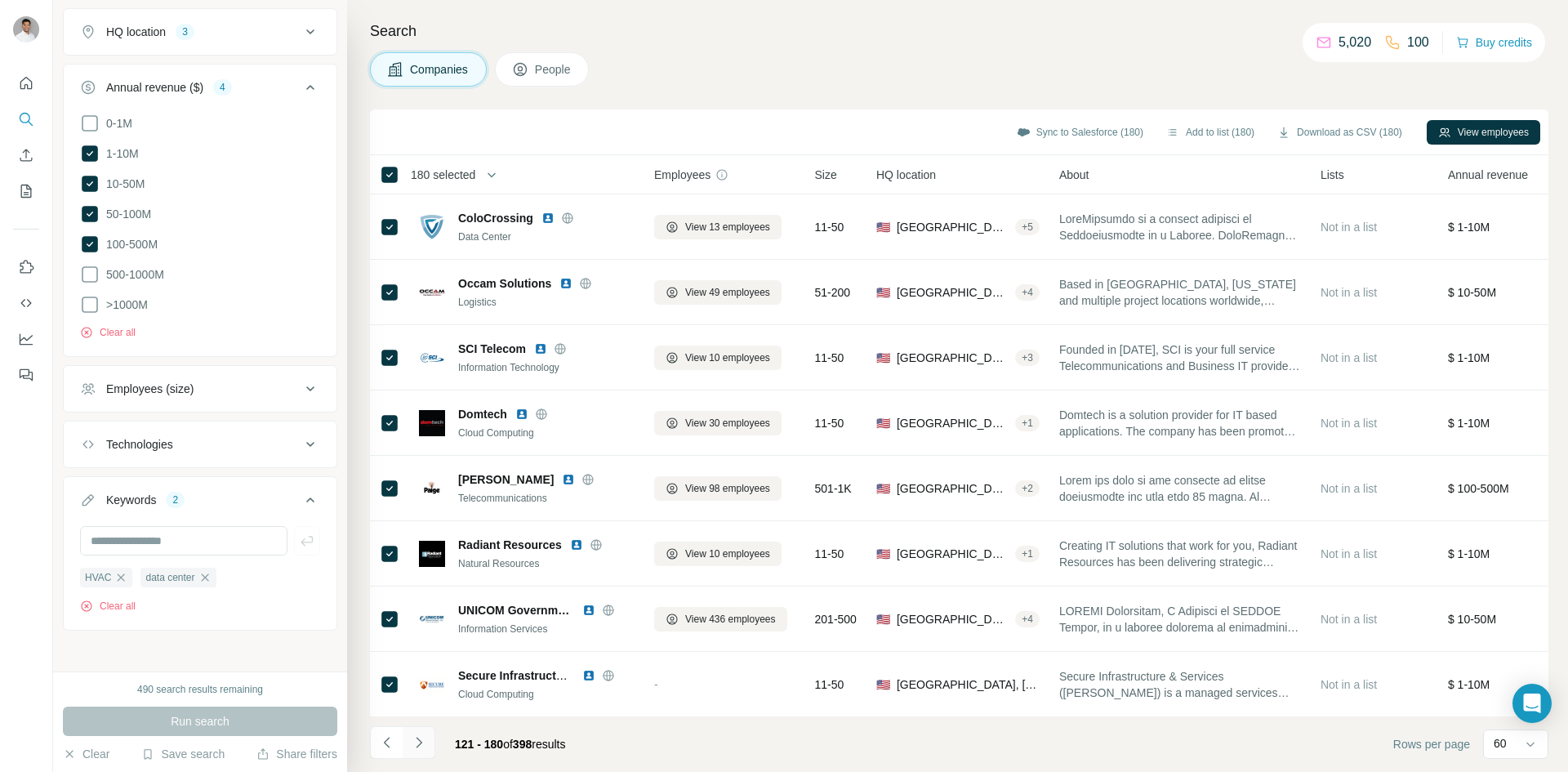
click at [415, 741] on icon "Navigate to next page" at bounding box center [419, 742] width 16 height 16
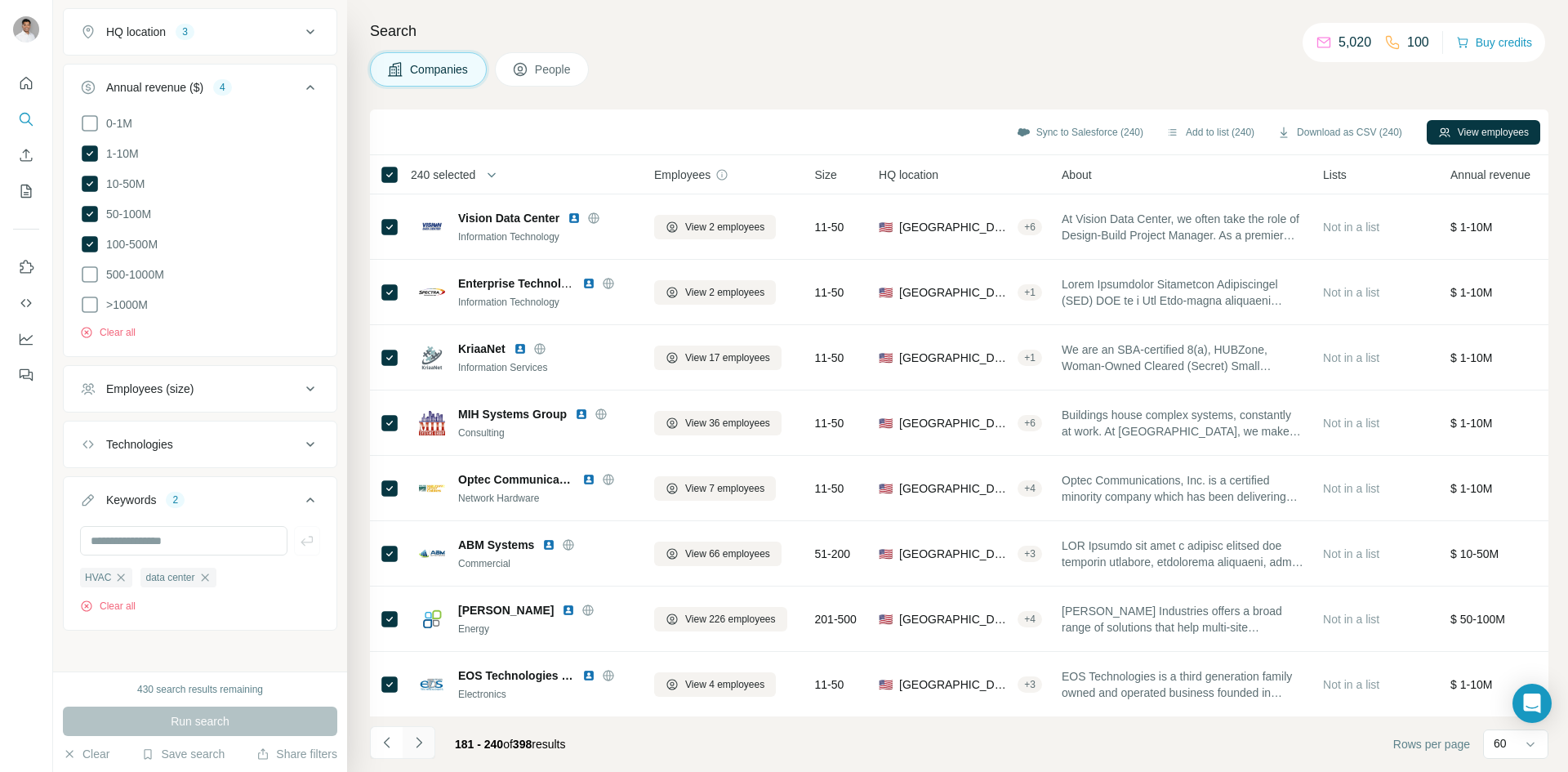
click at [428, 730] on button "Navigate to next page" at bounding box center [419, 742] width 33 height 33
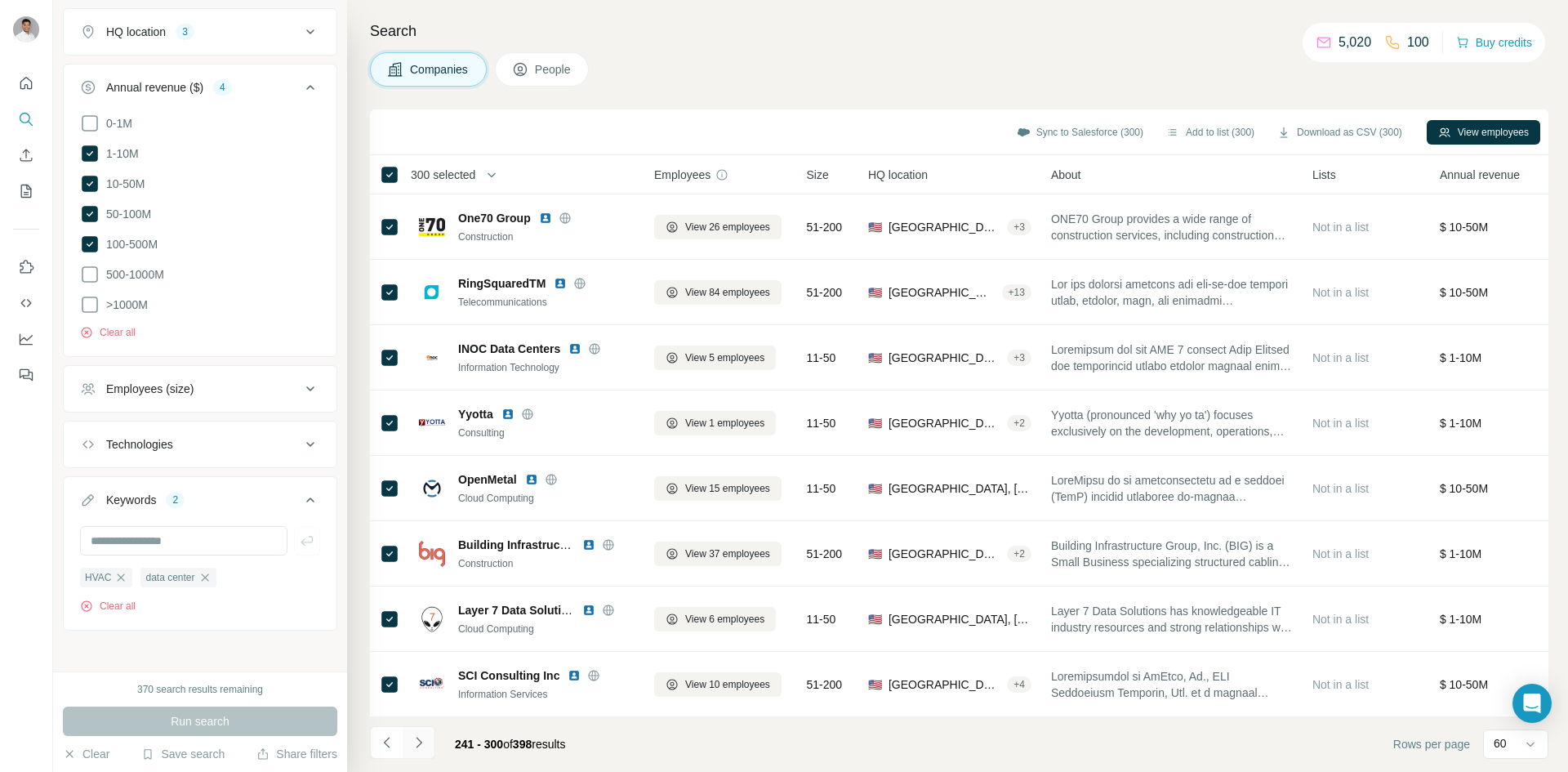
click at [419, 741] on icon "Navigate to next page" at bounding box center [419, 742] width 16 height 16
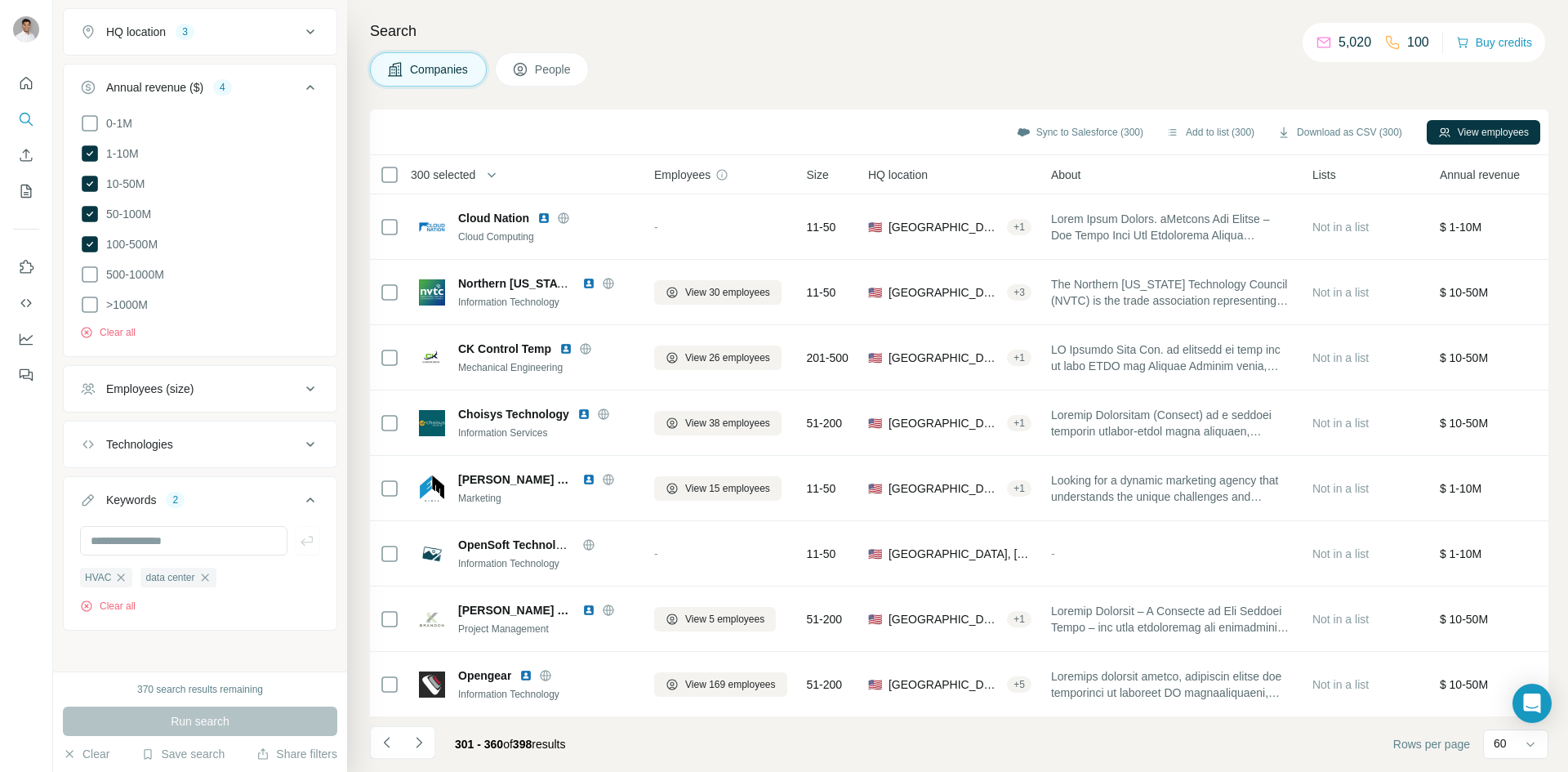
click at [400, 176] on div "300 selected" at bounding box center [437, 174] width 76 height 16
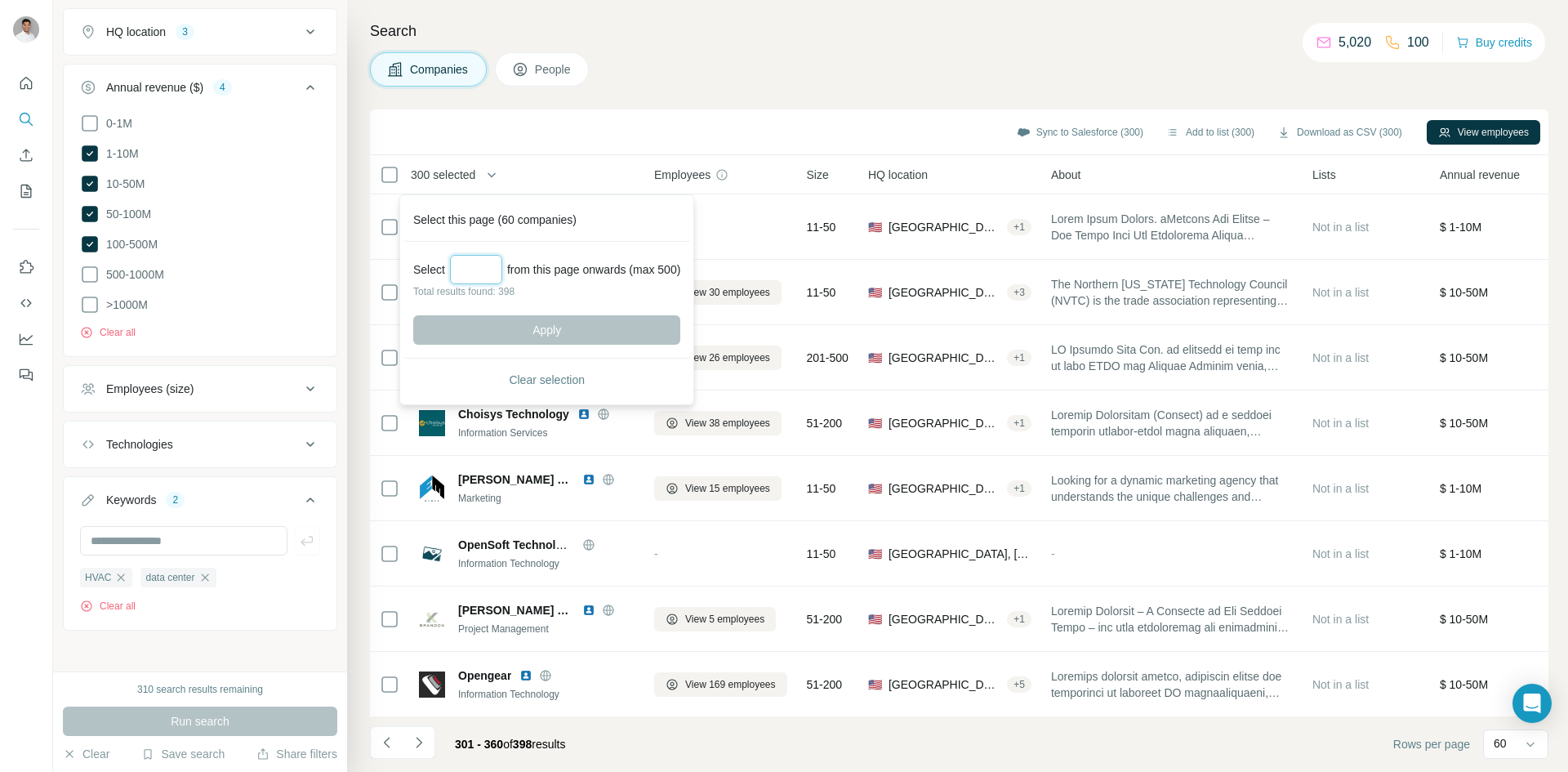
click at [463, 279] on input "Select a number (up to 500)" at bounding box center [476, 269] width 52 height 30
click at [631, 100] on div "Search Companies People Sync to Salesforce (300) Add to list (300) Download as …" at bounding box center [957, 386] width 1221 height 772
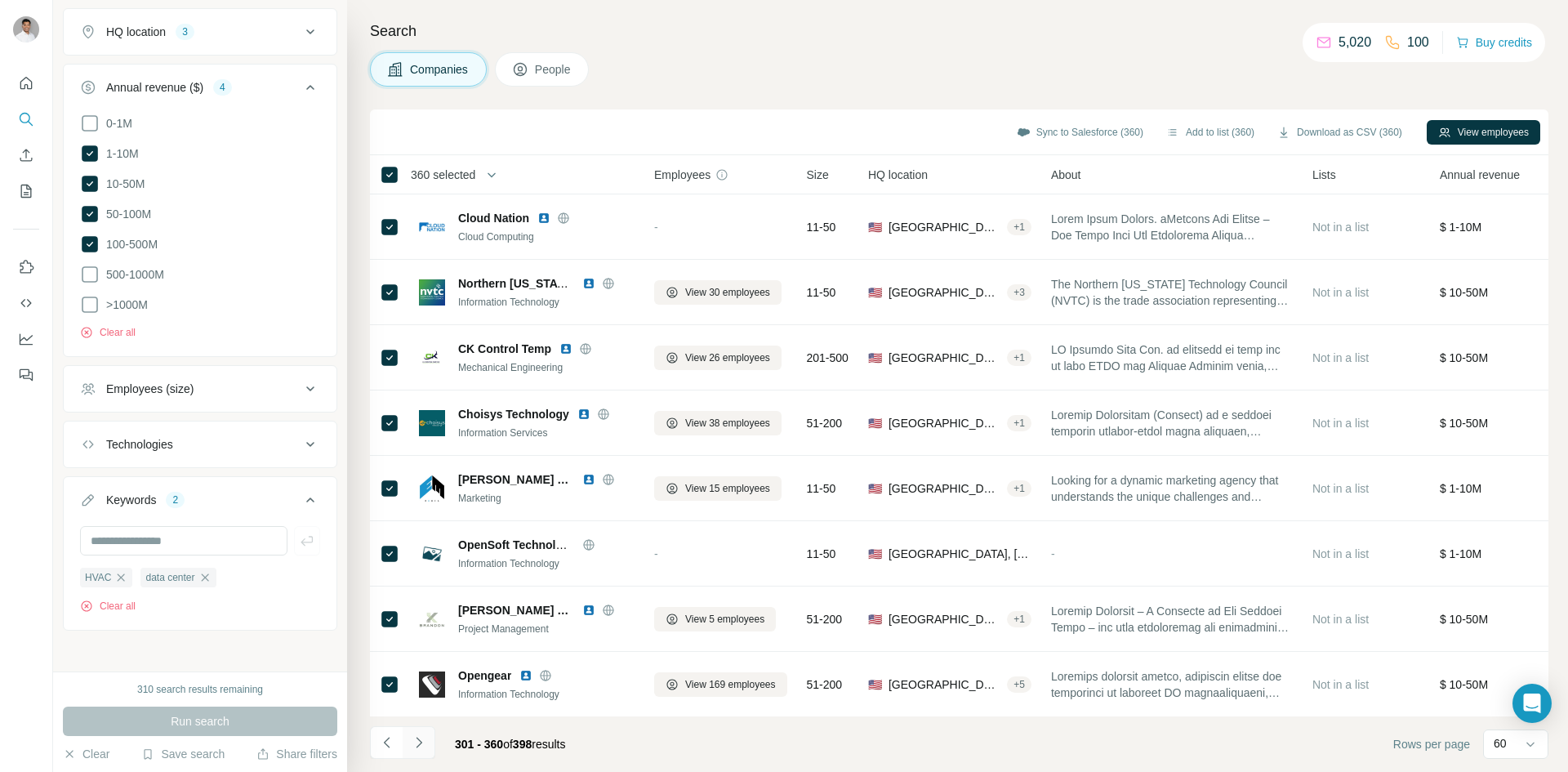
click at [431, 745] on button "Navigate to next page" at bounding box center [419, 742] width 33 height 33
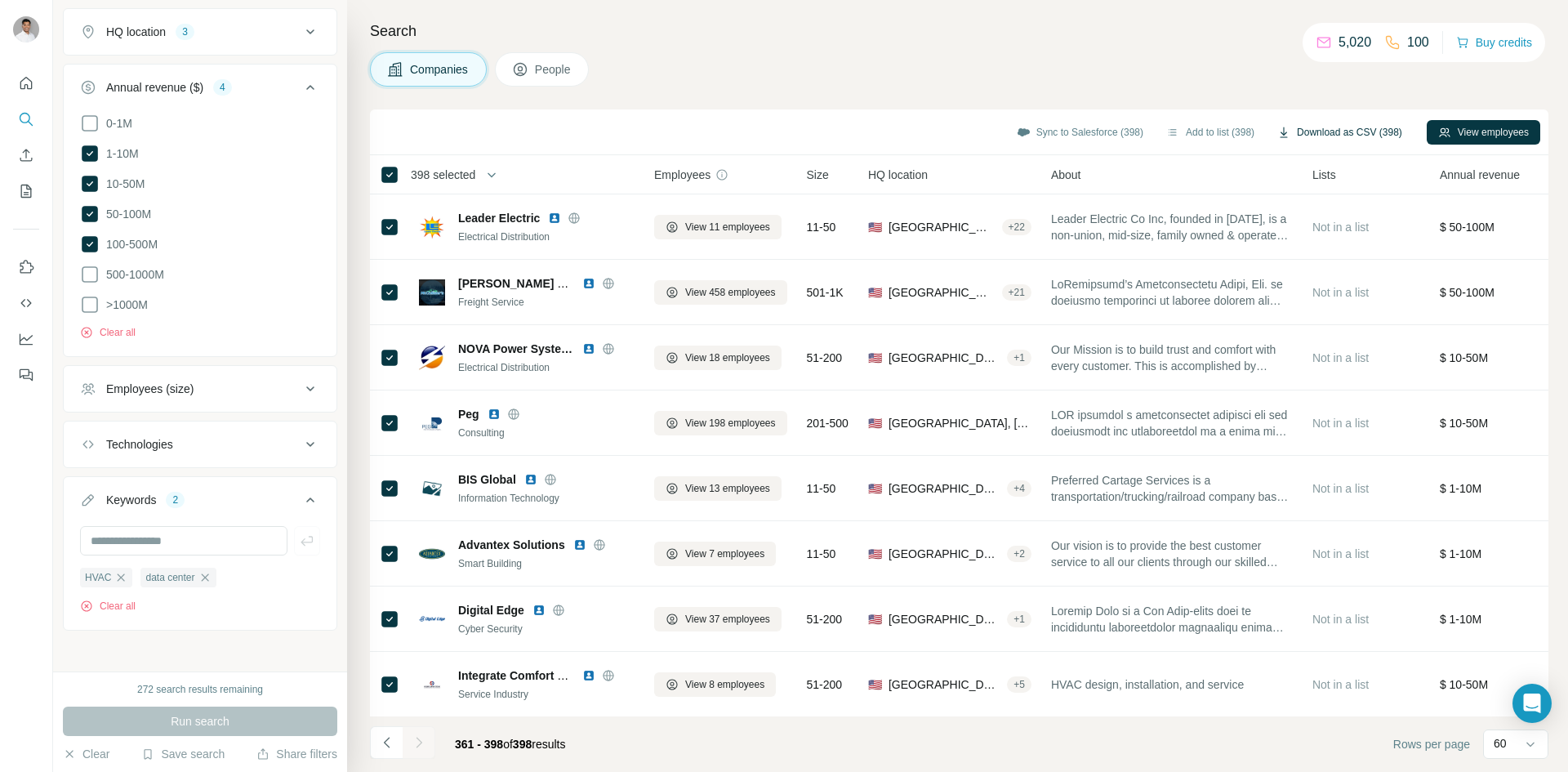
click at [1332, 134] on button "Download as CSV (398)" at bounding box center [1340, 131] width 148 height 24
